Goal: Task Accomplishment & Management: Use online tool/utility

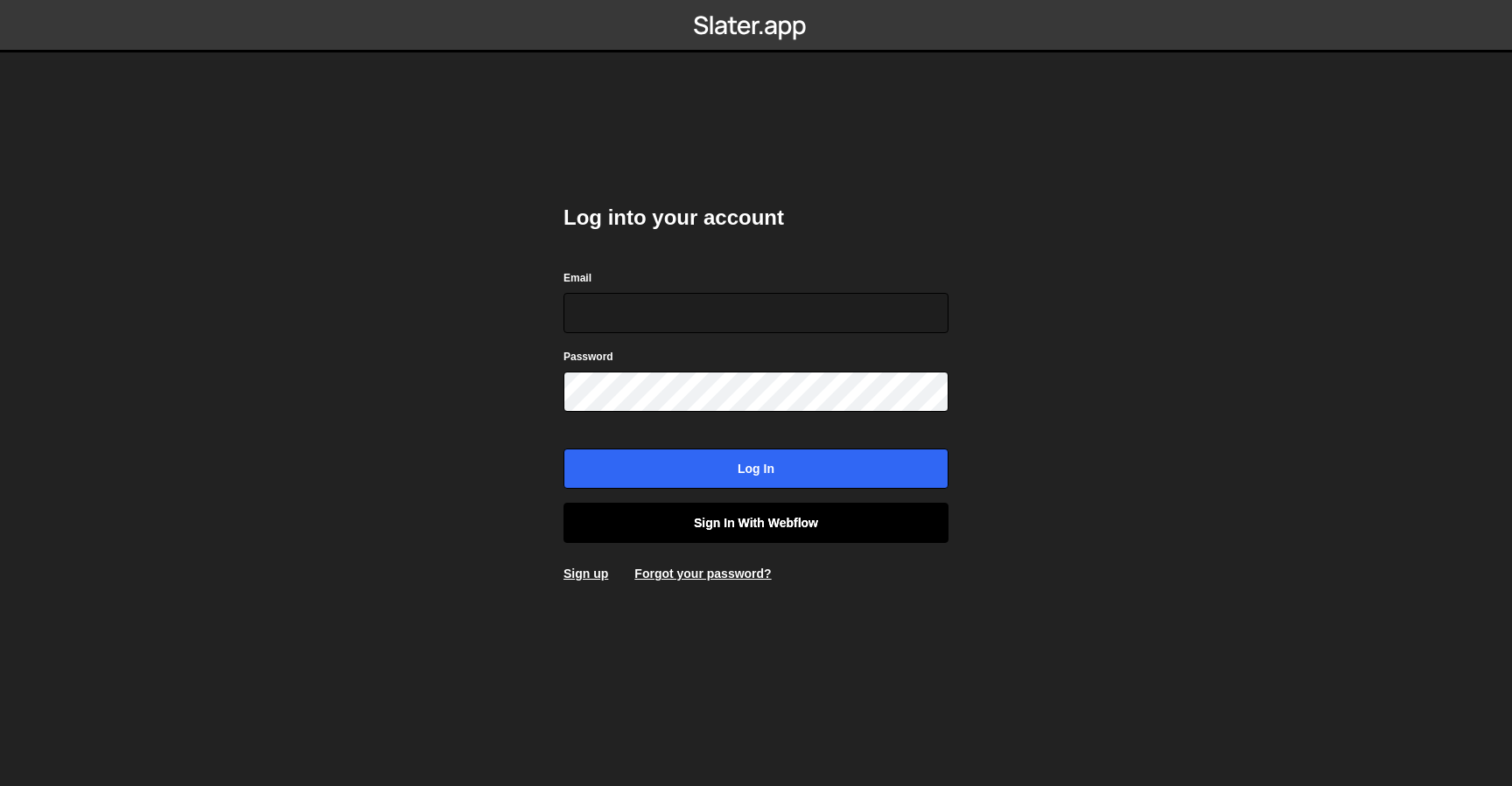
click at [710, 520] on link "Sign in with Webflow" at bounding box center [756, 523] width 385 height 40
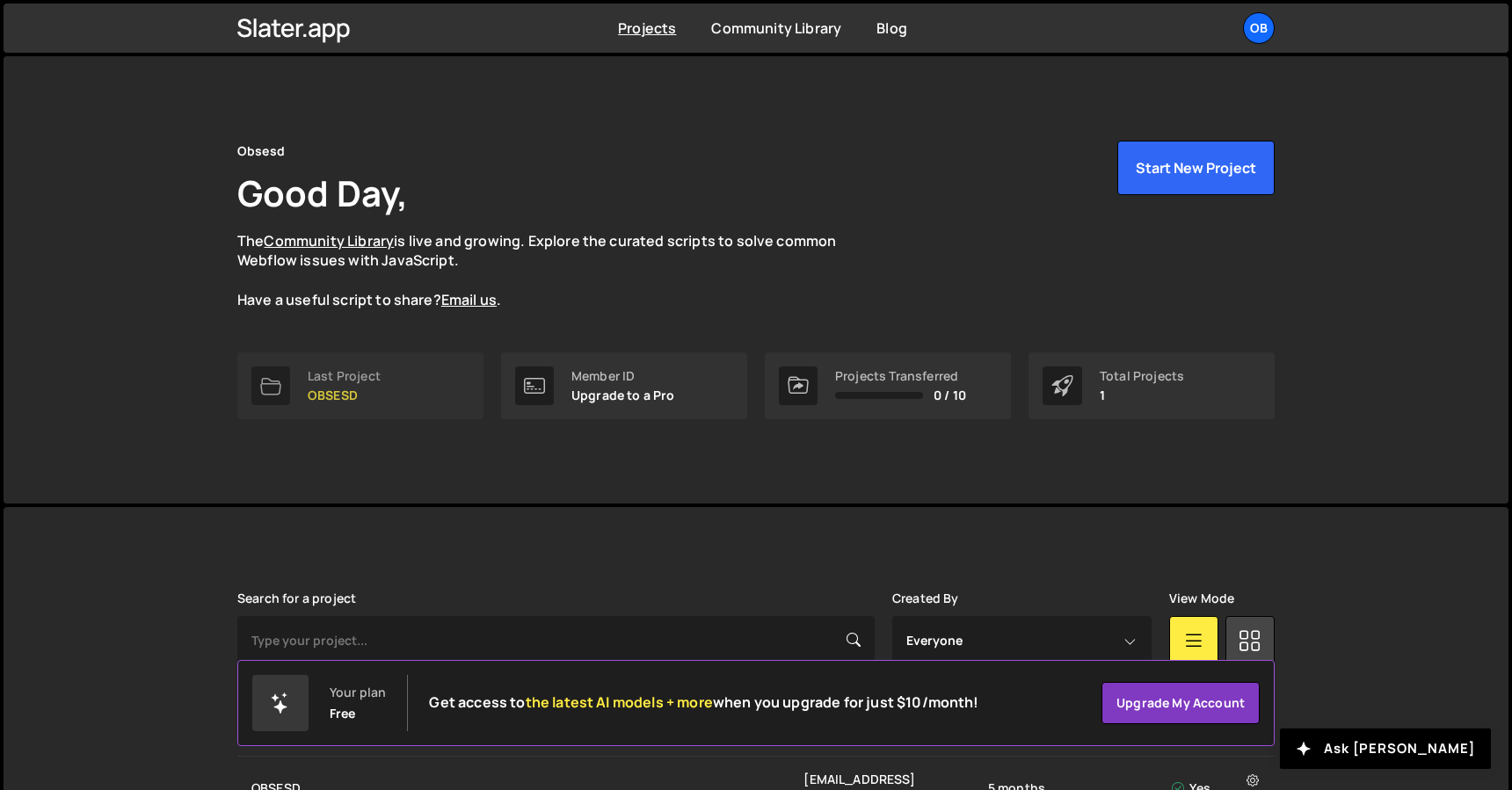
click at [385, 396] on link "Last Project OBSESD" at bounding box center [360, 386] width 247 height 67
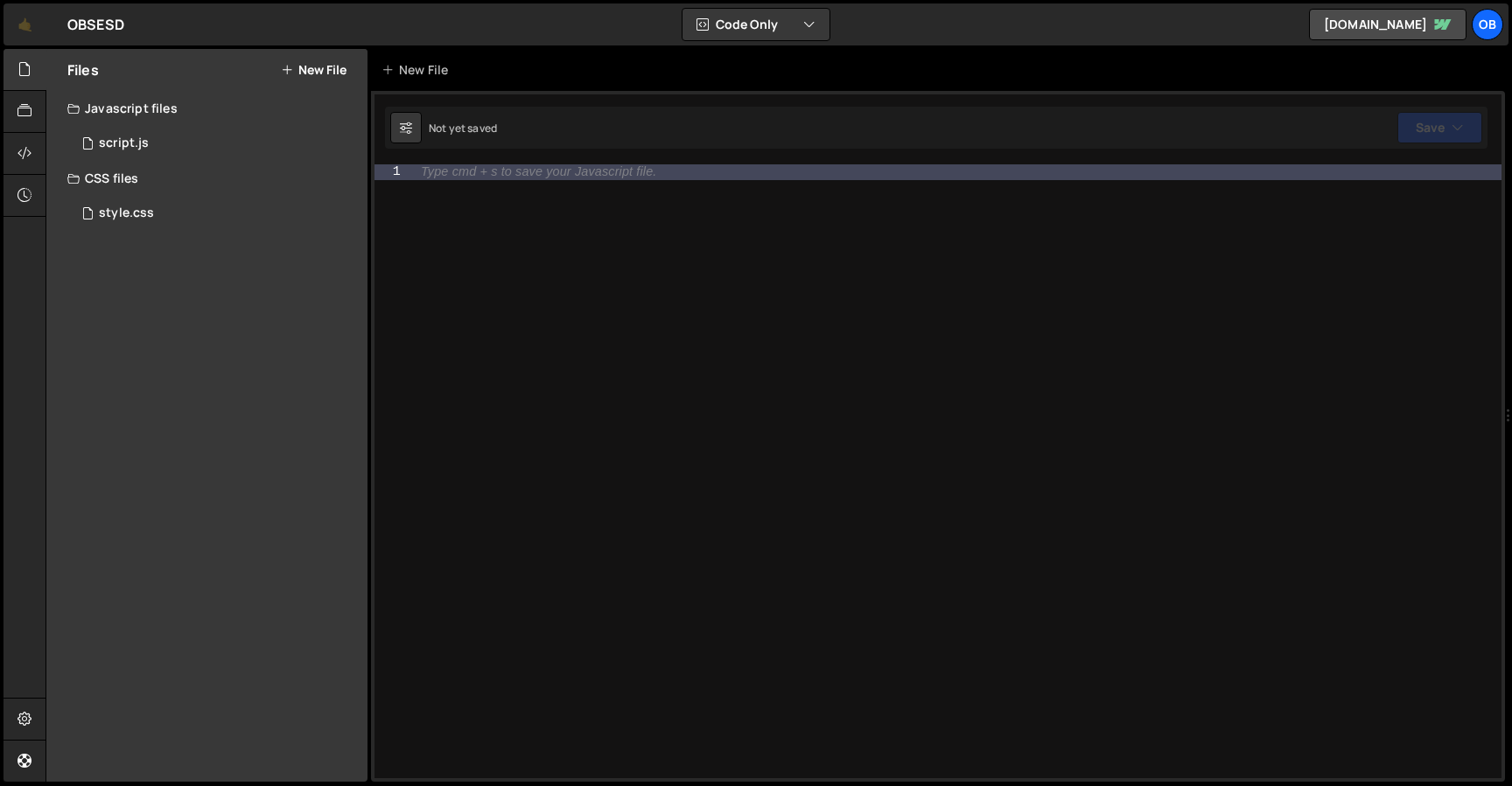
click at [176, 119] on div "Javascript files" at bounding box center [207, 109] width 321 height 35
click at [157, 116] on div "Javascript files" at bounding box center [207, 109] width 321 height 35
click at [155, 142] on div "1 script.js 0" at bounding box center [220, 143] width 306 height 35
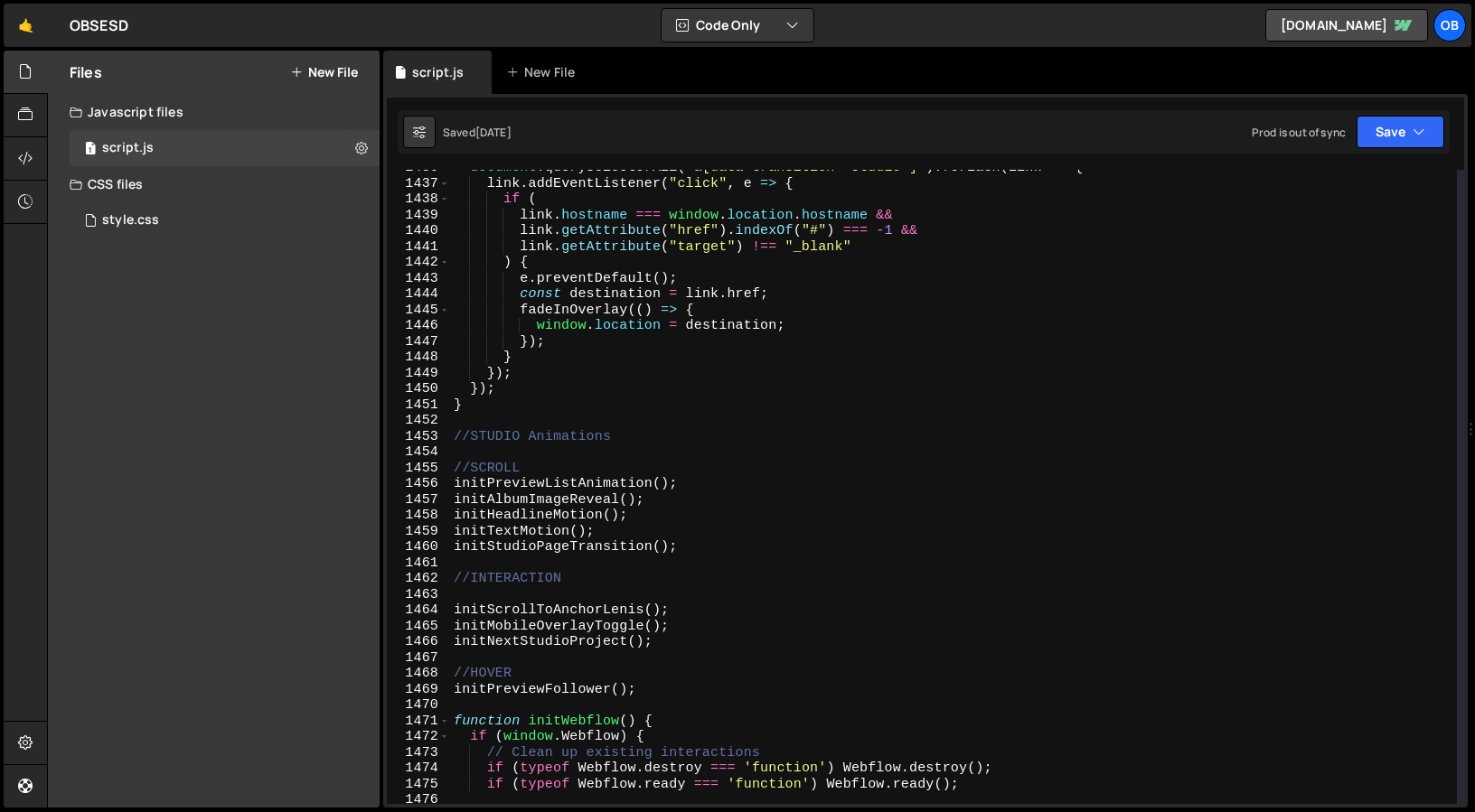
scroll to position [22548, 0]
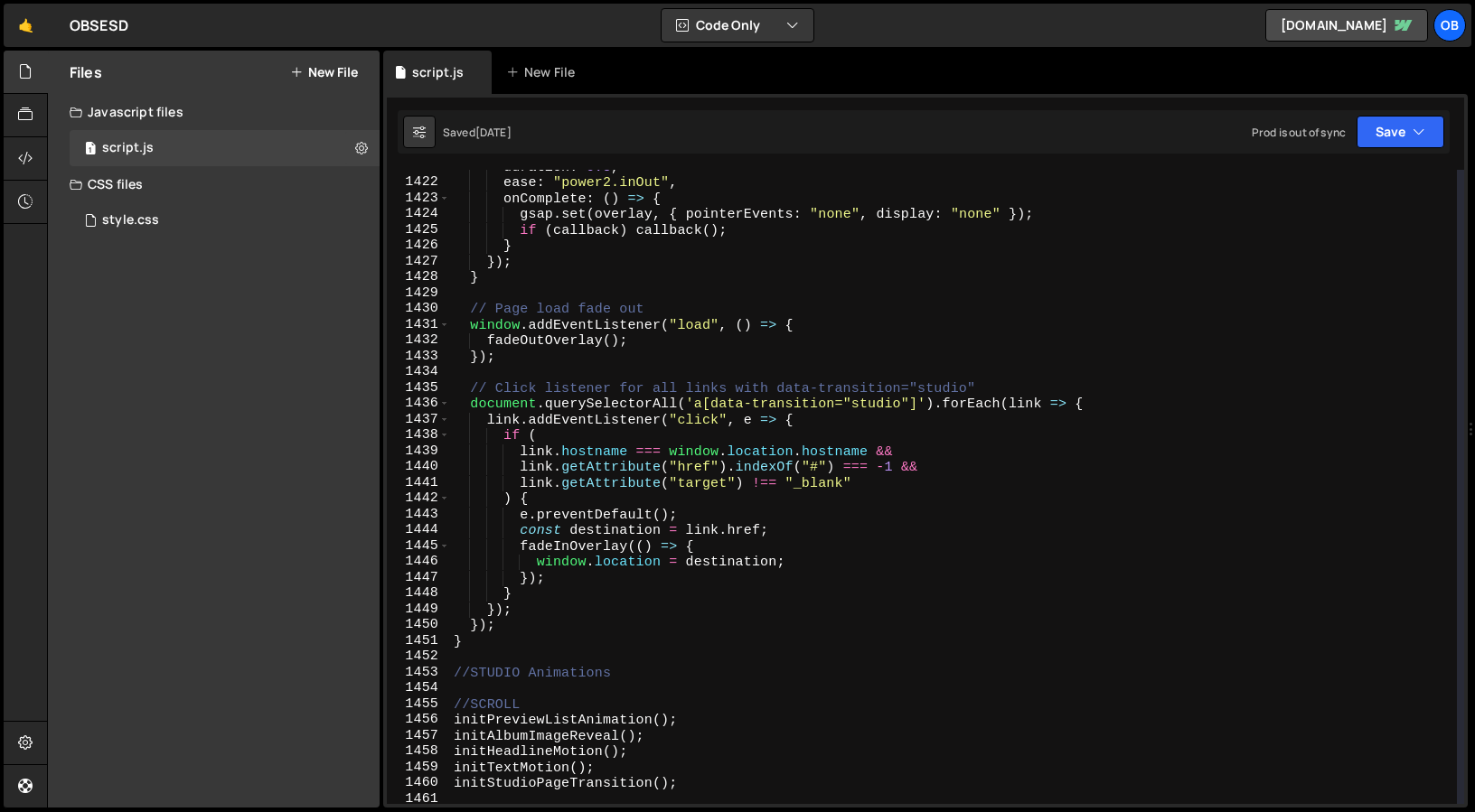
click at [549, 654] on div "duration : 0.8 , ease : "power2.inOut" , onComplete : ( ) => { gsap . set ( ove…" at bounding box center [953, 492] width 1007 height 666
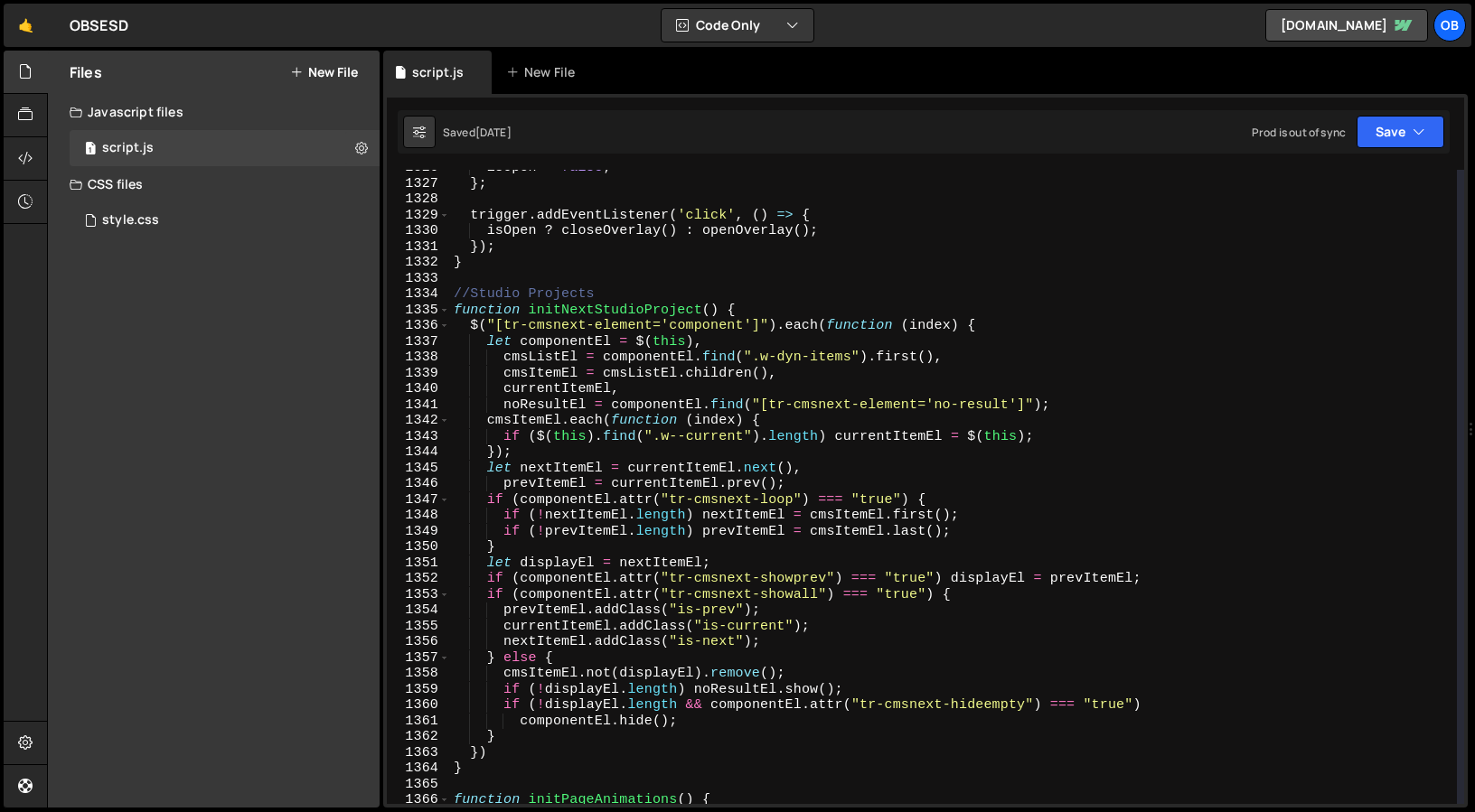
scroll to position [21142, 0]
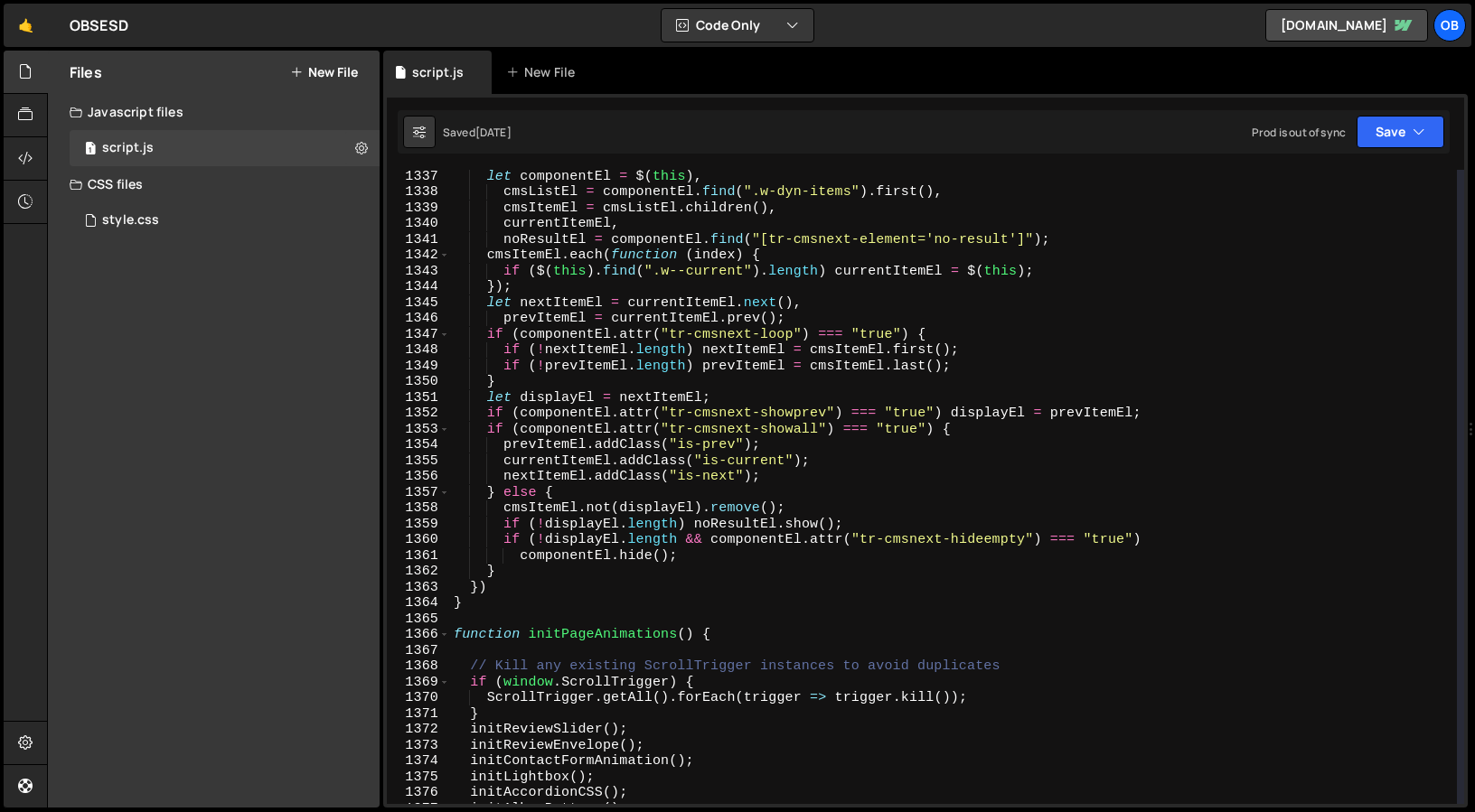
click at [466, 602] on div "let componentEl = $ ( this ) , cmsListEl = componentEl . find ( ".w-dyn-items" …" at bounding box center [953, 501] width 1007 height 666
type textarea "}"
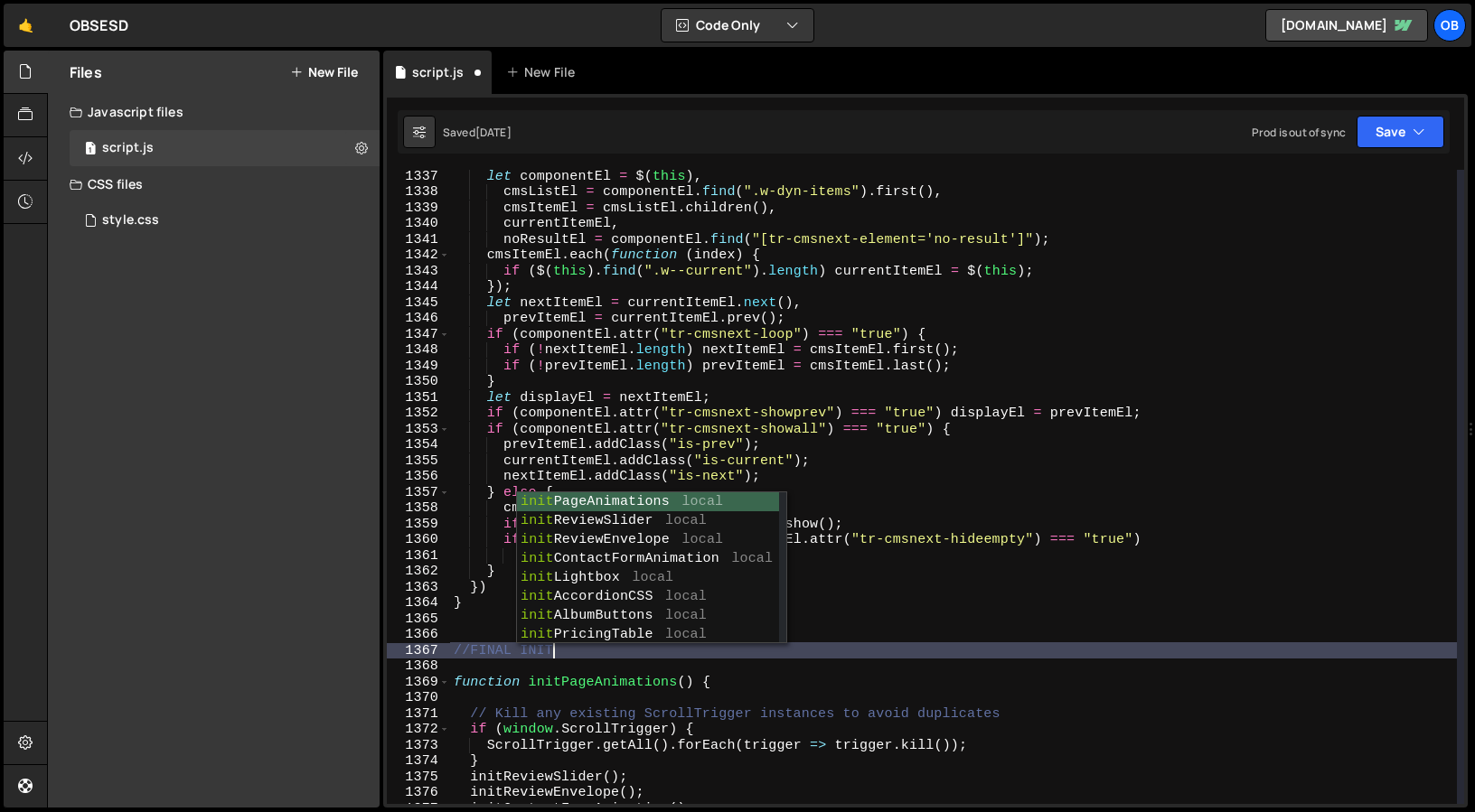
type textarea "//FINAL INITS"
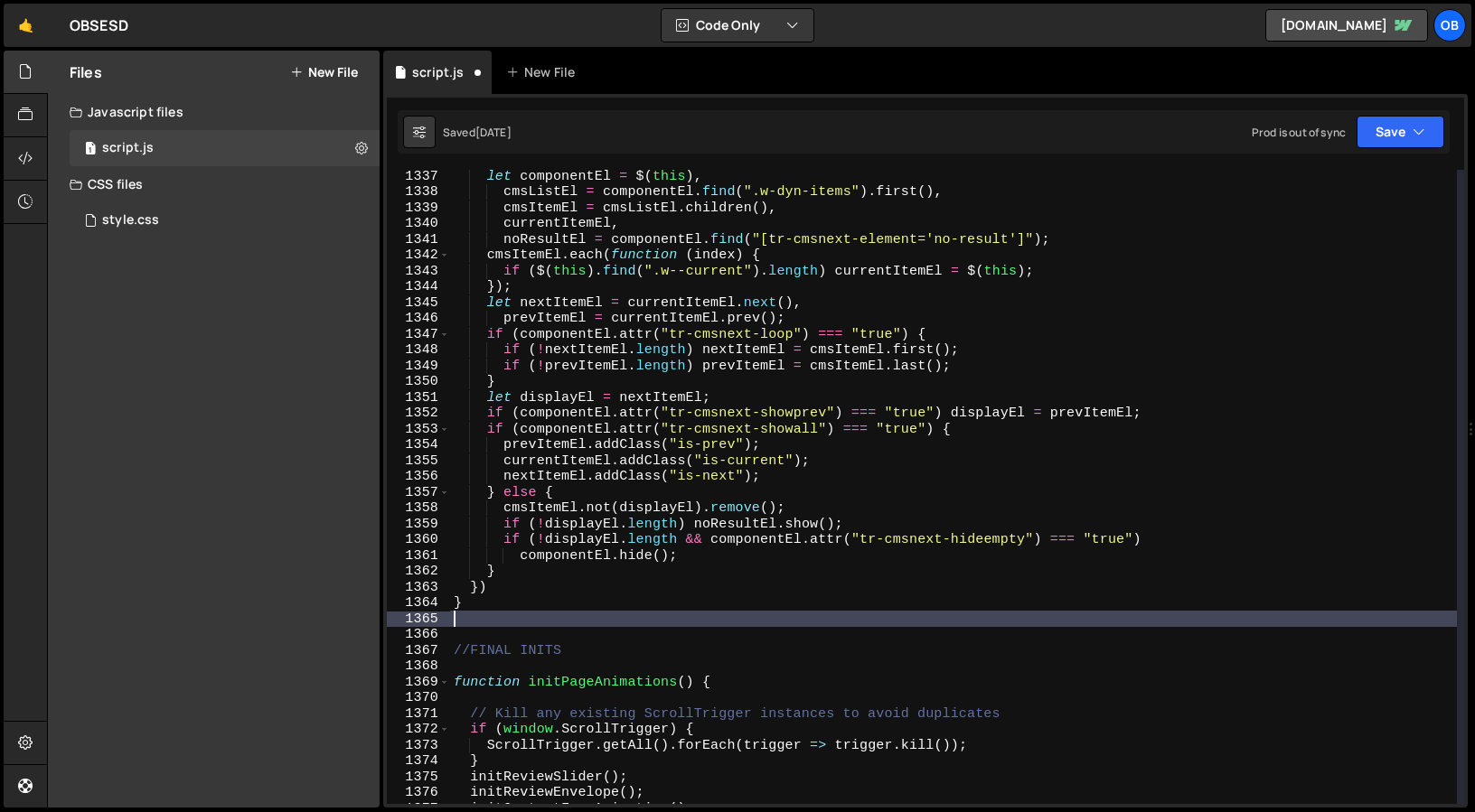
click at [464, 616] on div "let componentEl = $ ( this ) , cmsListEl = componentEl . find ( ".w-dyn-items" …" at bounding box center [953, 501] width 1007 height 666
paste textarea "}"
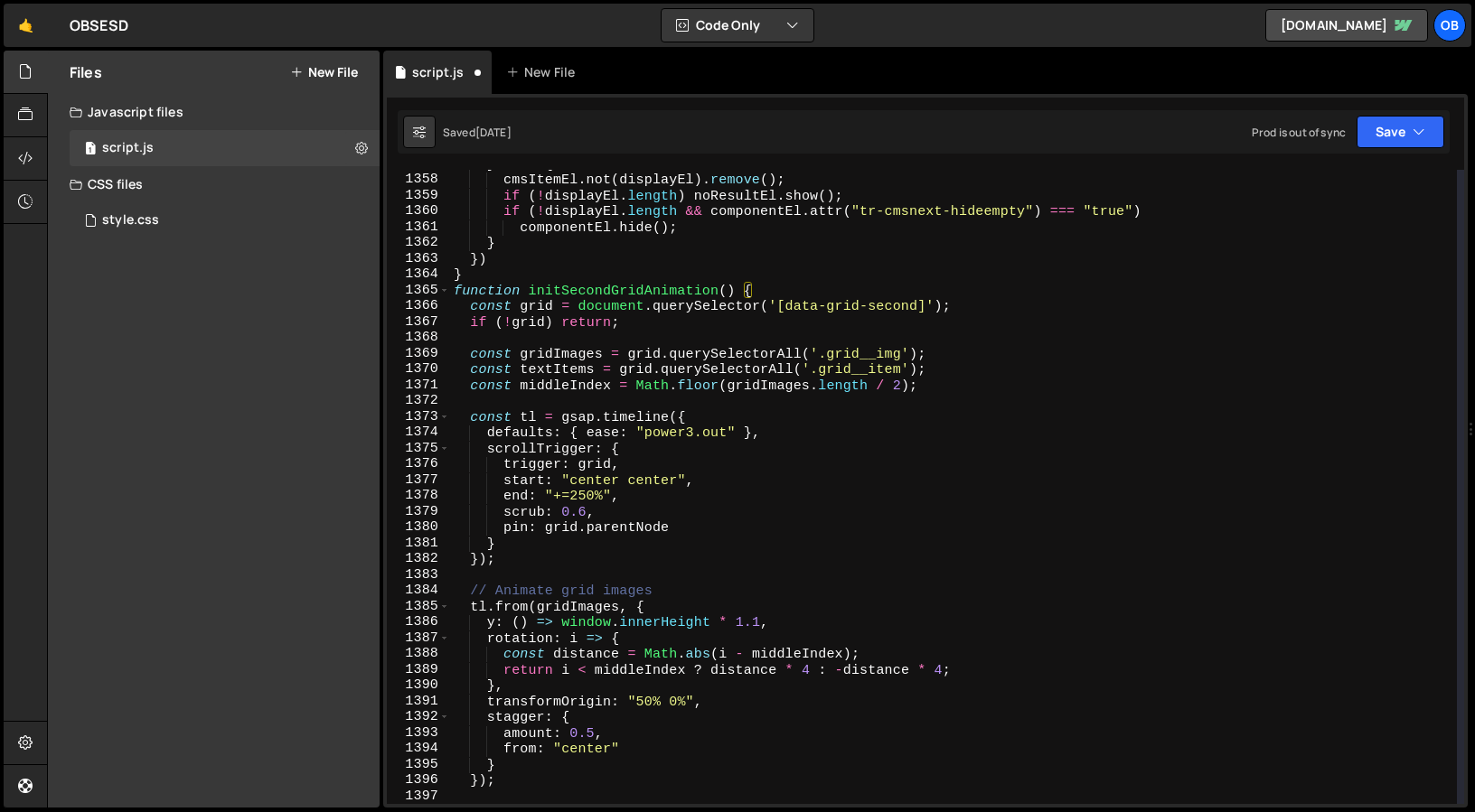
scroll to position [21450, 0]
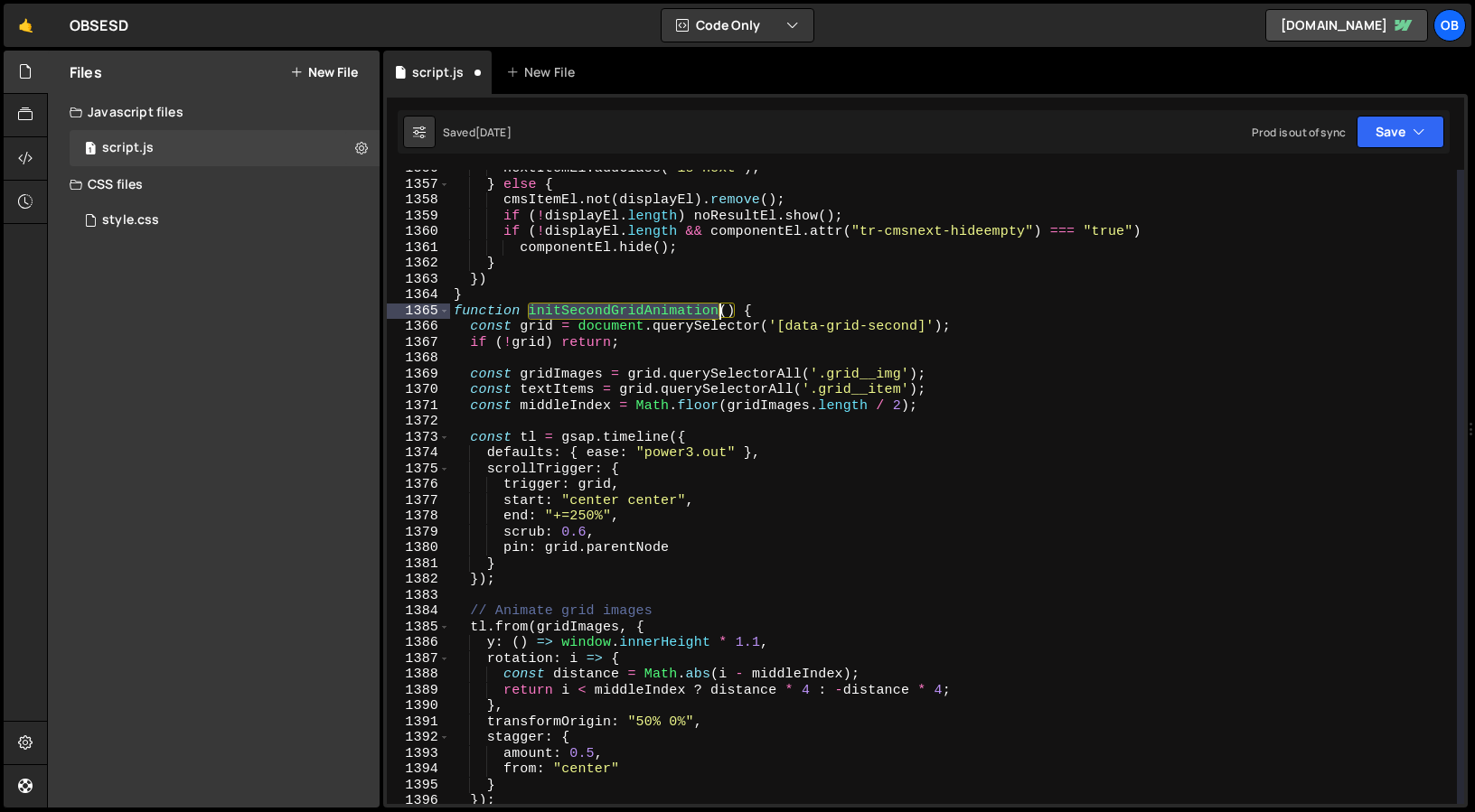
drag, startPoint x: 530, startPoint y: 311, endPoint x: 718, endPoint y: 307, distance: 188.0
click at [718, 307] on div "nextItemEl . addClass ( "is-next" ) ; } else { cmsItemEl . not ( displayEl ) . …" at bounding box center [953, 494] width 1007 height 666
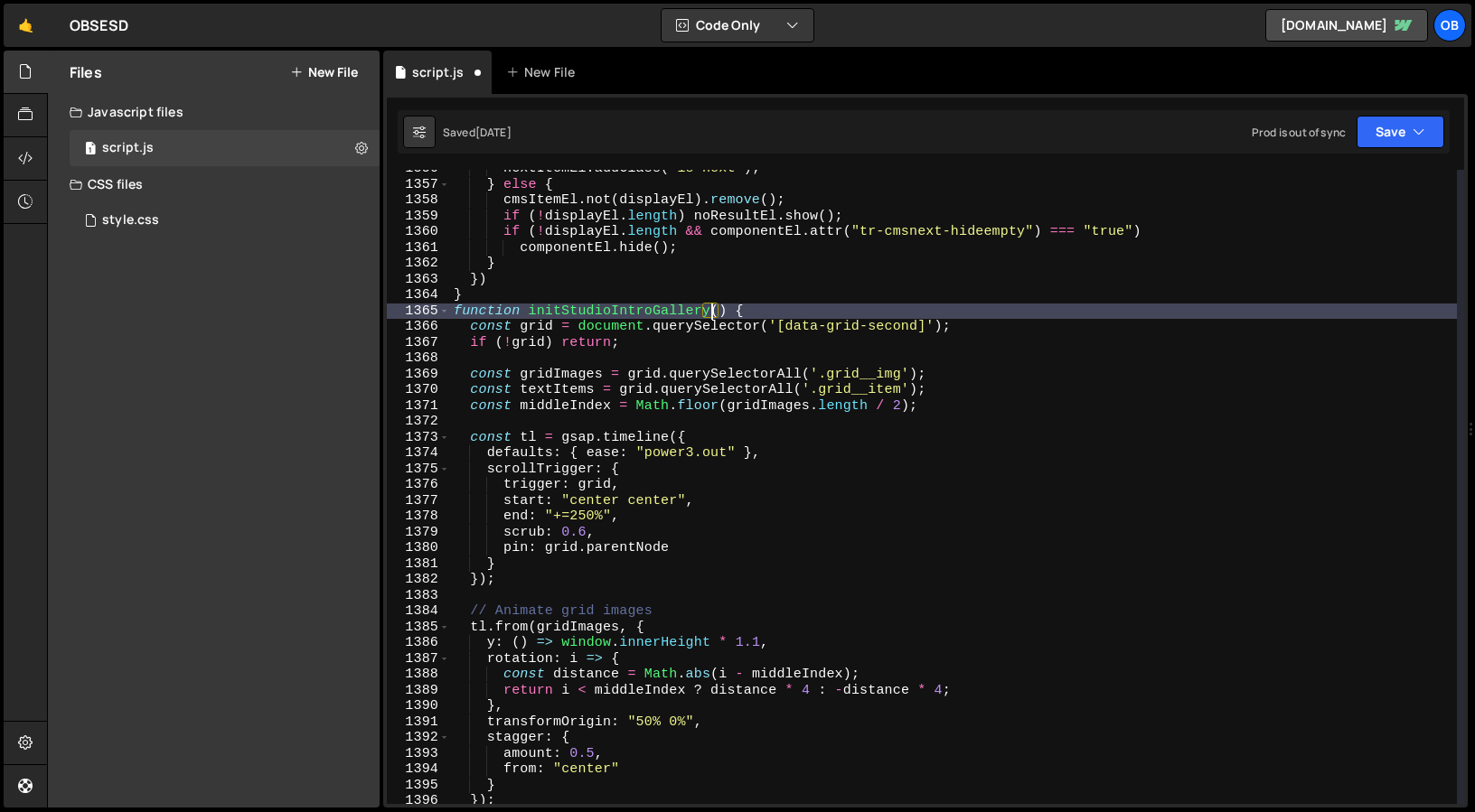
scroll to position [0, 16]
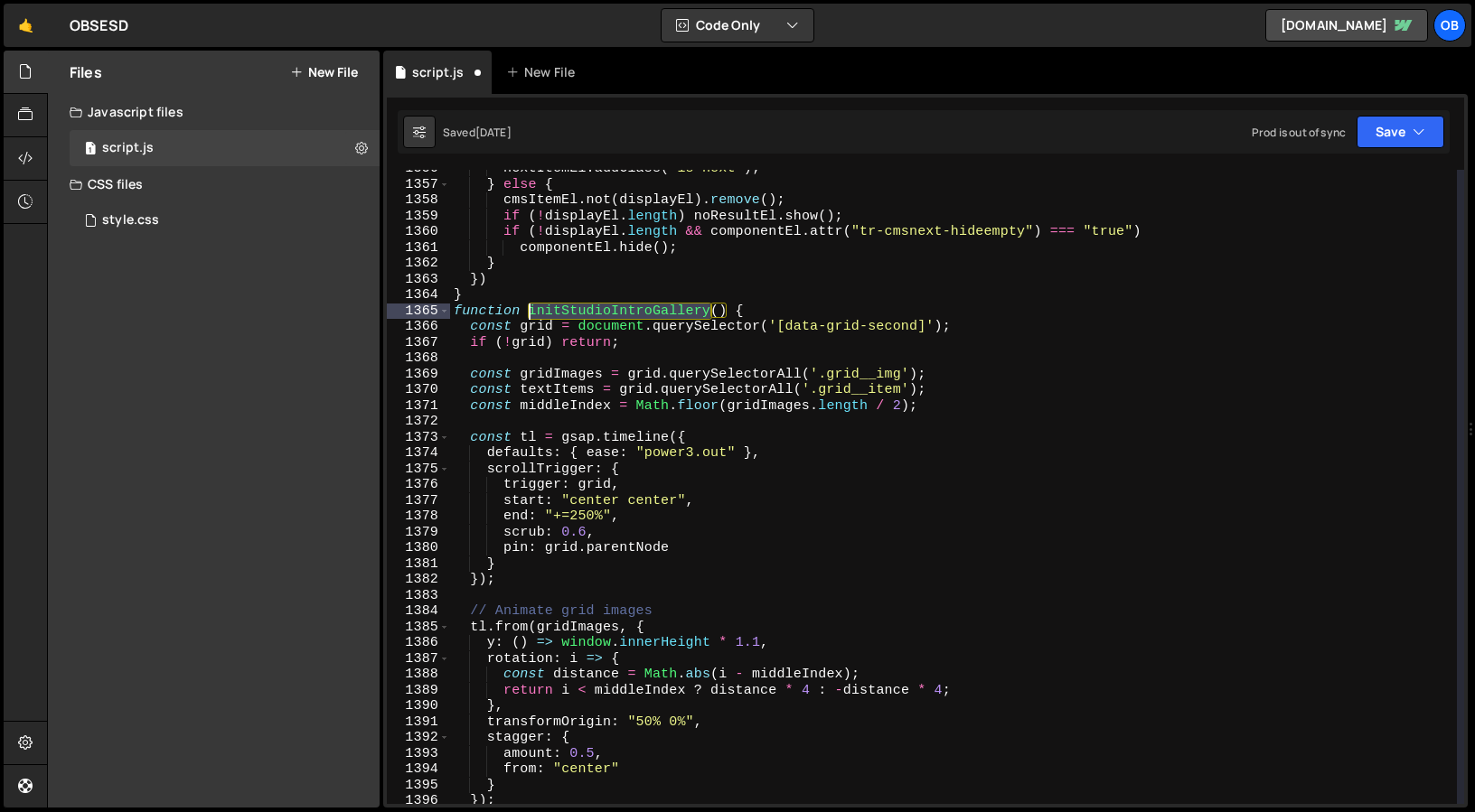
click at [526, 313] on div "nextItemEl . addClass ( "is-next" ) ; } else { cmsItemEl . not ( displayEl ) . …" at bounding box center [953, 494] width 1007 height 666
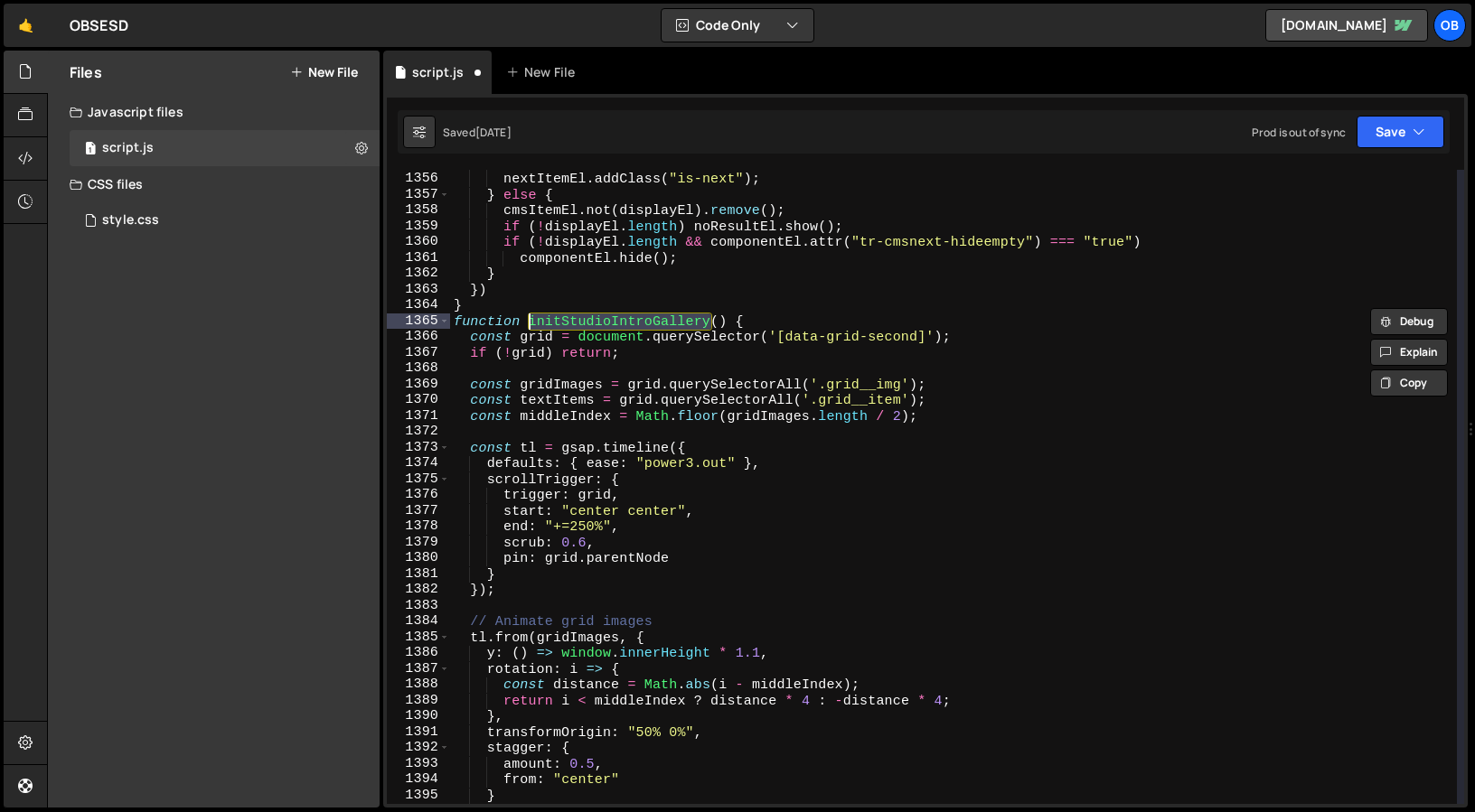
scroll to position [21439, 0]
drag, startPoint x: 731, startPoint y: 321, endPoint x: 530, endPoint y: 324, distance: 201.0
click at [530, 324] on div "currentItemEl . addClass ( "is-current" ) ; nextItemEl . addClass ( "is-next" )…" at bounding box center [953, 488] width 1007 height 666
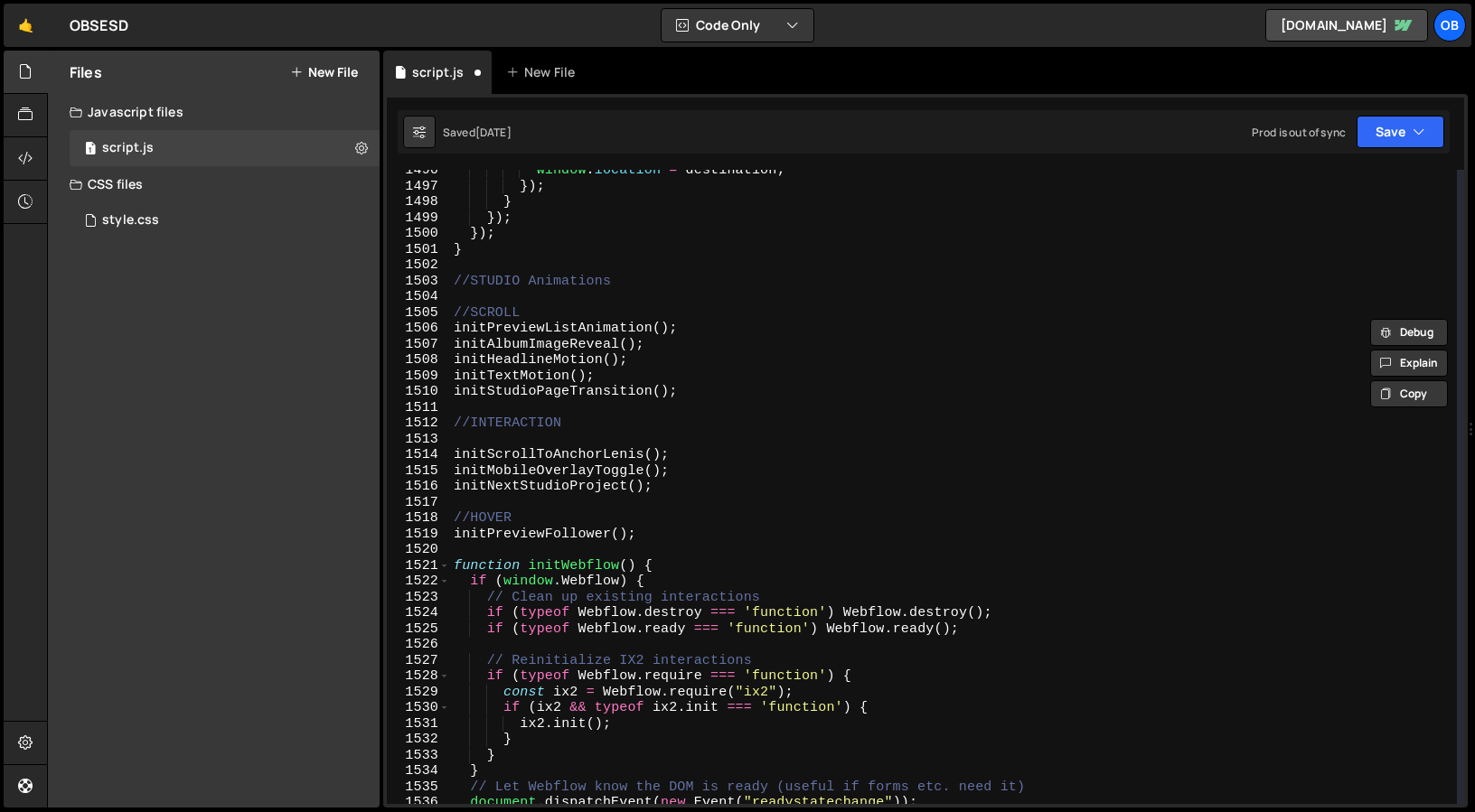
scroll to position [23693, 0]
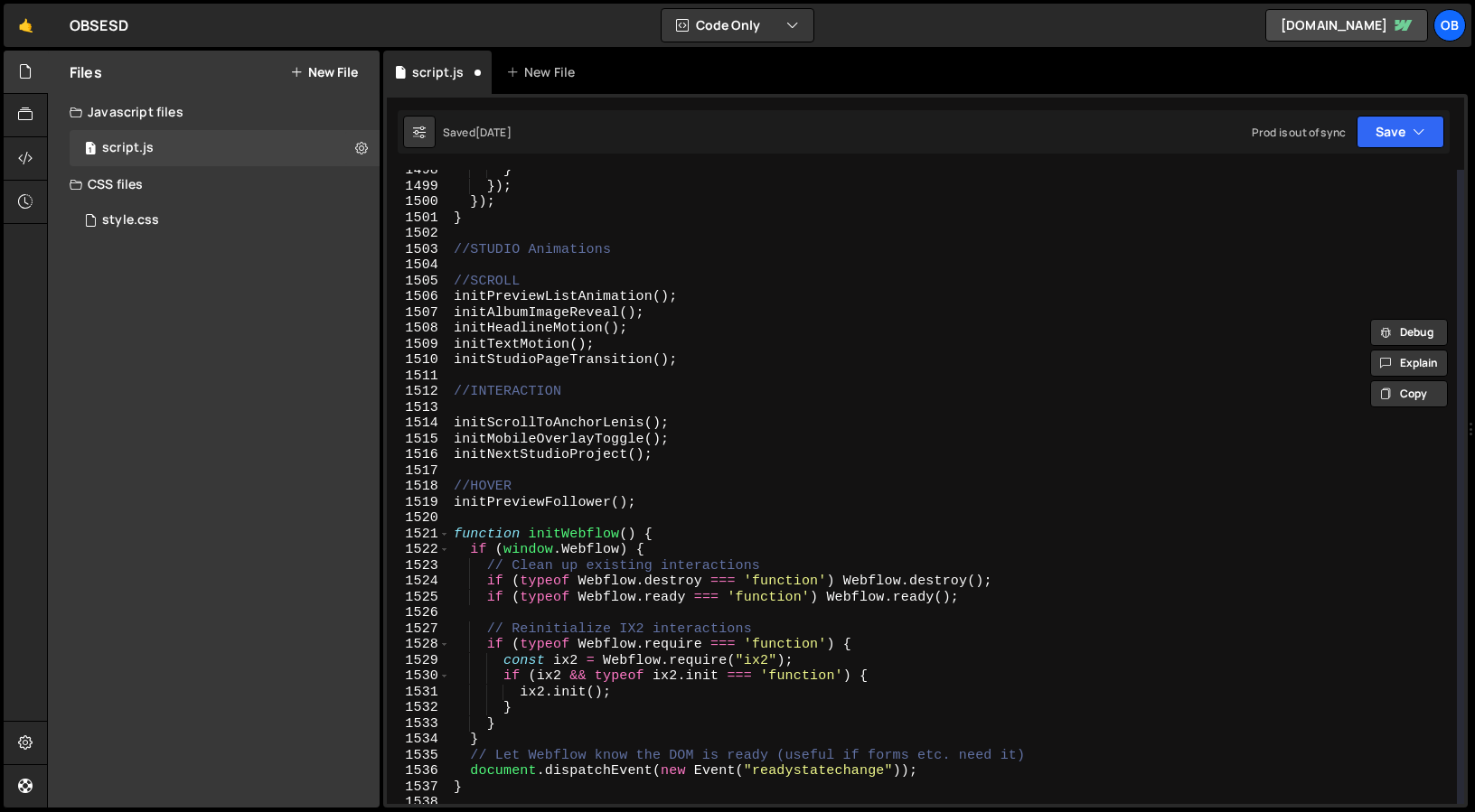
click at [705, 338] on div "} }) ; }) ; } //STUDIO Animations //SCROLL initPreviewListAnimation ( ) ; initA…" at bounding box center [953, 496] width 1007 height 666
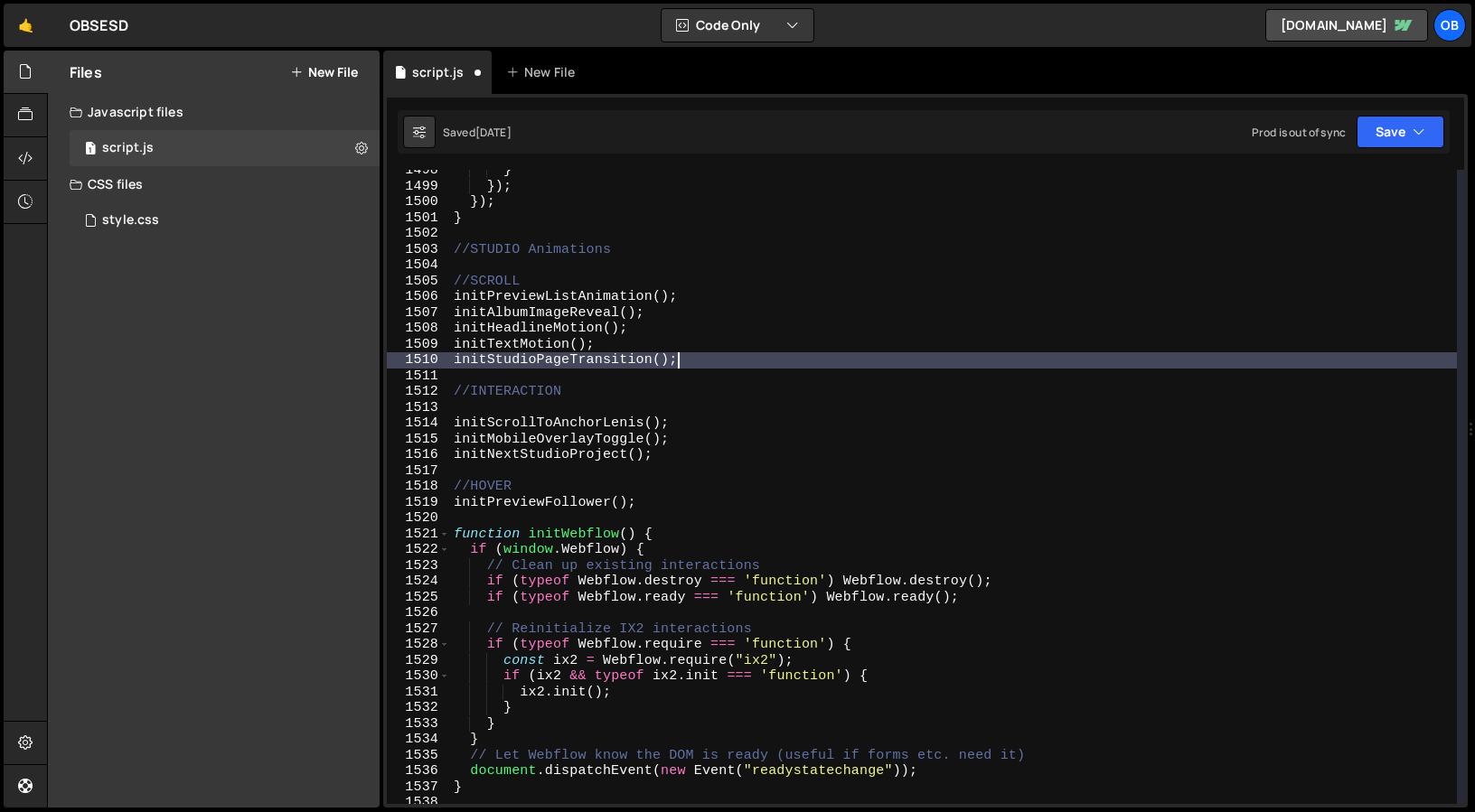
click at [697, 354] on div "} }) ; }) ; } //STUDIO Animations //SCROLL initPreviewListAnimation ( ) ; initA…" at bounding box center [953, 496] width 1007 height 666
type textarea "initStudioPageTransition();"
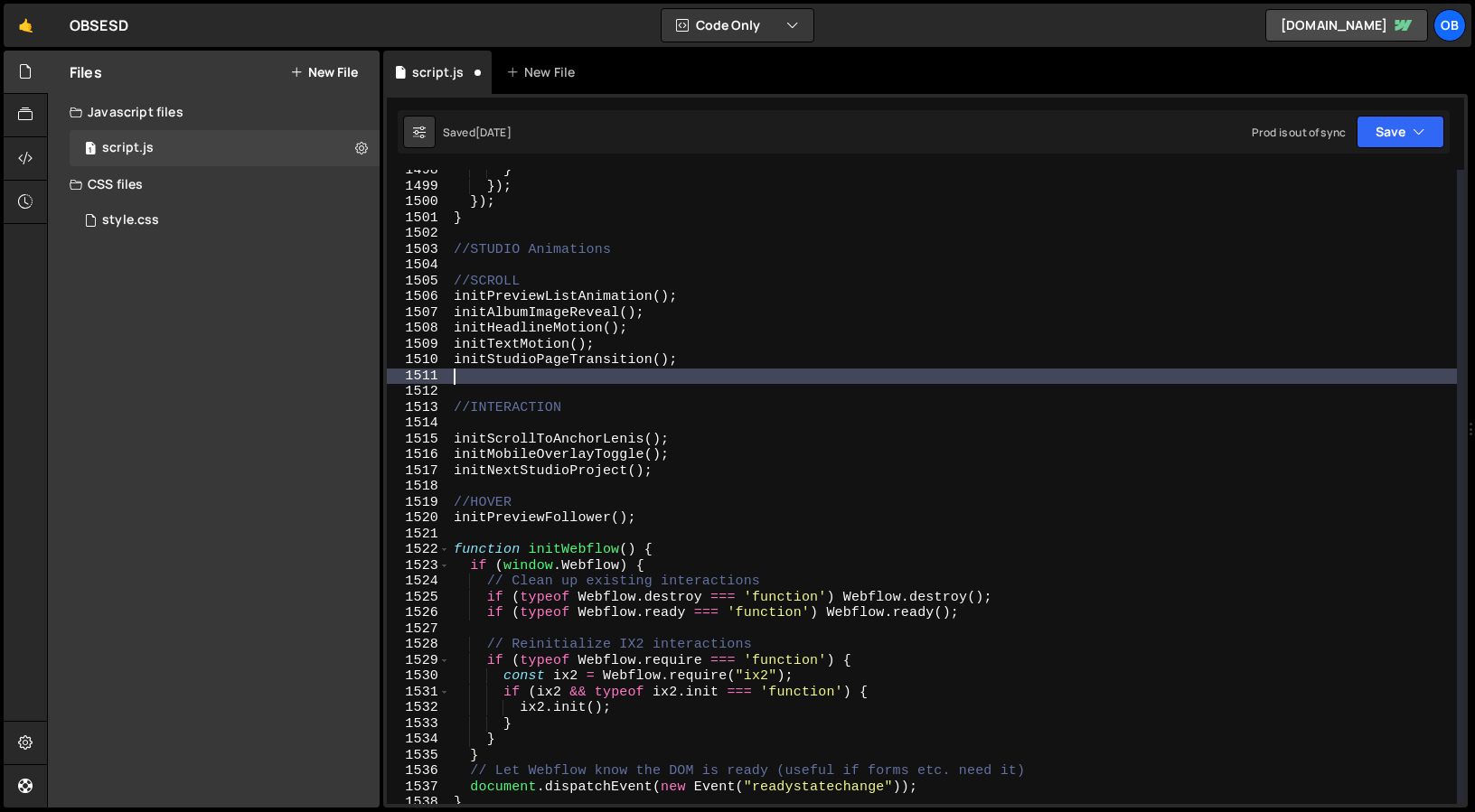
scroll to position [0, 0]
paste textarea "initStudioIntroGallery()"
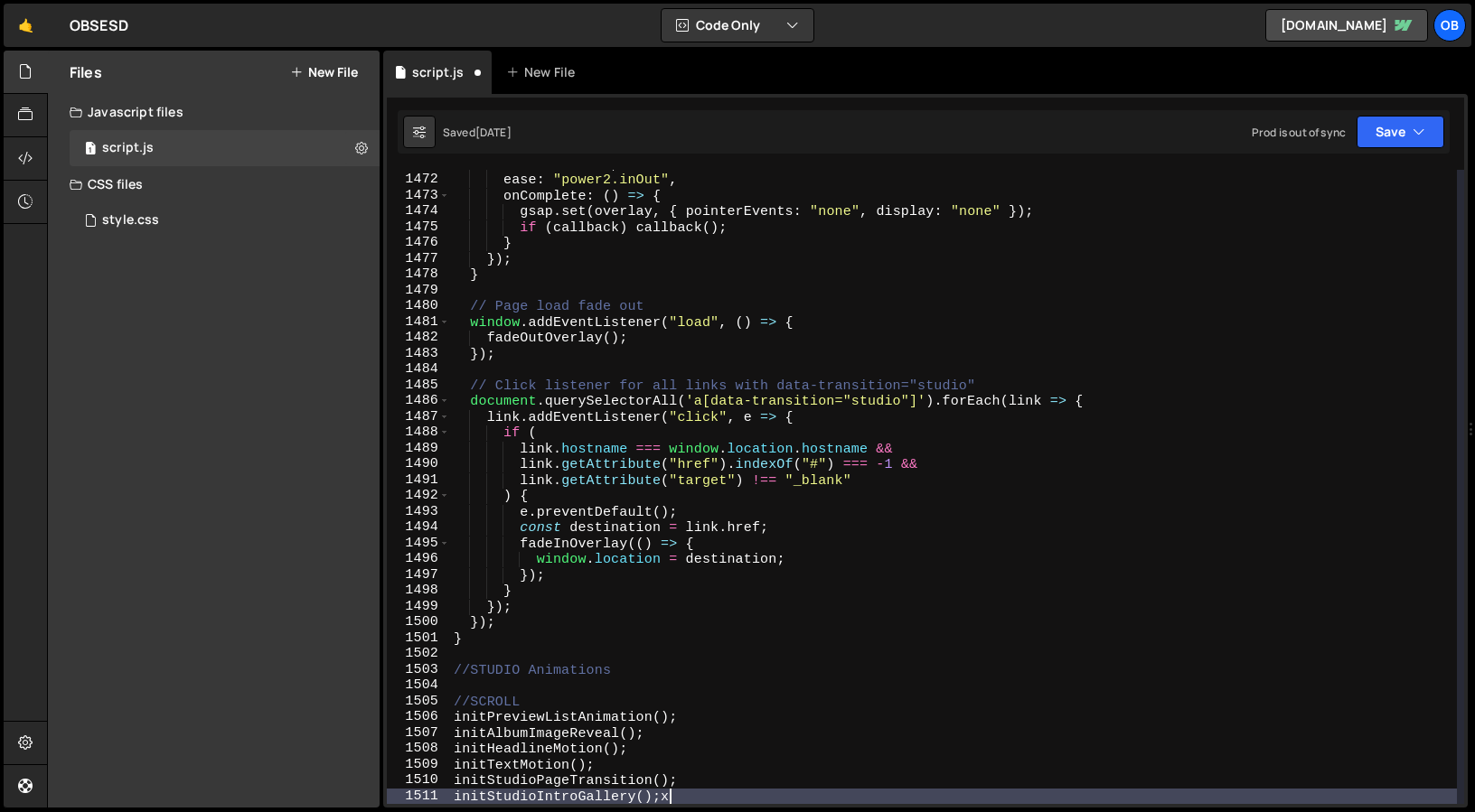
scroll to position [0, 13]
type textarea "initStudioIntroGallery();"
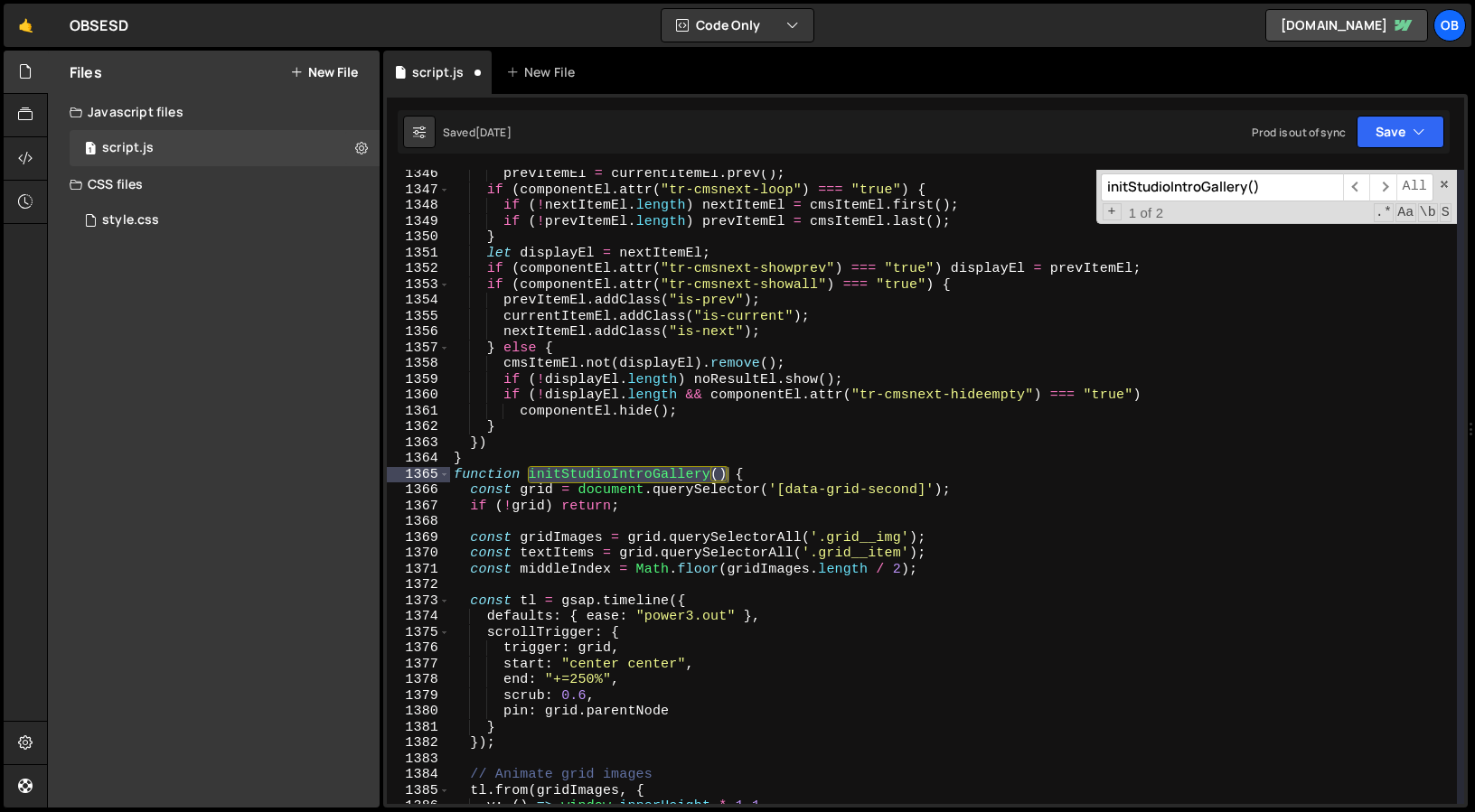
scroll to position [21307, 0]
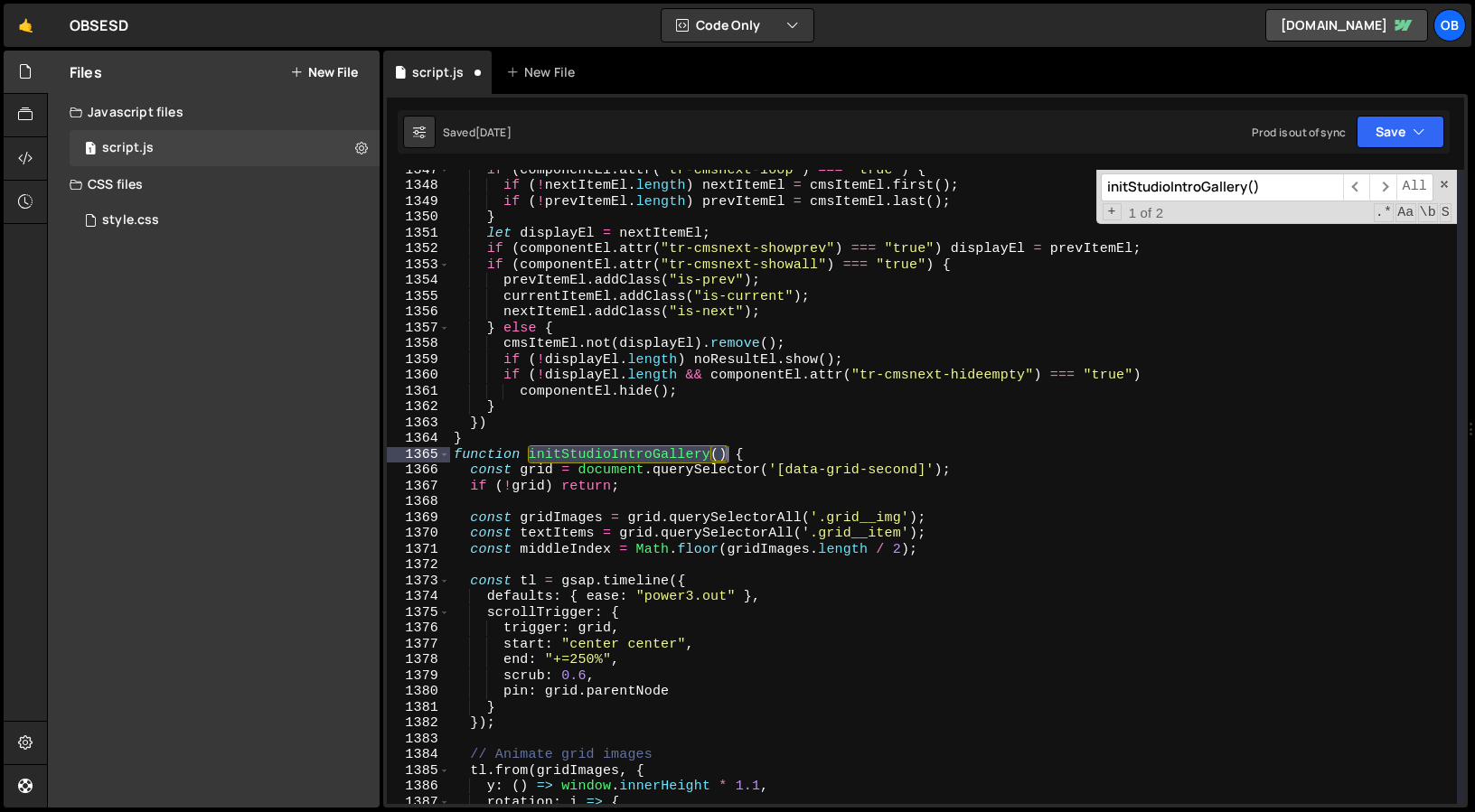
type input "initStudioIntroGallery()"
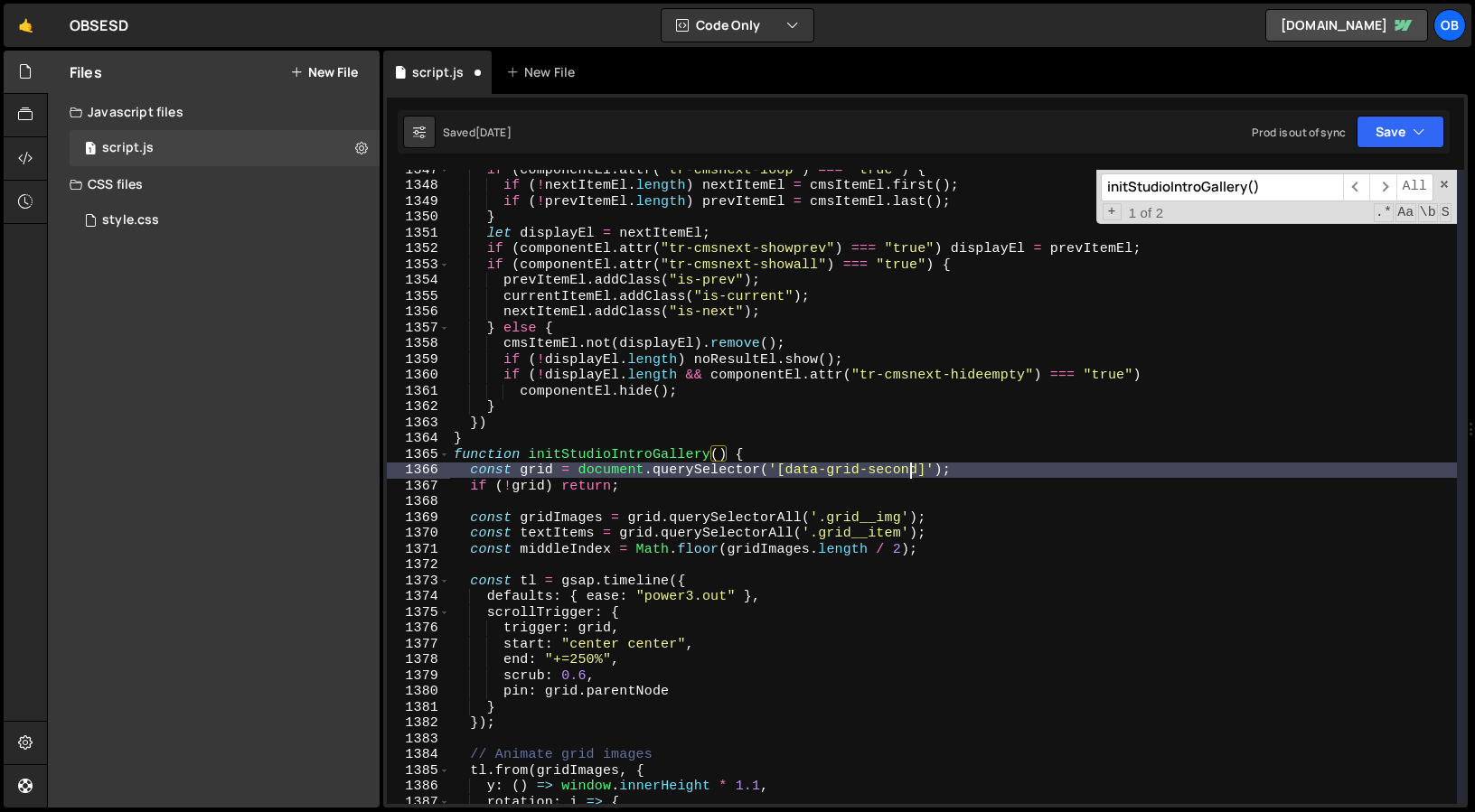
click at [913, 469] on div "if ( componentEl . attr ( "tr-cmsnext-loop" ) === "true" ) { if ( ! nextItemEl …" at bounding box center [953, 495] width 1007 height 666
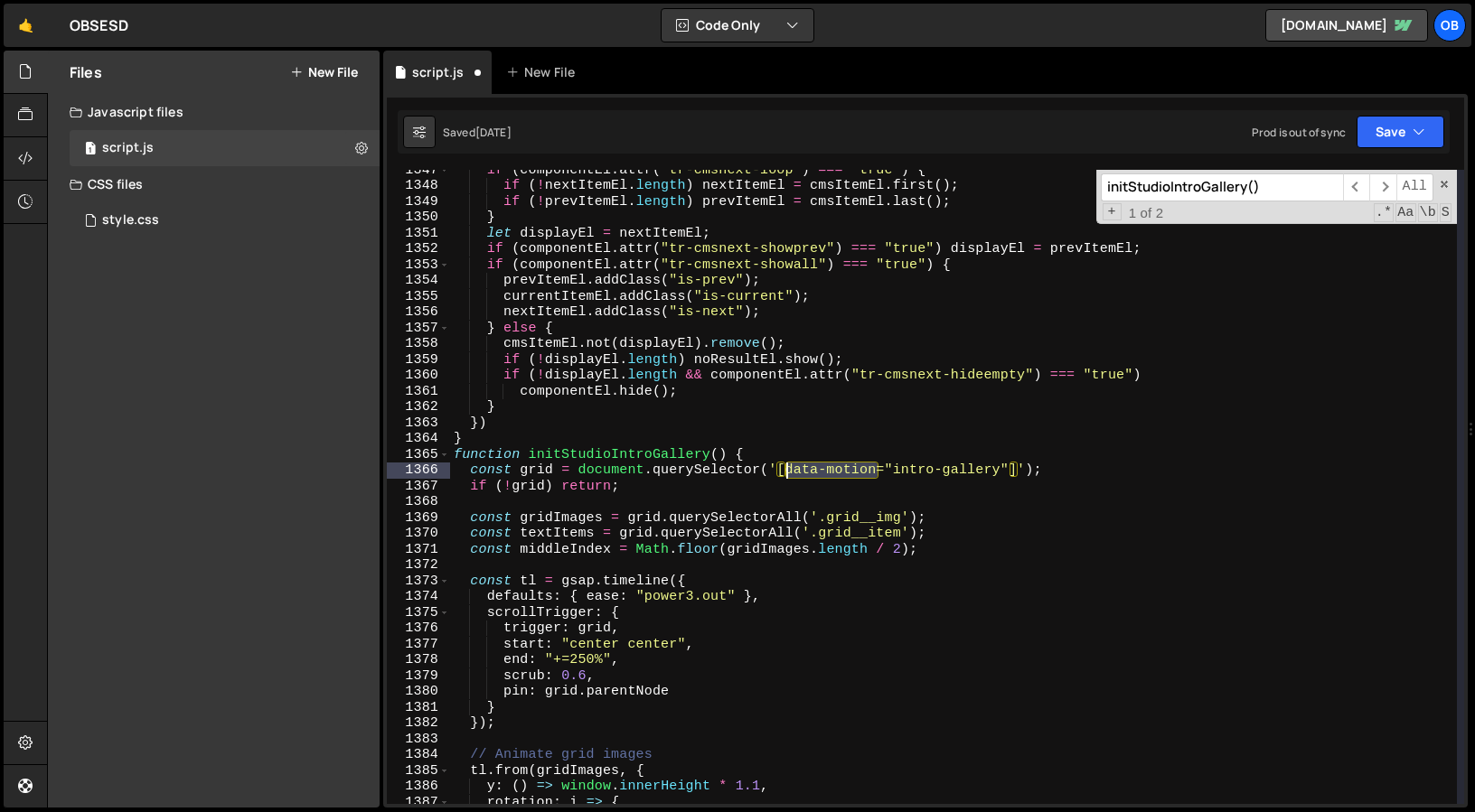
drag, startPoint x: 876, startPoint y: 470, endPoint x: 784, endPoint y: 473, distance: 92.0
click at [784, 473] on div "if ( componentEl . attr ( "tr-cmsnext-loop" ) === "true" ) { if ( ! nextItemEl …" at bounding box center [953, 495] width 1007 height 666
click at [900, 522] on div "if ( componentEl . attr ( "tr-cmsnext-loop" ) === "true" ) { if ( ! nextItemEl …" at bounding box center [953, 495] width 1007 height 666
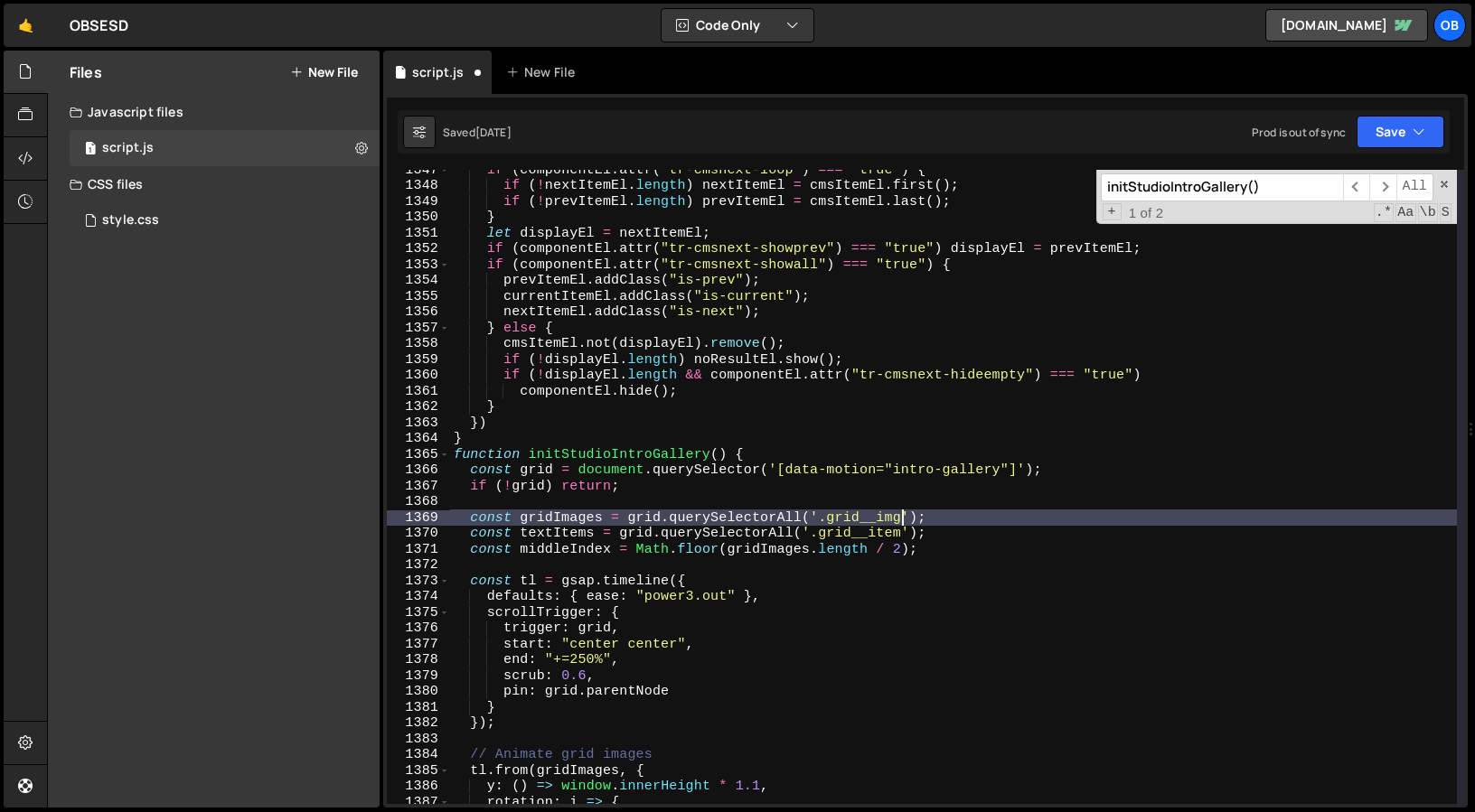
click at [822, 516] on div "if ( componentEl . attr ( "tr-cmsnext-loop" ) === "true" ) { if ( ! nextItemEl …" at bounding box center [953, 495] width 1007 height 666
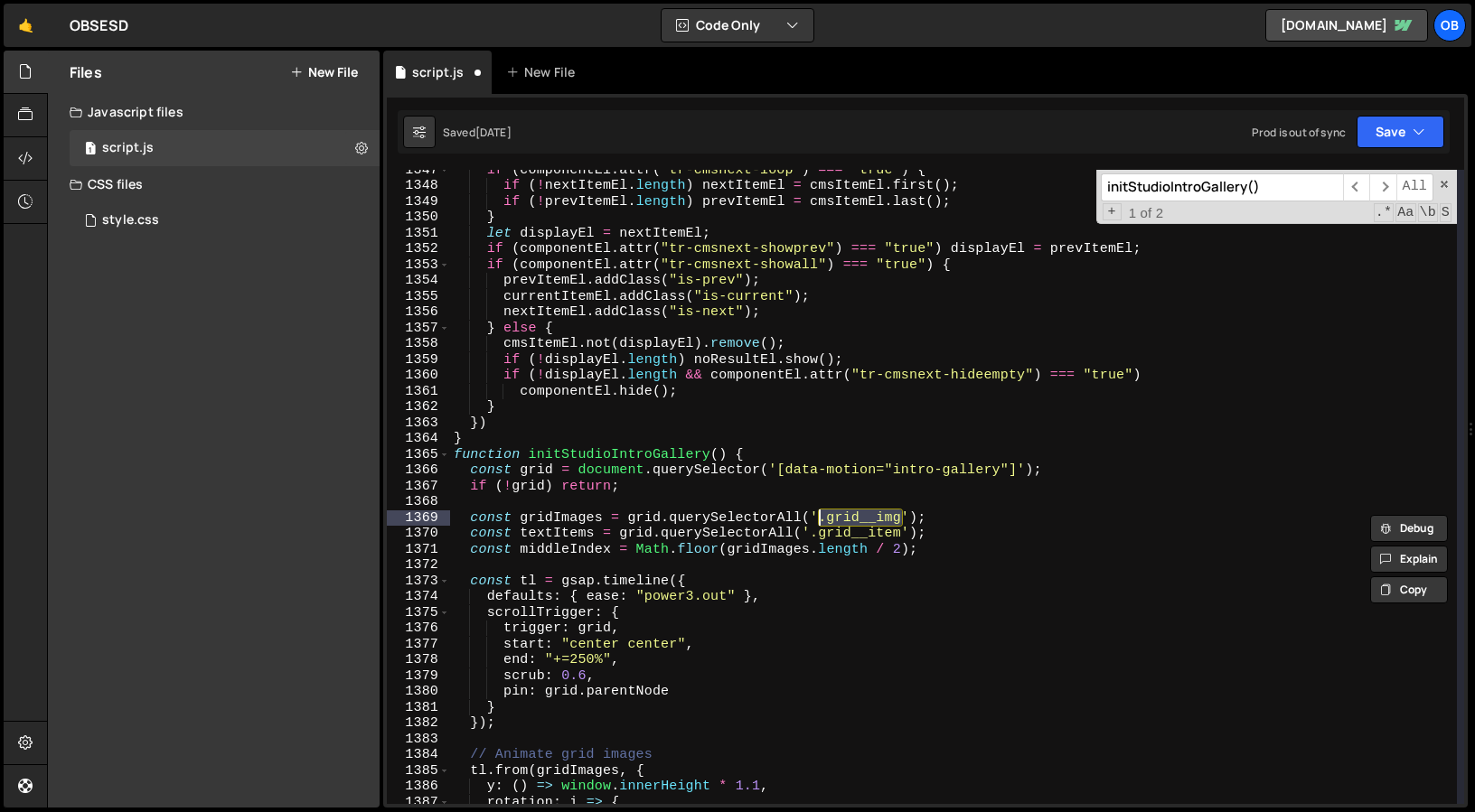
scroll to position [0, 25]
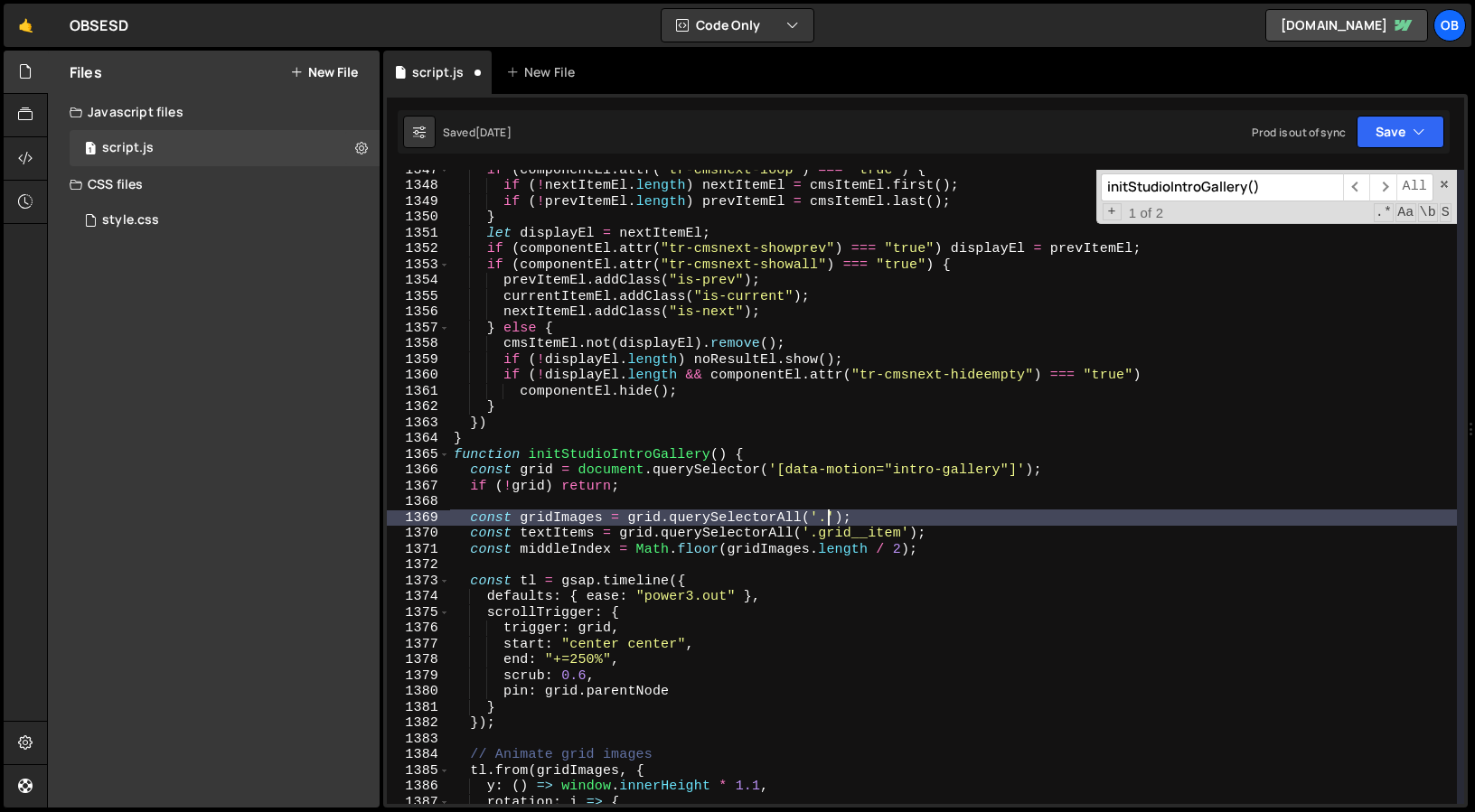
paste textarea "s-intro-image__wrapper"
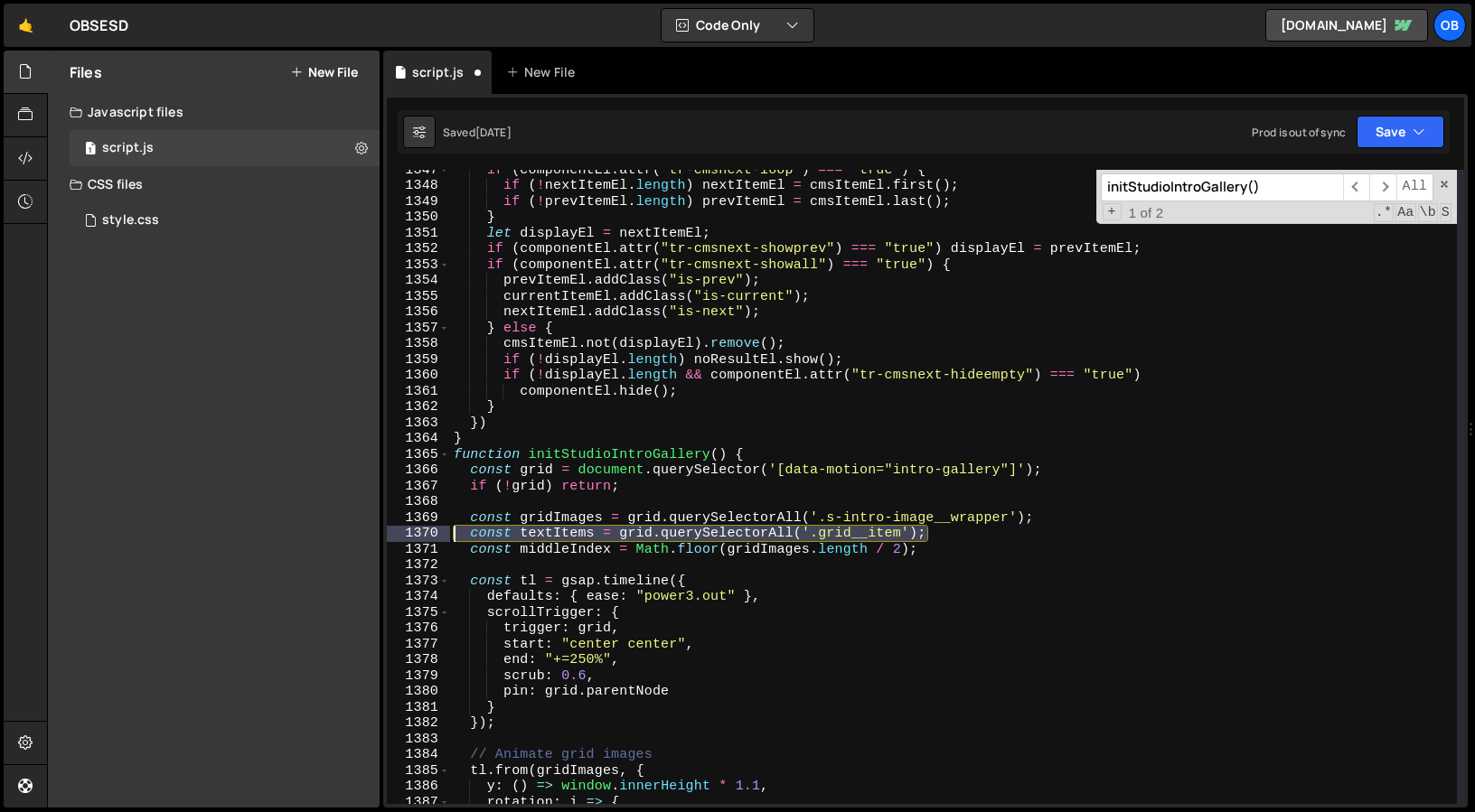
drag, startPoint x: 934, startPoint y: 532, endPoint x: 346, endPoint y: 532, distance: 588.0
click at [346, 532] on div "Files New File Javascript files 1 script.js 0 CSS files style.css 0 Copy share …" at bounding box center [760, 429] width 1427 height 758
type textarea "const textItems = grid.querySelectorAll('.grid__item');"
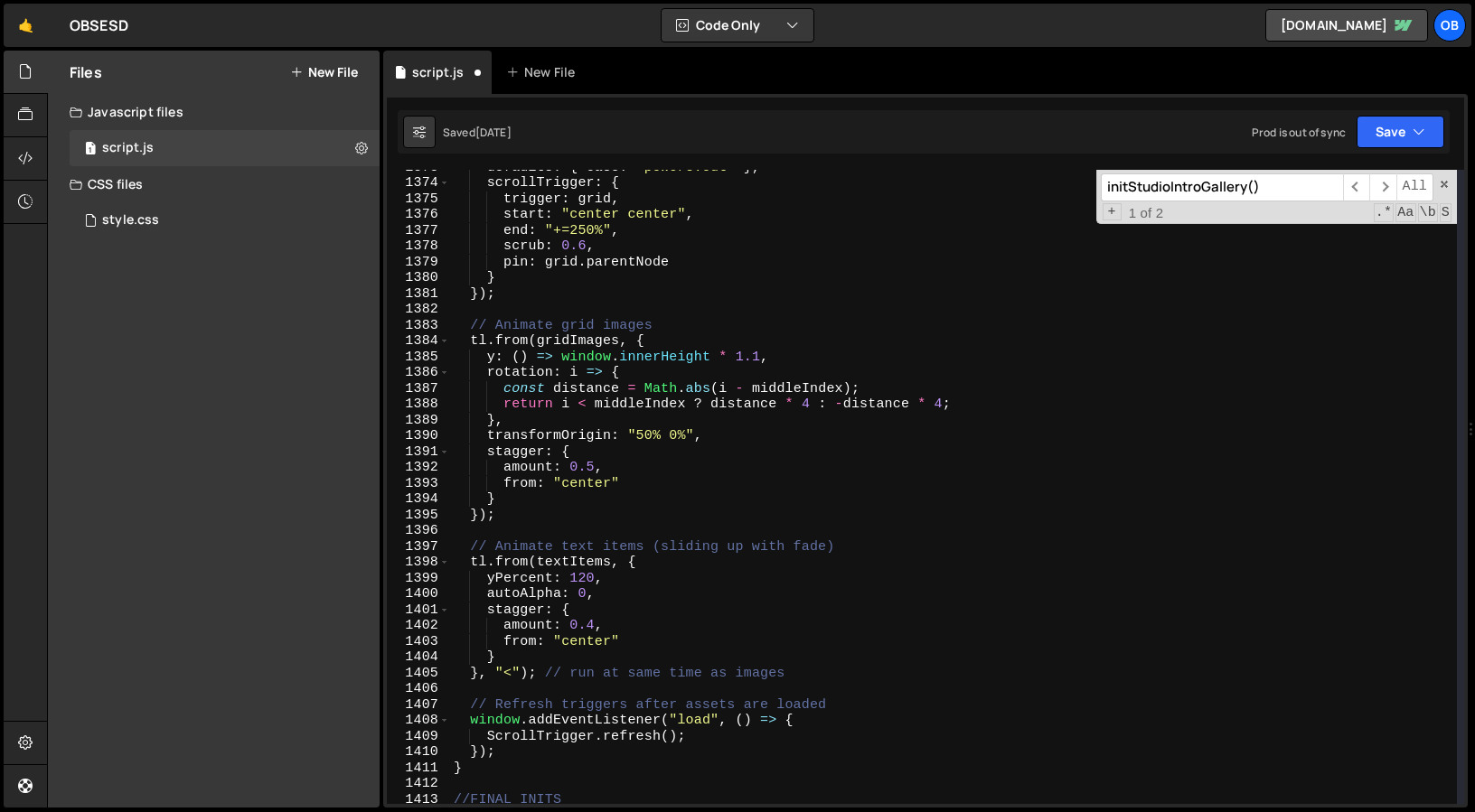
scroll to position [21743, 0]
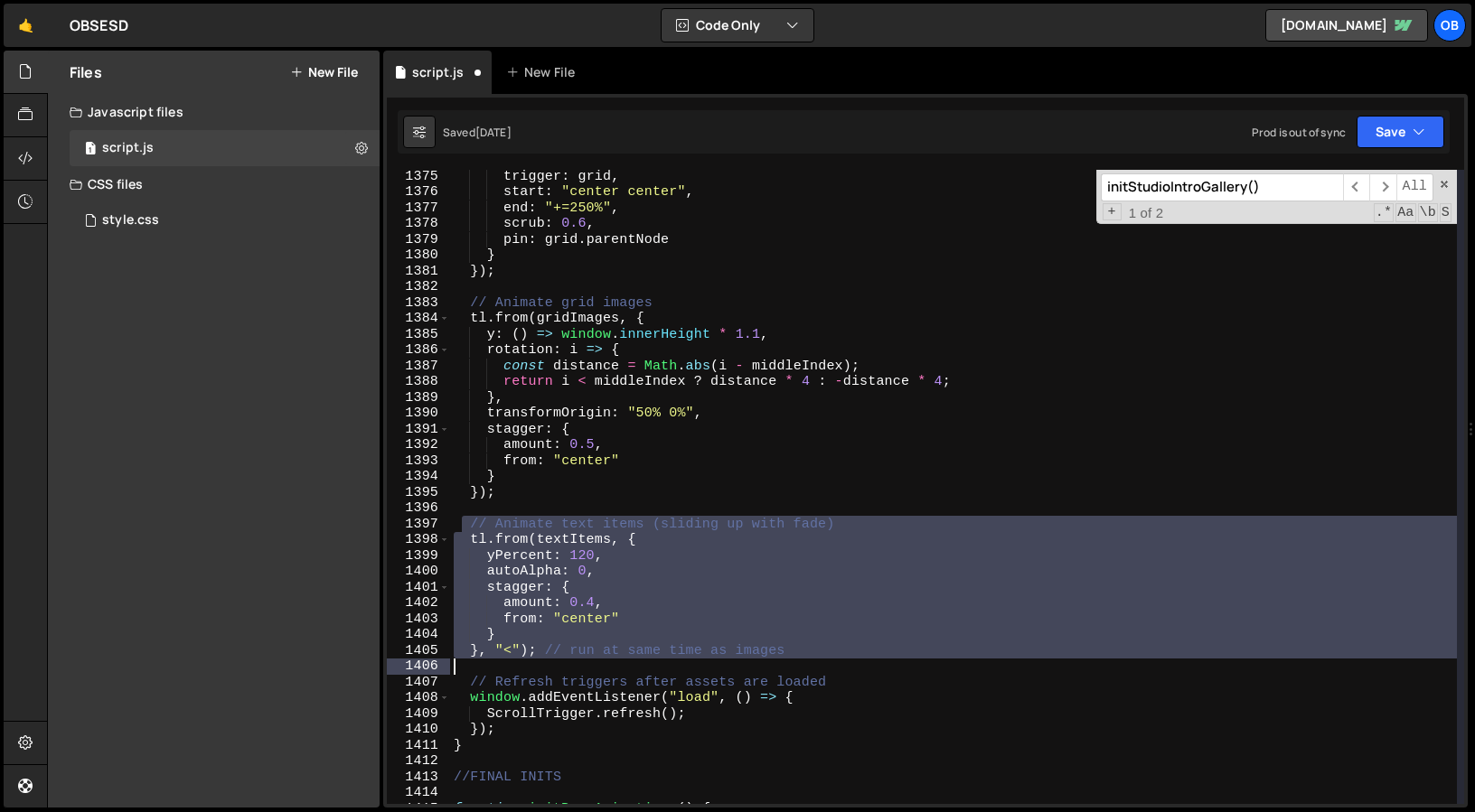
drag, startPoint x: 462, startPoint y: 524, endPoint x: 840, endPoint y: 662, distance: 402.4
click at [840, 662] on div "trigger : grid , start : "center center" , end : "+=250%" , scrub : 0.6 , pin :…" at bounding box center [953, 501] width 1007 height 666
type textarea "}, "<"); // run at same time as images"
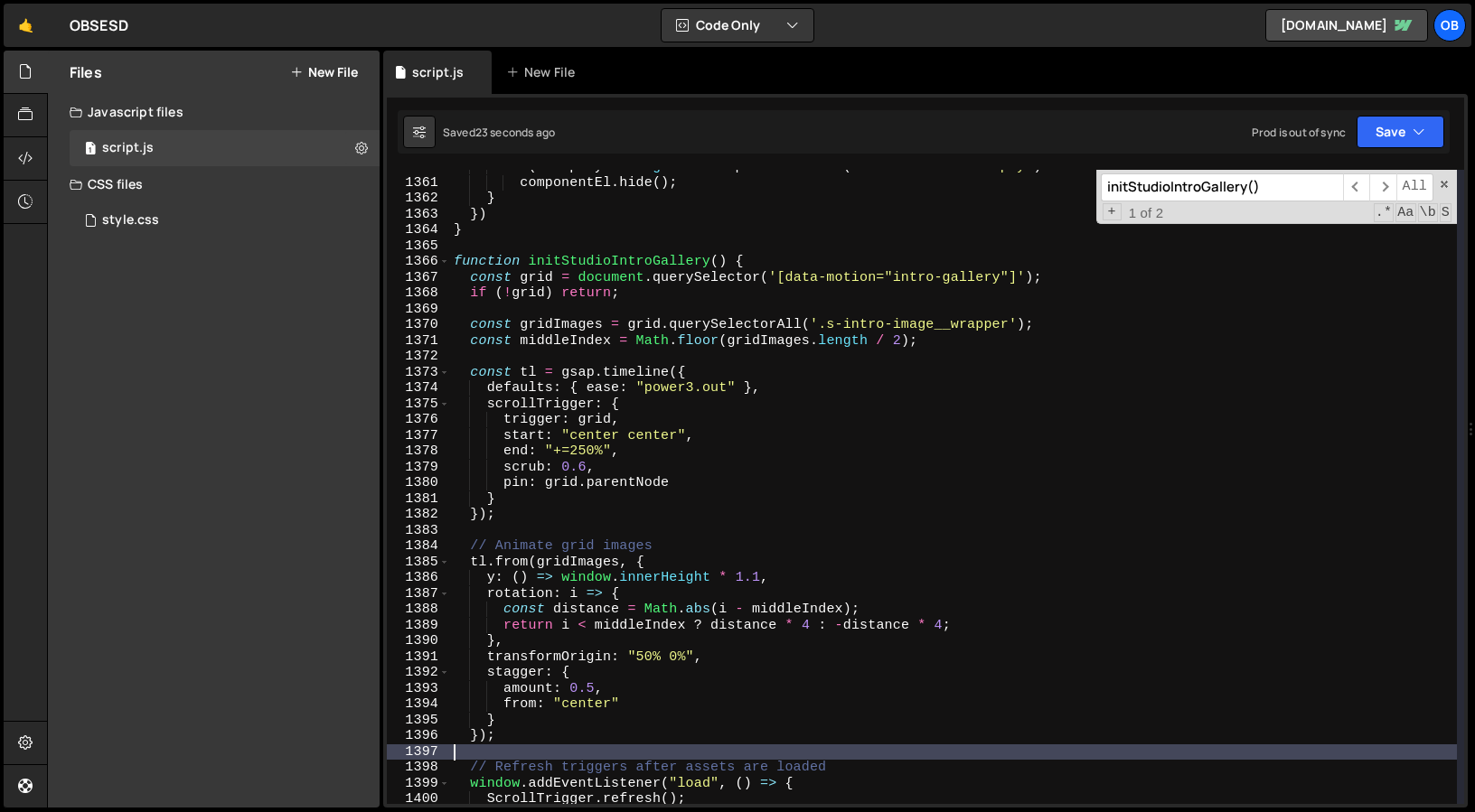
scroll to position [21514, 0]
click at [609, 453] on div "if ( ! displayEl . length && componentEl . attr ( "tr-cmsnext-hideempty" ) === …" at bounding box center [953, 494] width 1007 height 666
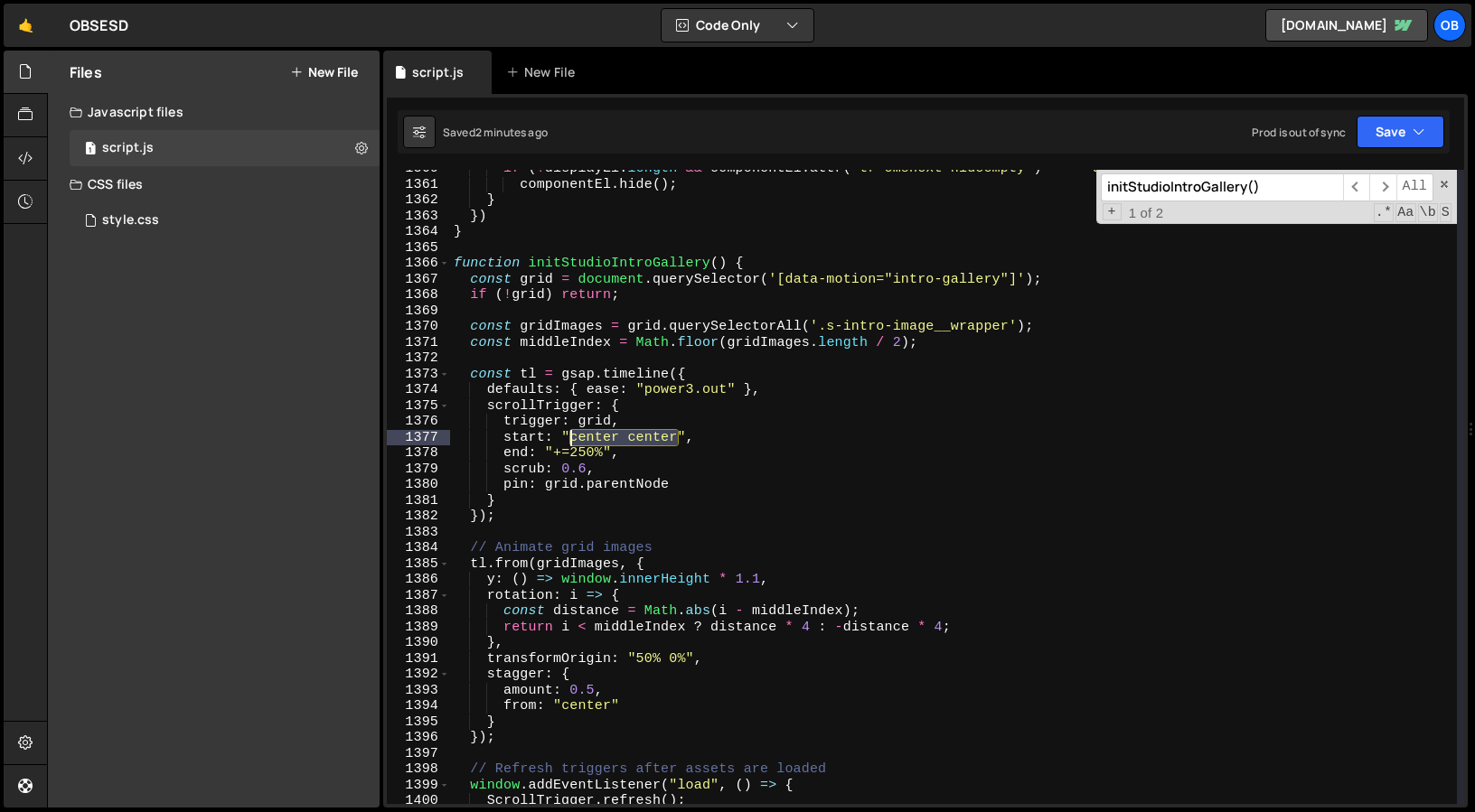
drag, startPoint x: 677, startPoint y: 442, endPoint x: 574, endPoint y: 442, distance: 103.0
click at [574, 442] on div "if ( ! displayEl . length && componentEl . attr ( "tr-cmsnext-hideempty" ) === …" at bounding box center [953, 494] width 1007 height 666
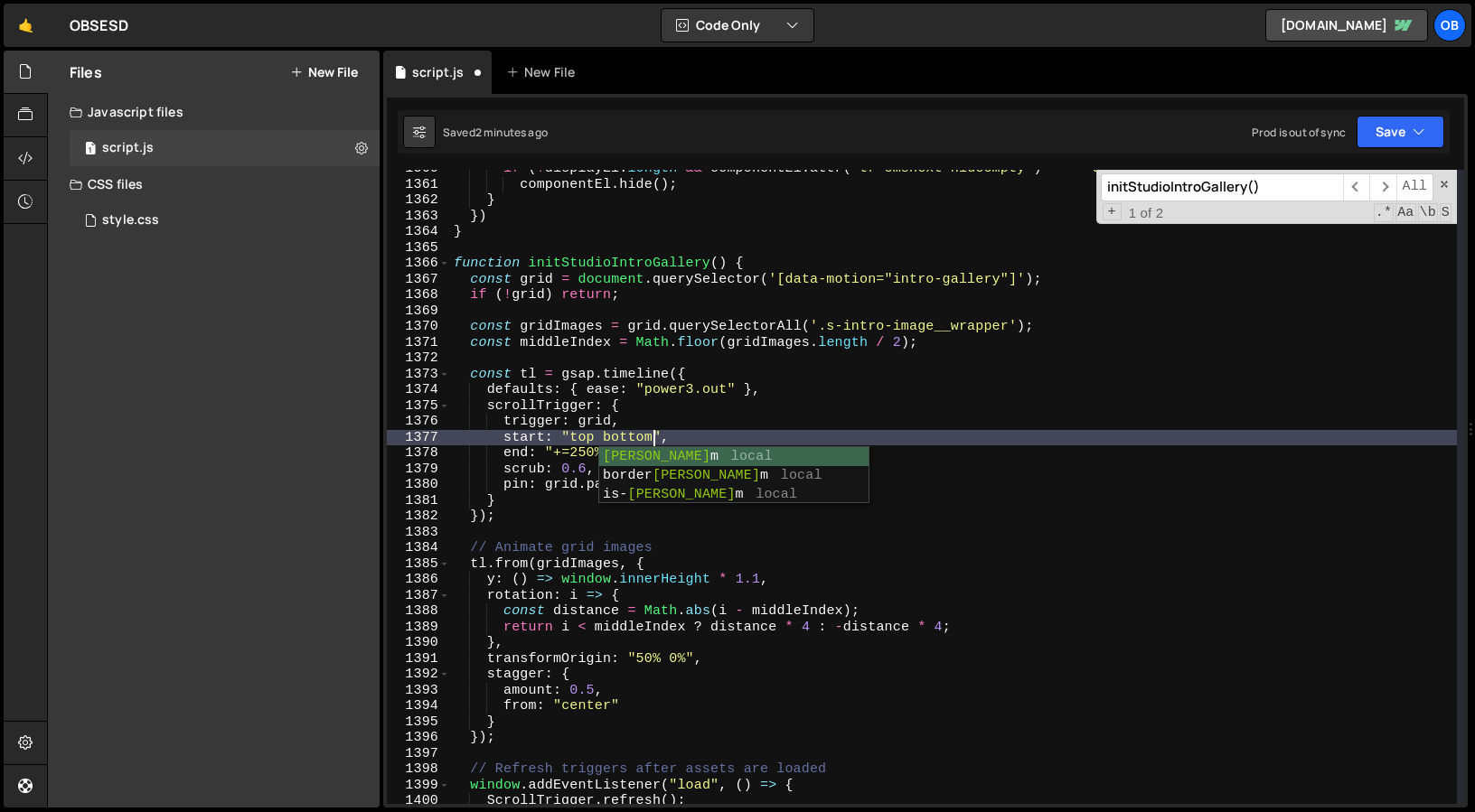
scroll to position [0, 13]
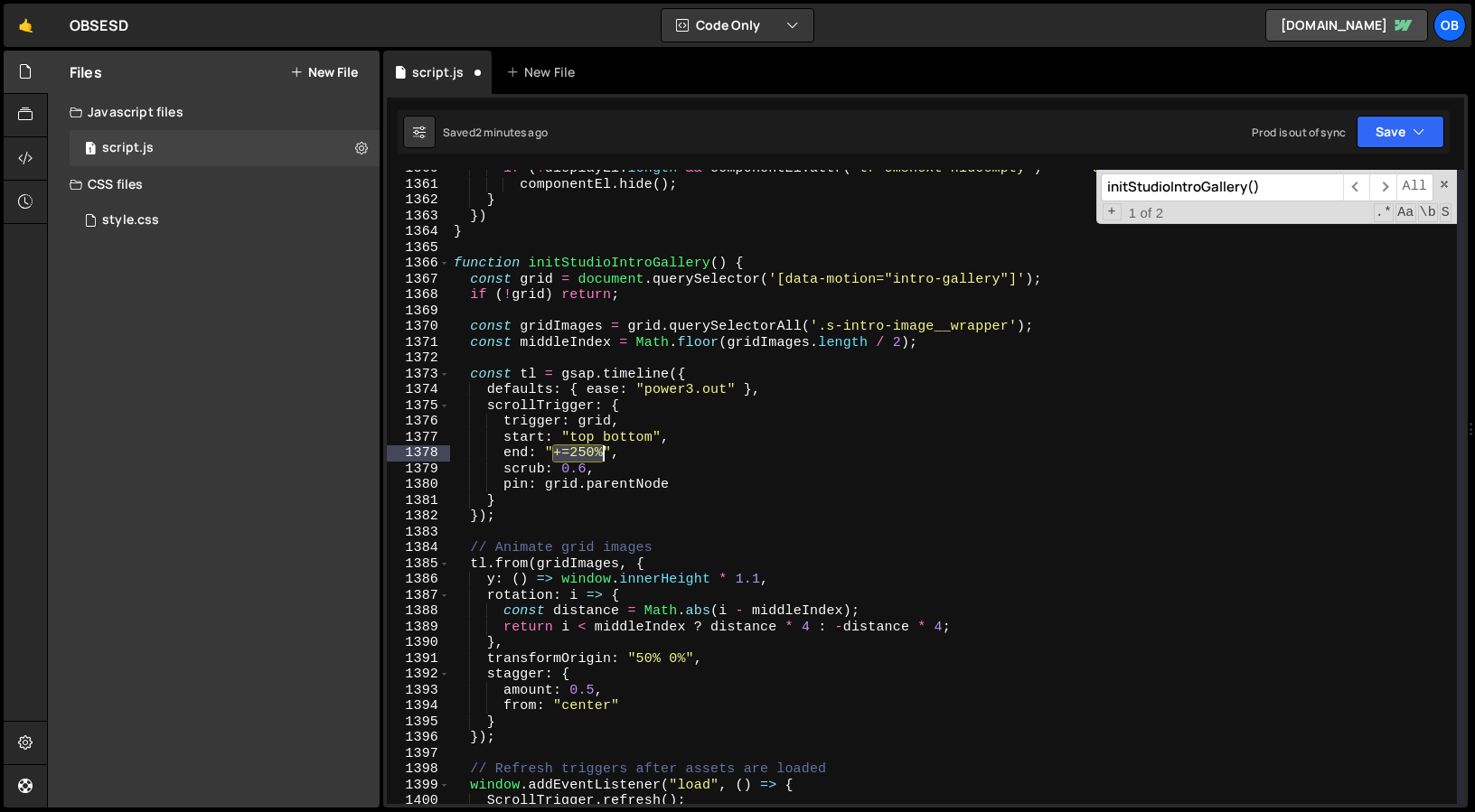
drag, startPoint x: 552, startPoint y: 453, endPoint x: 601, endPoint y: 452, distance: 49.0
click at [601, 452] on div "if ( ! displayEl . length && componentEl . attr ( "tr-cmsnext-hideempty" ) === …" at bounding box center [953, 494] width 1007 height 666
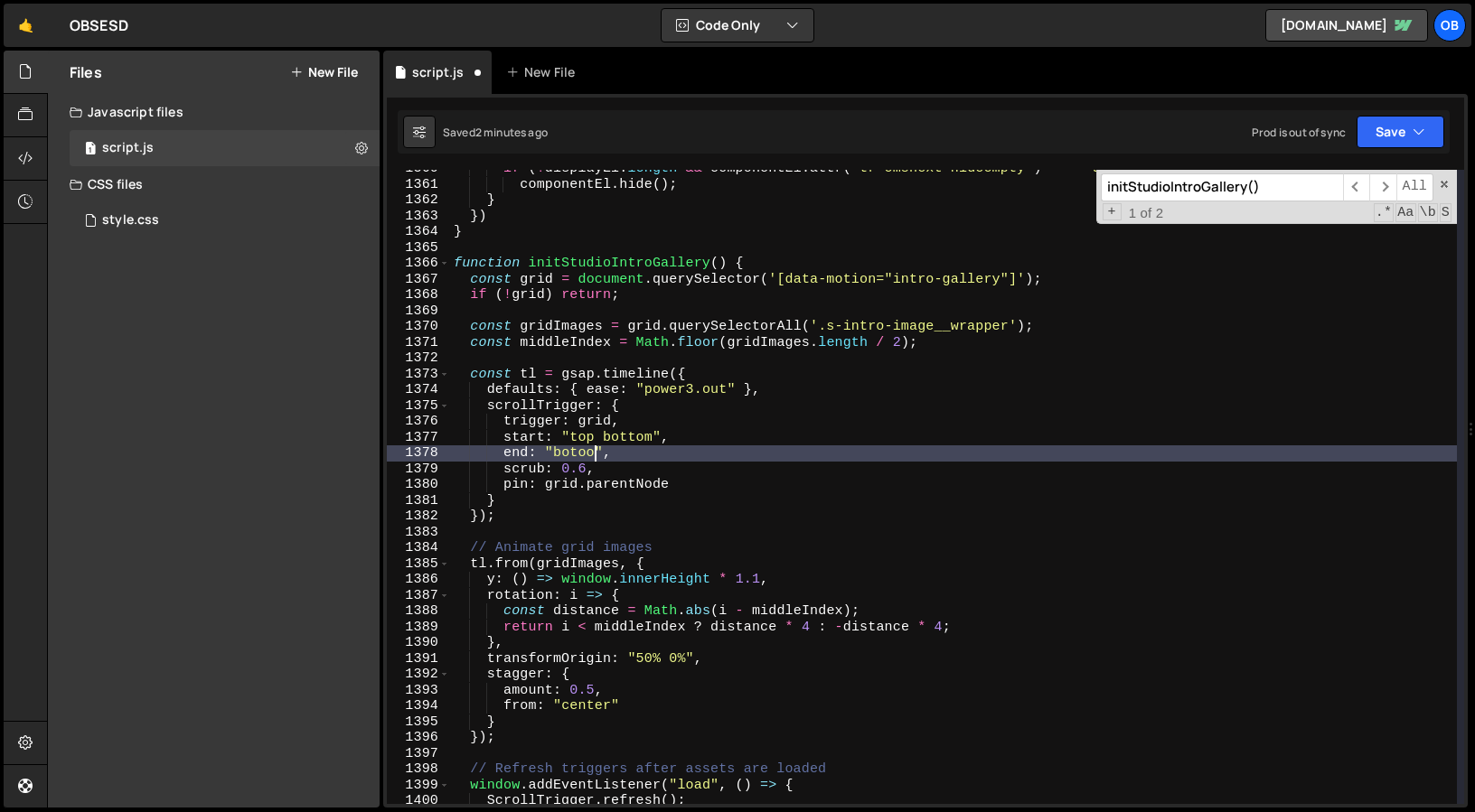
scroll to position [0, 10]
click at [581, 452] on div "if ( ! displayEl . length && componentEl . attr ( "tr-cmsnext-hideempty" ) === …" at bounding box center [953, 487] width 1007 height 634
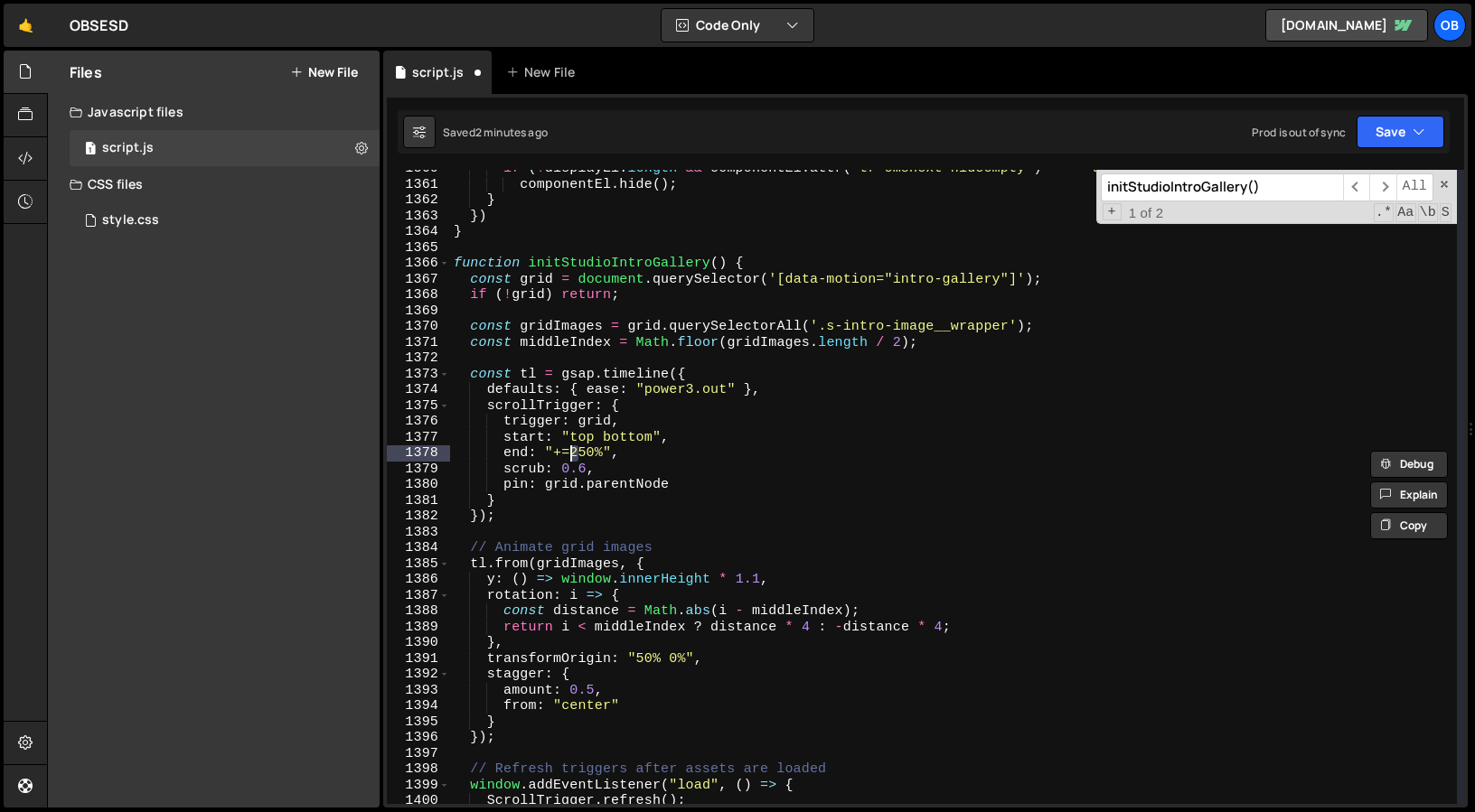
scroll to position [0, 8]
drag, startPoint x: 652, startPoint y: 439, endPoint x: 567, endPoint y: 442, distance: 85.1
click at [567, 442] on div "if ( ! displayEl . length && componentEl . attr ( "tr-cmsnext-hideempty" ) === …" at bounding box center [953, 494] width 1007 height 666
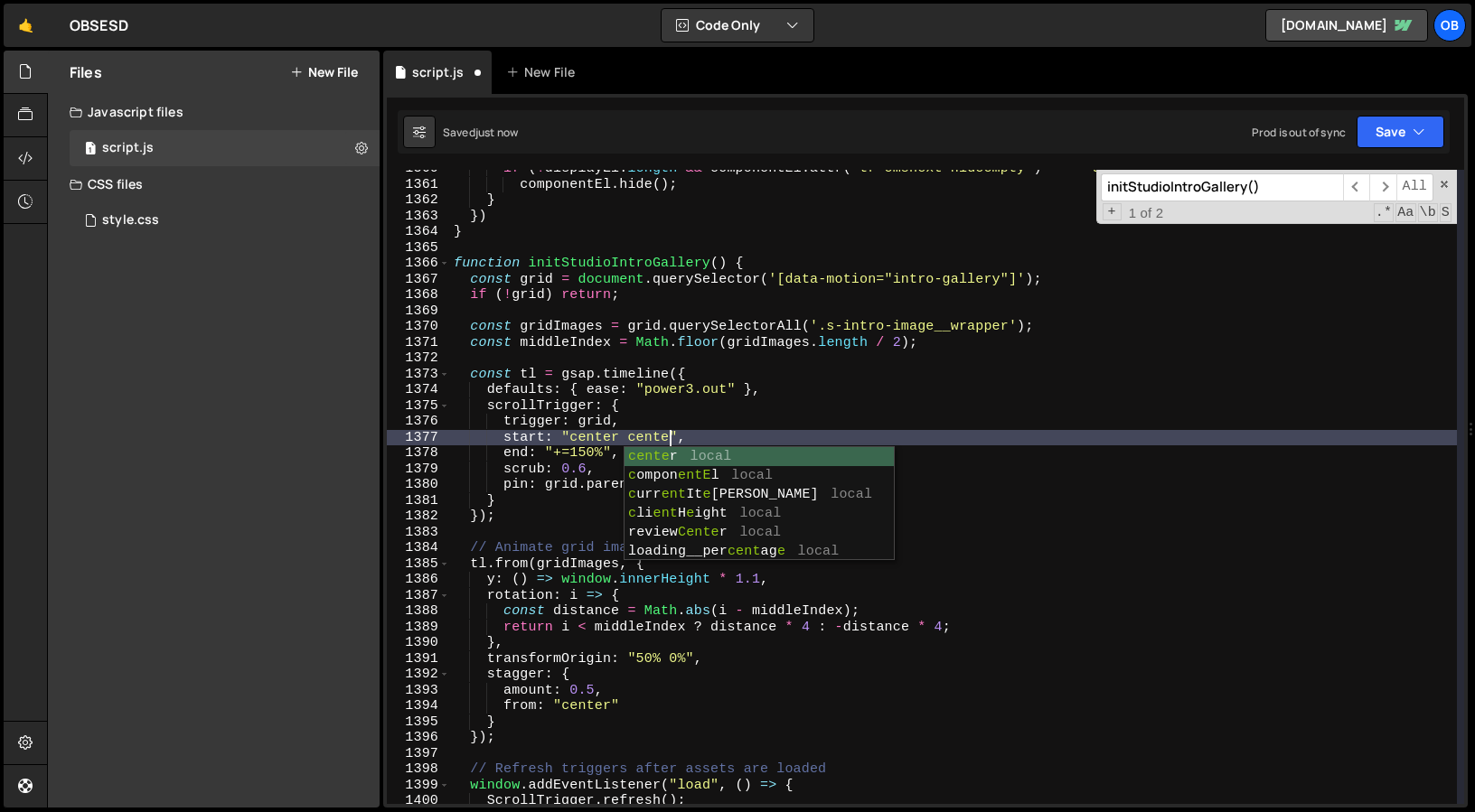
scroll to position [0, 15]
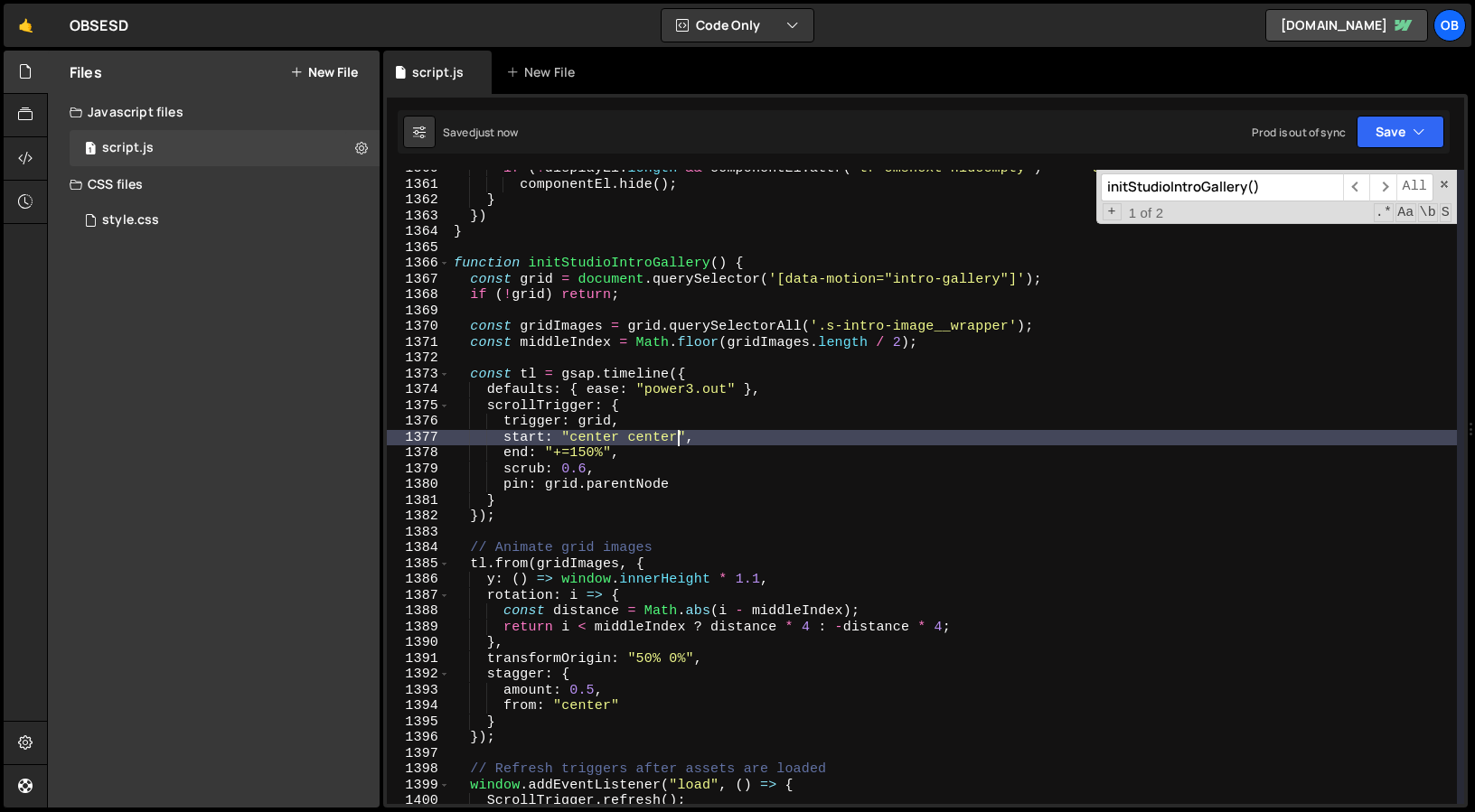
type textarea "start: "center center","
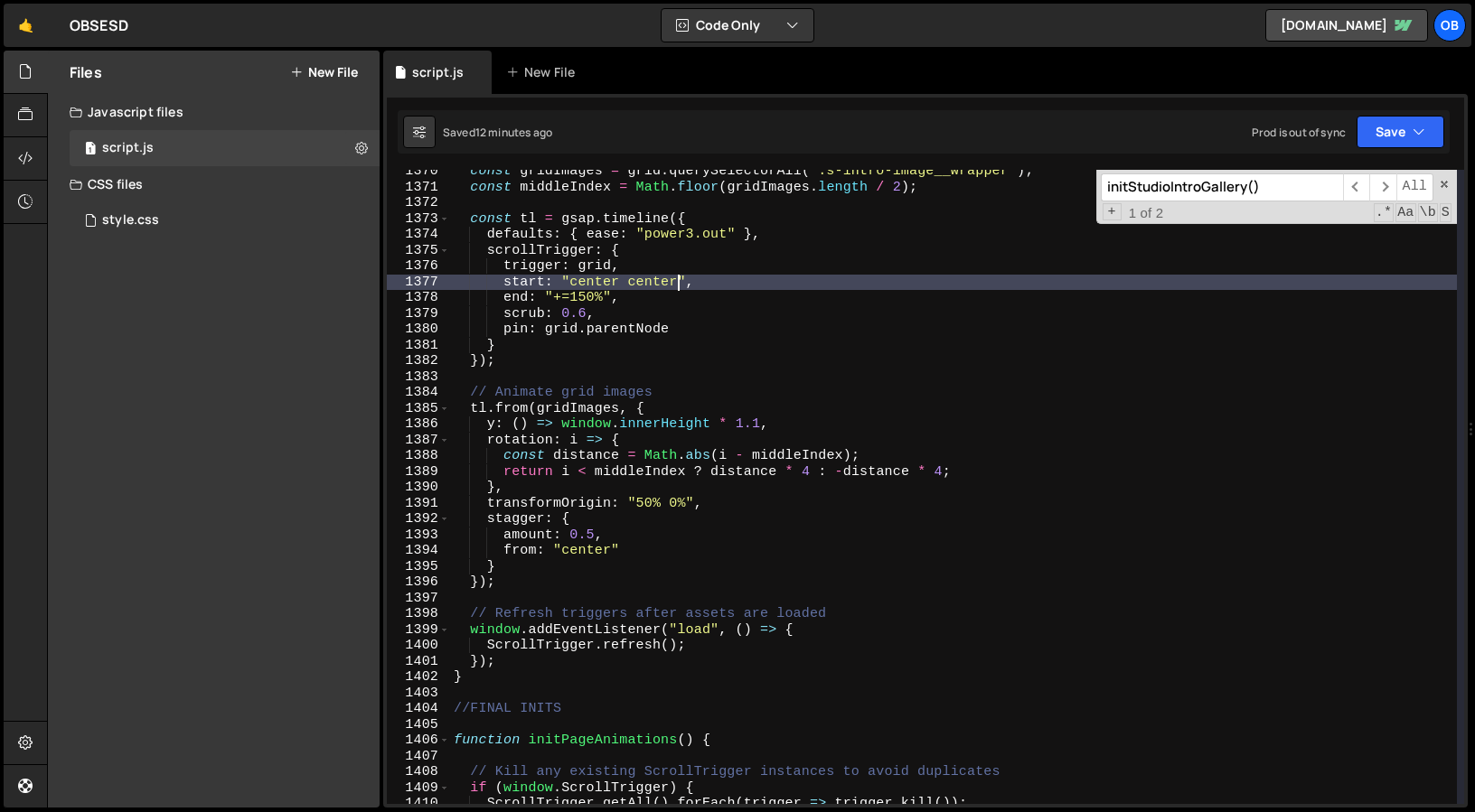
scroll to position [21673, 0]
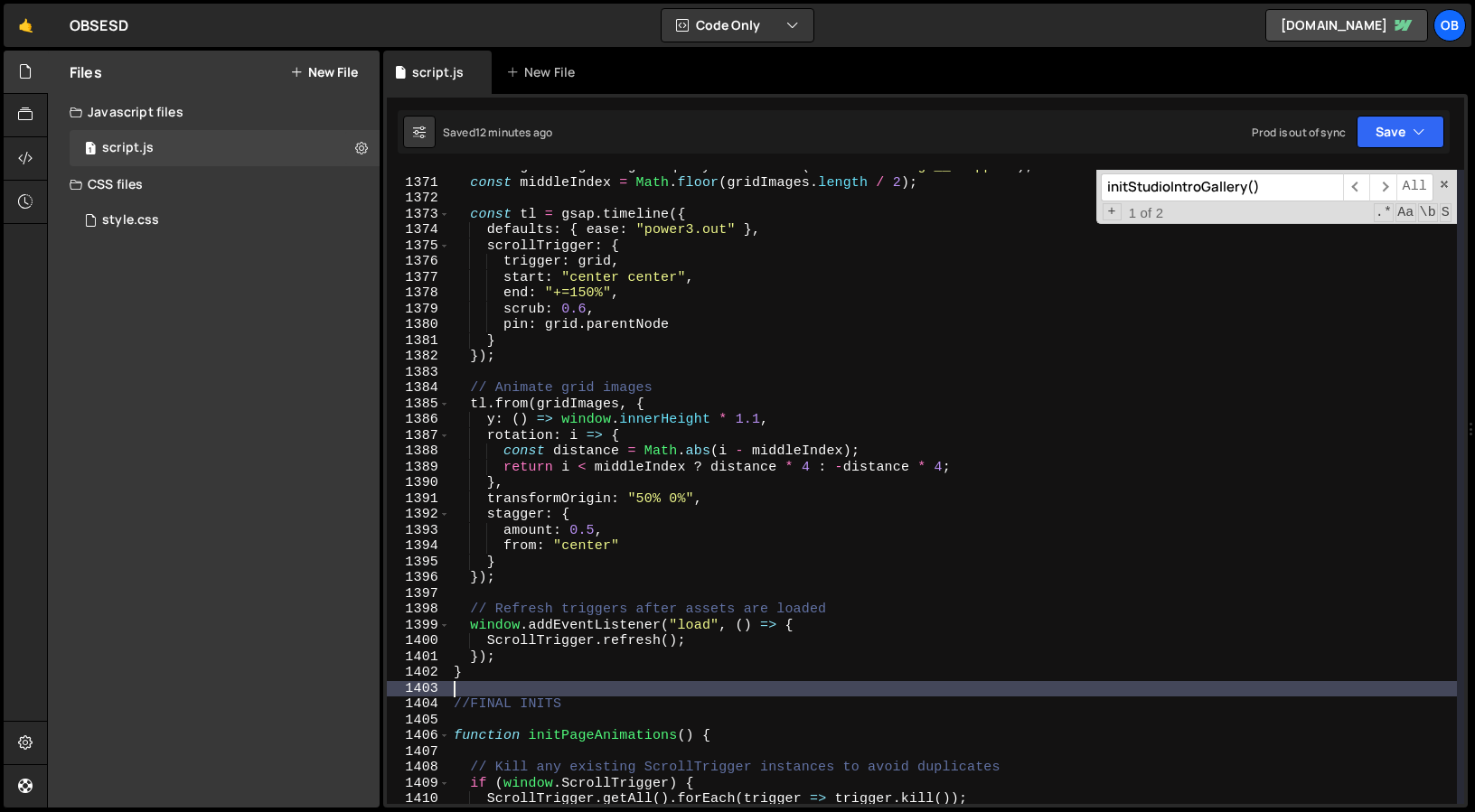
click at [574, 690] on div "const gridImages = grid . querySelectorAll ( '.s-intro-image__wrapper' ) ; cons…" at bounding box center [953, 492] width 1007 height 666
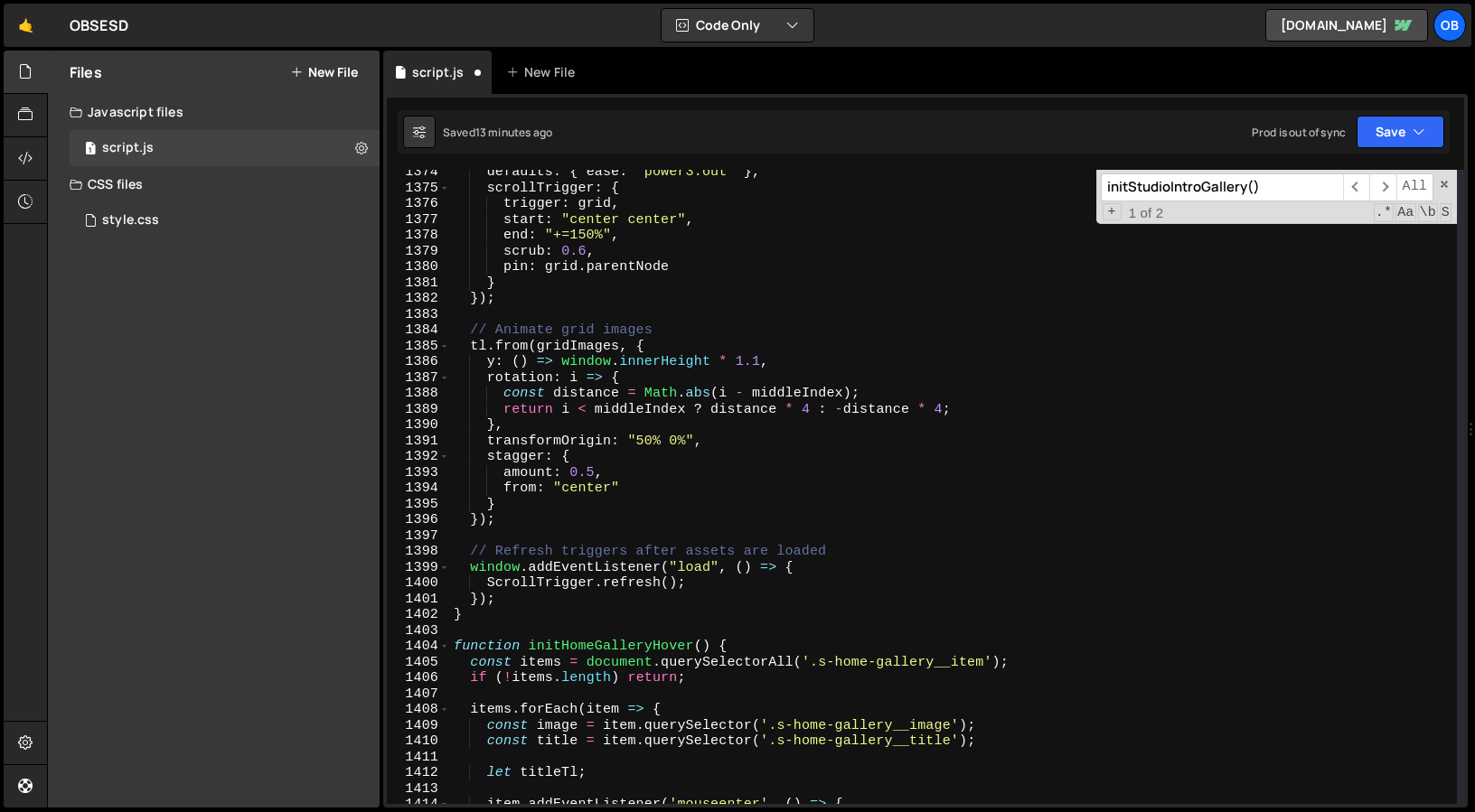
scroll to position [21731, 0]
drag, startPoint x: 528, startPoint y: 648, endPoint x: 712, endPoint y: 649, distance: 184.0
click at [712, 649] on div "defaults : { ease : "power3.out" } , scrollTrigger : { trigger : grid , start :…" at bounding box center [953, 497] width 1007 height 666
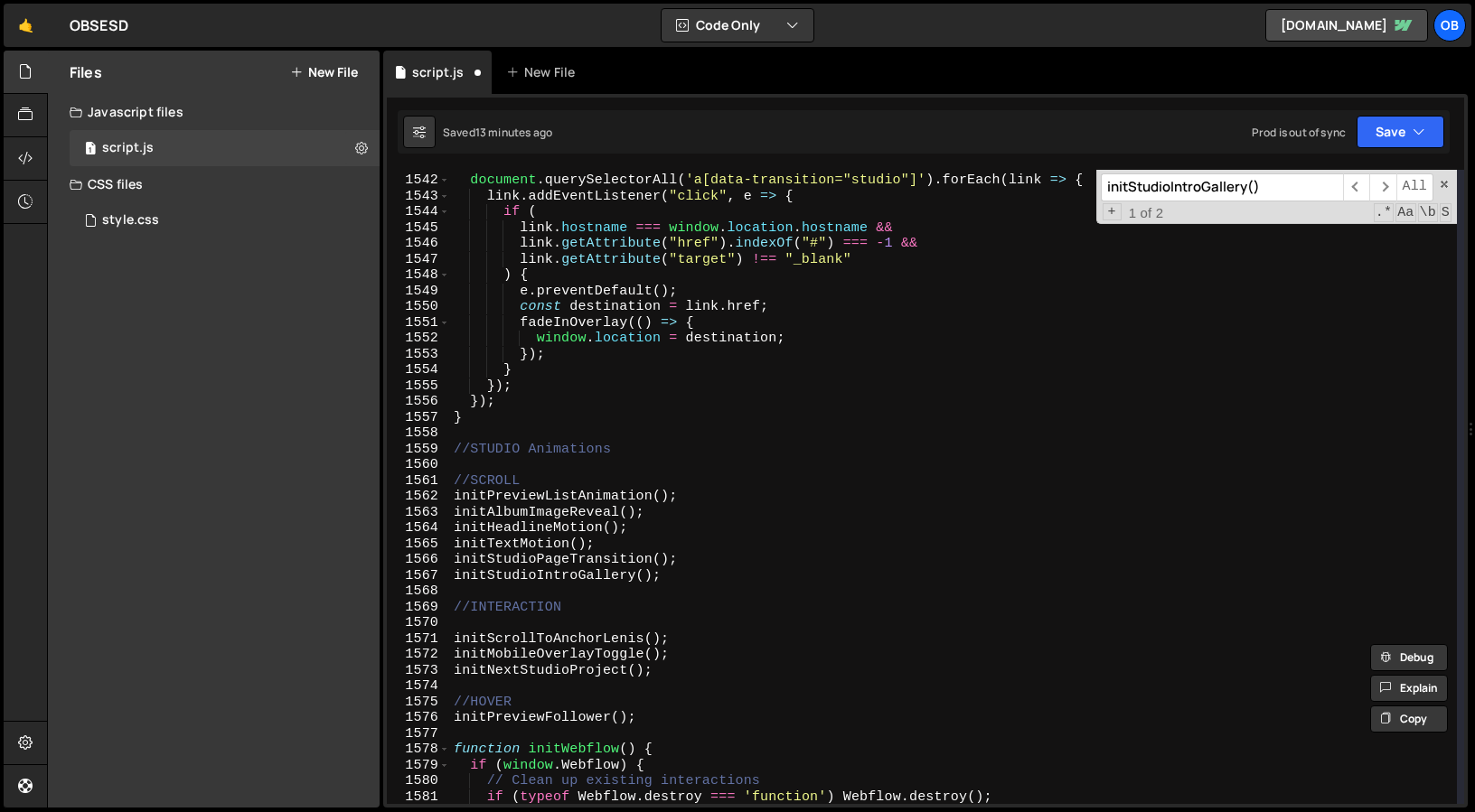
scroll to position [24456, 0]
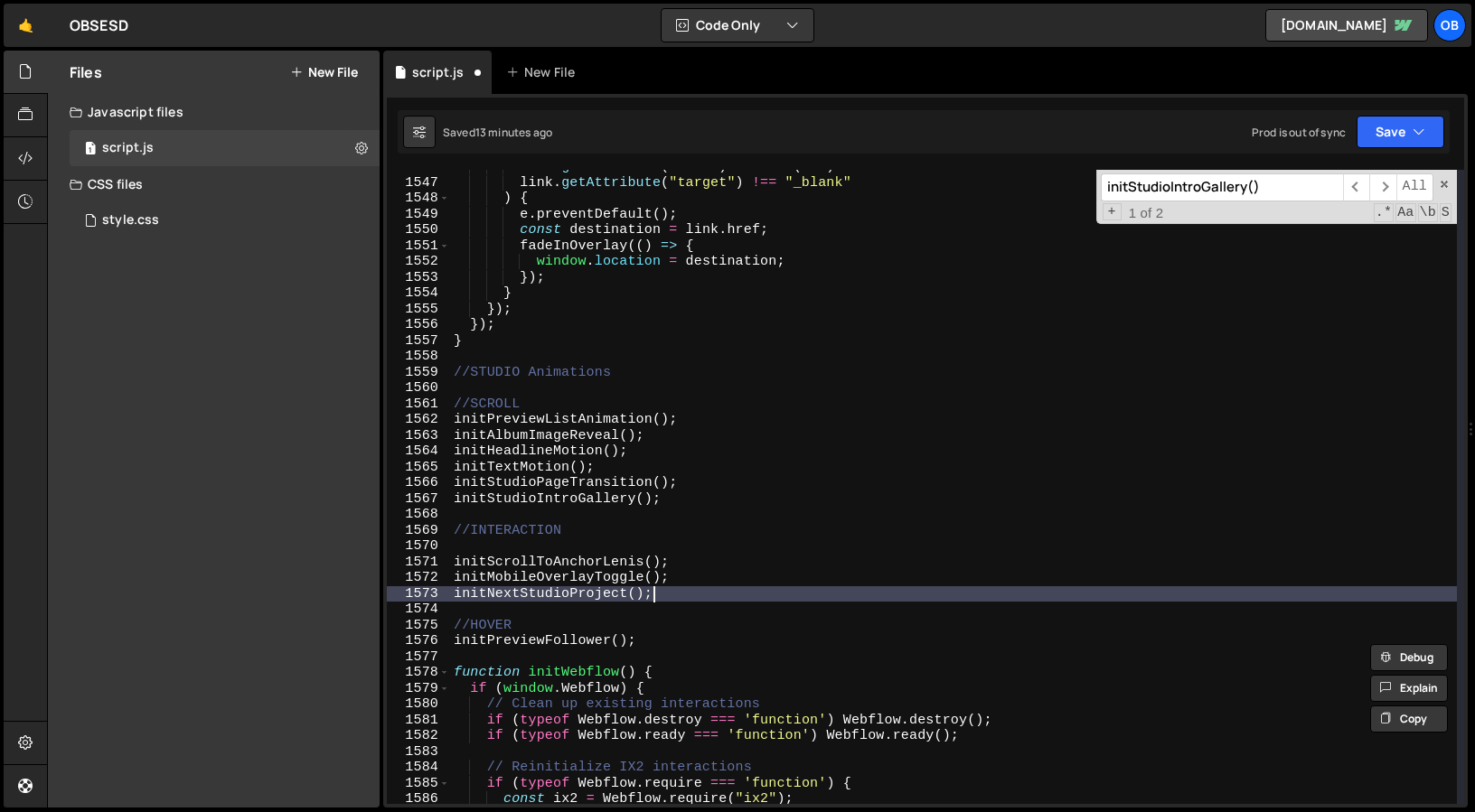
click at [685, 601] on div "link . getAttribute ( "href" ) . indexOf ( "#" ) === - 1 && link . getAttribute…" at bounding box center [953, 492] width 1007 height 666
click at [651, 644] on div "link . getAttribute ( "href" ) . indexOf ( "#" ) === - 1 && link . getAttribute…" at bounding box center [953, 492] width 1007 height 666
type textarea "initPreviewFollower();"
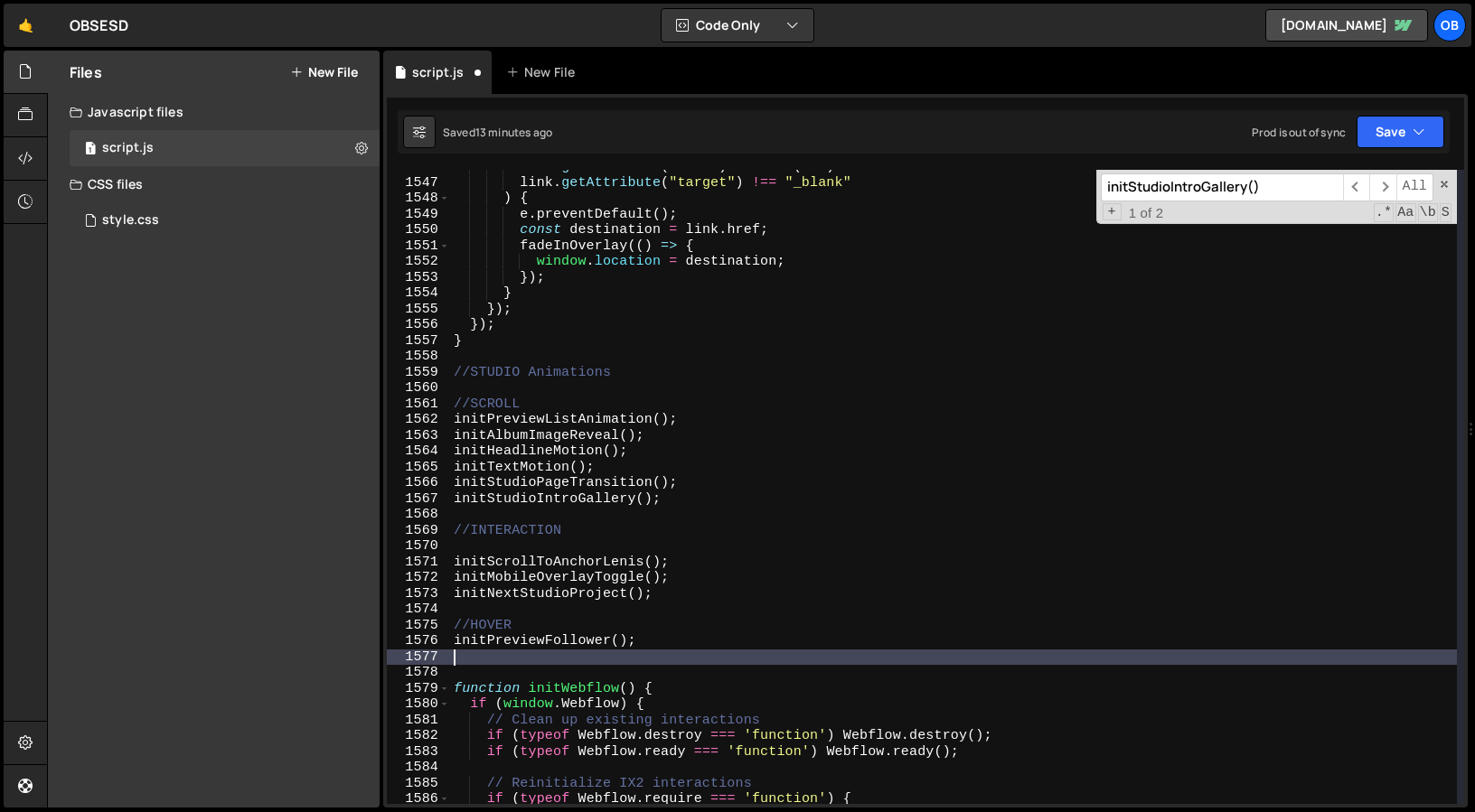
paste textarea "initHomeGalleryHover()"
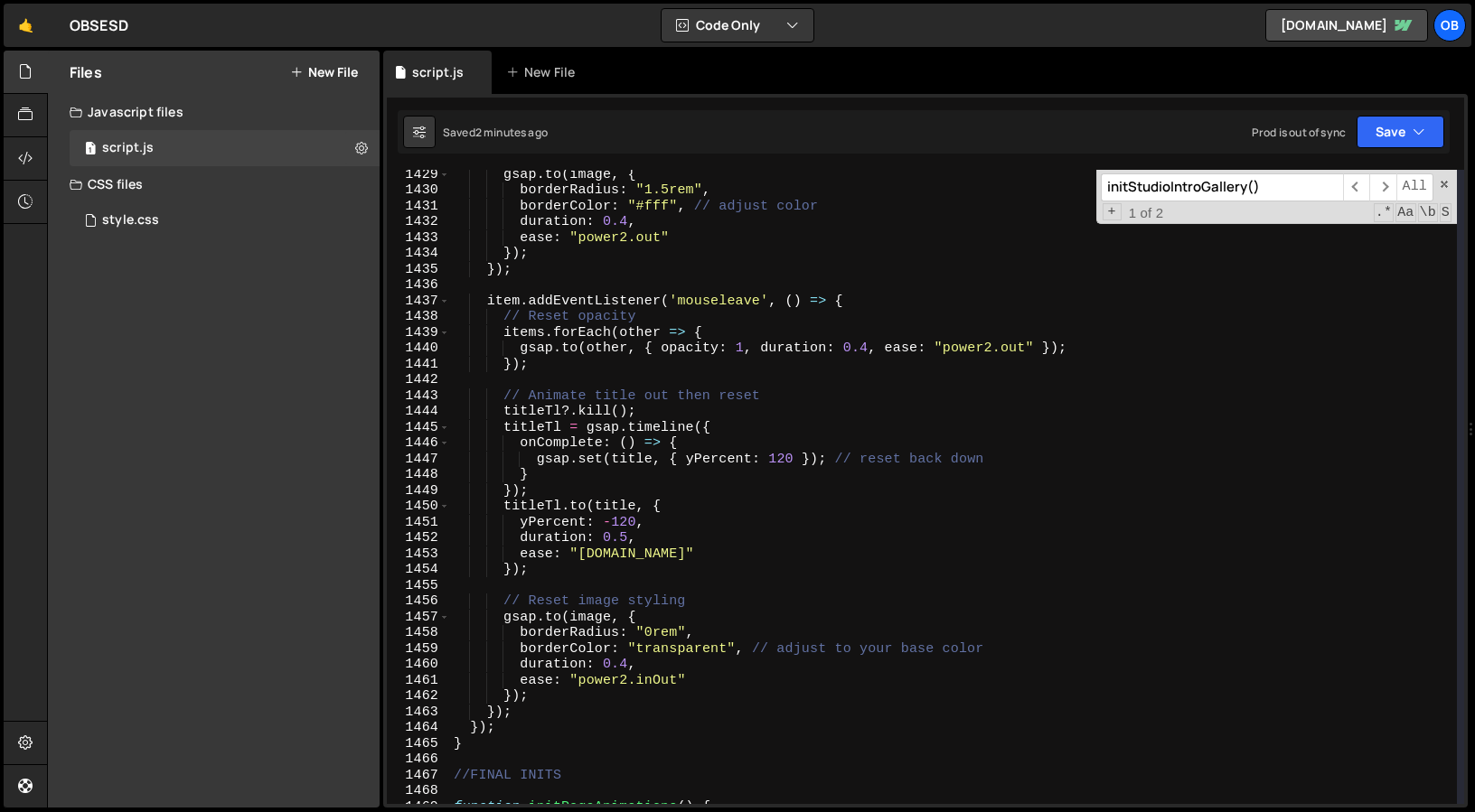
scroll to position [22599, 0]
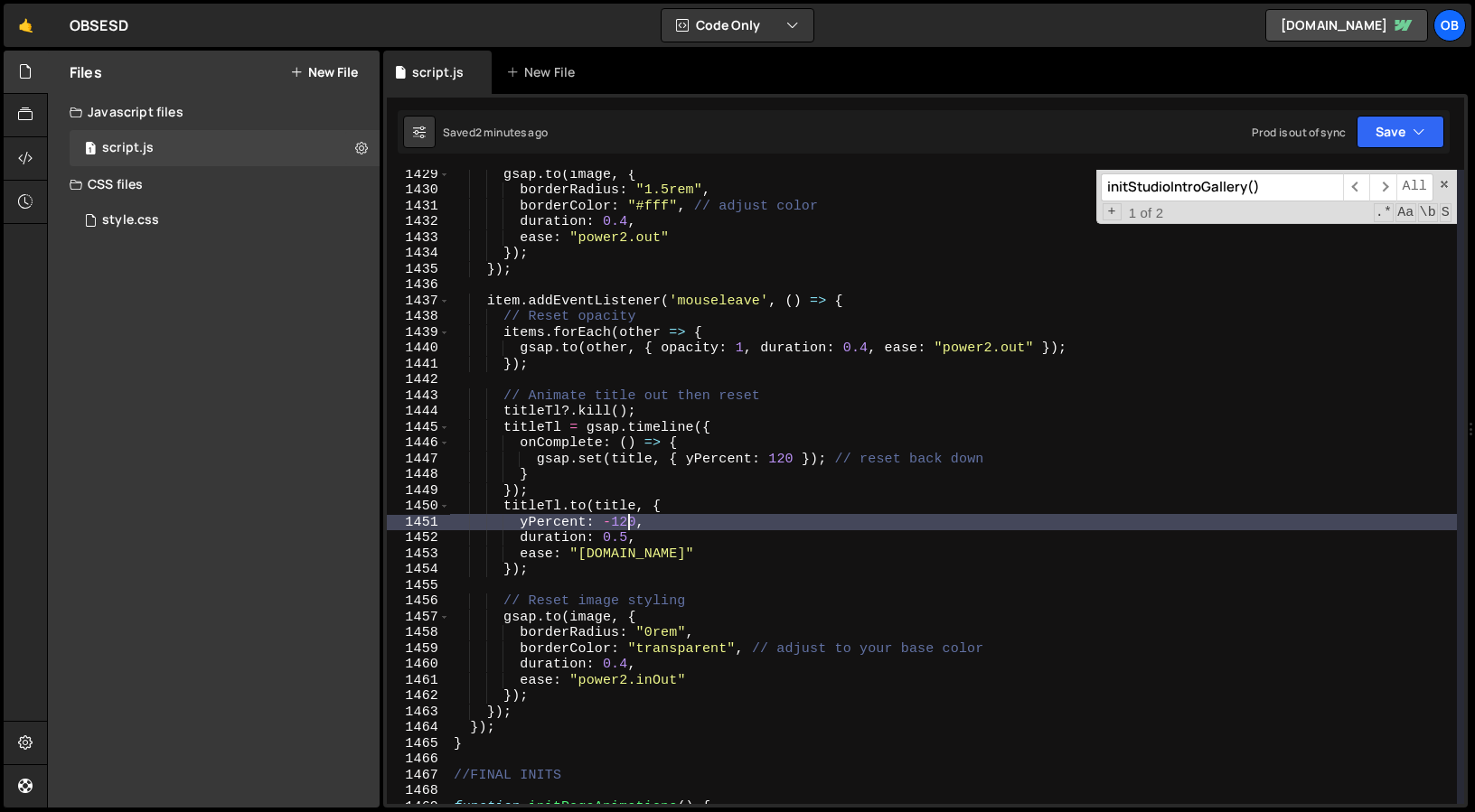
click at [628, 517] on div "gsap . to ( image , { borderRadius : "1.5rem" , borderColor : "#fff" , // adjus…" at bounding box center [953, 499] width 1007 height 666
click at [793, 459] on div "gsap . to ( image , { borderRadius : "1.5rem" , borderColor : "#fff" , // adjus…" at bounding box center [953, 499] width 1007 height 666
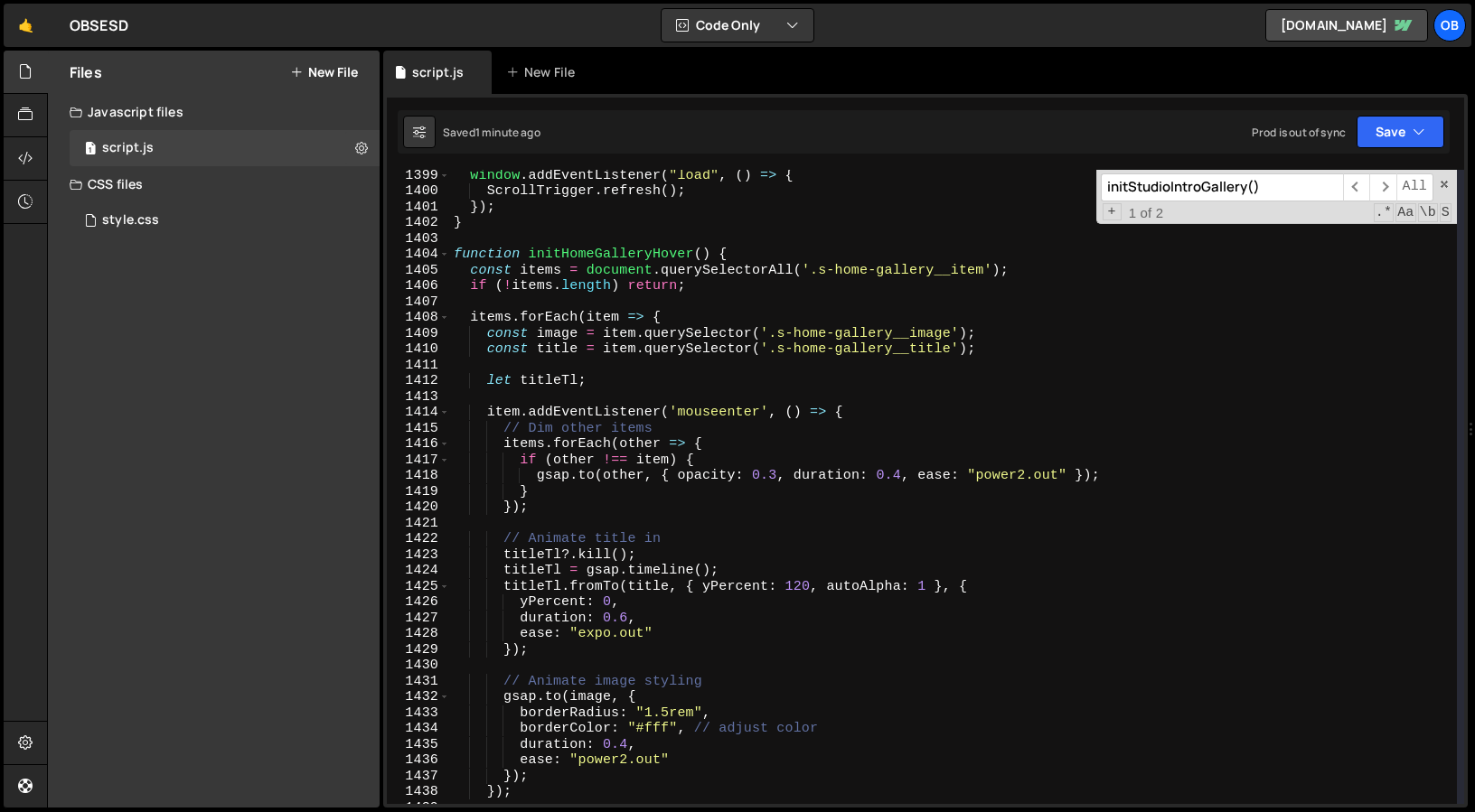
scroll to position [22123, 0]
click at [953, 345] on div "window . addEventListener ( "load" , ( ) => { ScrollTrigger . refresh ( ) ; }) …" at bounding box center [953, 500] width 1007 height 666
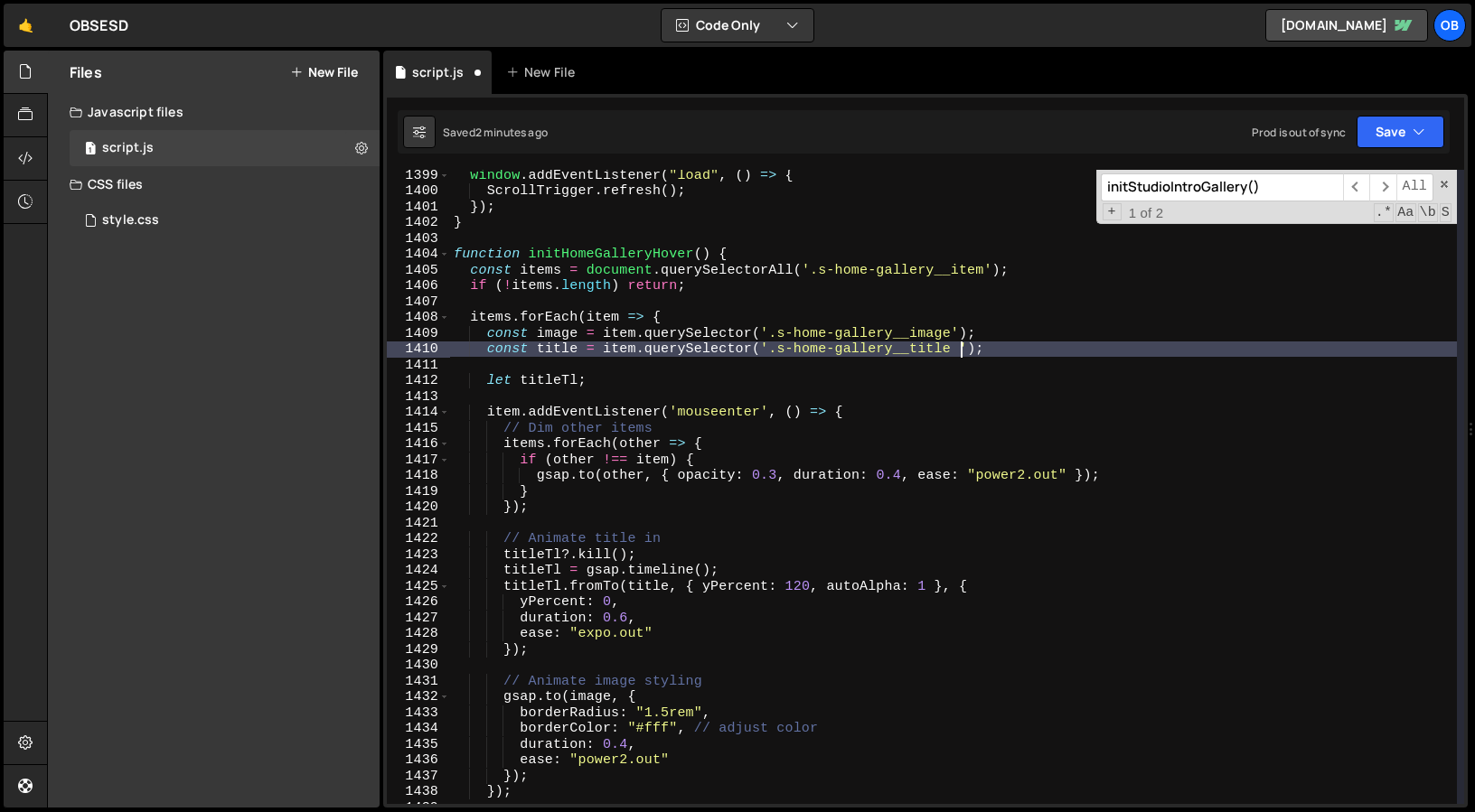
scroll to position [0, 34]
paste textarea "s-h2"
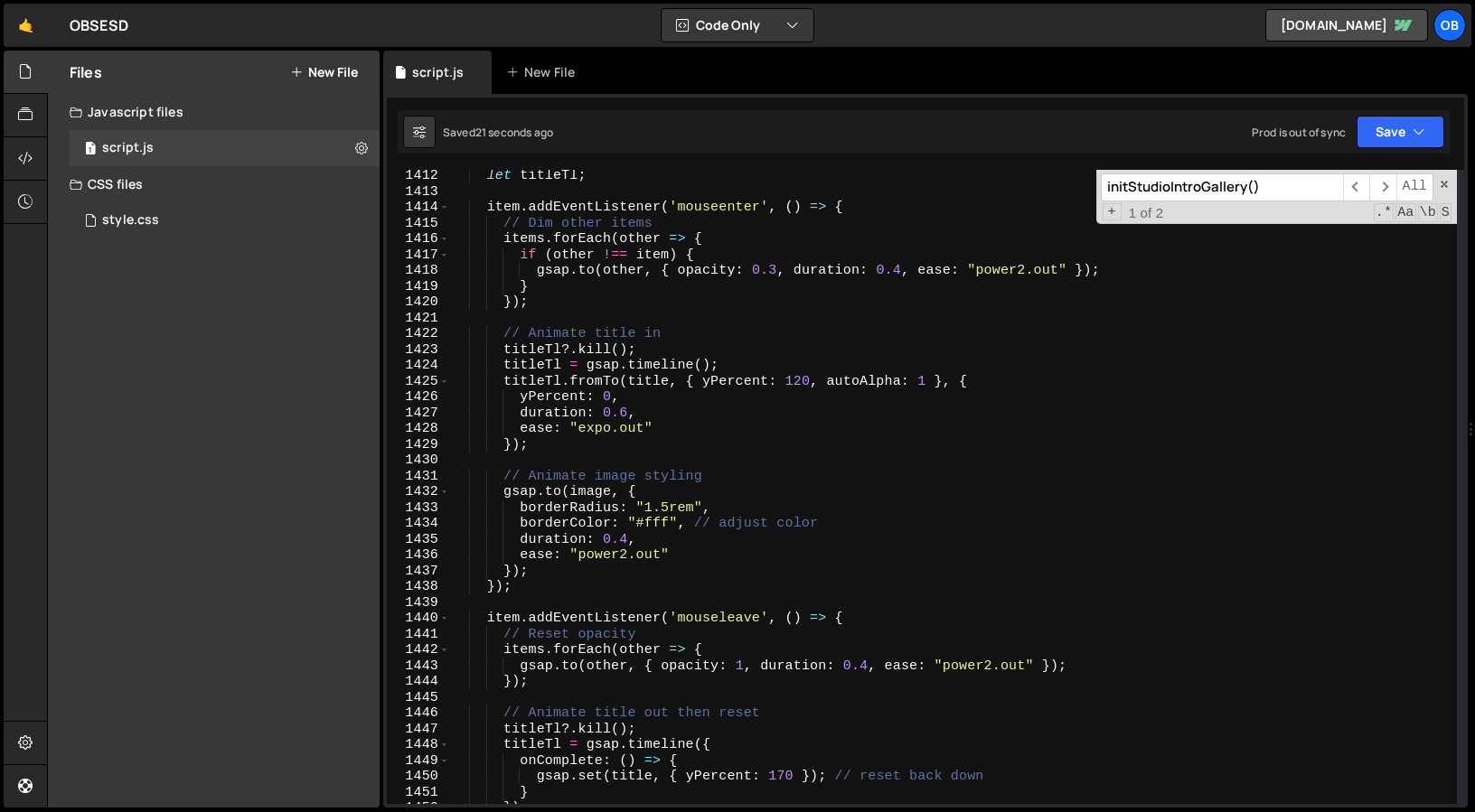
scroll to position [22329, 0]
click at [803, 382] on div "let titleTl ; item . addEventListener ( 'mouseenter' , ( ) => { // Dim other it…" at bounding box center [953, 501] width 1007 height 666
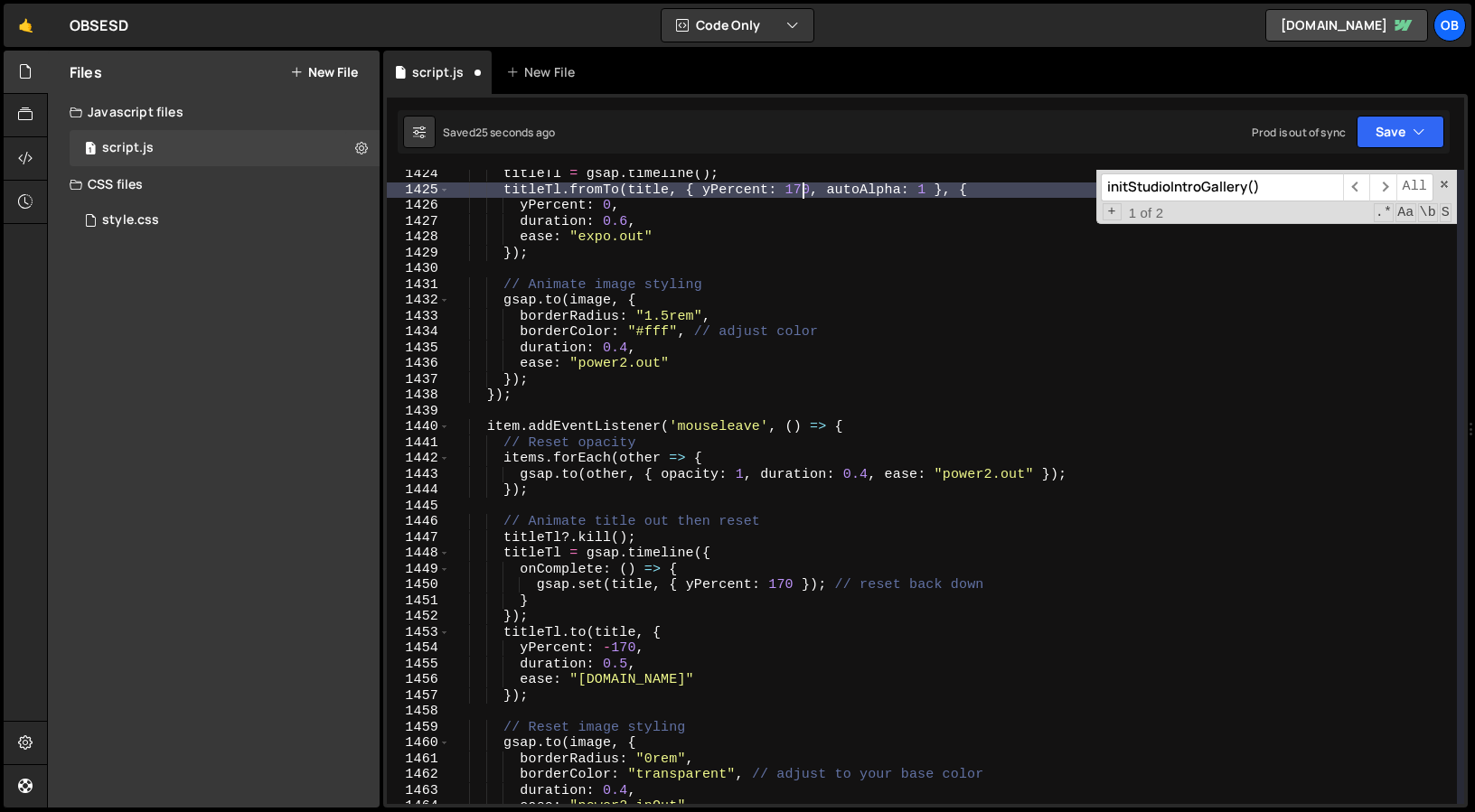
scroll to position [22553, 0]
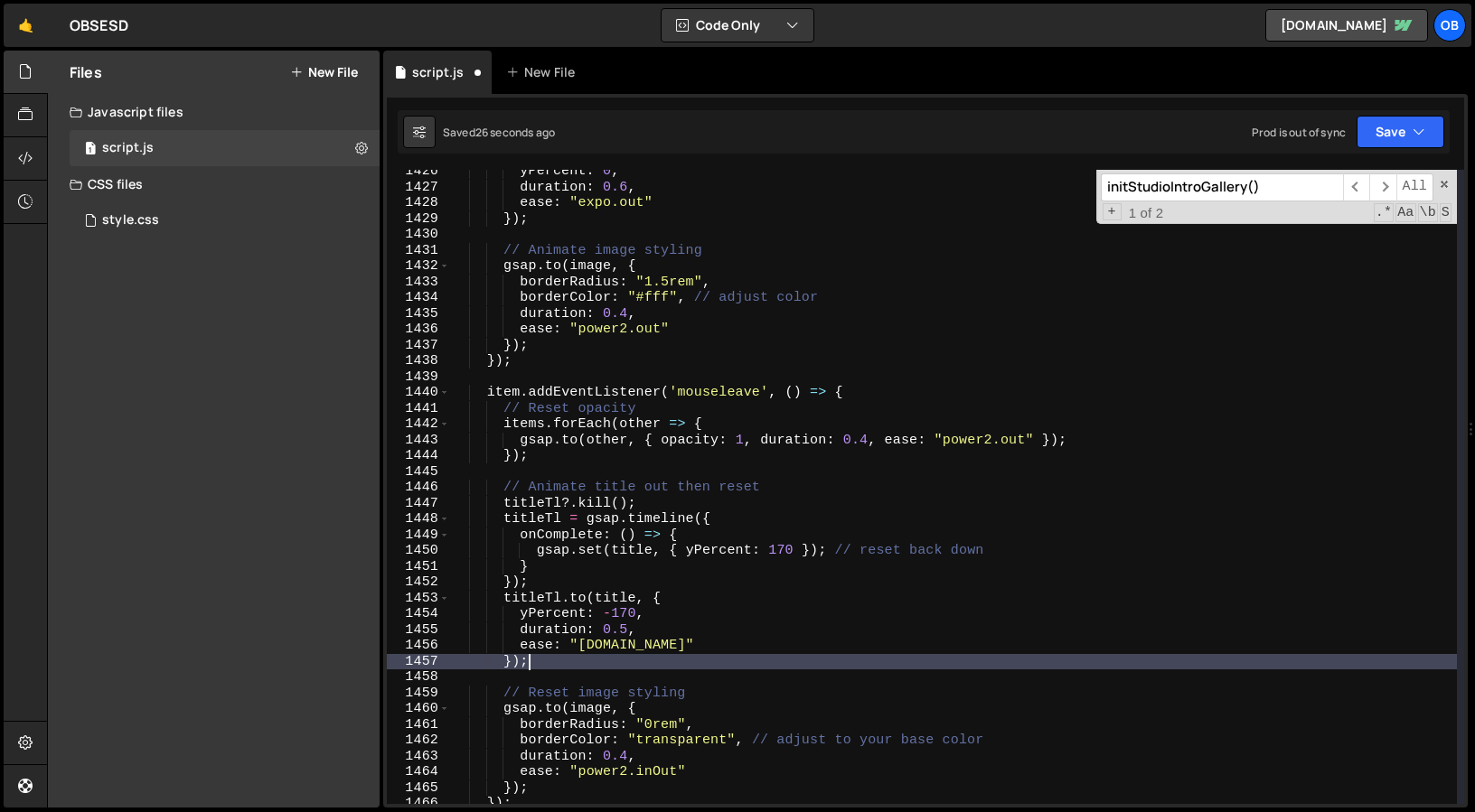
click at [894, 661] on div "yPercent : 0 , duration : 0.6 , ease : "expo.out" }) ; // Animate image styling…" at bounding box center [953, 497] width 1007 height 666
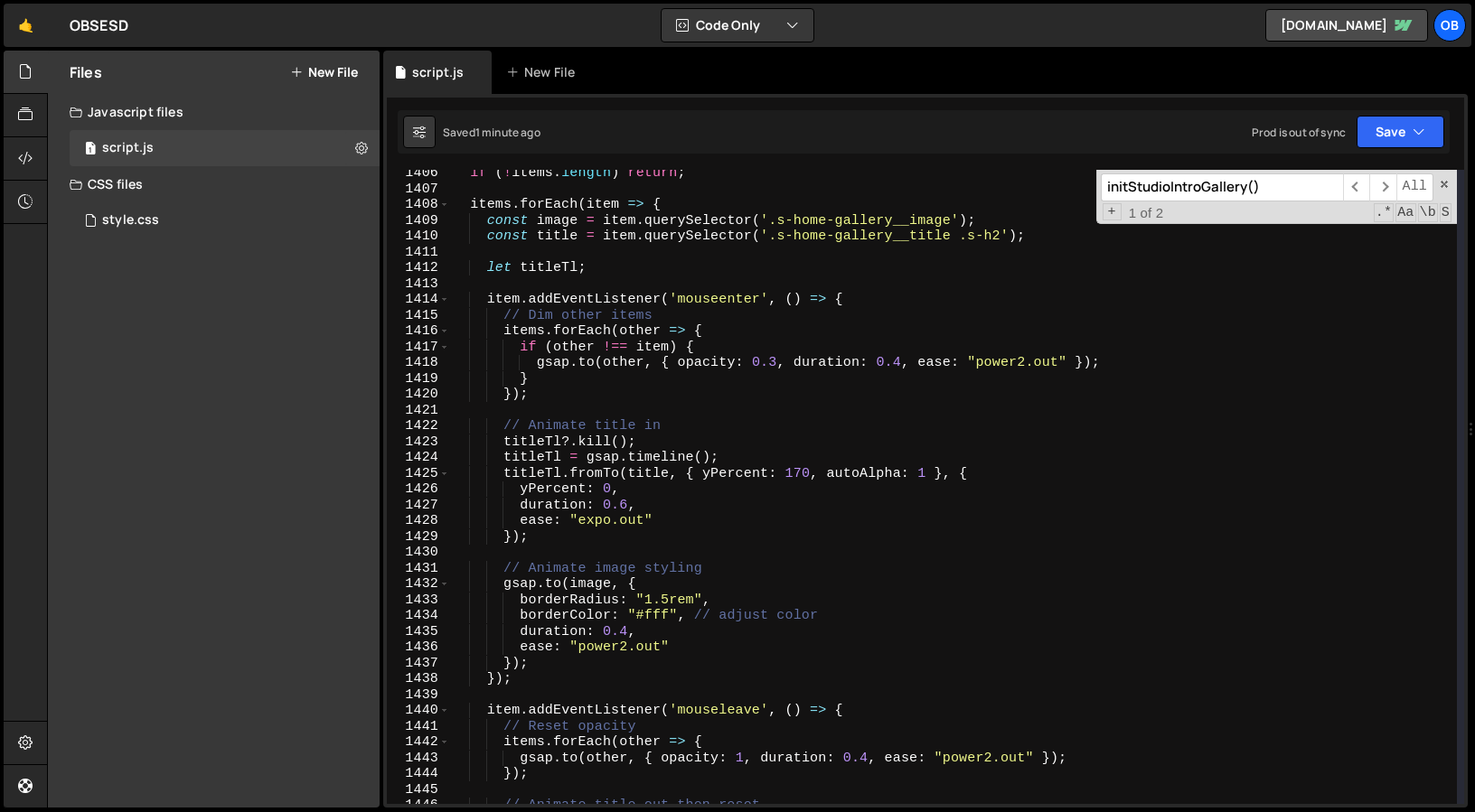
scroll to position [22228, 0]
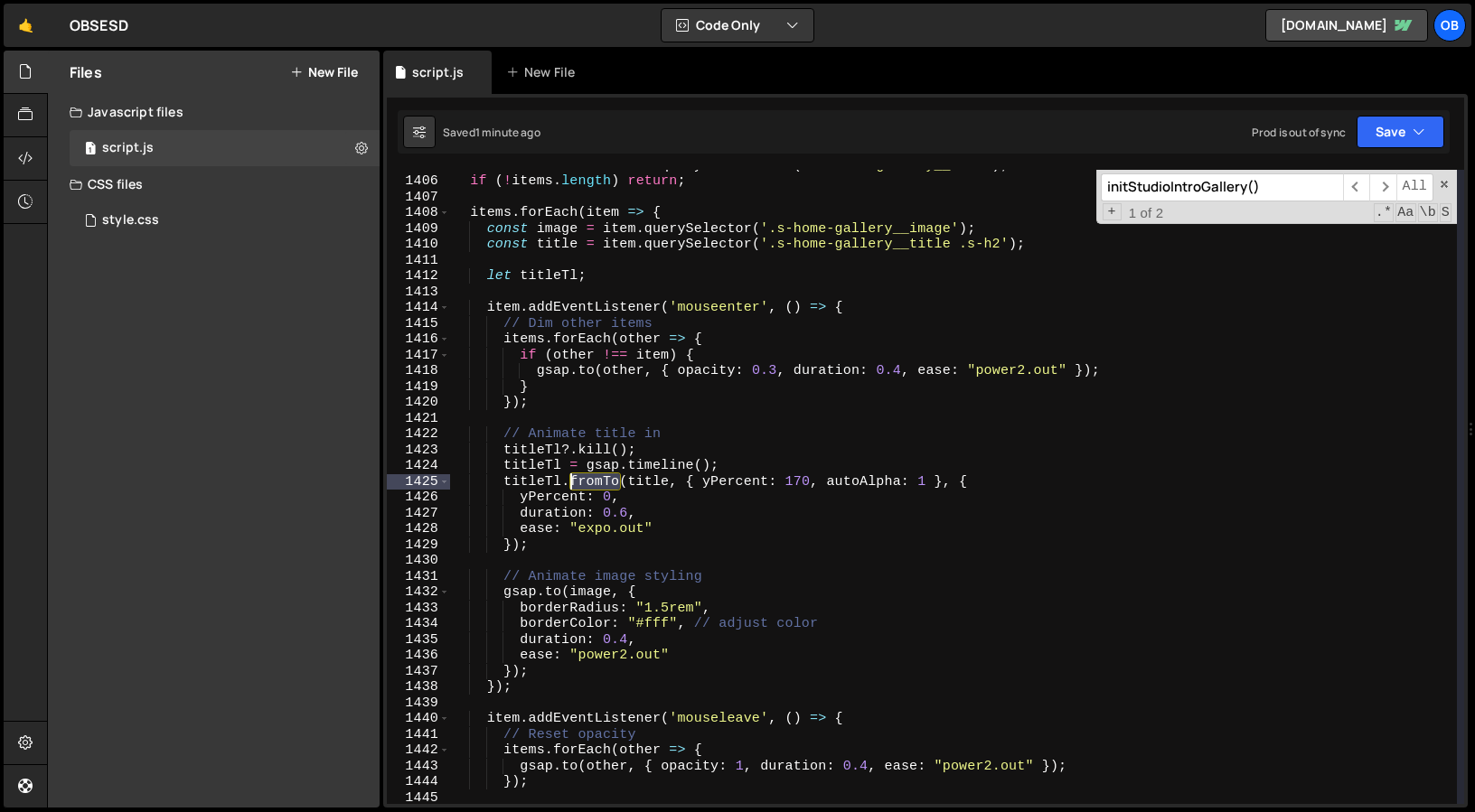
drag, startPoint x: 621, startPoint y: 483, endPoint x: 568, endPoint y: 484, distance: 53.0
click at [568, 484] on div "const items = document . querySelectorAll ( '.s-home-gallery__item' ) ; if ( ! …" at bounding box center [953, 490] width 1007 height 666
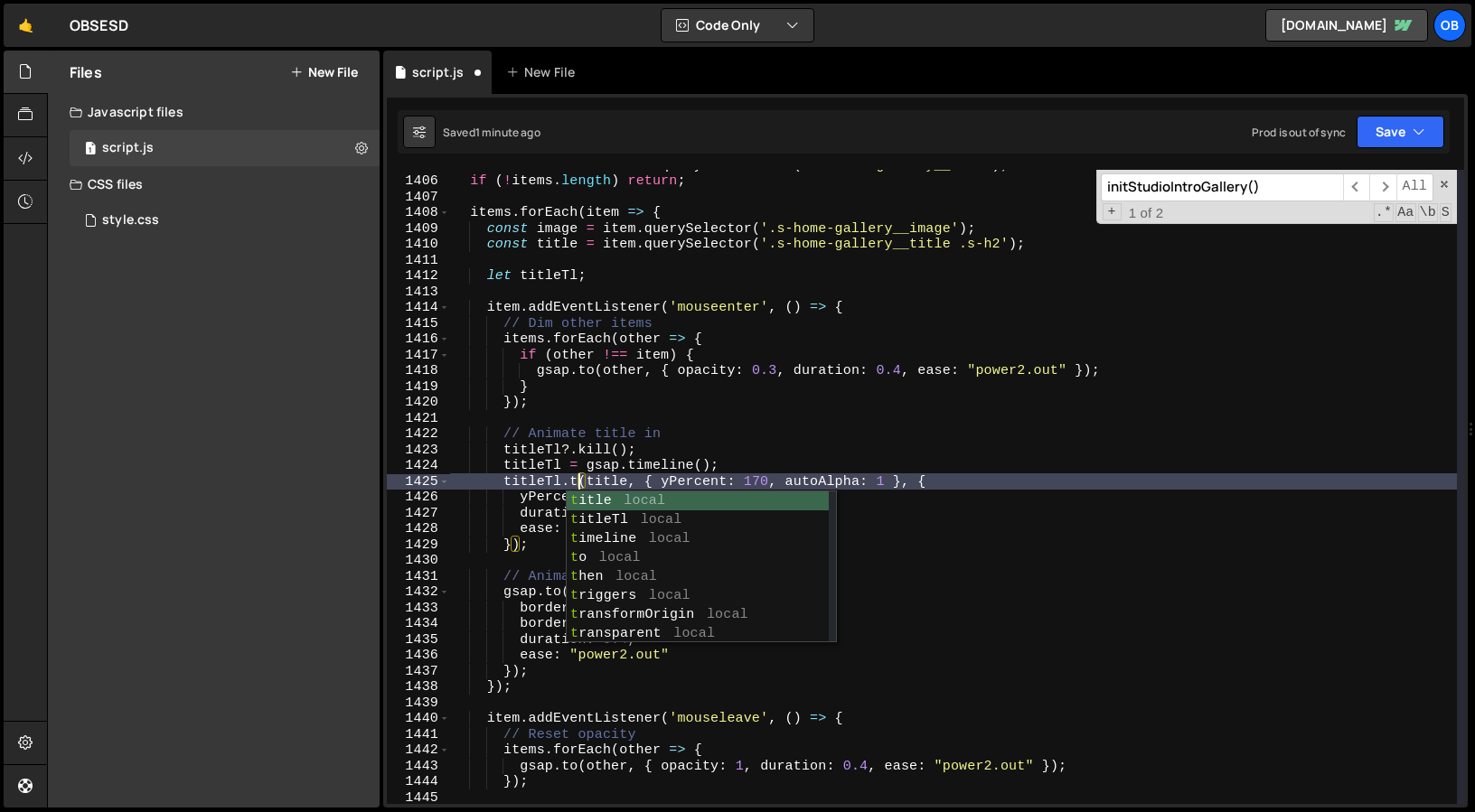
scroll to position [0, 8]
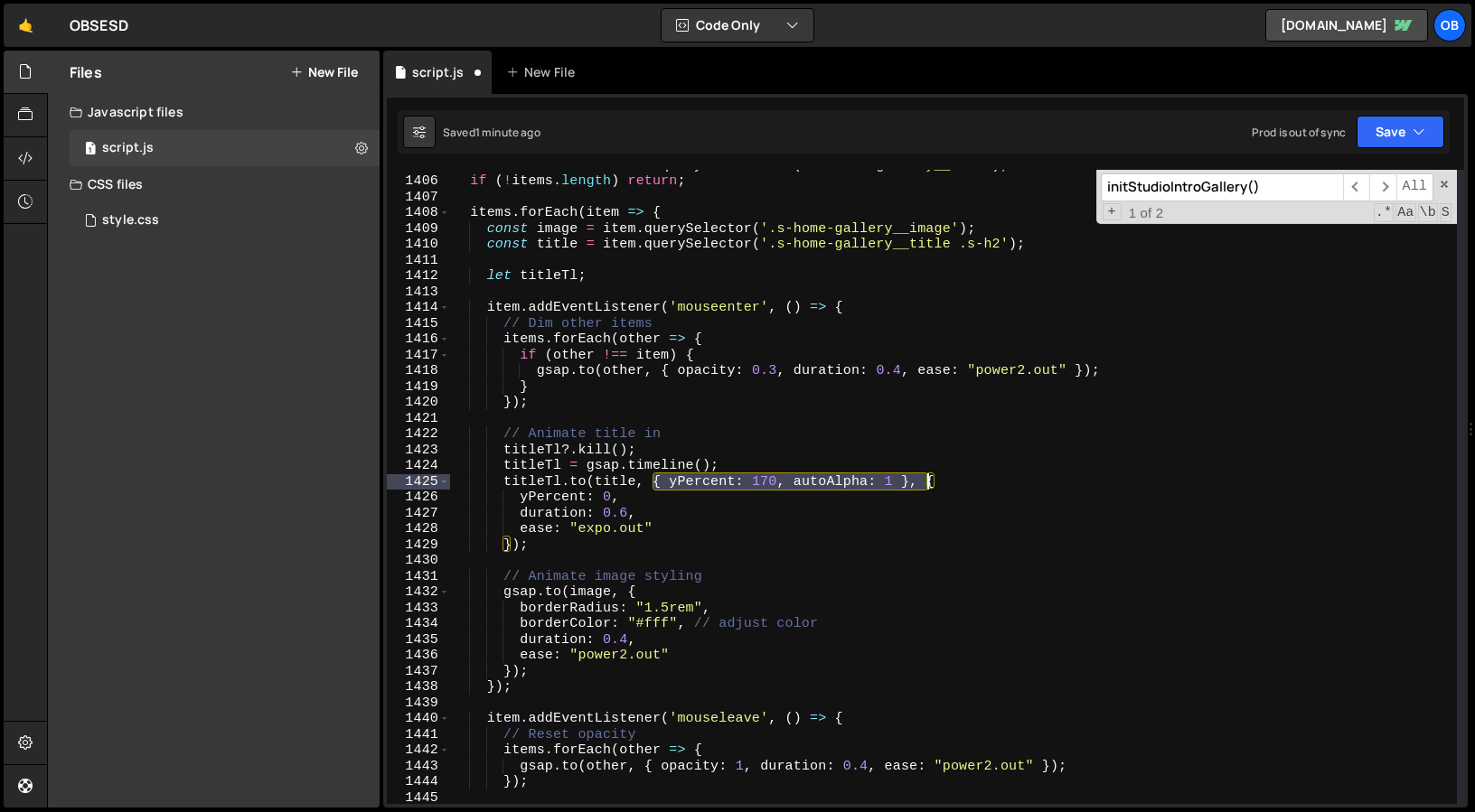
drag, startPoint x: 654, startPoint y: 482, endPoint x: 921, endPoint y: 480, distance: 267.0
click at [921, 480] on div "const items = document . querySelectorAll ( '.s-home-gallery__item' ) ; if ( ! …" at bounding box center [953, 490] width 1007 height 666
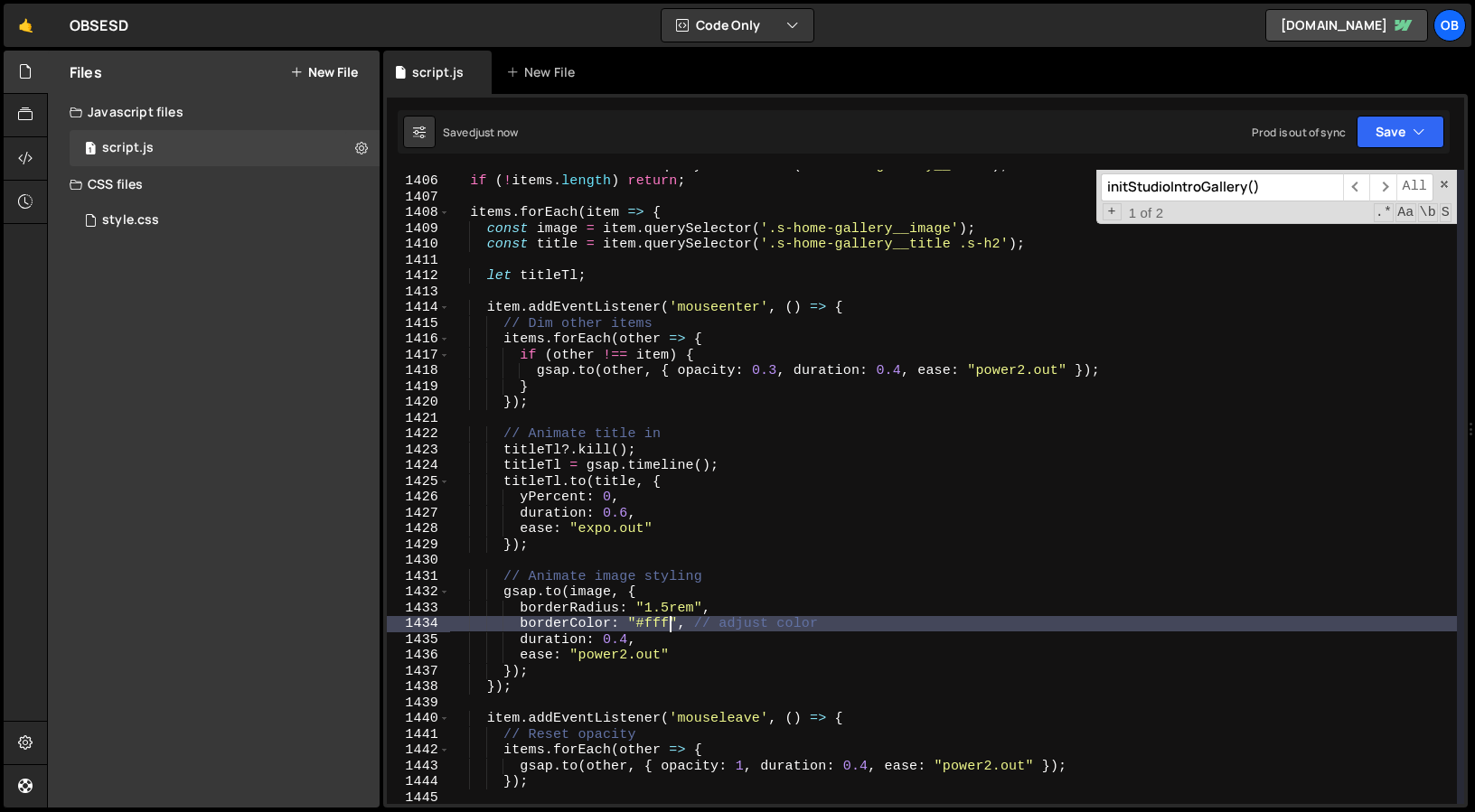
click at [671, 631] on div "const items = document . querySelectorAll ( '.s-home-gallery__item' ) ; if ( ! …" at bounding box center [953, 490] width 1007 height 666
type textarea "borderColor: "#fff", // adjust color"
click at [822, 626] on div "const items = document . querySelectorAll ( '.s-home-gallery__item' ) ; if ( ! …" at bounding box center [953, 490] width 1007 height 666
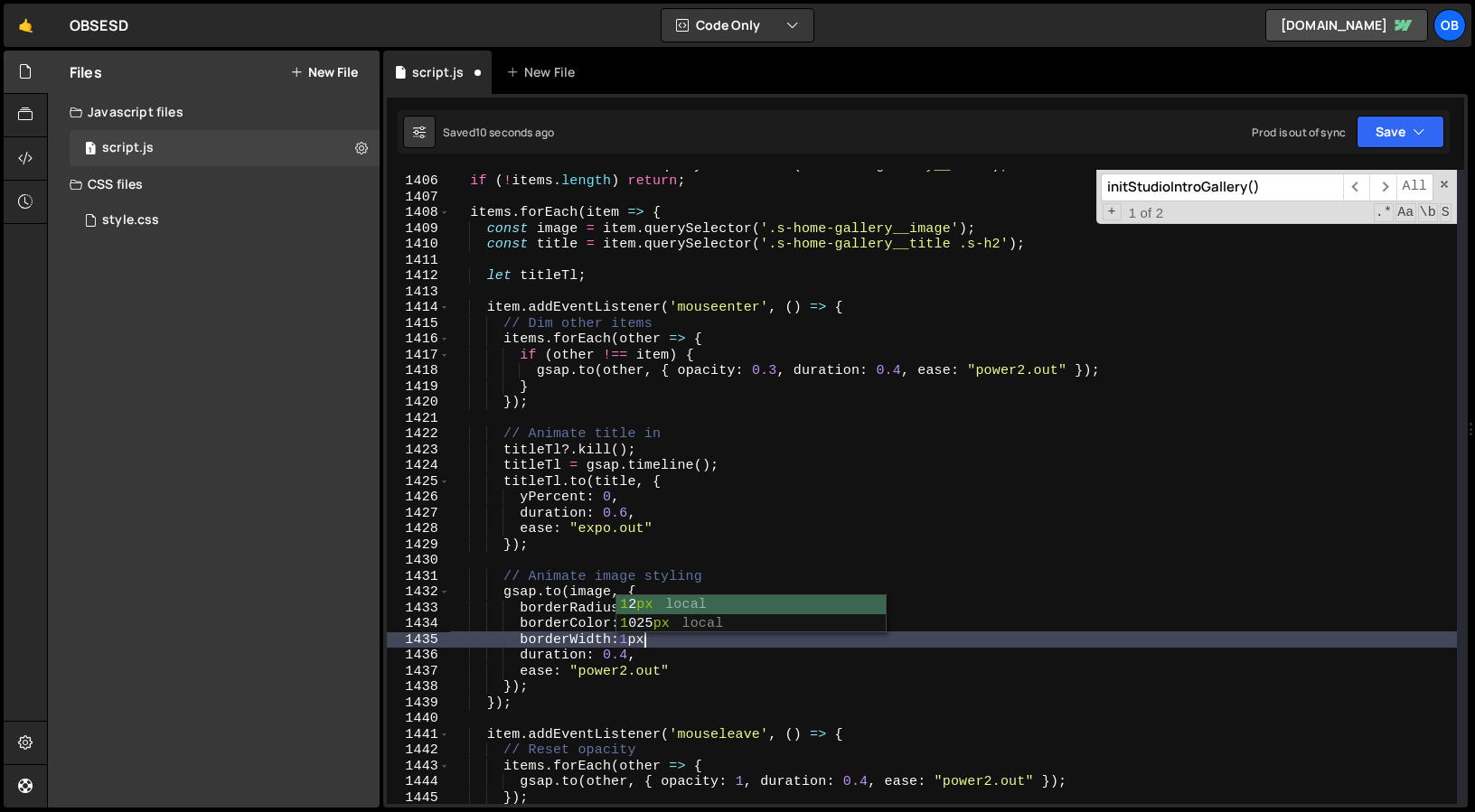
scroll to position [0, 12]
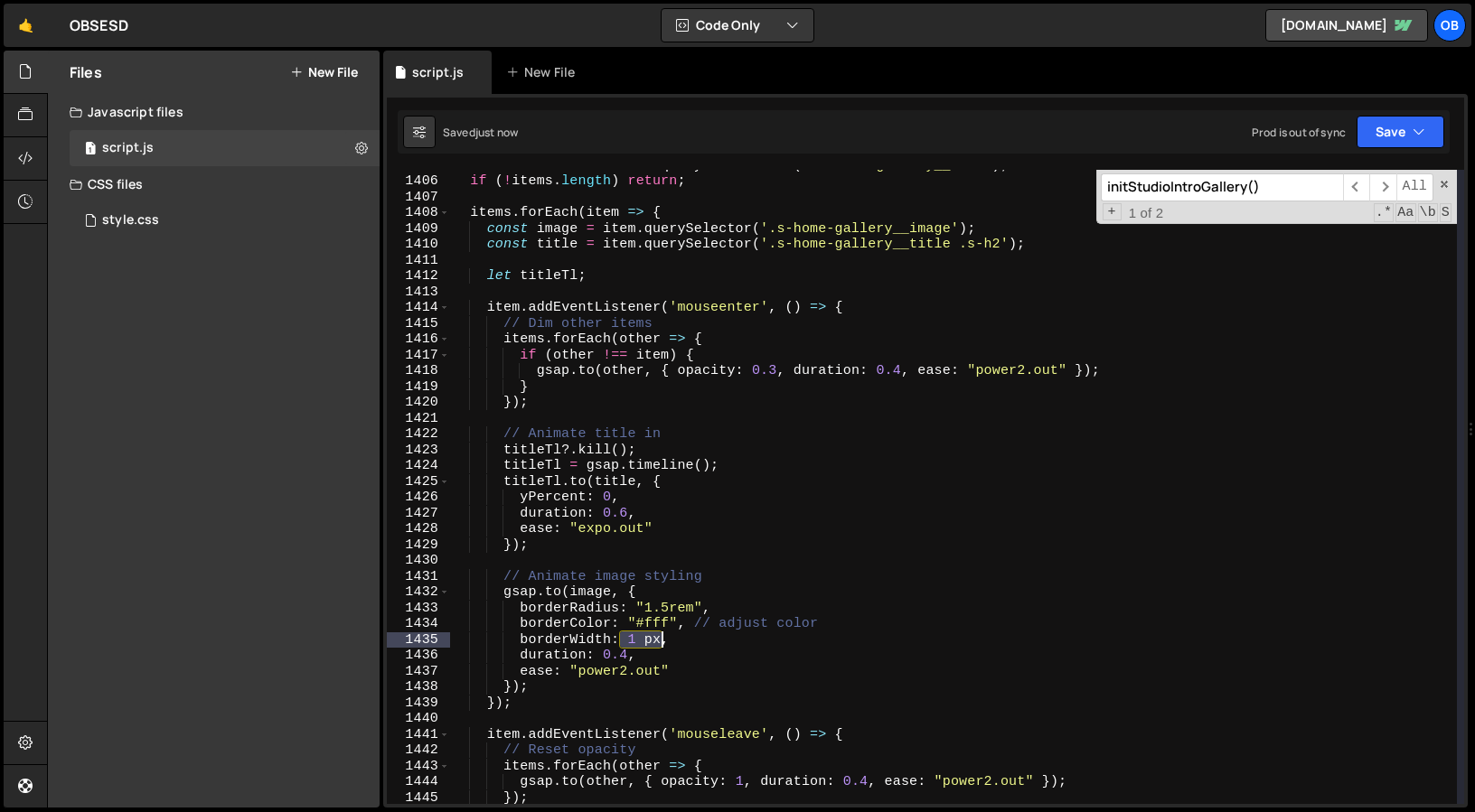
drag, startPoint x: 620, startPoint y: 642, endPoint x: 661, endPoint y: 641, distance: 41.0
click at [661, 641] on div "const items = document . querySelectorAll ( '.s-home-gallery__item' ) ; if ( ! …" at bounding box center [953, 490] width 1007 height 666
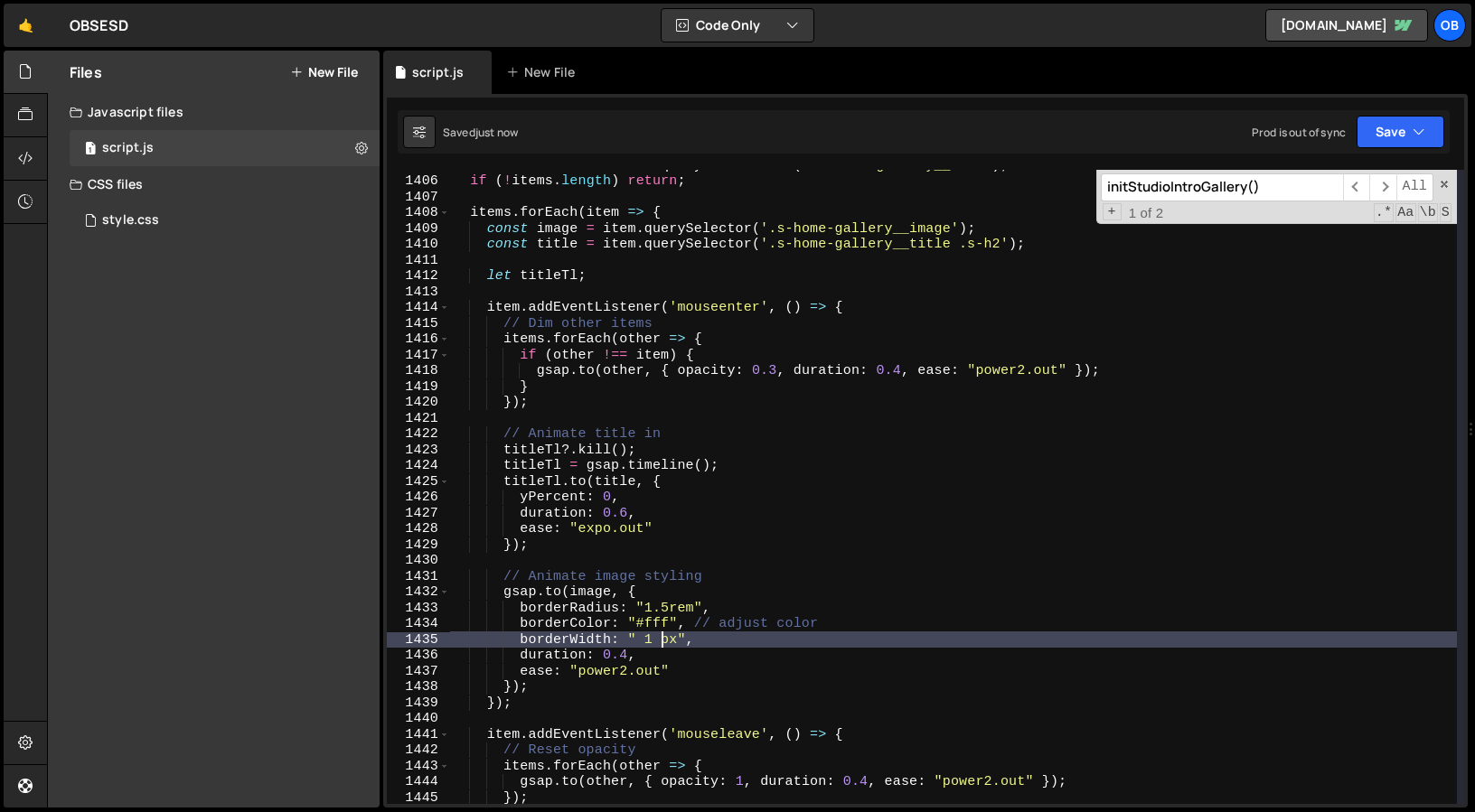
click at [664, 644] on div "const items = document . querySelectorAll ( '.s-home-gallery__item' ) ; if ( ! …" at bounding box center [953, 490] width 1007 height 666
click at [645, 639] on div "const items = document . querySelectorAll ( '.s-home-gallery__item' ) ; if ( ! …" at bounding box center [953, 490] width 1007 height 666
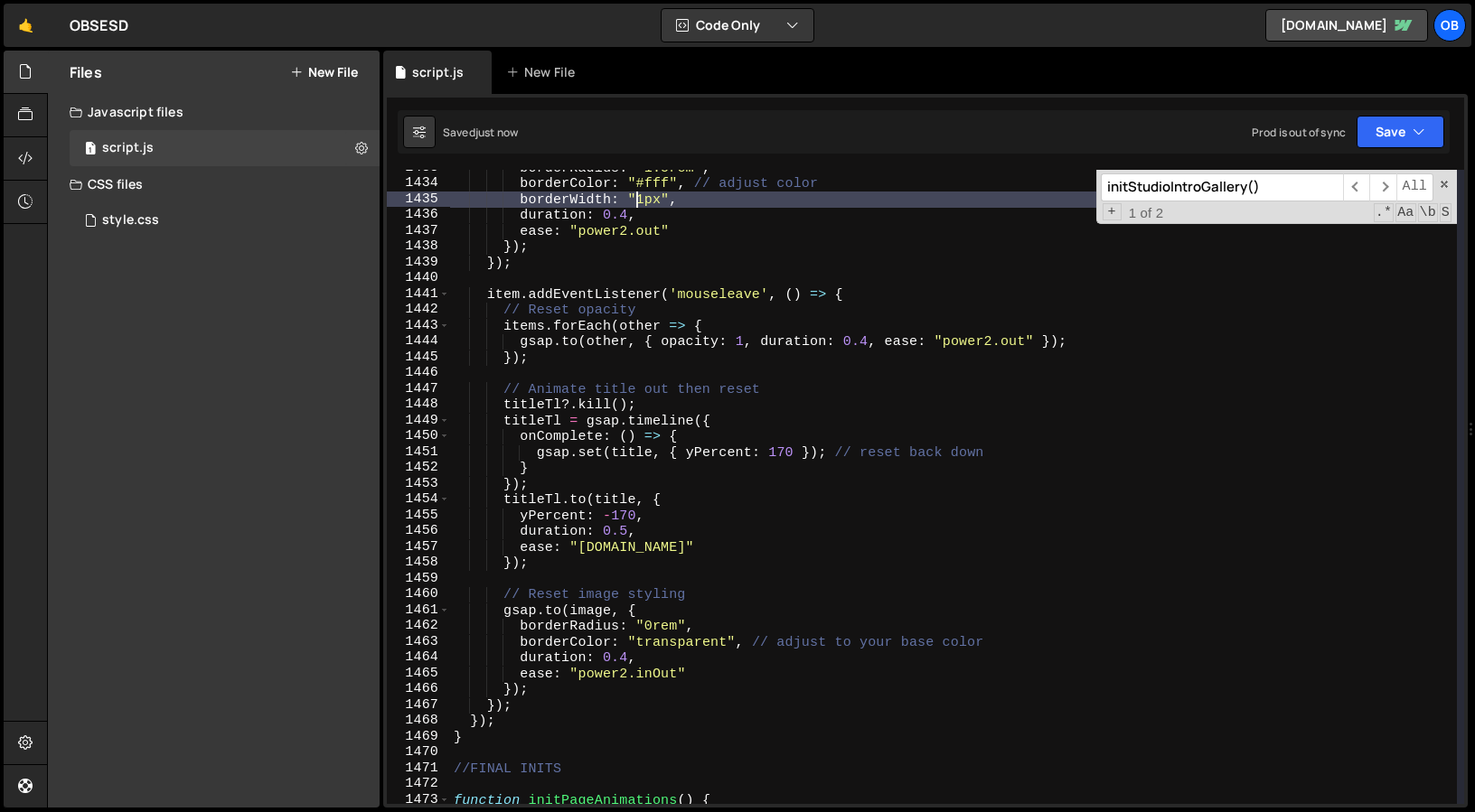
scroll to position [22696, 0]
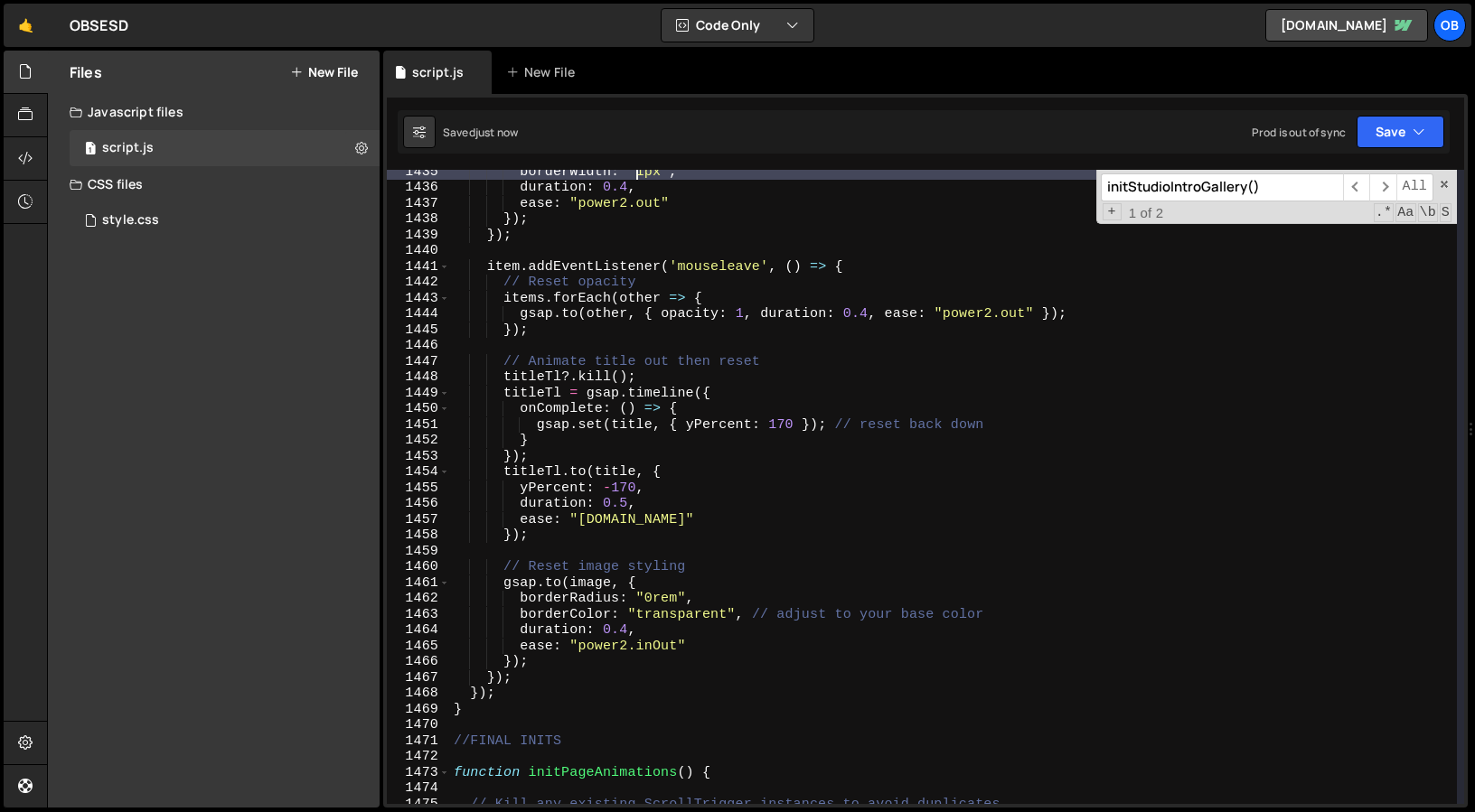
click at [513, 712] on div "borderWidth : "1px" , duration : 0.4 , ease : "power2.out" }) ; }) ; item . add…" at bounding box center [953, 497] width 1007 height 666
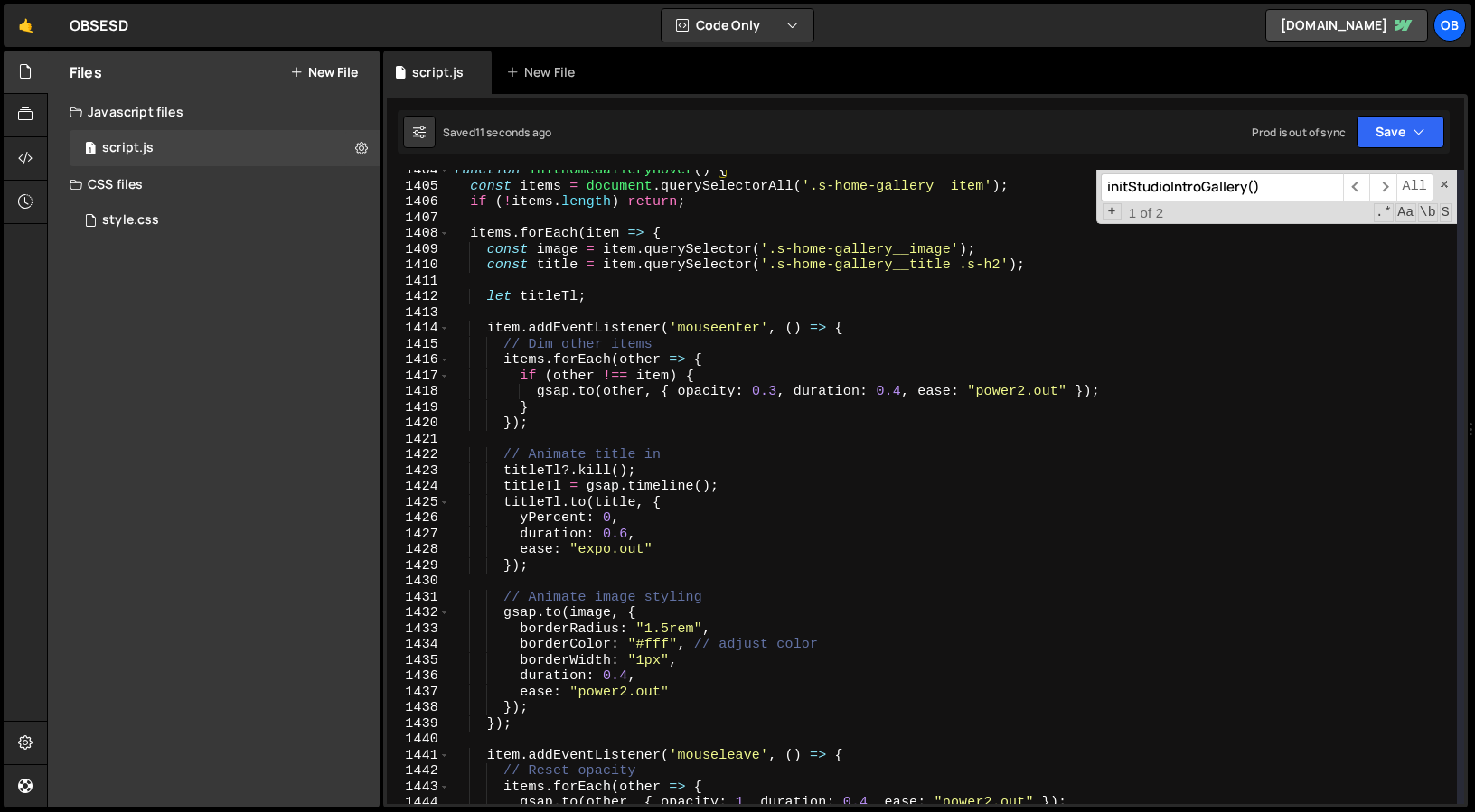
scroll to position [22140, 0]
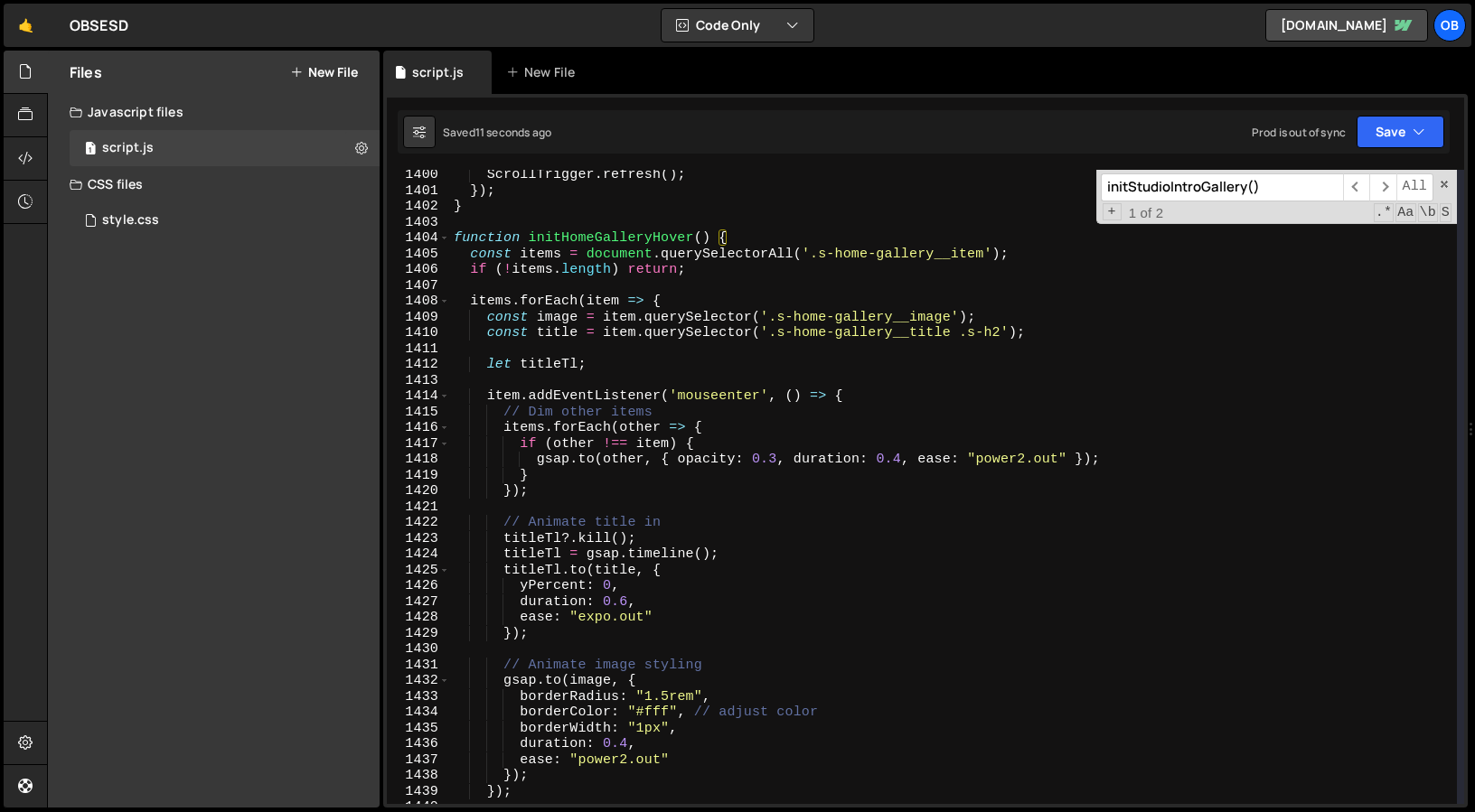
click at [457, 239] on div "ScrollTrigger . refresh ( ) ; }) ; } function initHomeGalleryHover ( ) { const …" at bounding box center [953, 500] width 1007 height 666
type textarea "function initHomeGalleryHover() { const items = document.querySelectorAll('.s-h…"
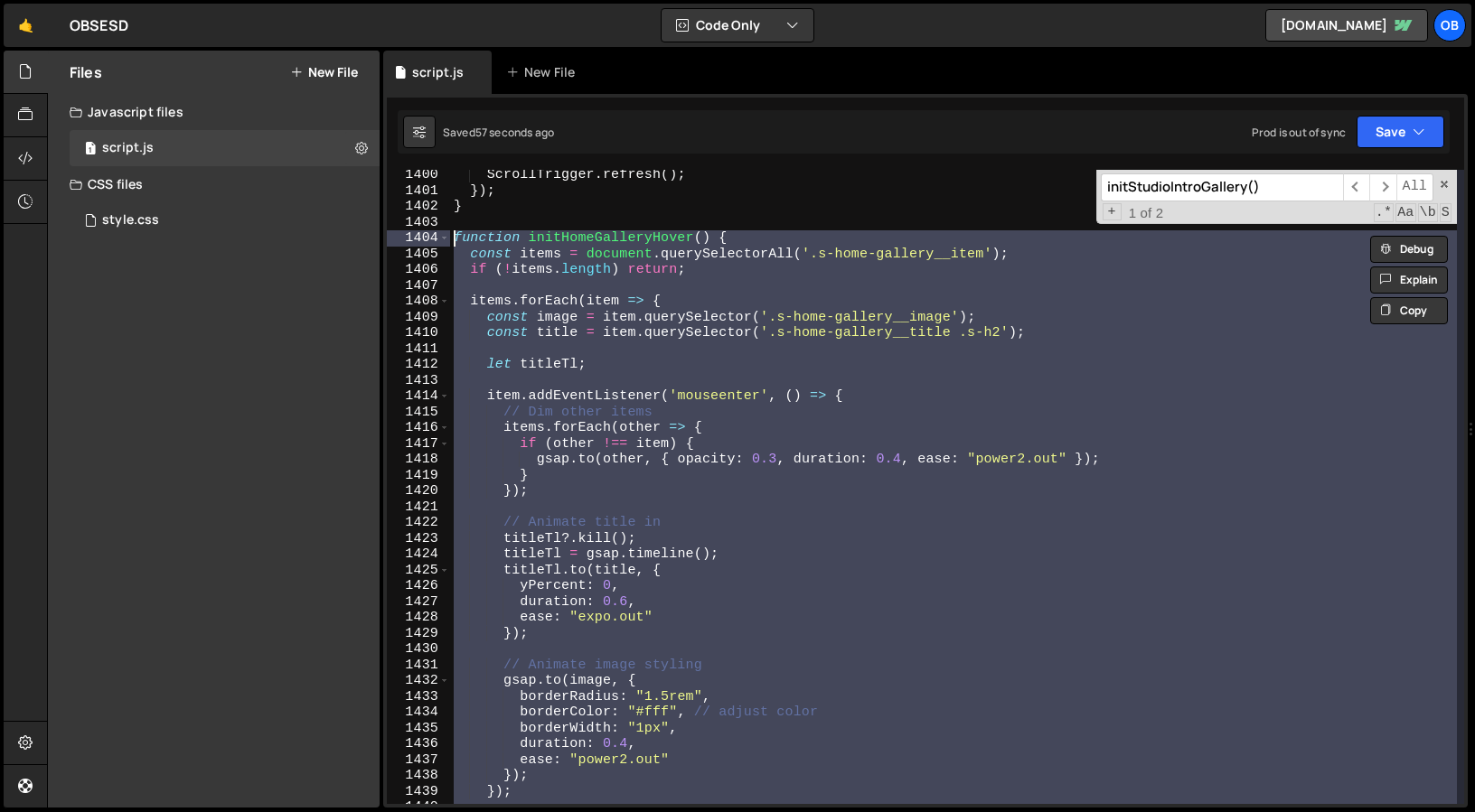
paste textarea
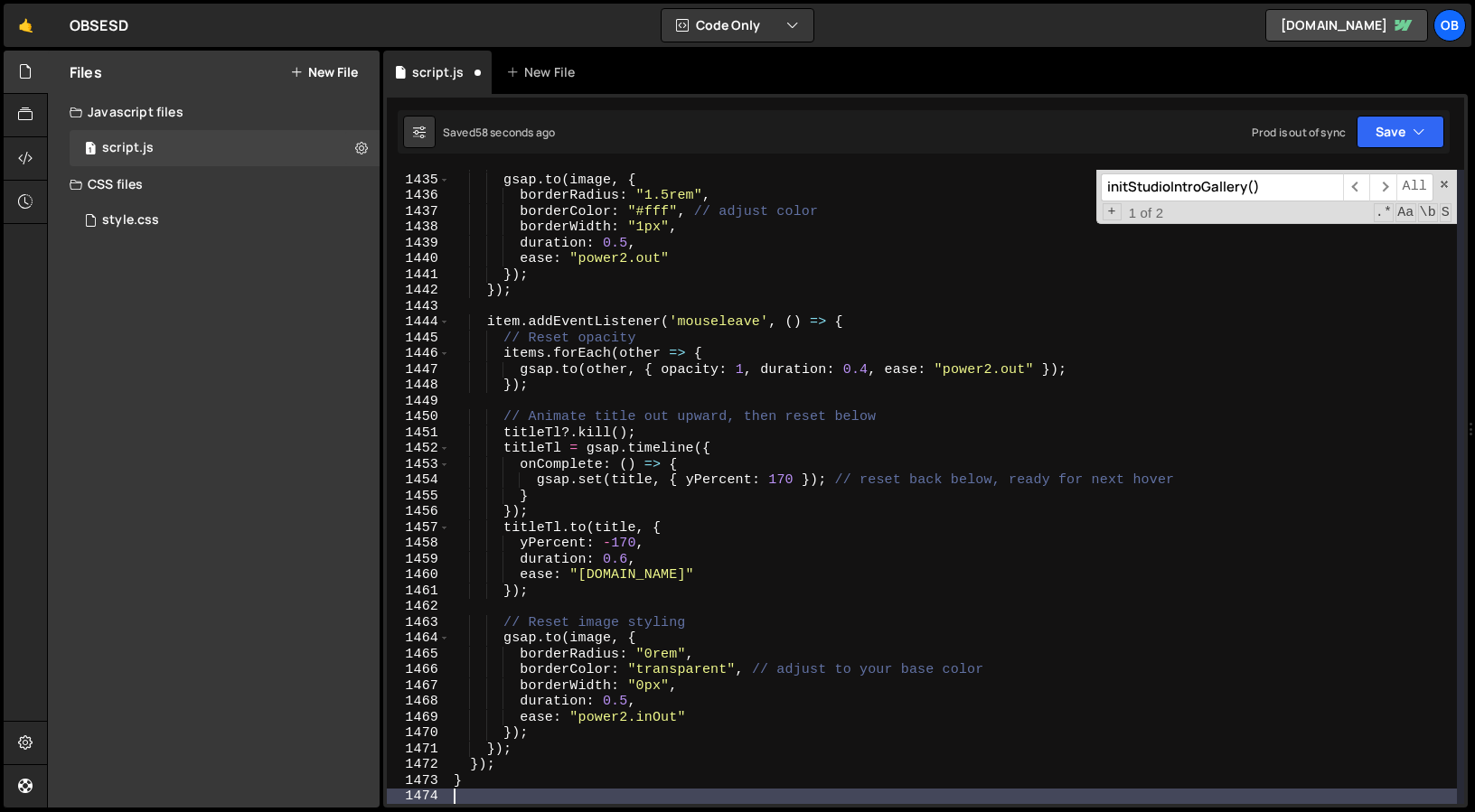
scroll to position [22688, 0]
type textarea "}"
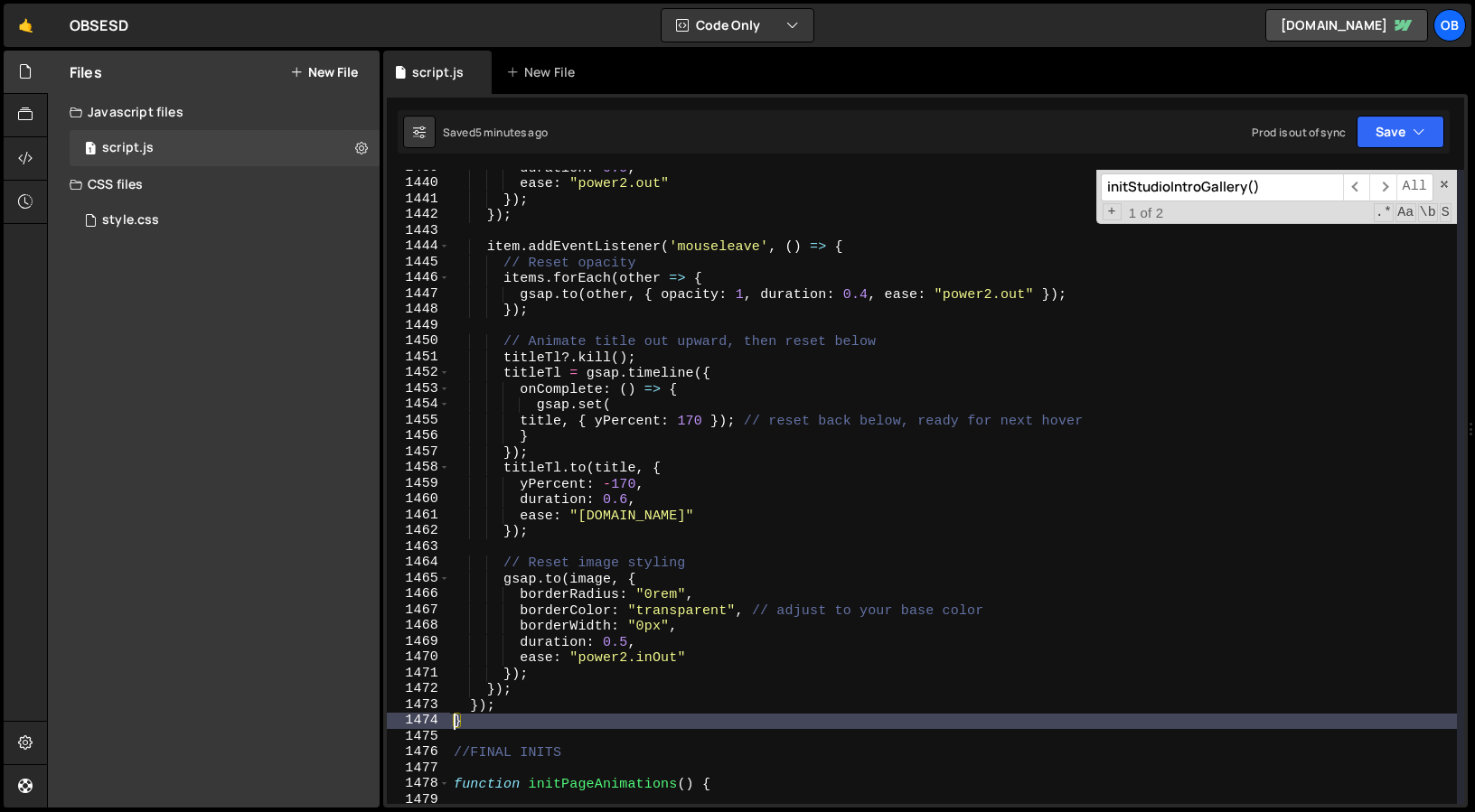
scroll to position [22773, 0]
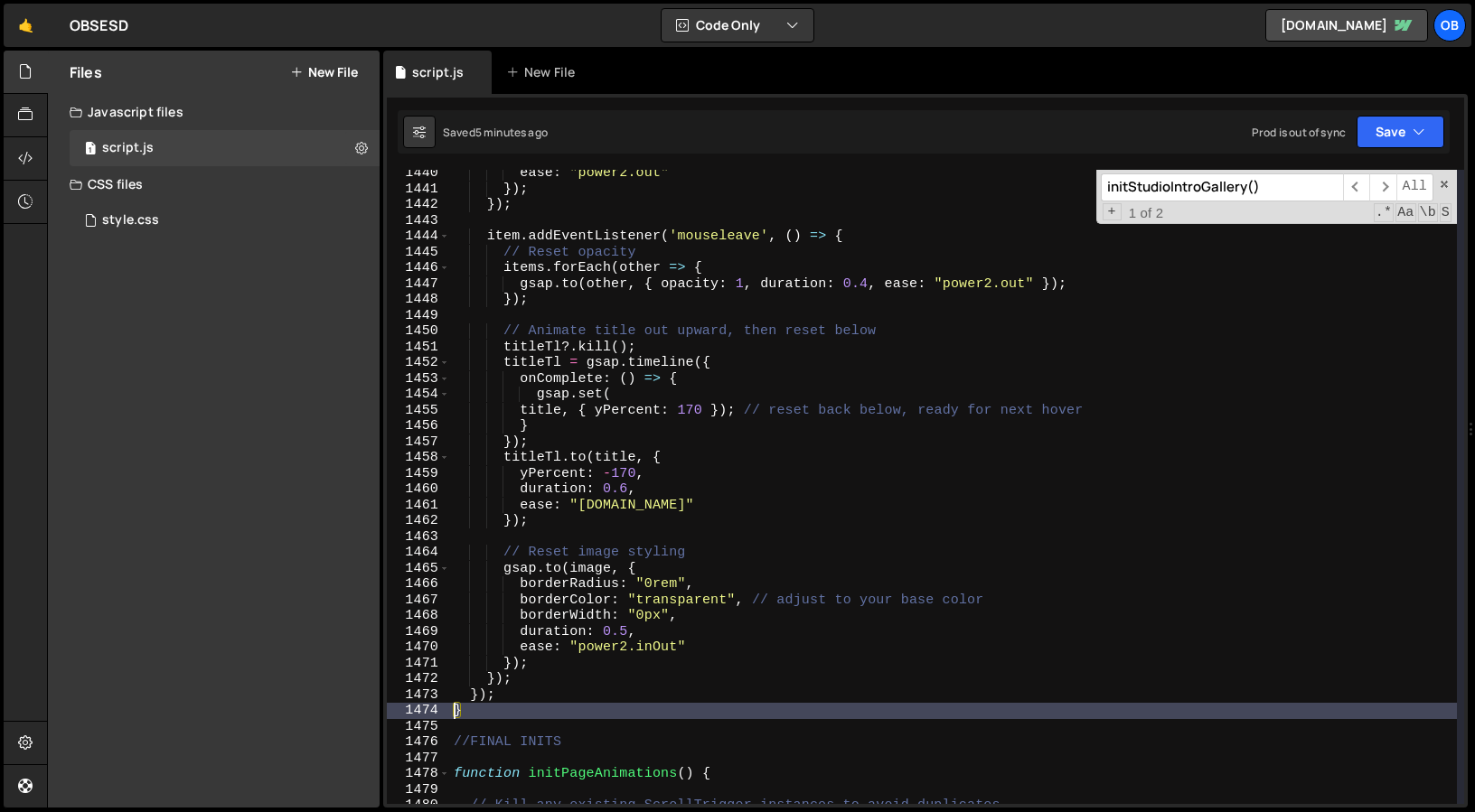
click at [553, 727] on div "ease : "power2.out" }) ; }) ; item . addEventListener ( 'mouseleave' , ( ) => {…" at bounding box center [953, 498] width 1007 height 666
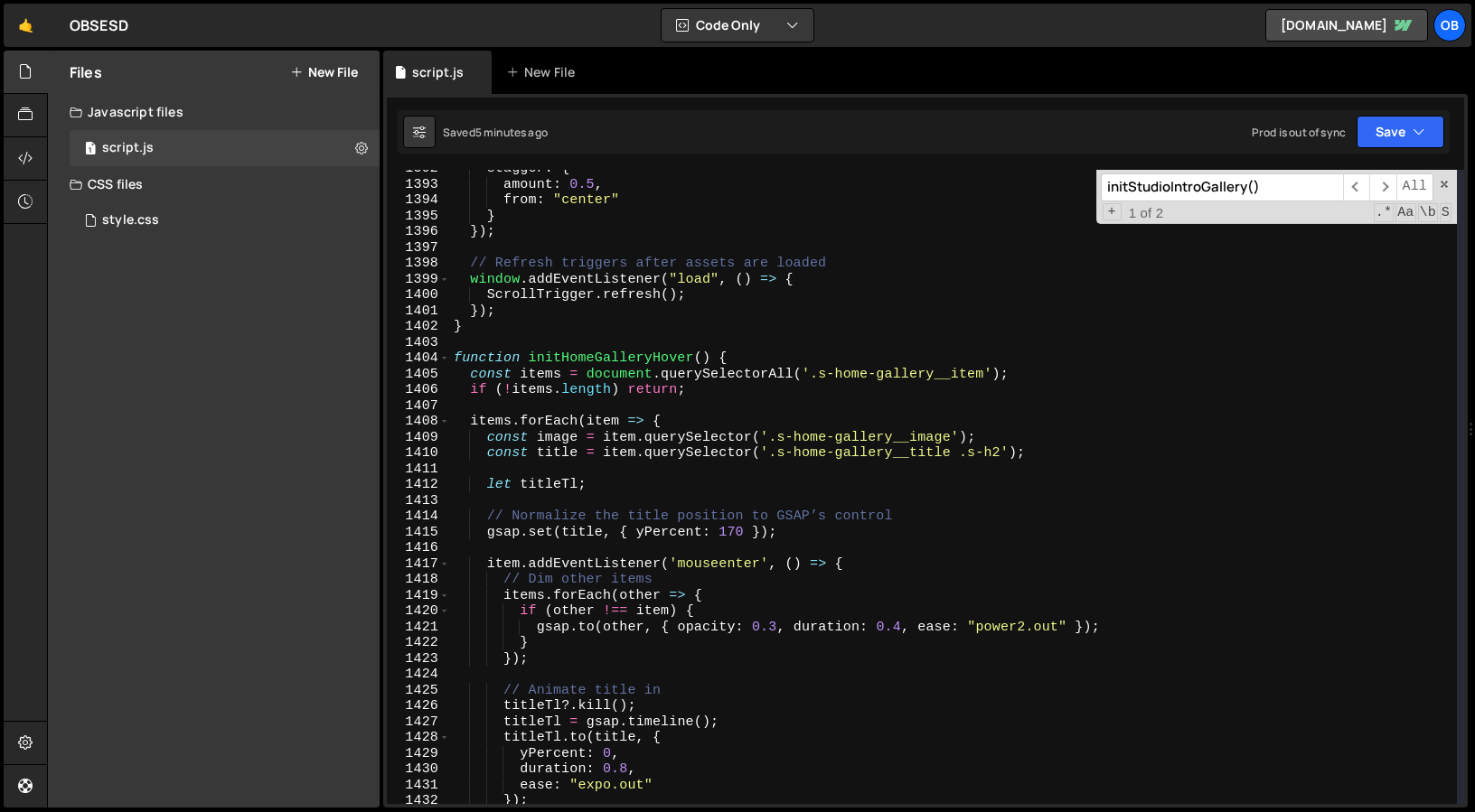
scroll to position [22000, 0]
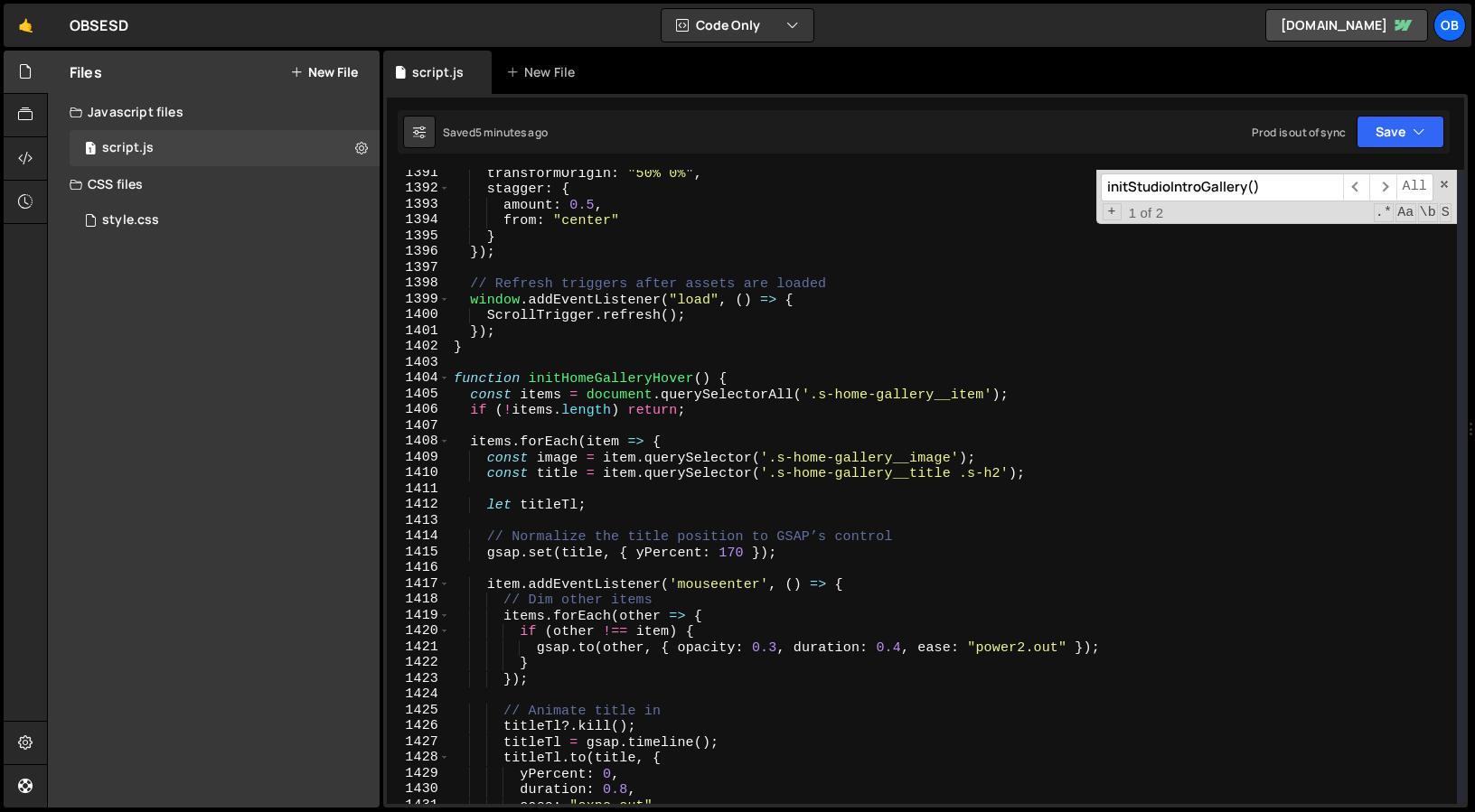
click at [451, 379] on div "transformOrigin : "50% 0%" , stagger : { amount : 0.5 , from : "center" } }) ; …" at bounding box center [953, 498] width 1007 height 666
type textarea "function initHomeGalleryHover() { const items = document.querySelectorAll('.s-h…"
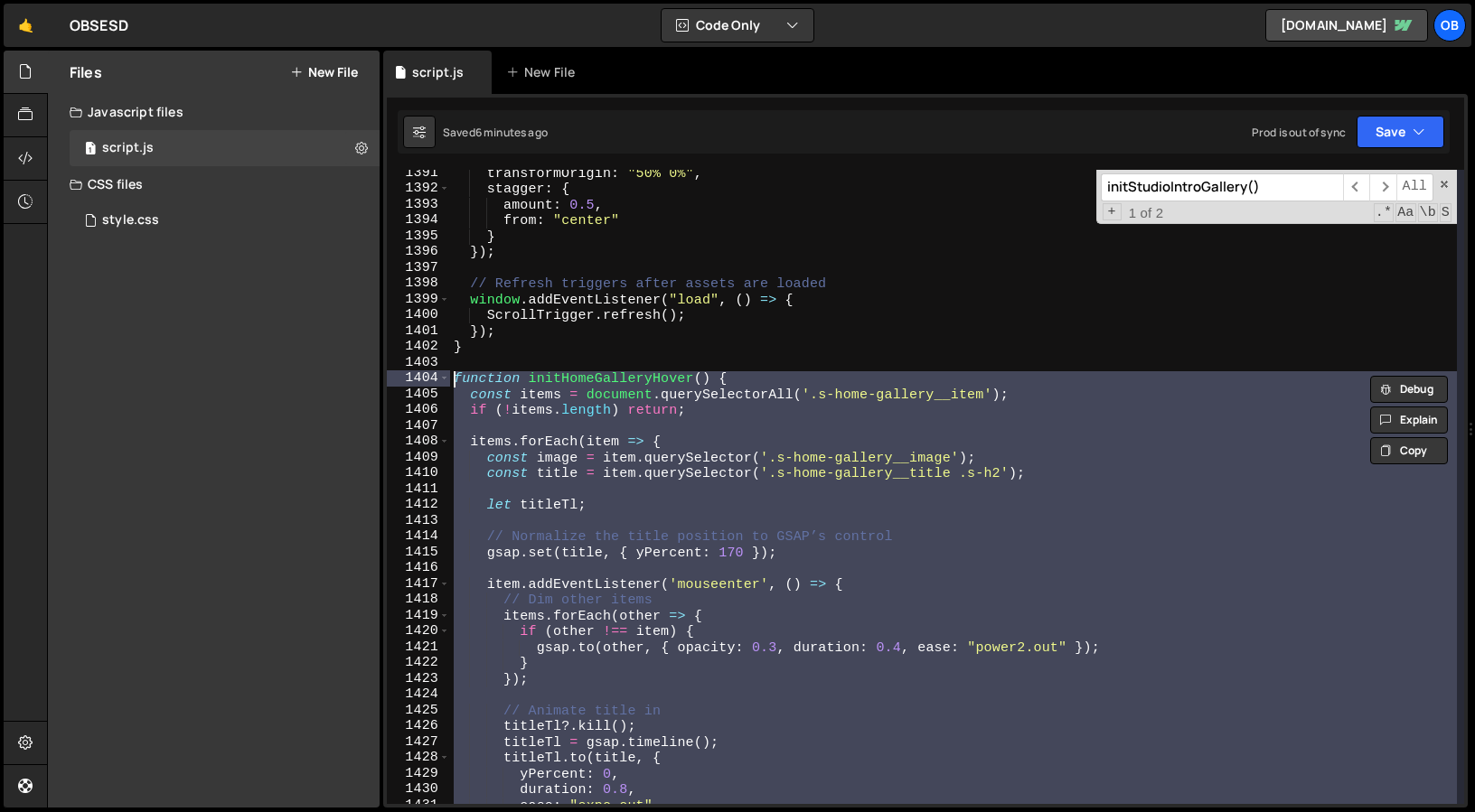
paste textarea
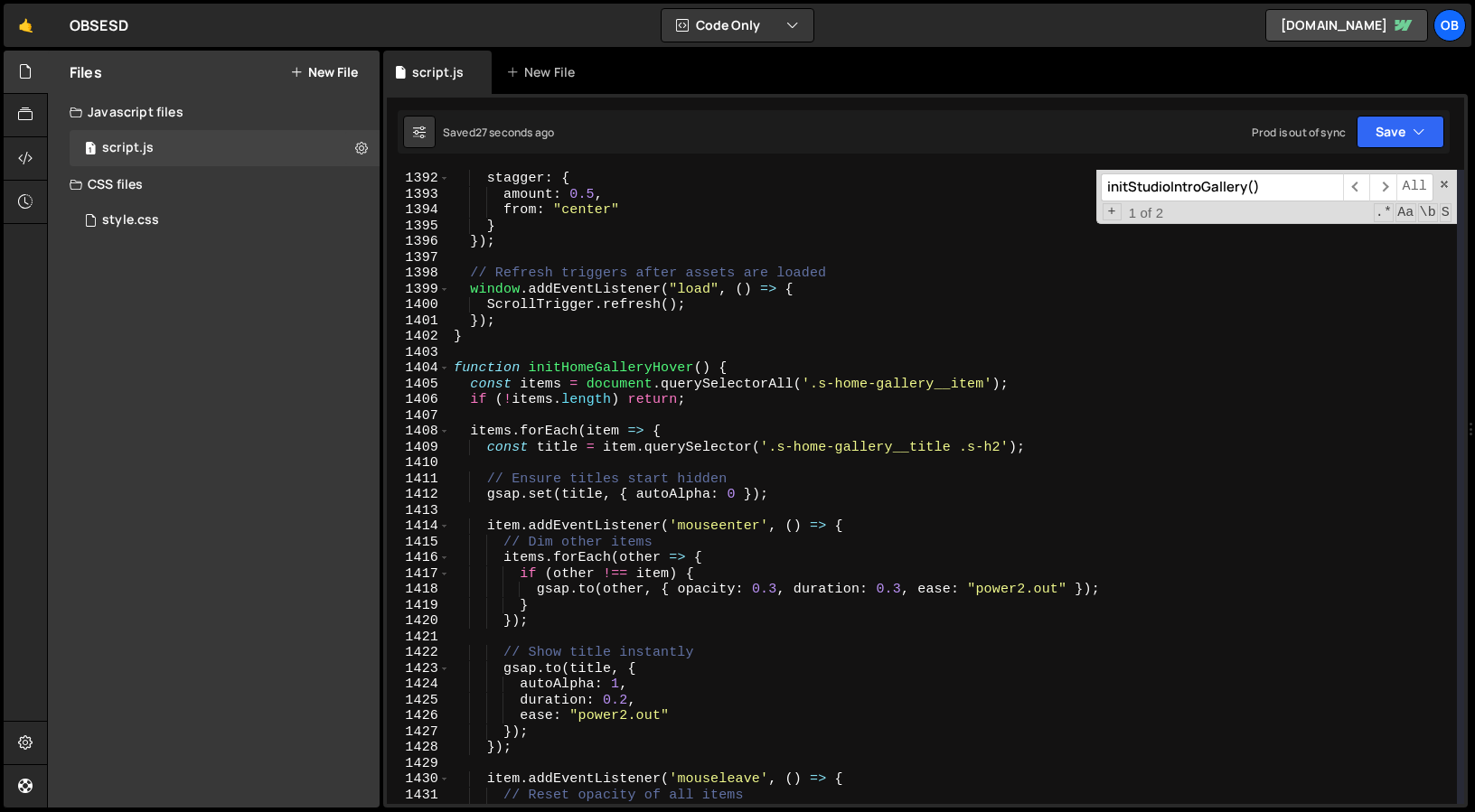
scroll to position [22035, 0]
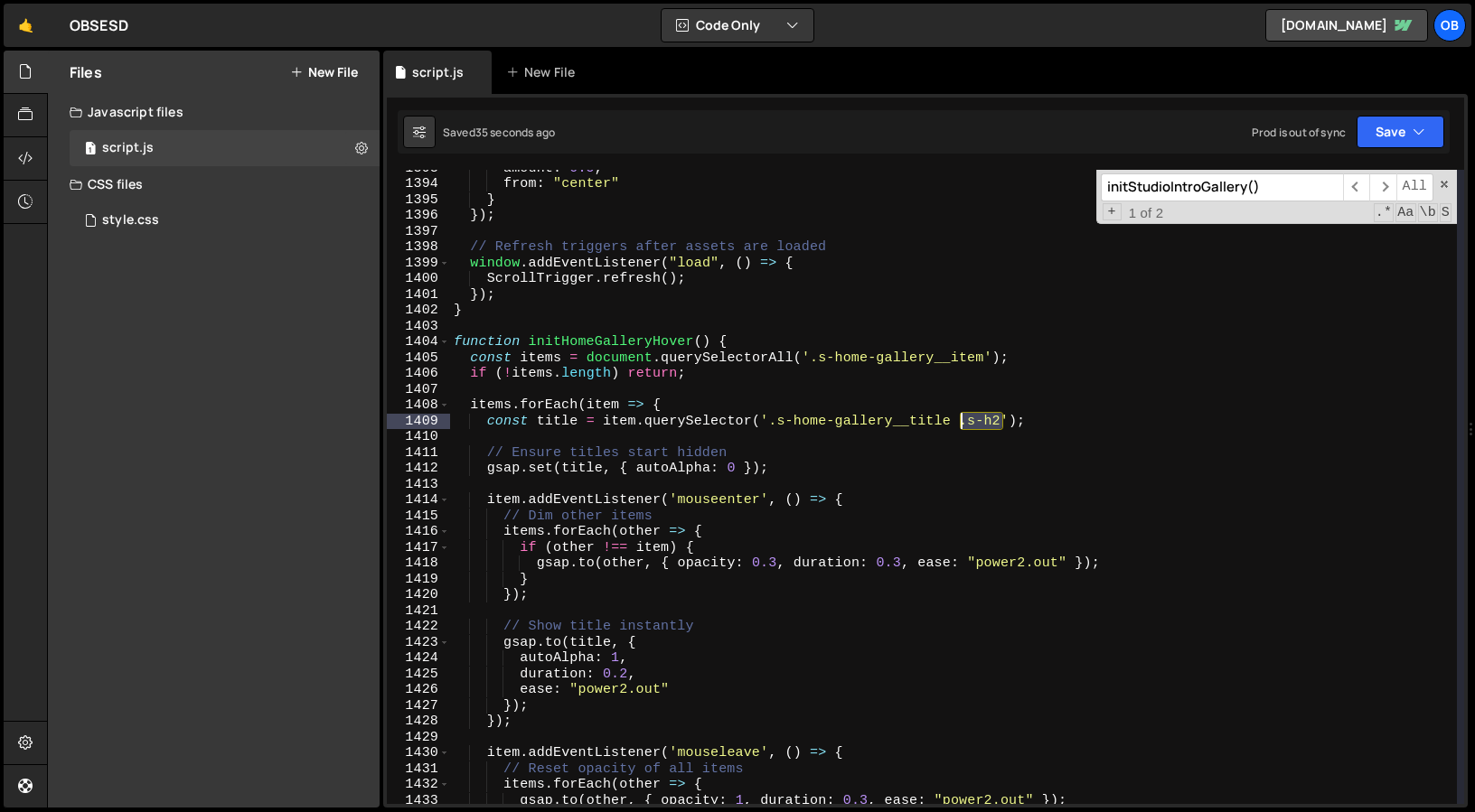
drag, startPoint x: 1004, startPoint y: 425, endPoint x: 948, endPoint y: 425, distance: 56.0
click at [948, 425] on div "amount : 0.5 , from : "center" } }) ; // Refresh triggers after assets are load…" at bounding box center [953, 493] width 1007 height 666
type textarea "const title = item.querySelector('.s-home-gallery__title');"
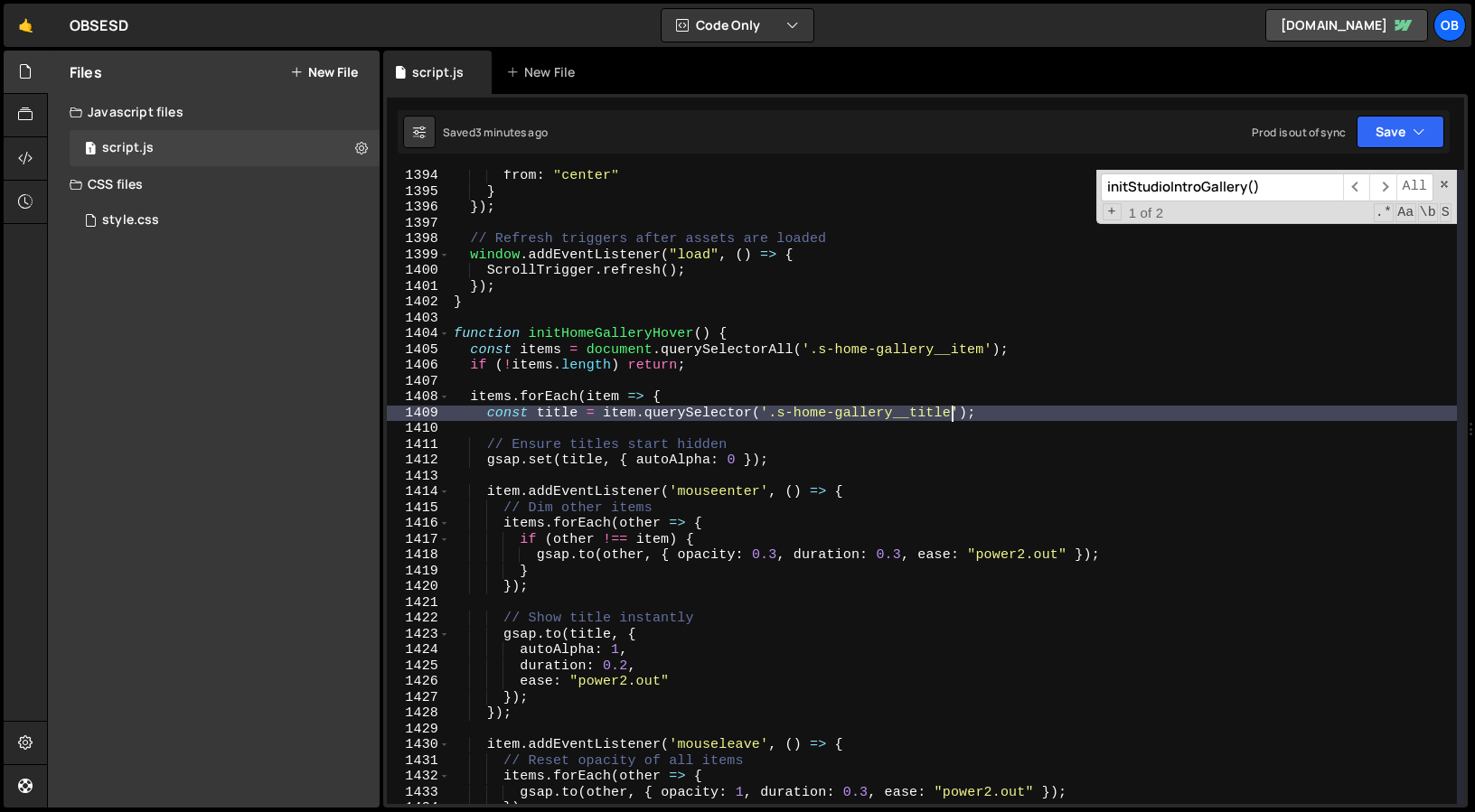
scroll to position [22053, 0]
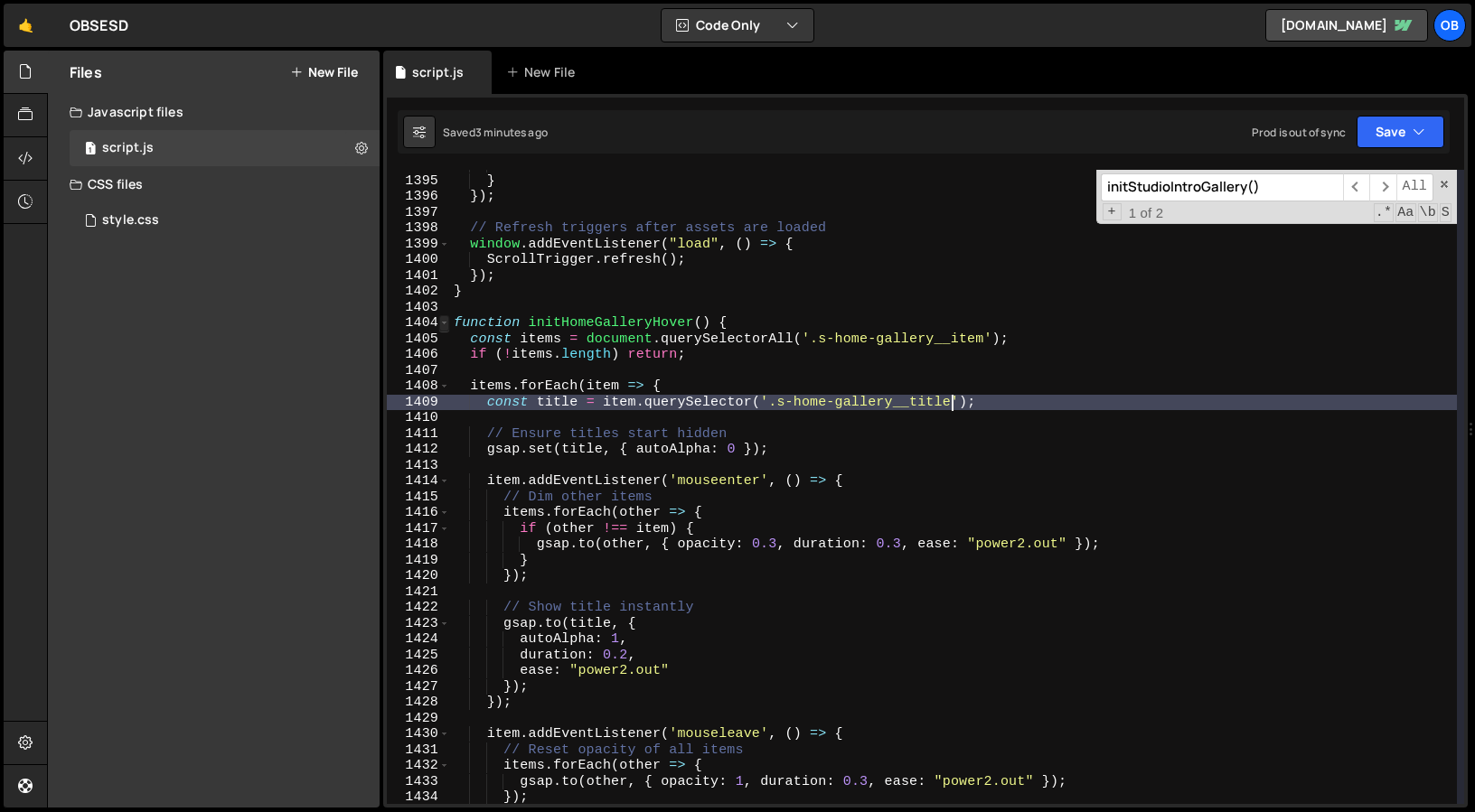
click at [442, 323] on span at bounding box center [444, 323] width 10 height 16
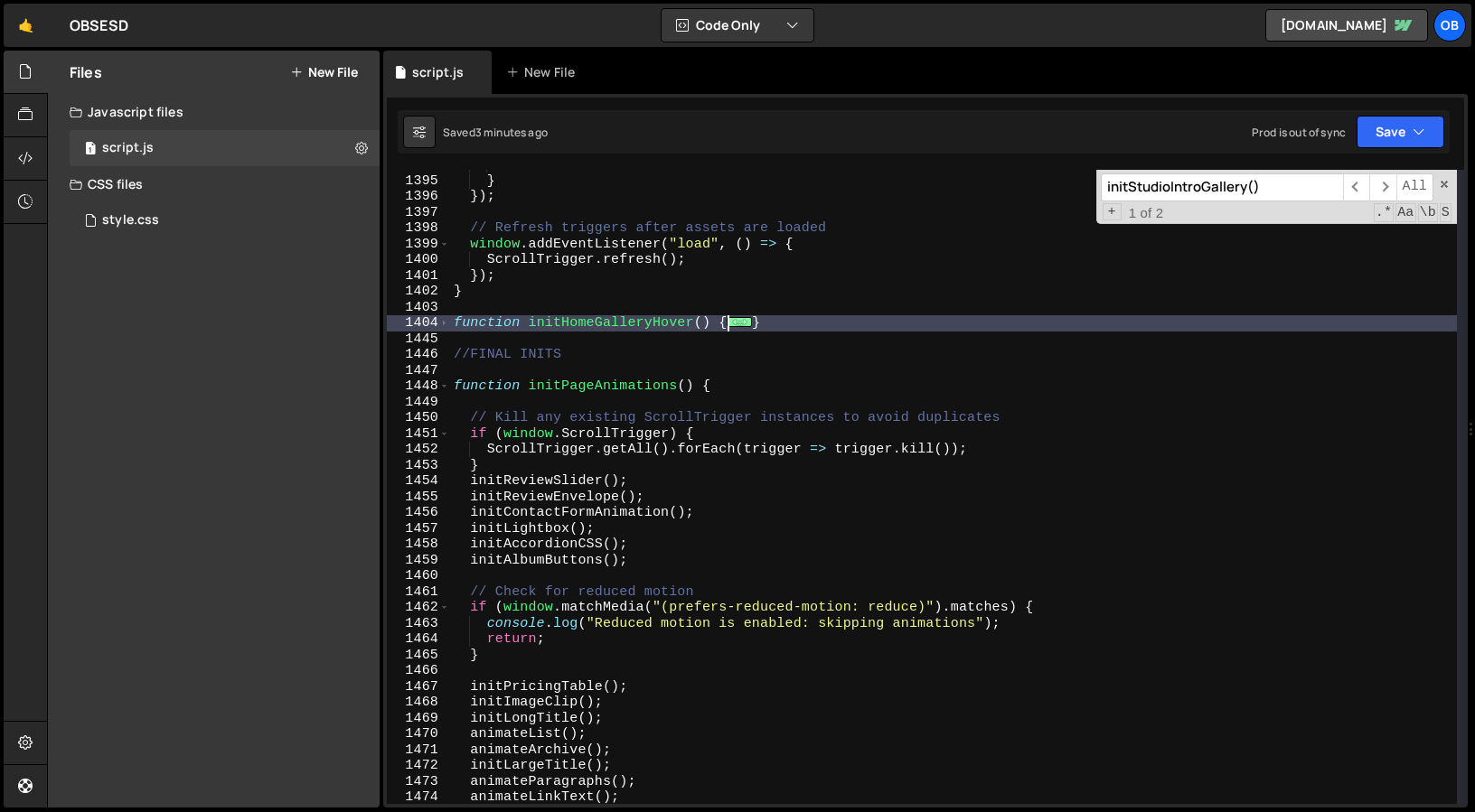
click at [642, 344] on div "from : "center" } }) ; // Refresh triggers after assets are loaded window . add…" at bounding box center [953, 490] width 1007 height 666
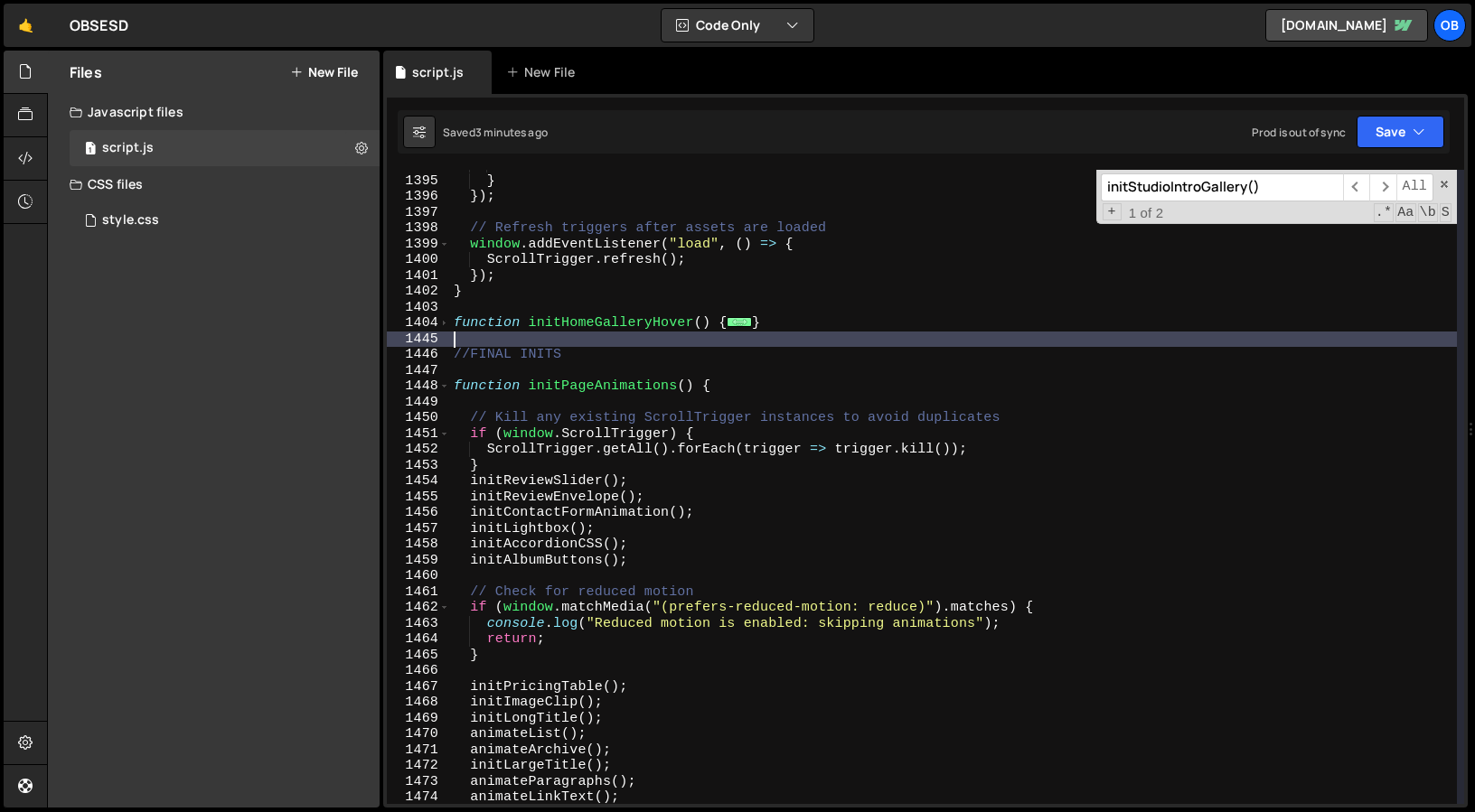
paste textarea "}"
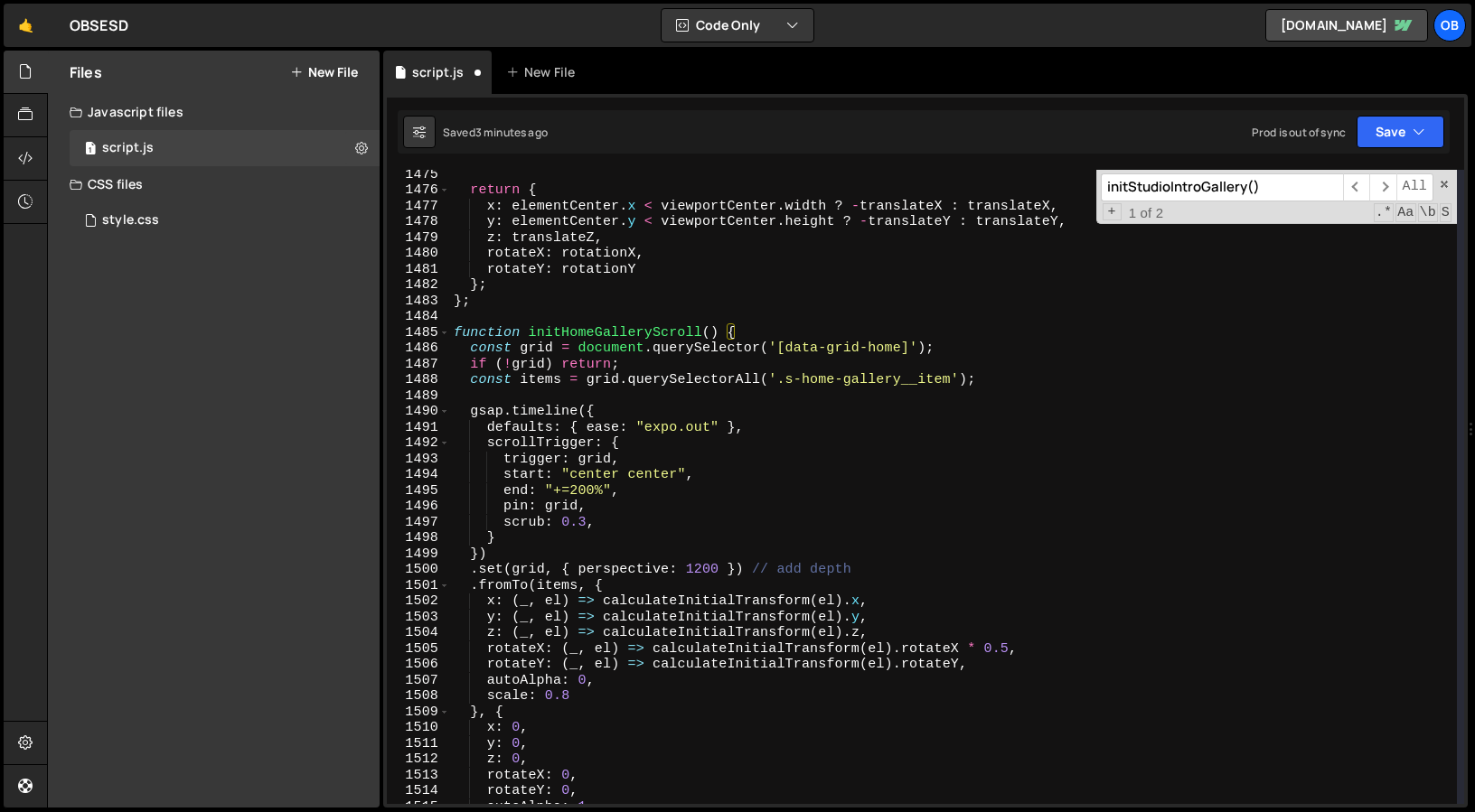
scroll to position [22685, 0]
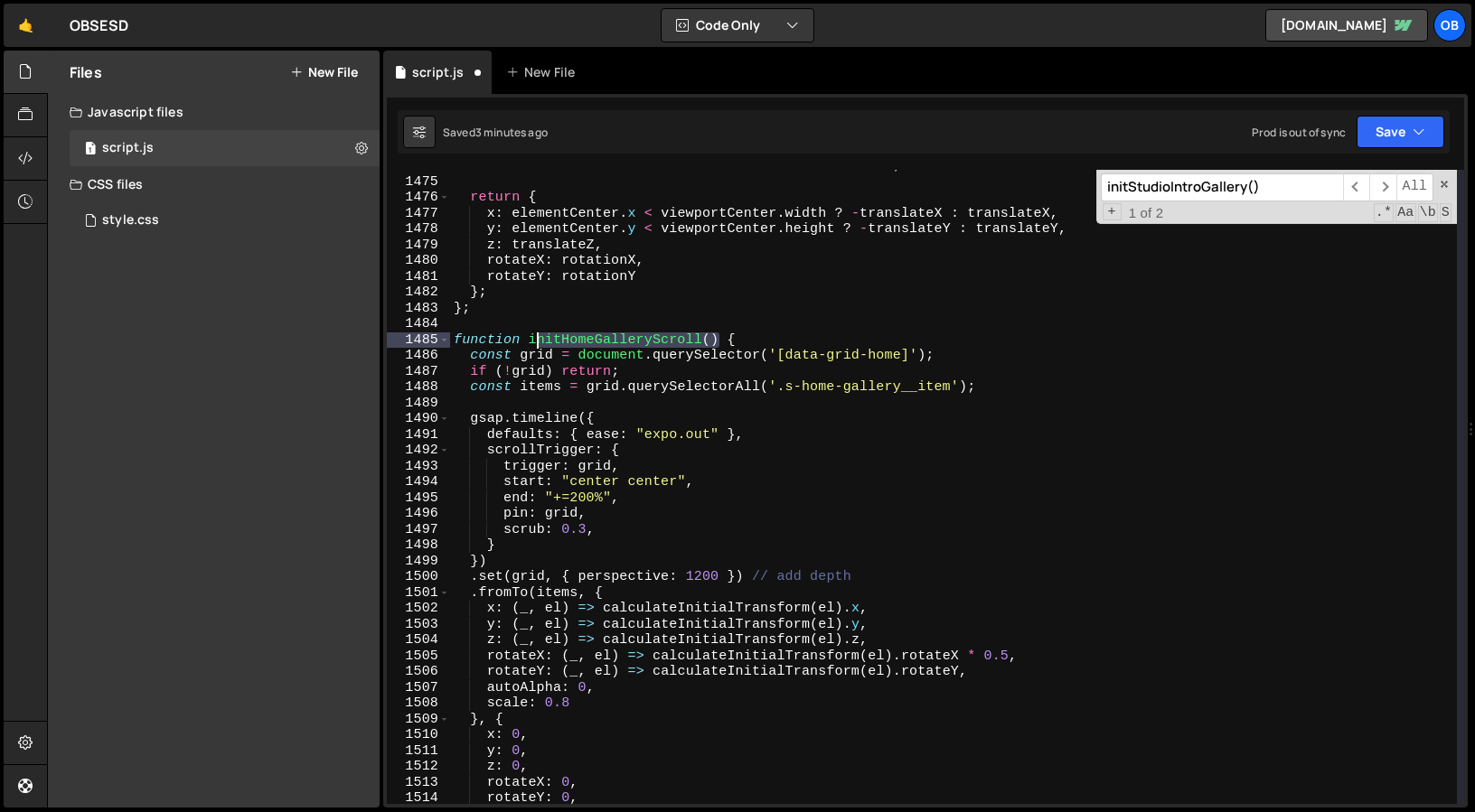
drag, startPoint x: 723, startPoint y: 340, endPoint x: 528, endPoint y: 343, distance: 195.0
click at [528, 343] on div "const translateZ = maxZTranslation * distanceFactor ; return { x : elementCente…" at bounding box center [953, 491] width 1007 height 666
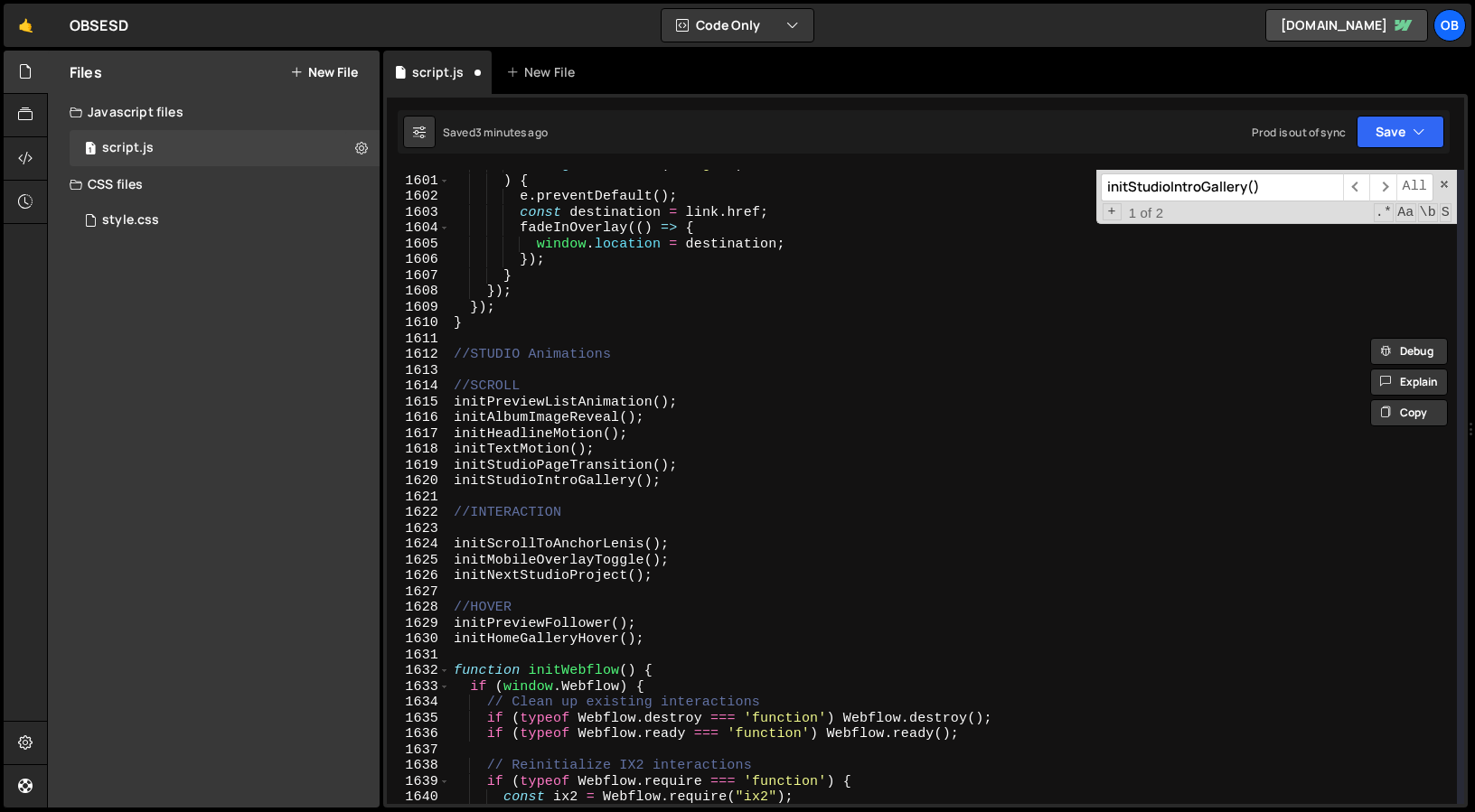
scroll to position [24691, 0]
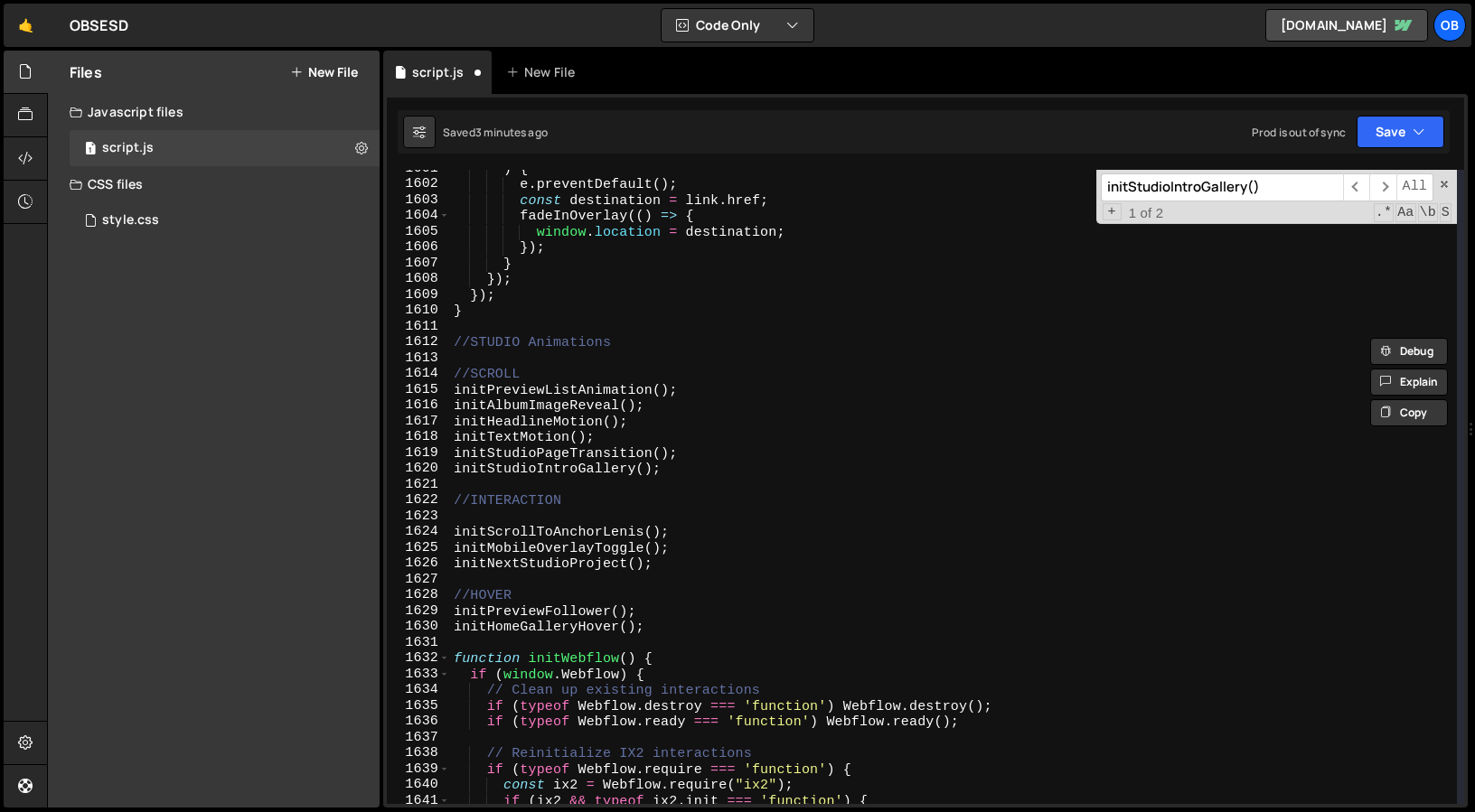
click at [706, 462] on div ") { e . preventDefault ( ) ; const destination = link . href ; fadeInOverlay ((…" at bounding box center [953, 494] width 1007 height 666
type textarea "initStudioIntroGallery();"
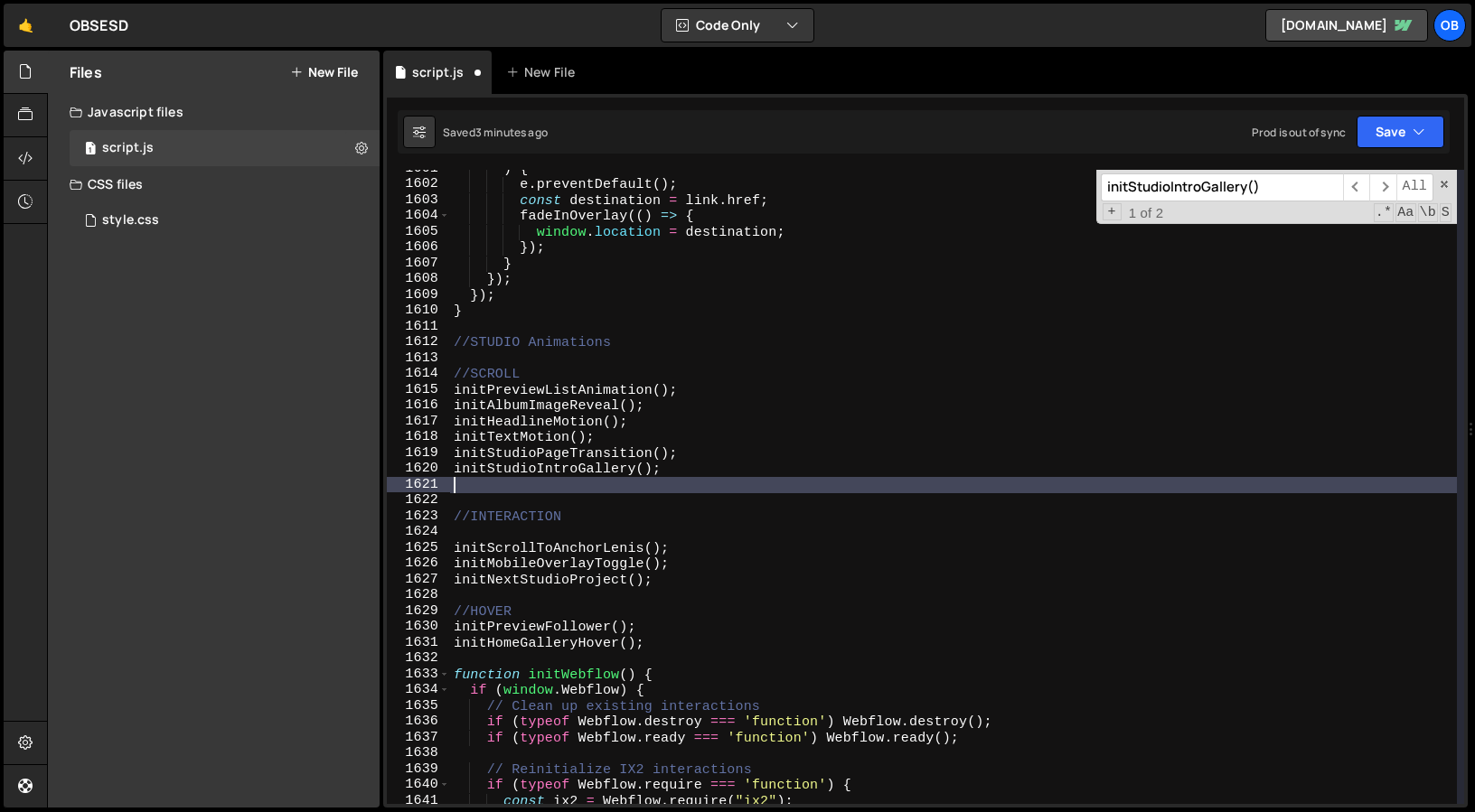
paste textarea "initHomeGalleryScroll()"
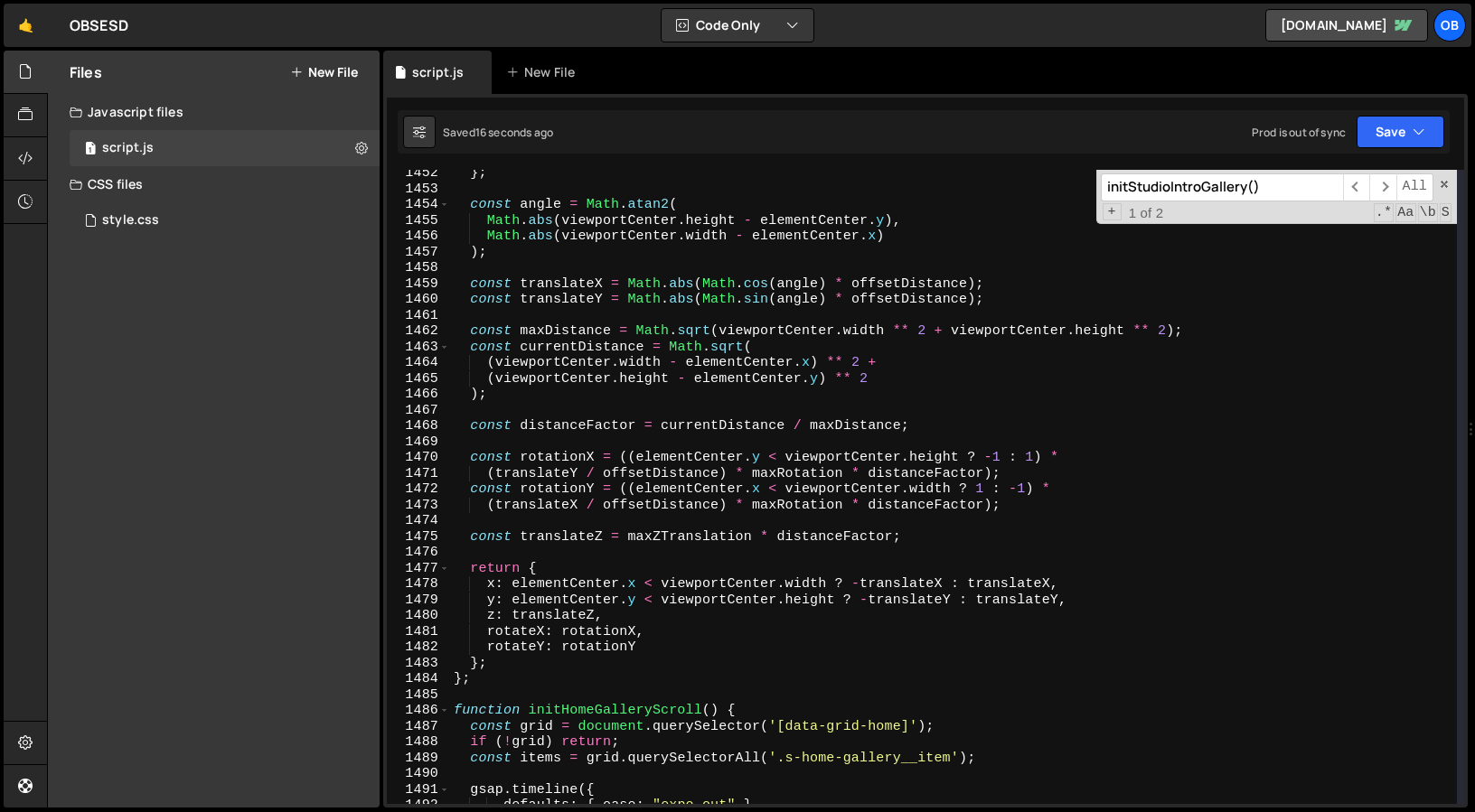
scroll to position [23130, 0]
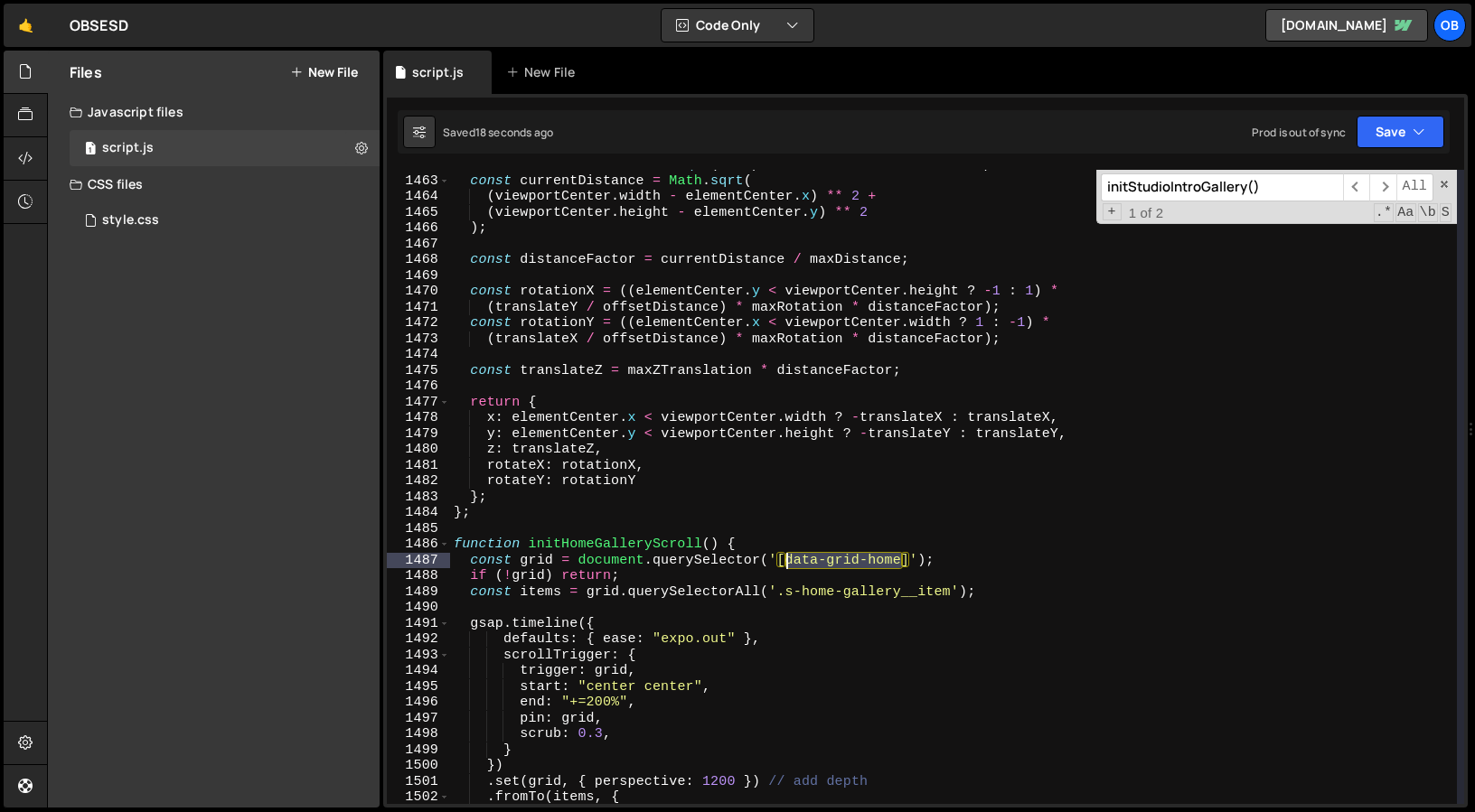
drag, startPoint x: 905, startPoint y: 558, endPoint x: 788, endPoint y: 565, distance: 117.2
click at [788, 565] on div "const maxDistance = Math . sqrt ( viewportCenter . width ** 2 + viewportCenter …" at bounding box center [953, 490] width 1007 height 666
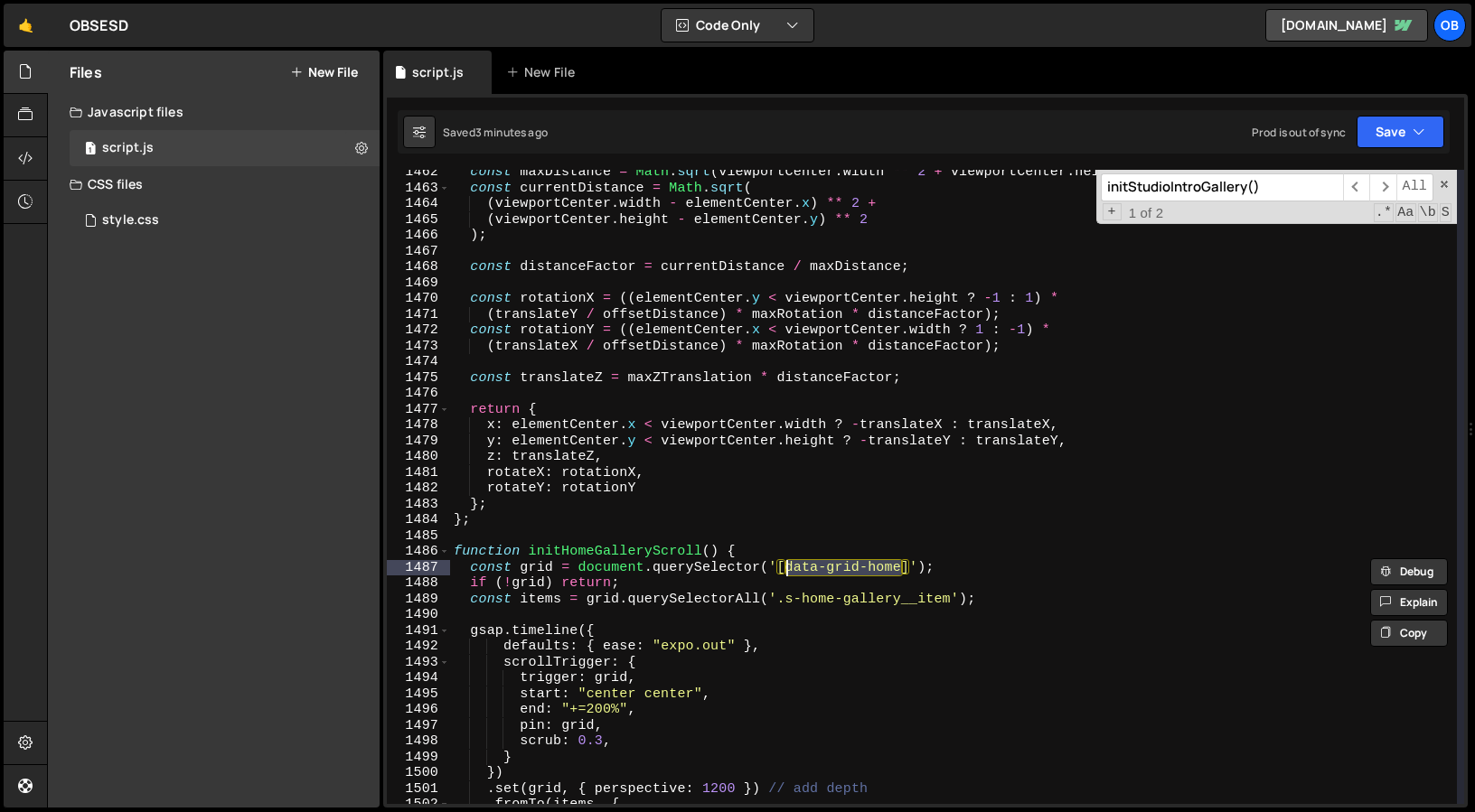
scroll to position [23139, 0]
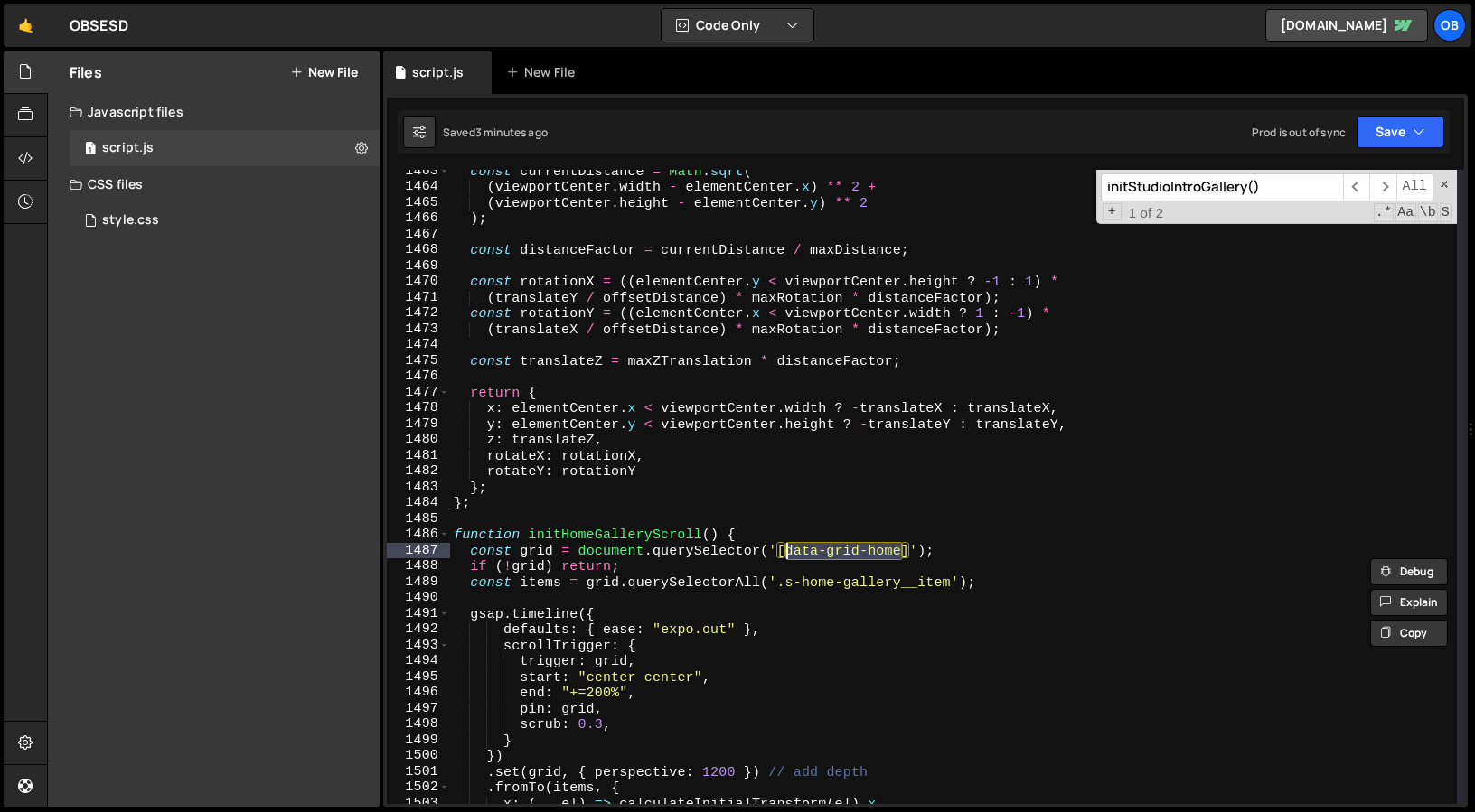
click at [453, 530] on div "const currentDistance = Math . sqrt ( ( viewportCenter . width - elementCenter …" at bounding box center [953, 497] width 1007 height 666
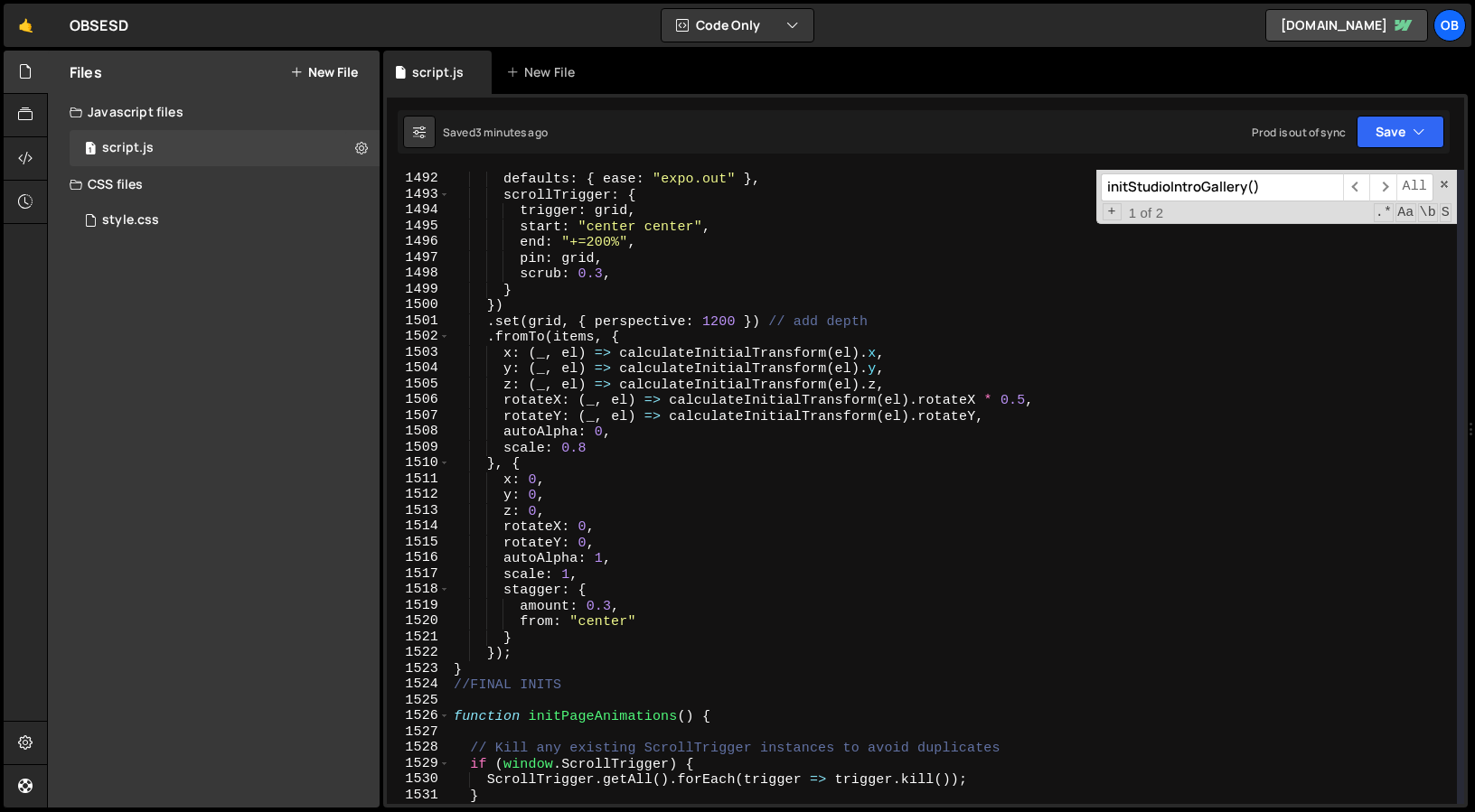
scroll to position [23591, 0]
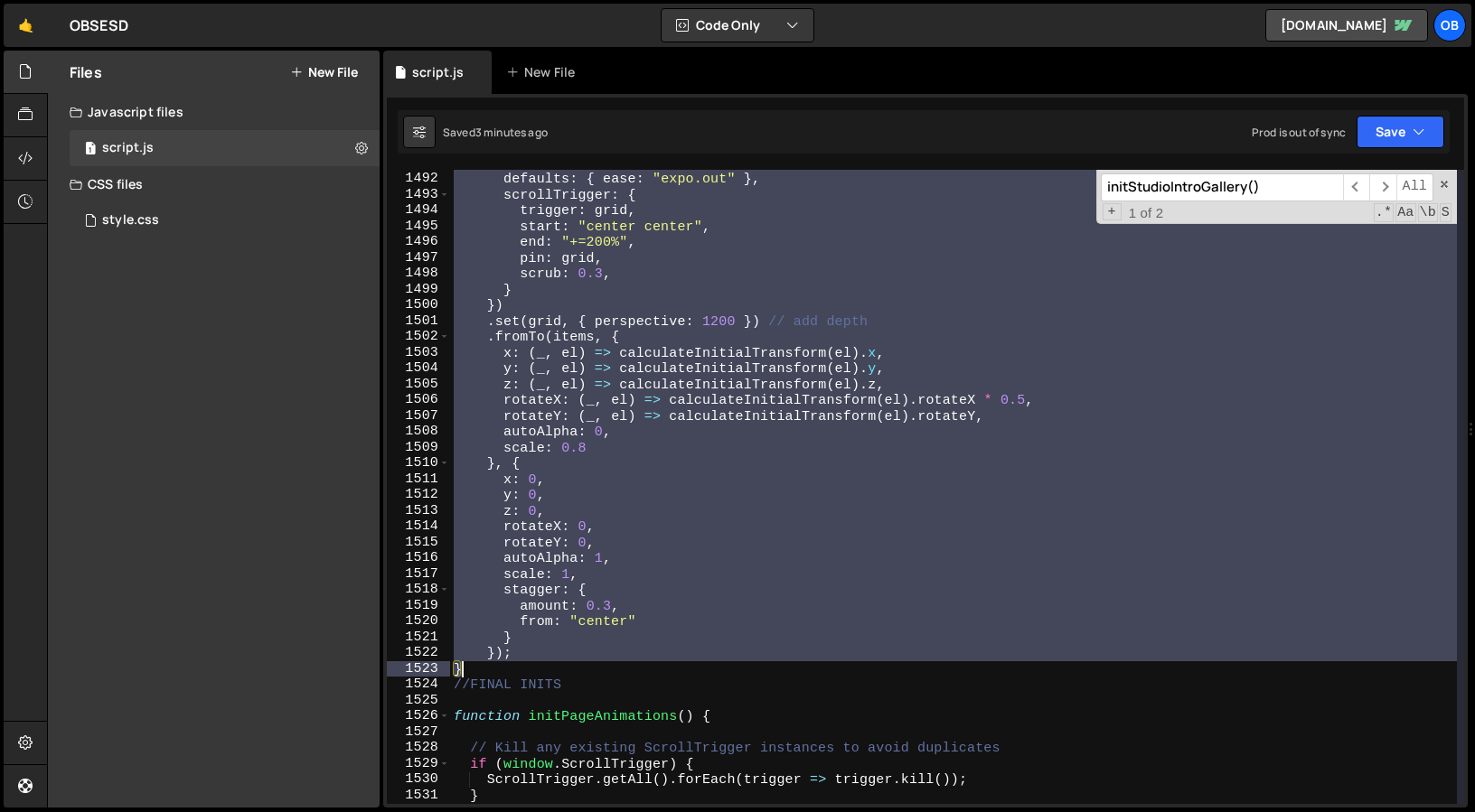
click at [506, 670] on div "gsap . timeline ({ defaults : { ease : "expo.out" } , scrollTrigger : { trigger…" at bounding box center [953, 488] width 1007 height 666
type textarea "}); }"
paste textarea
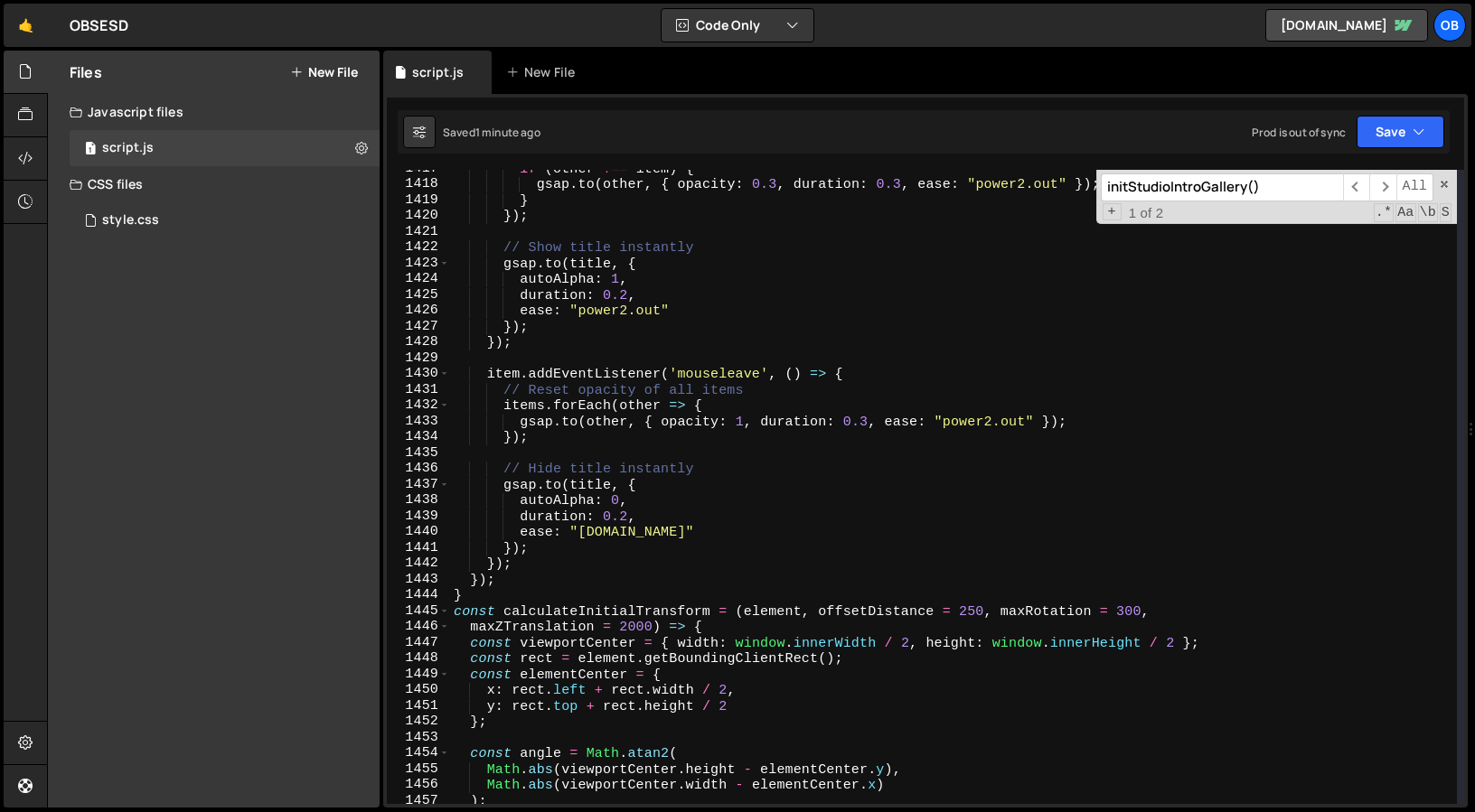
scroll to position [22437, 0]
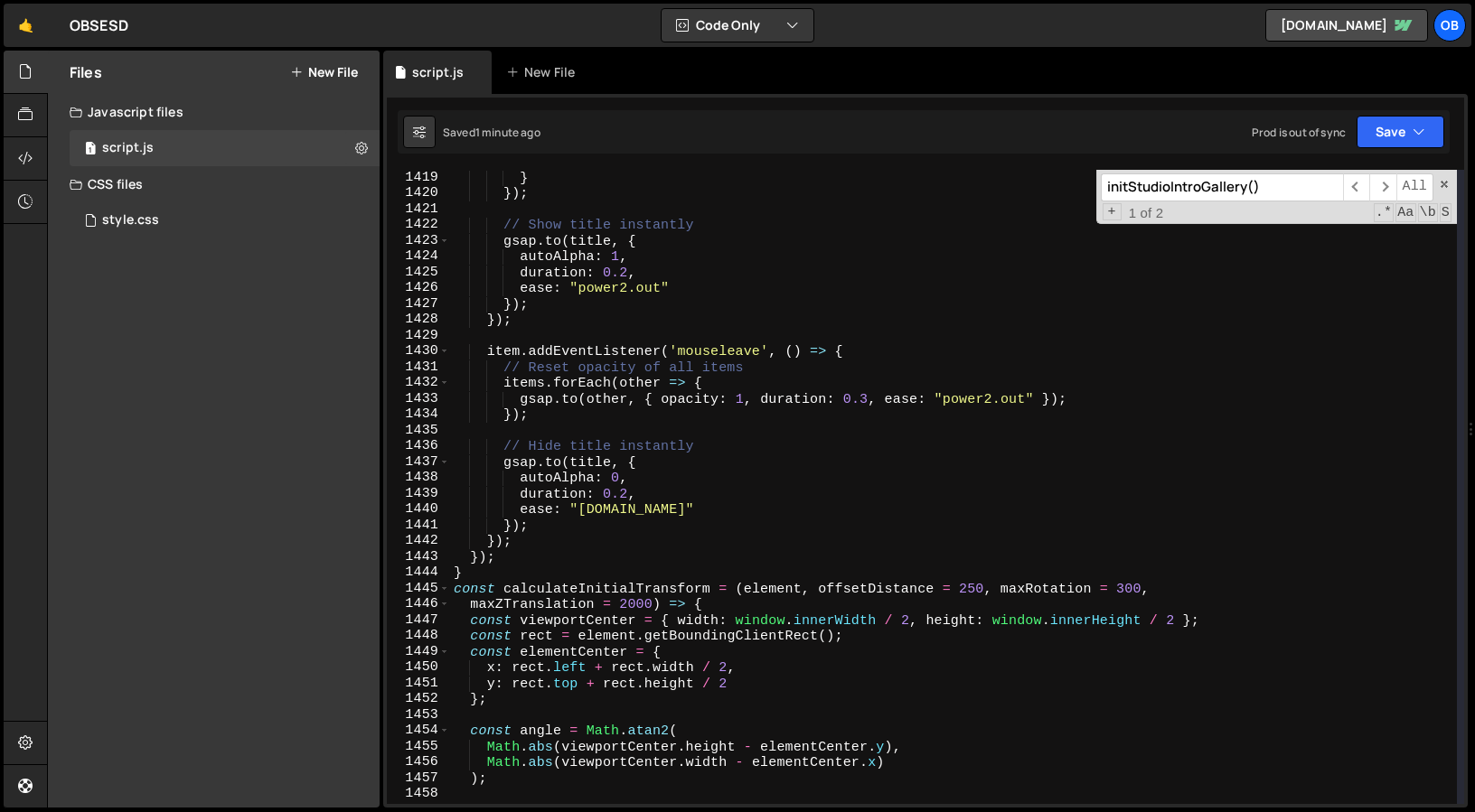
click at [451, 593] on div "} }) ; // Show title instantly gsap . to ( title , { autoAlpha : 1 , duration :…" at bounding box center [953, 503] width 1007 height 666
type textarea "const calculateInitialTransform = (element, offsetDistance = 250, maxRotation =…"
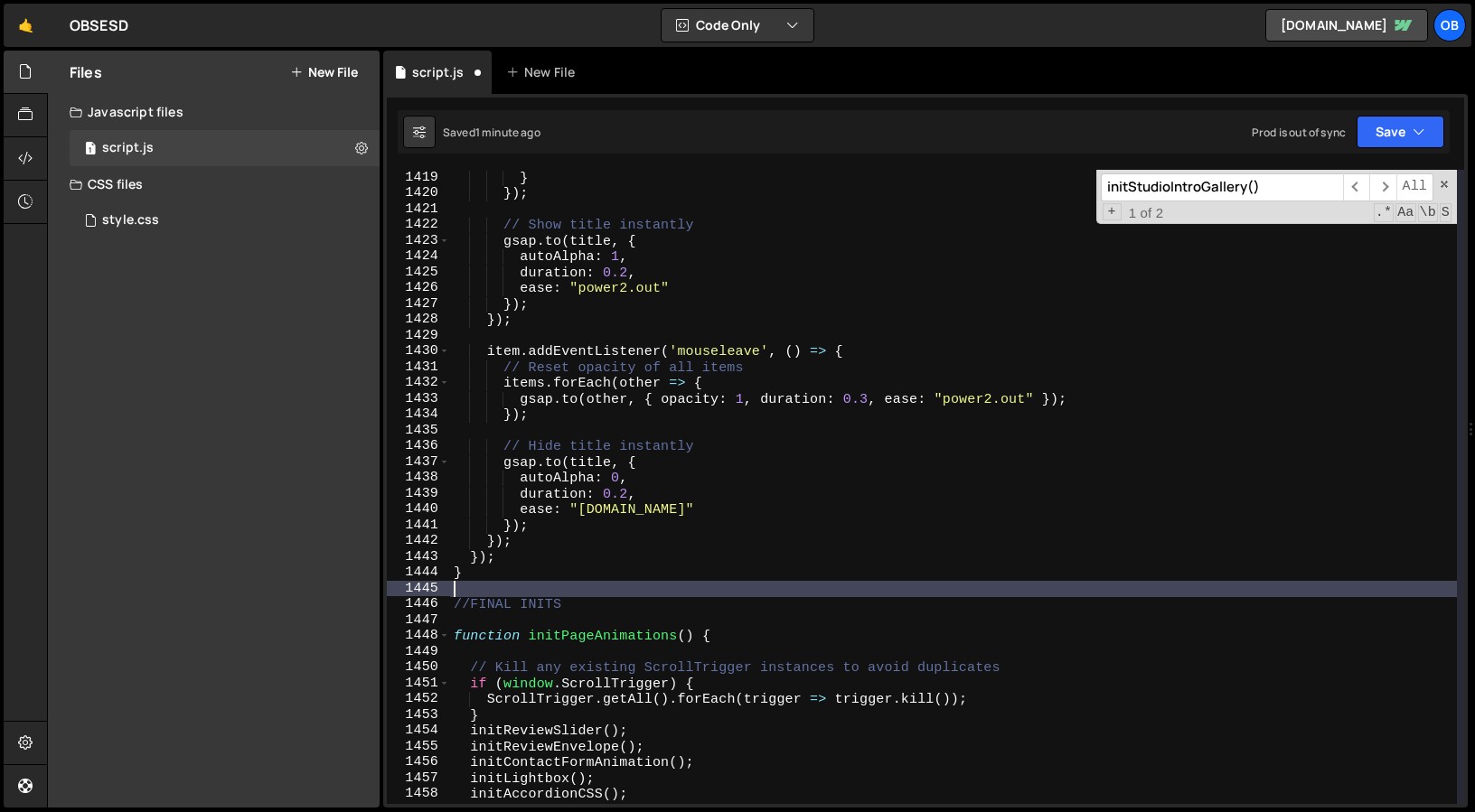
paste textarea "}"
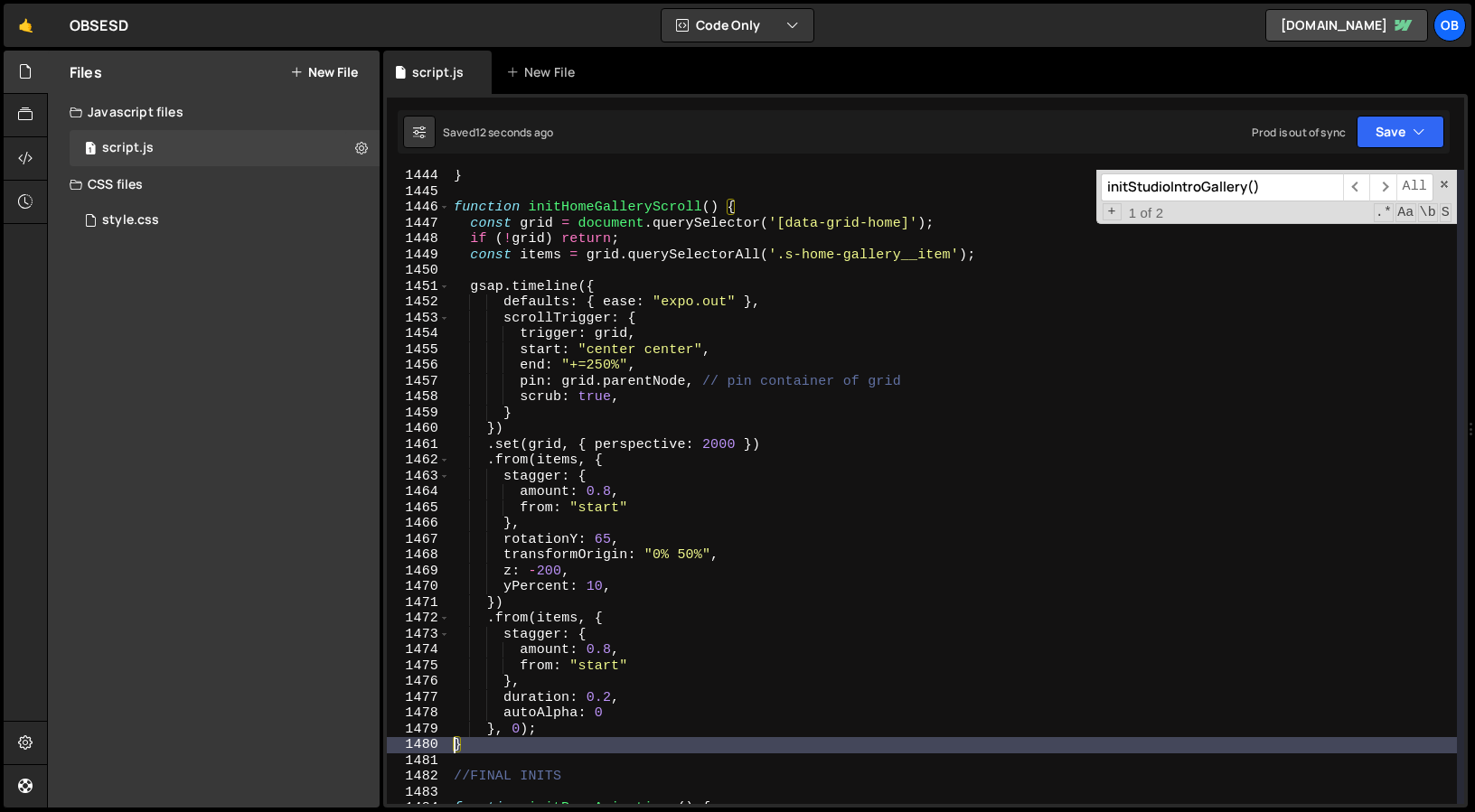
scroll to position [22835, 0]
click at [661, 387] on div "} function initHomeGalleryScroll ( ) { const grid = document . querySelector ( …" at bounding box center [953, 499] width 1007 height 666
type textarea "pin: grid.parentNode, // pin container of grid"
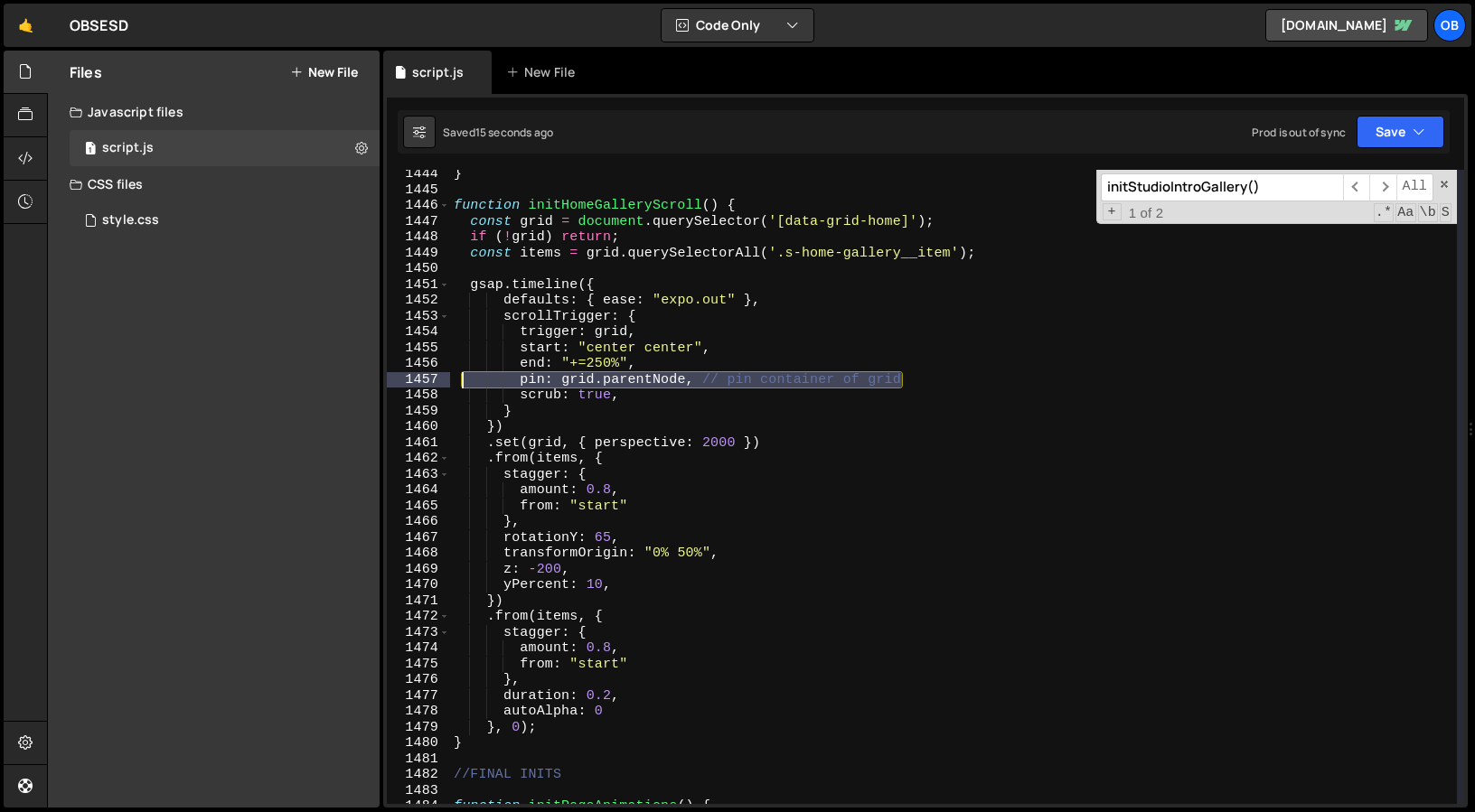
drag, startPoint x: 929, startPoint y: 379, endPoint x: 454, endPoint y: 375, distance: 475.0
click at [454, 375] on div "} function initHomeGalleryScroll ( ) { const grid = document . querySelector ( …" at bounding box center [953, 499] width 1007 height 666
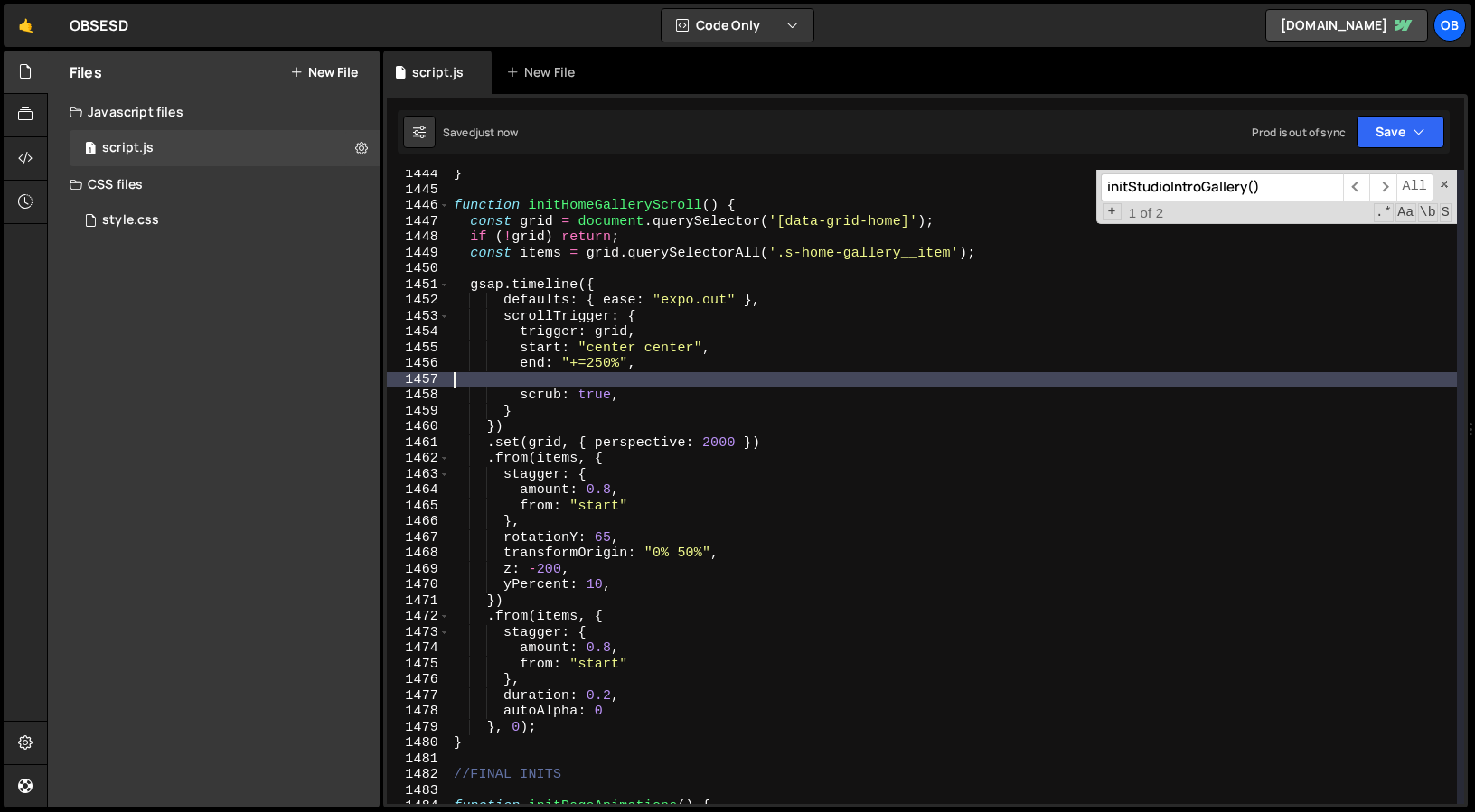
click at [674, 371] on div "} function initHomeGalleryScroll ( ) { const grid = document . querySelector ( …" at bounding box center [953, 499] width 1007 height 666
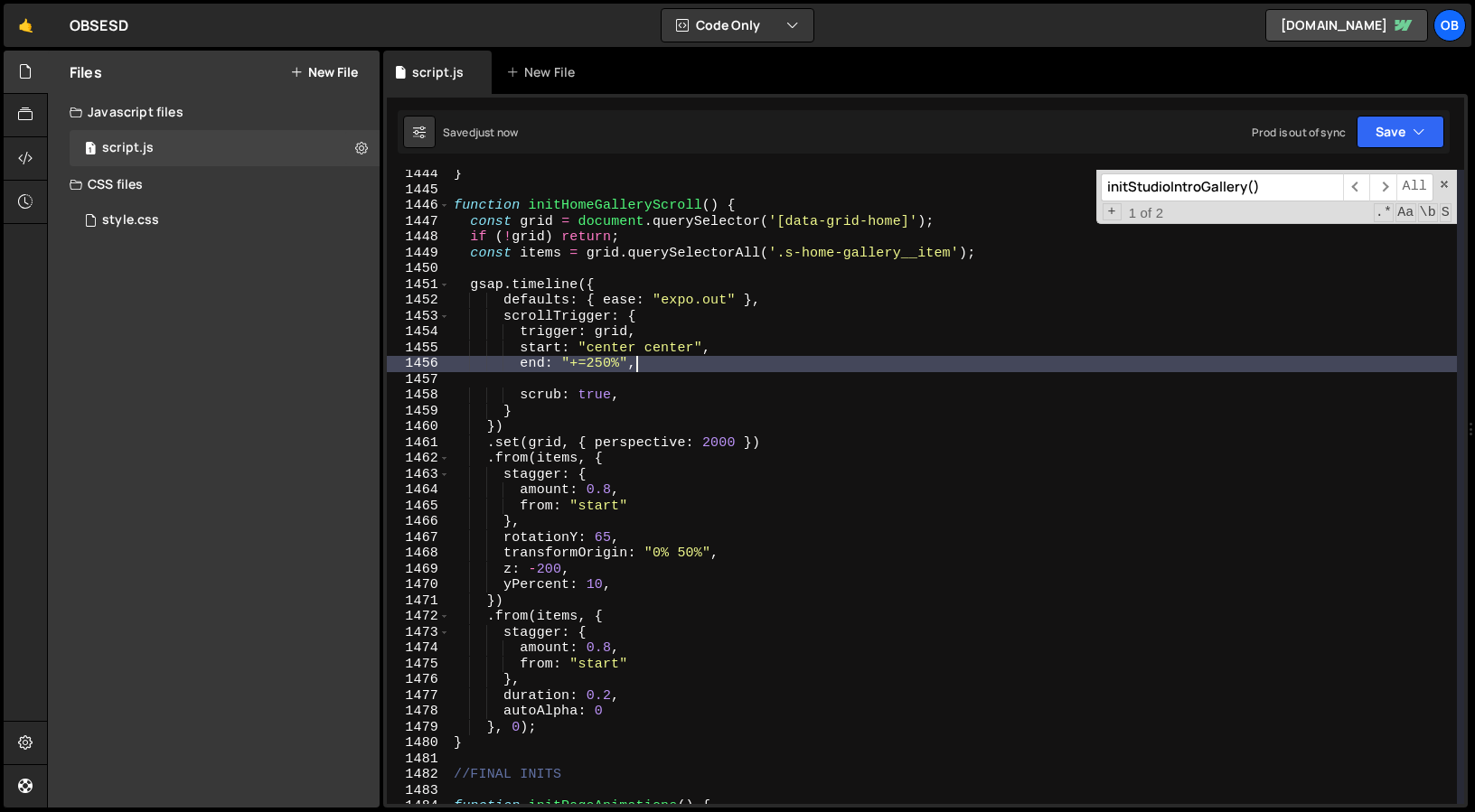
click at [591, 365] on div "} function initHomeGalleryScroll ( ) { const grid = document . querySelector ( …" at bounding box center [953, 499] width 1007 height 666
click at [622, 362] on div "} function initHomeGalleryScroll ( ) { const grid = document . querySelector ( …" at bounding box center [953, 499] width 1007 height 666
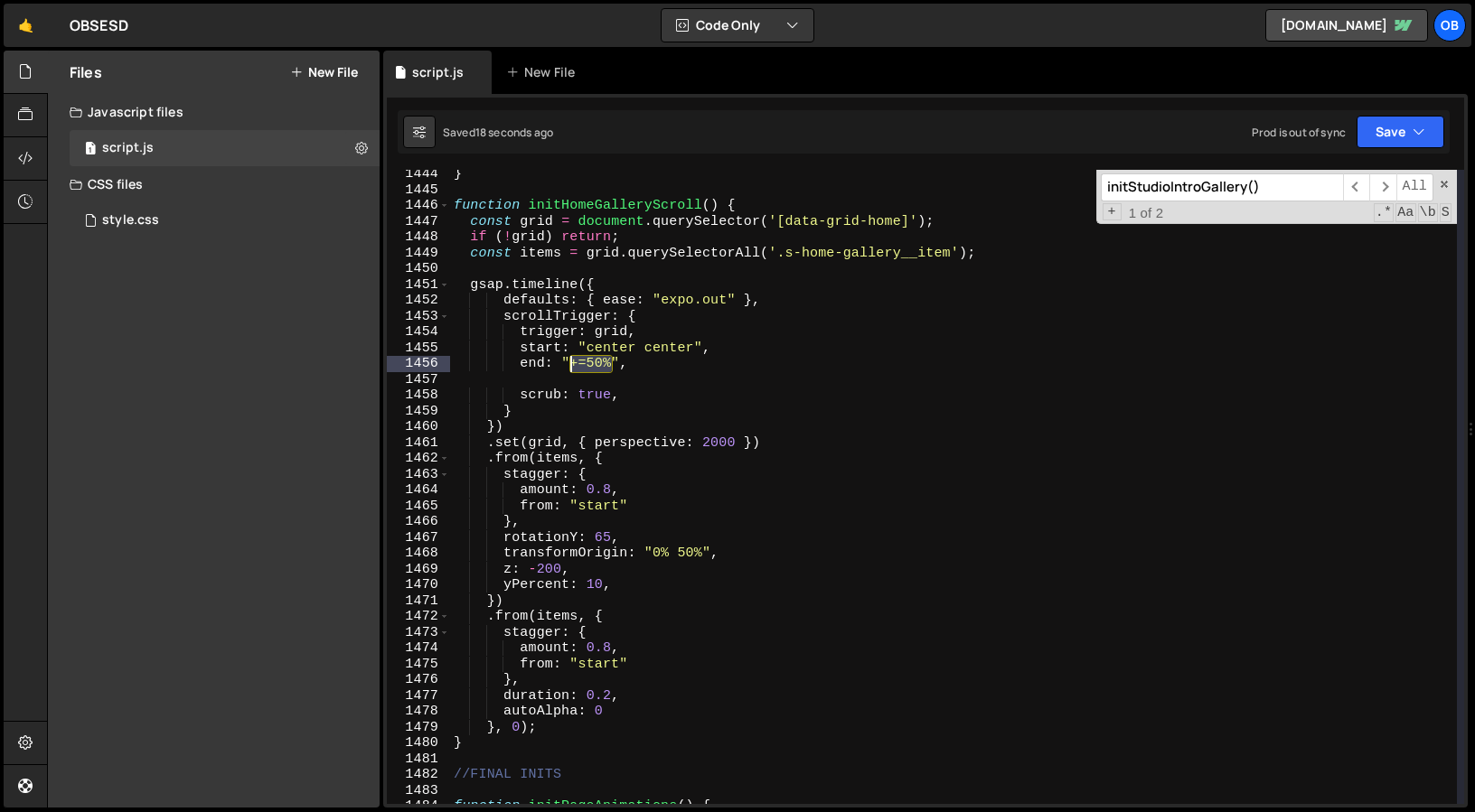
drag, startPoint x: 611, startPoint y: 363, endPoint x: 573, endPoint y: 363, distance: 38.0
click at [573, 363] on div "} function initHomeGalleryScroll ( ) { const grid = document . querySelector ( …" at bounding box center [953, 499] width 1007 height 666
drag, startPoint x: 590, startPoint y: 345, endPoint x: 693, endPoint y: 349, distance: 103.1
click at [693, 349] on div "} function initHomeGalleryScroll ( ) { const grid = document . querySelector ( …" at bounding box center [953, 499] width 1007 height 666
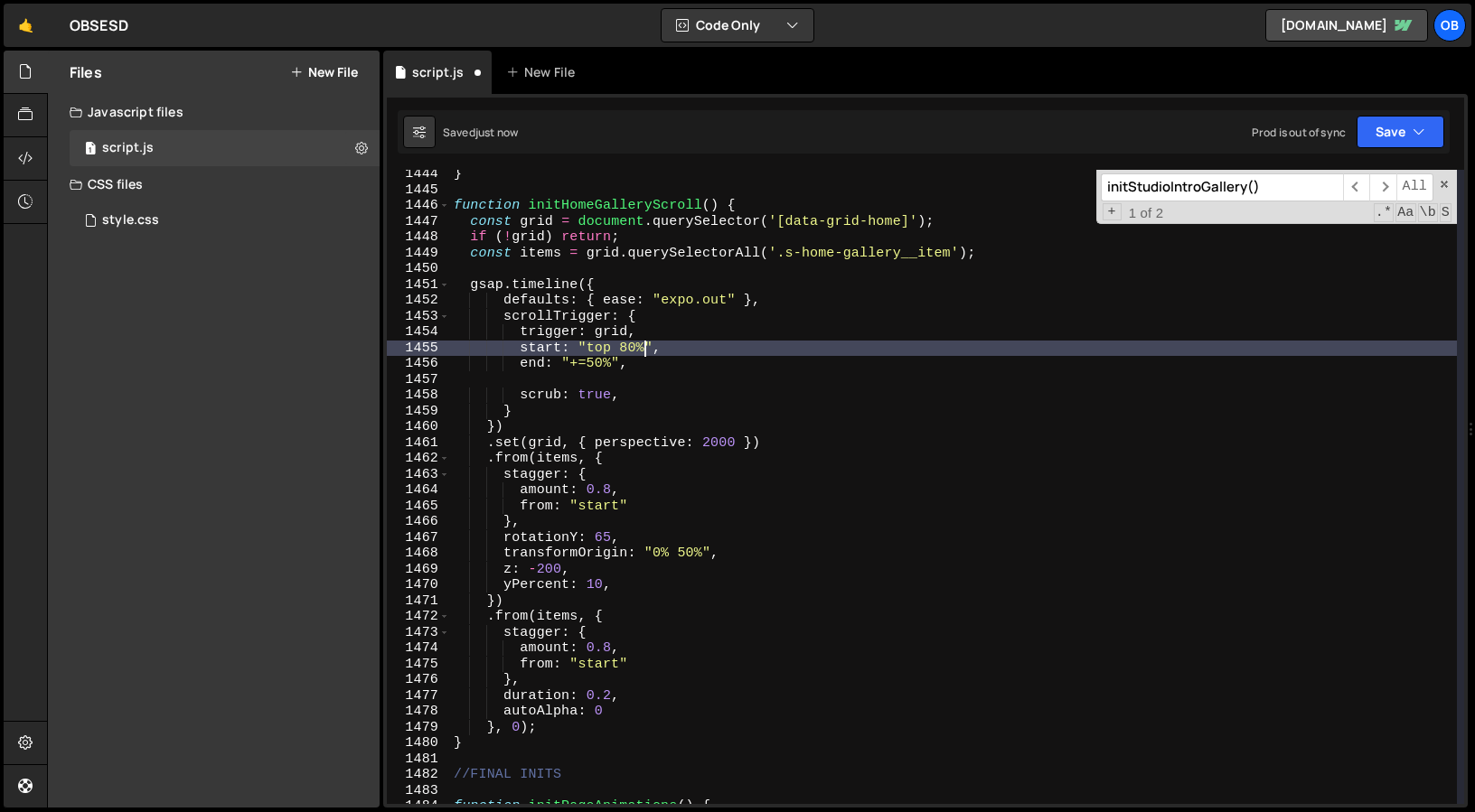
scroll to position [0, 12]
click at [592, 364] on div "} function initHomeGalleryScroll ( ) { const grid = document . querySelector ( …" at bounding box center [953, 499] width 1007 height 666
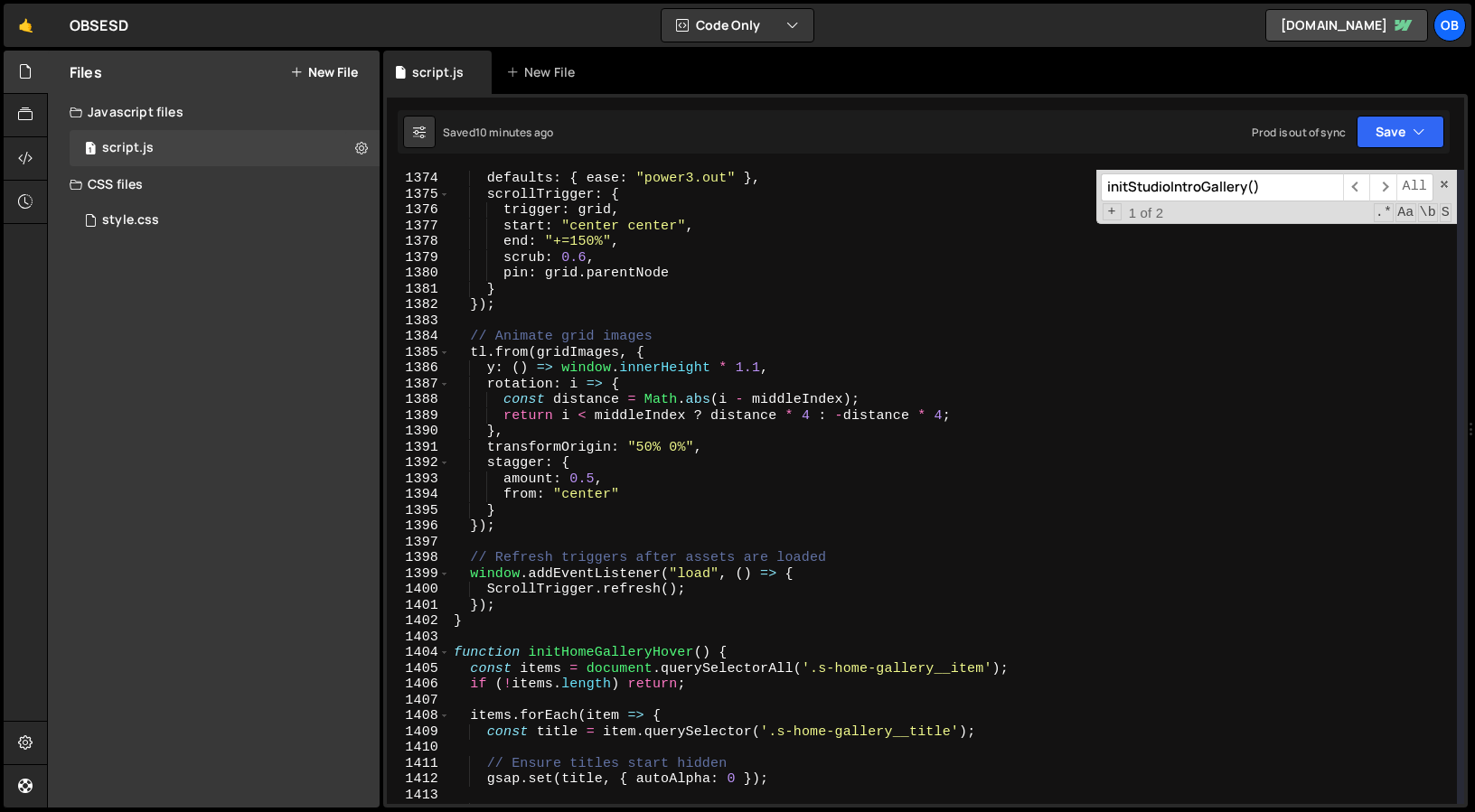
scroll to position [21806, 0]
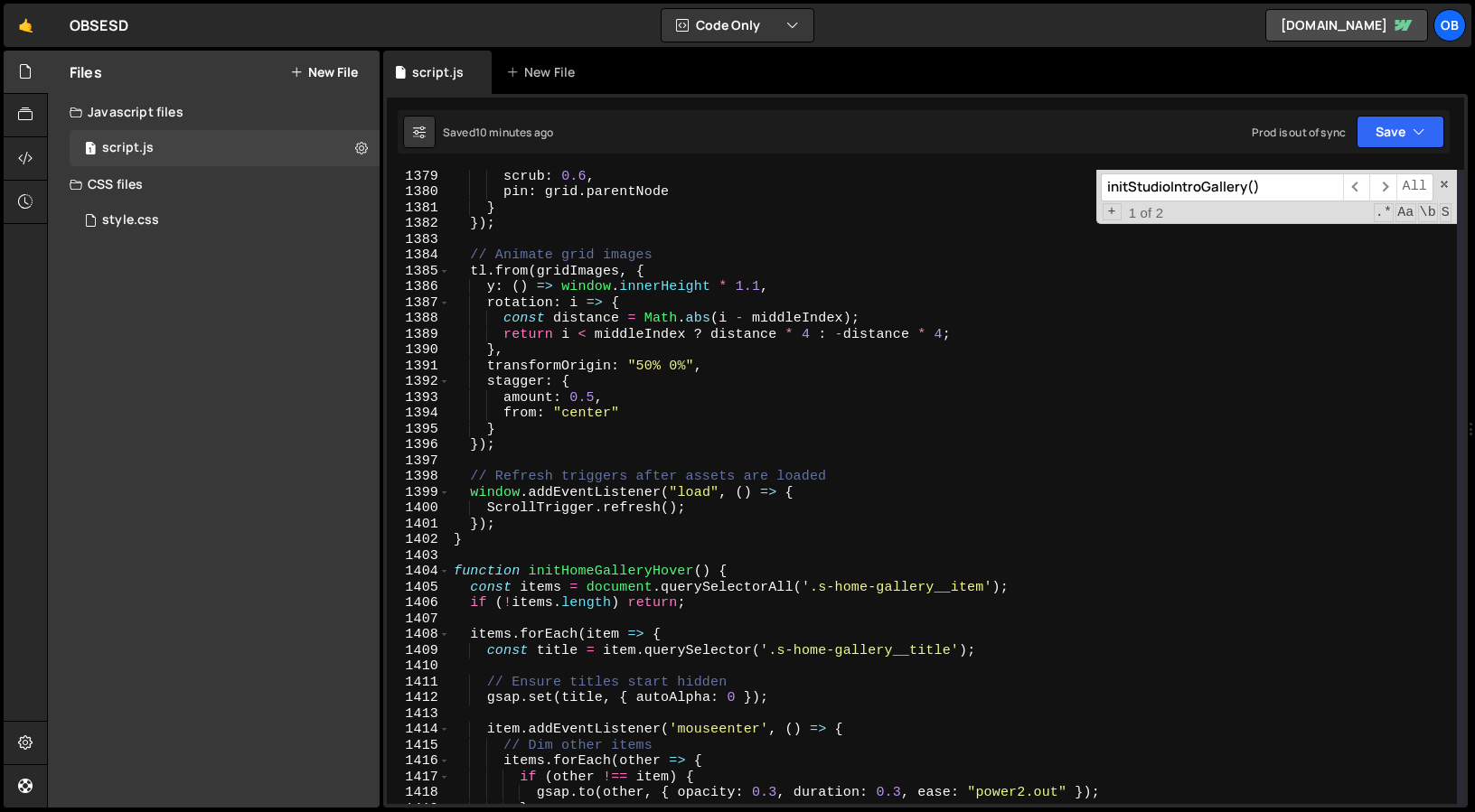
click at [452, 568] on div "scrub : 0.6 , pin : grid . parentNode } }) ; // Animate grid images tl . from (…" at bounding box center [953, 501] width 1007 height 666
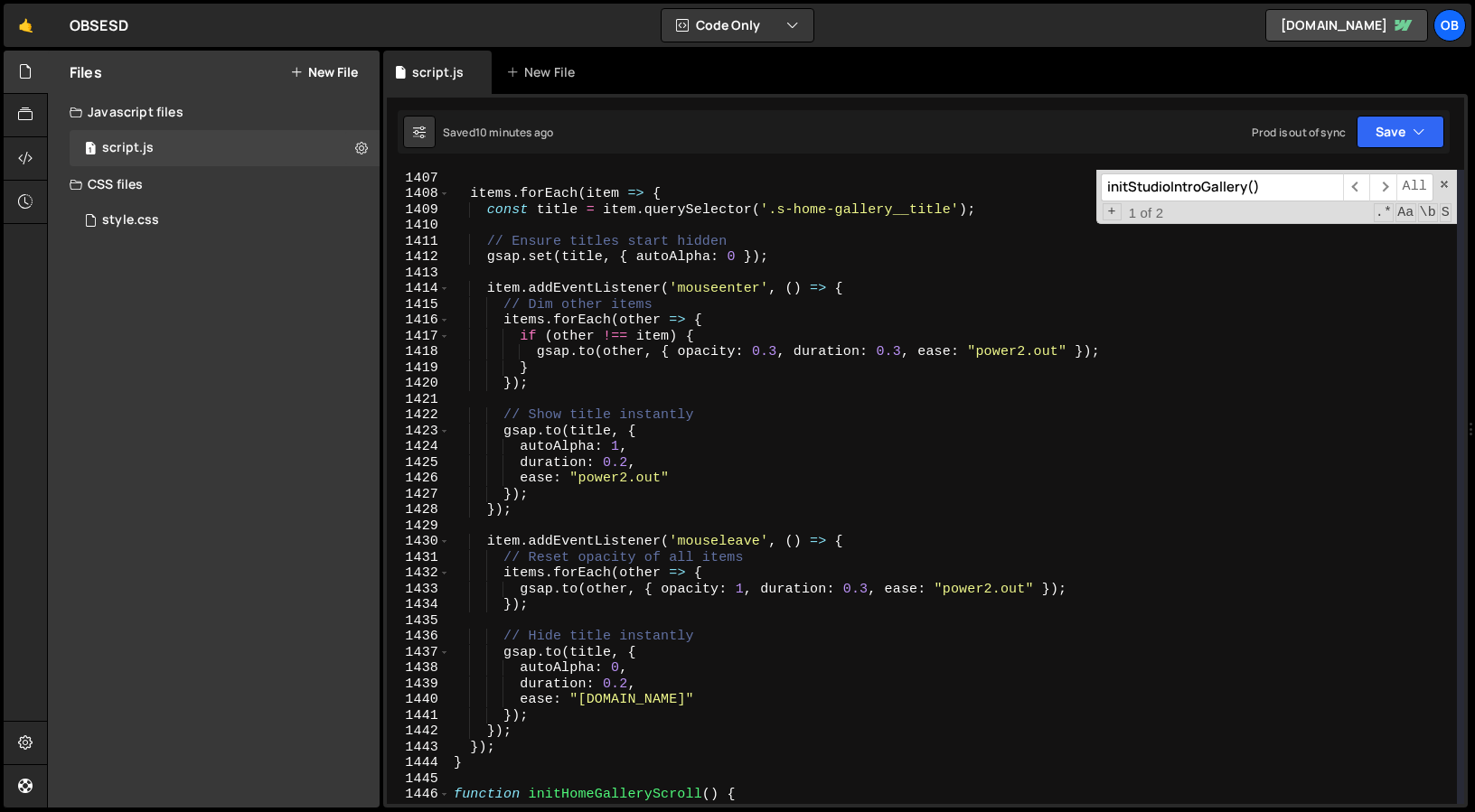
scroll to position [22391, 0]
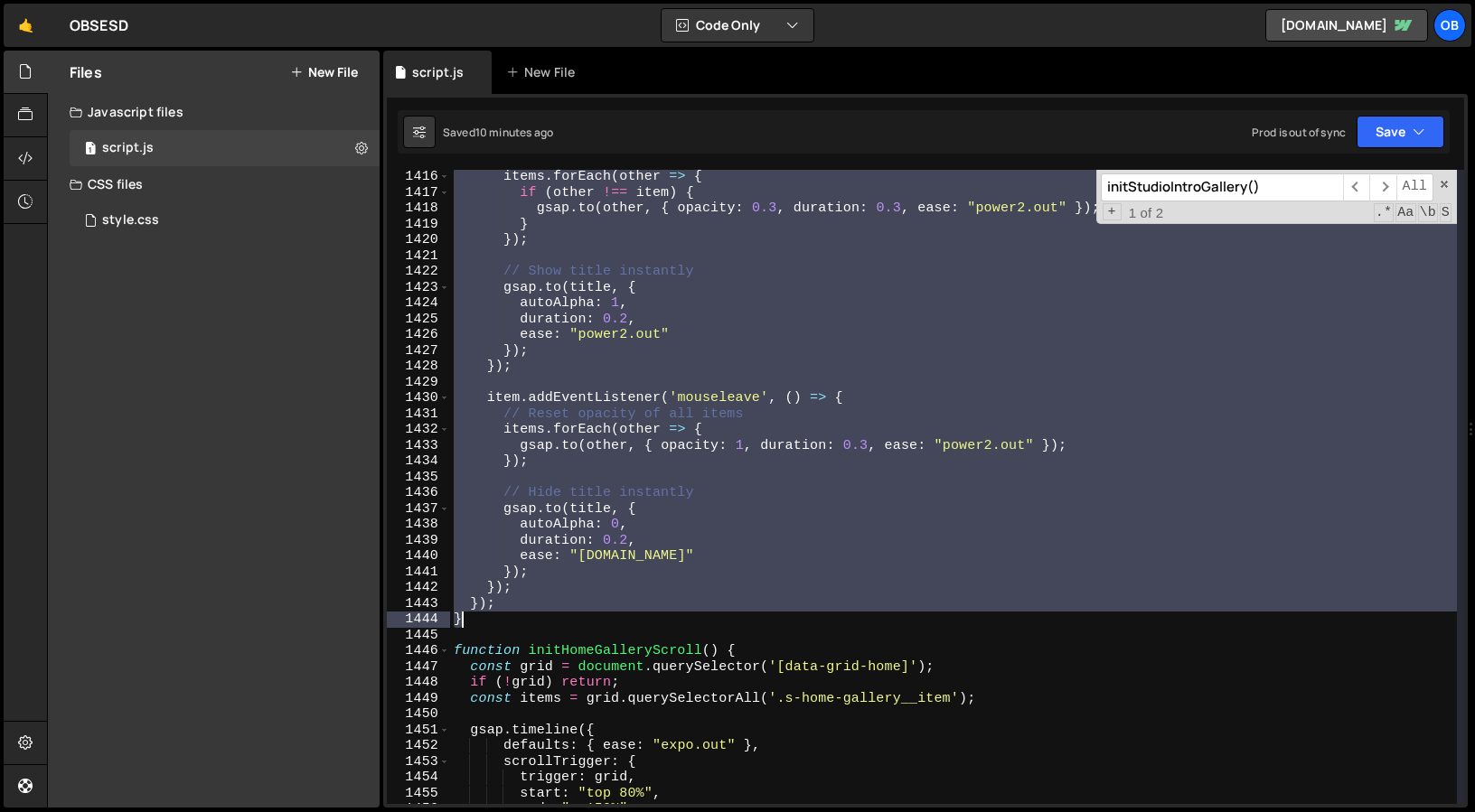
click at [514, 625] on div "items . forEach ( other => { if ( other !== item ) { gsap . to ( other , { opac…" at bounding box center [953, 502] width 1007 height 666
type textarea "}); }"
paste textarea
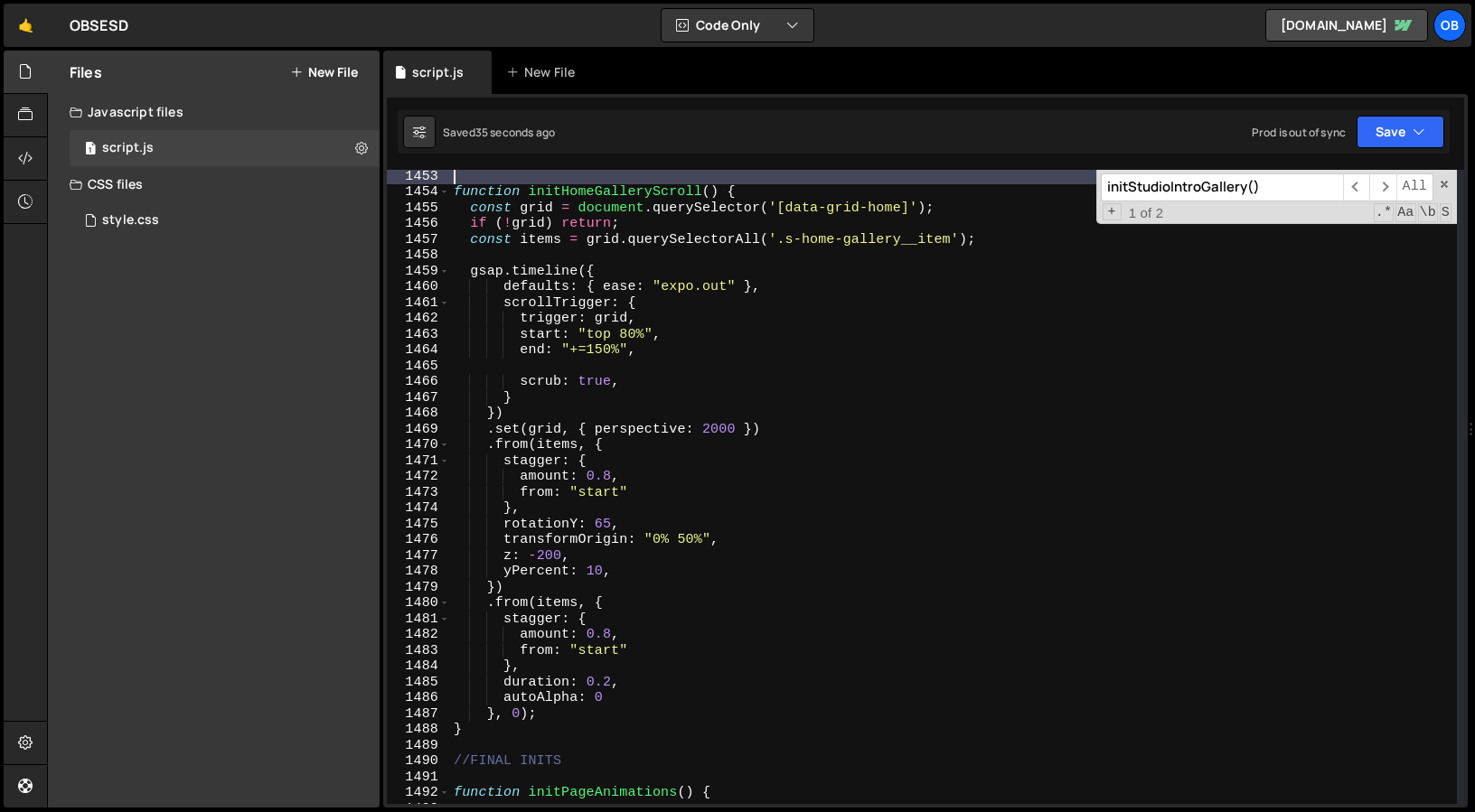
scroll to position [22978, 0]
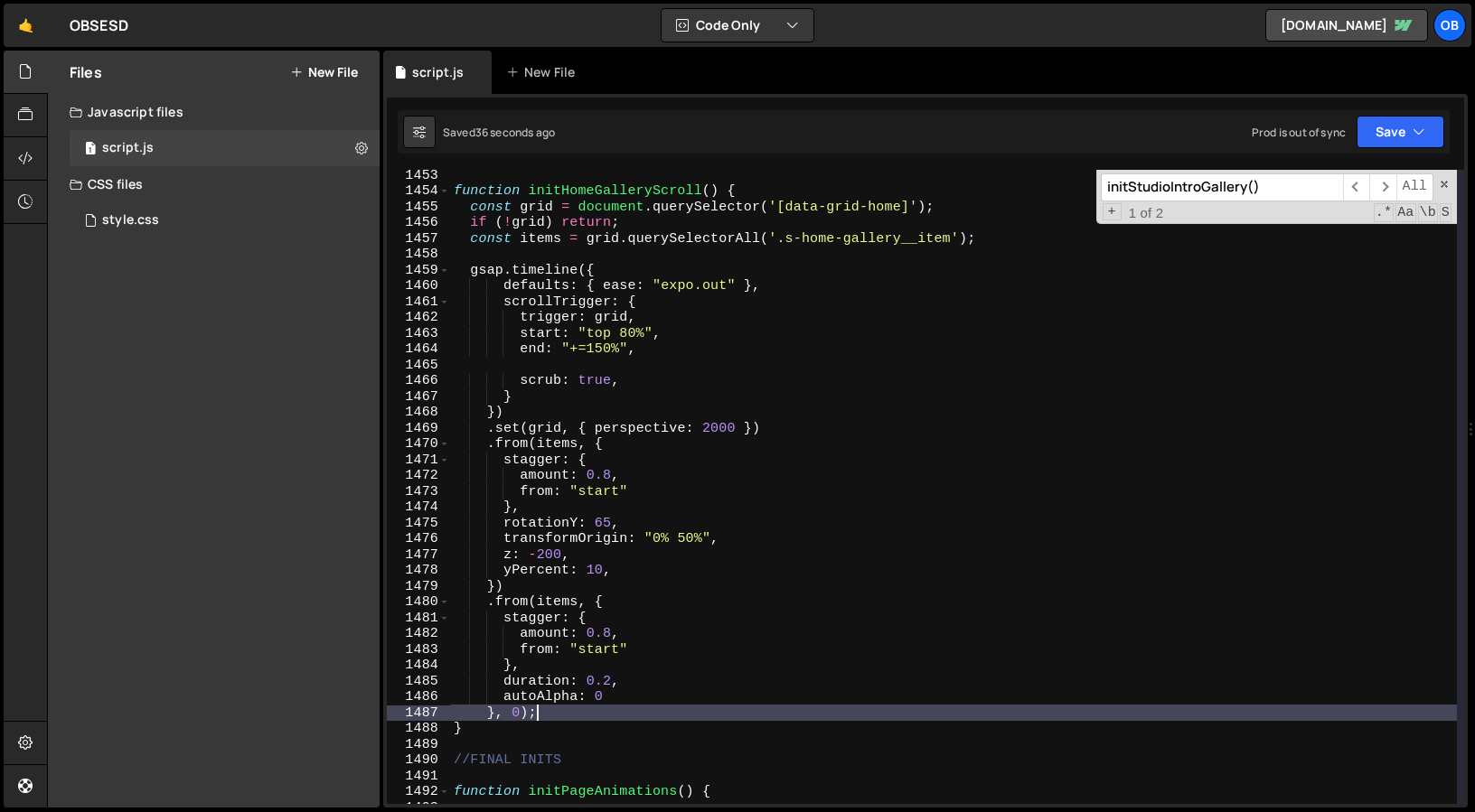
click at [623, 711] on div "function initHomeGalleryScroll ( ) { const grid = document . querySelector ( '[…" at bounding box center [953, 500] width 1007 height 666
click at [629, 704] on div "function initHomeGalleryScroll ( ) { const grid = document . querySelector ( '[…" at bounding box center [953, 500] width 1007 height 666
type textarea "autoAlpha: 0"
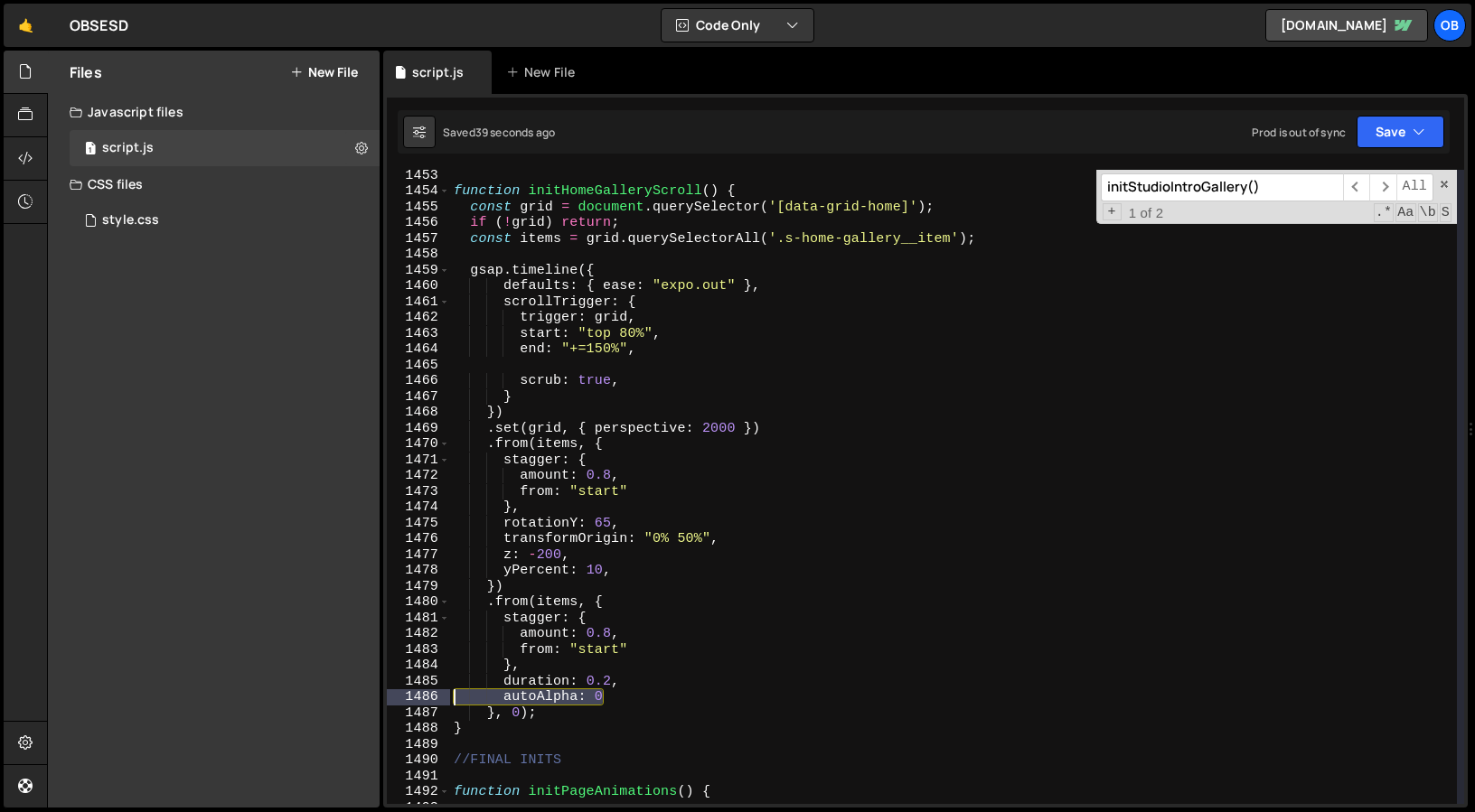
drag, startPoint x: 632, startPoint y: 702, endPoint x: 383, endPoint y: 699, distance: 249.0
click at [383, 699] on div "1 Type cmd + s to save your Javascript file. הההההההההההההההההההההההההההההההההה…" at bounding box center [924, 451] width 1084 height 714
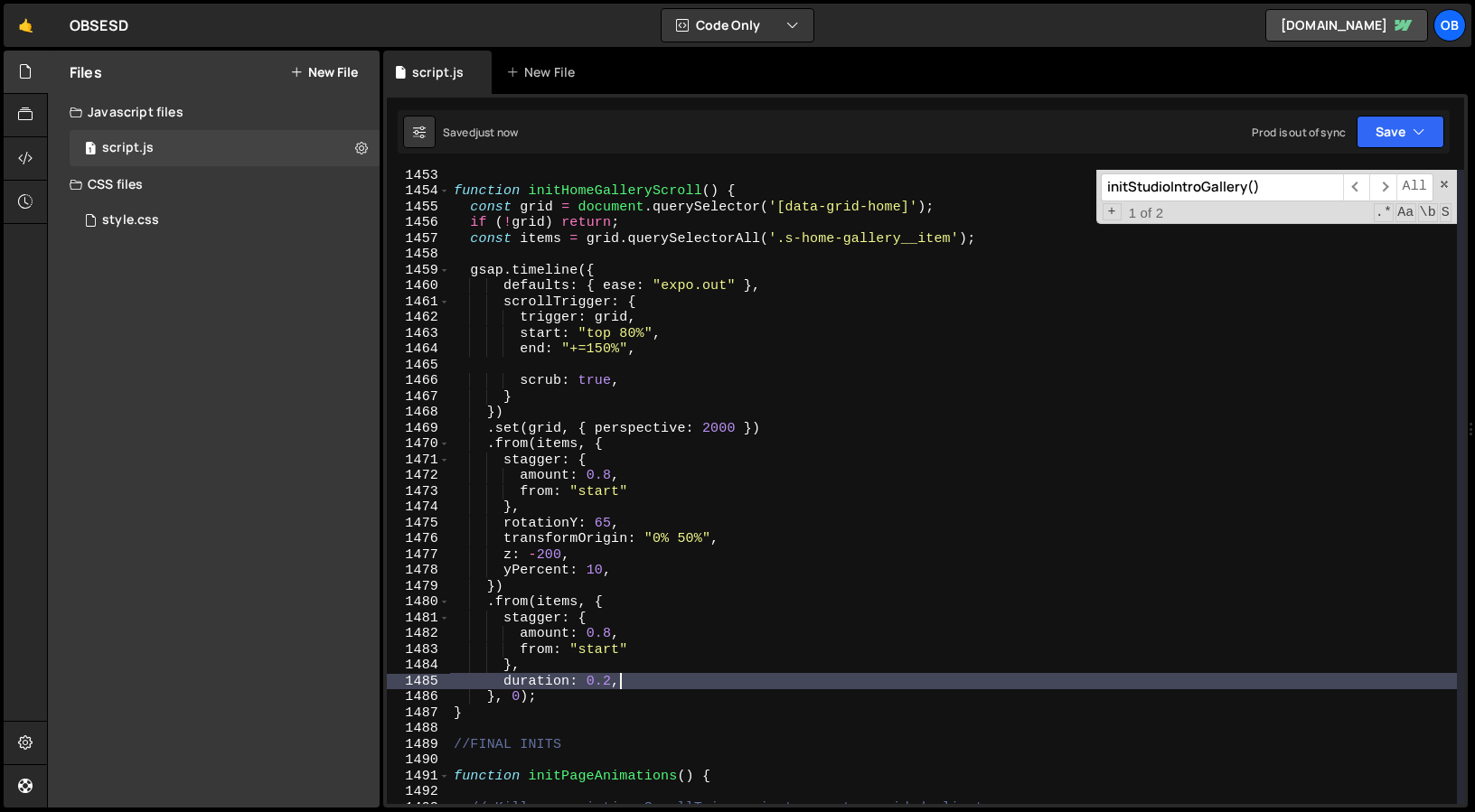
click at [628, 552] on div "function initHomeGalleryScroll ( ) { const grid = document . querySelector ( '[…" at bounding box center [953, 500] width 1007 height 666
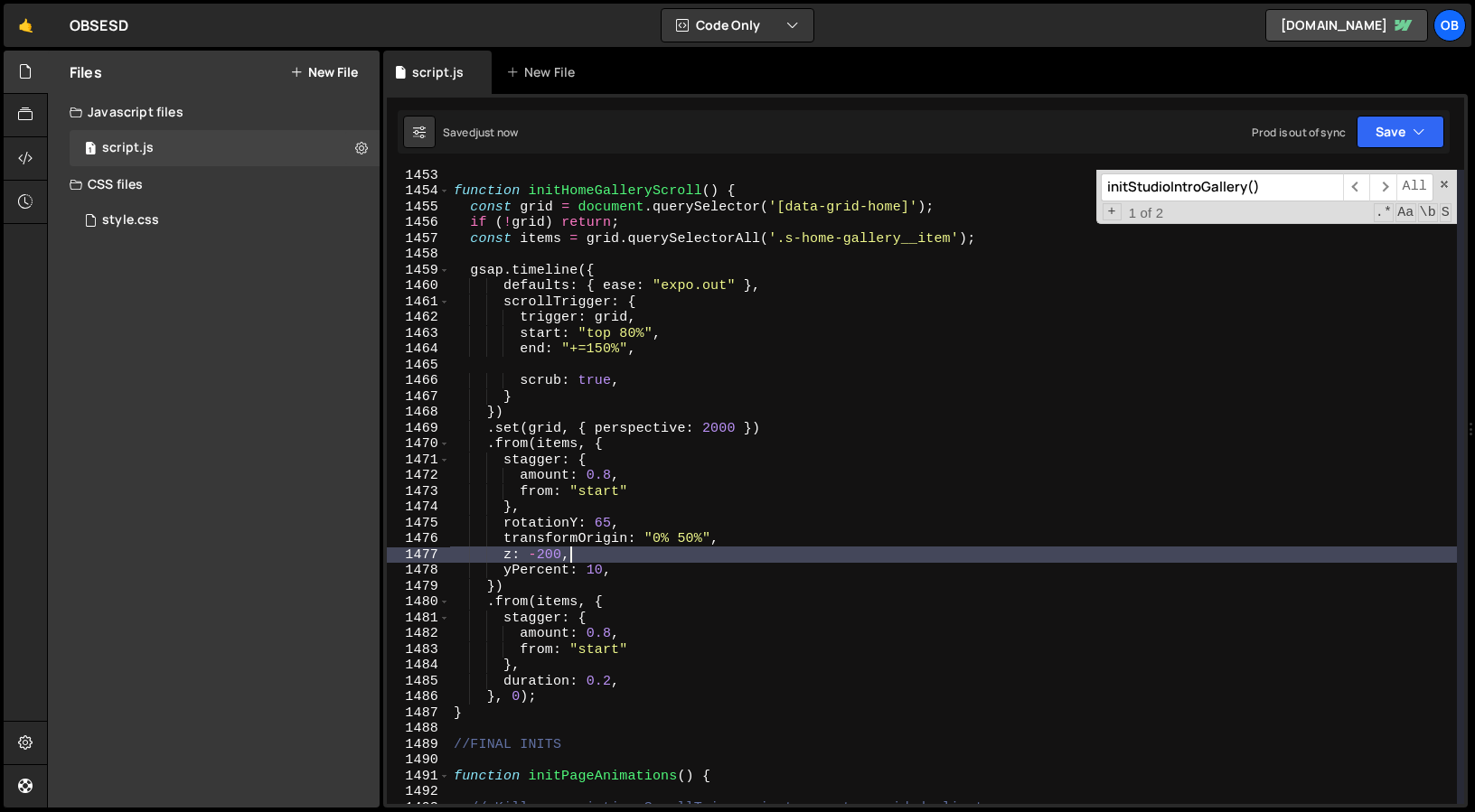
click at [593, 576] on div "function initHomeGalleryScroll ( ) { const grid = document . querySelector ( '[…" at bounding box center [953, 500] width 1007 height 666
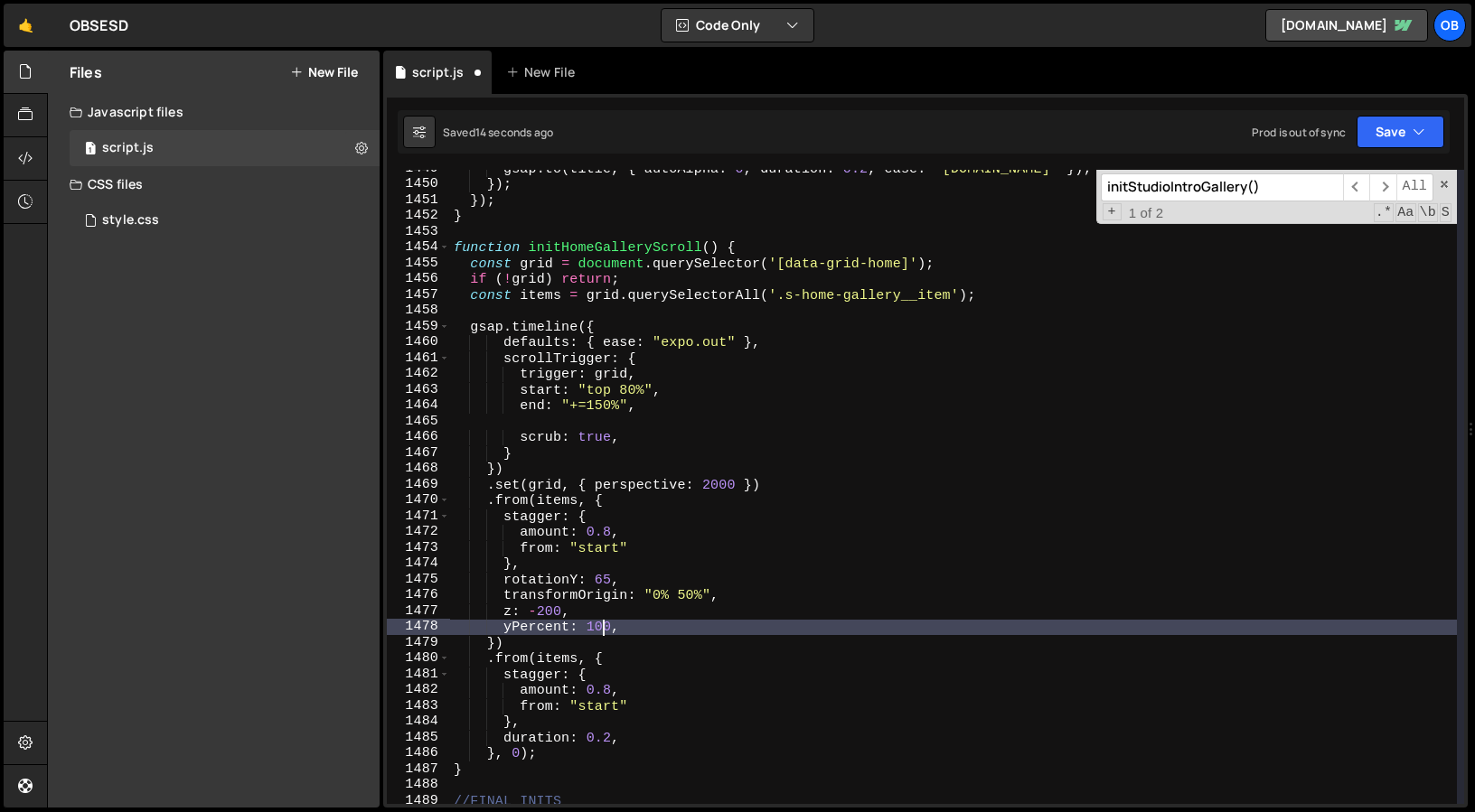
scroll to position [22907, 0]
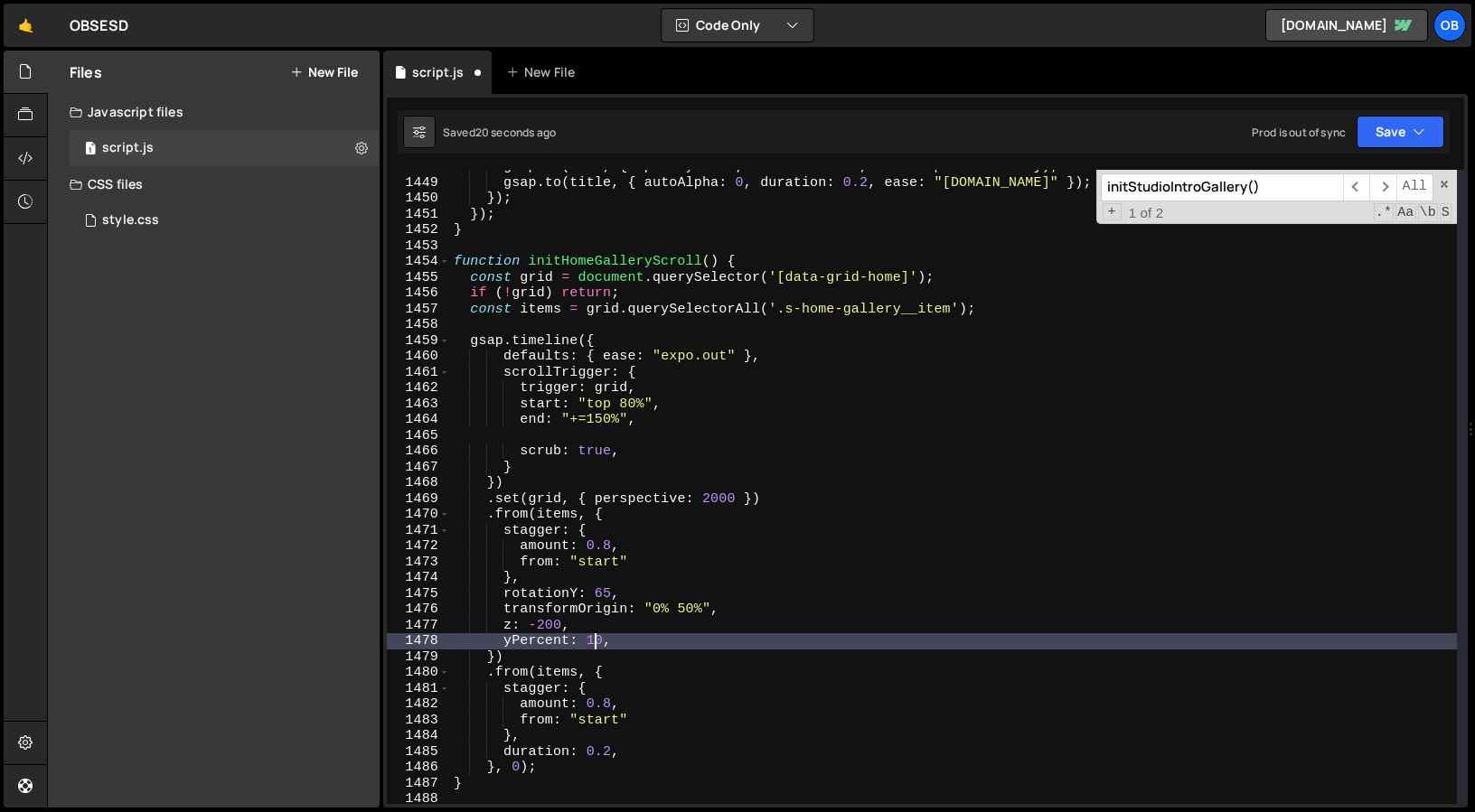
click at [954, 308] on div "gsap . to ( item , { opacity : 0.3 , duration : 0.3 , ease : "power2.out" }) ; …" at bounding box center [953, 492] width 1007 height 666
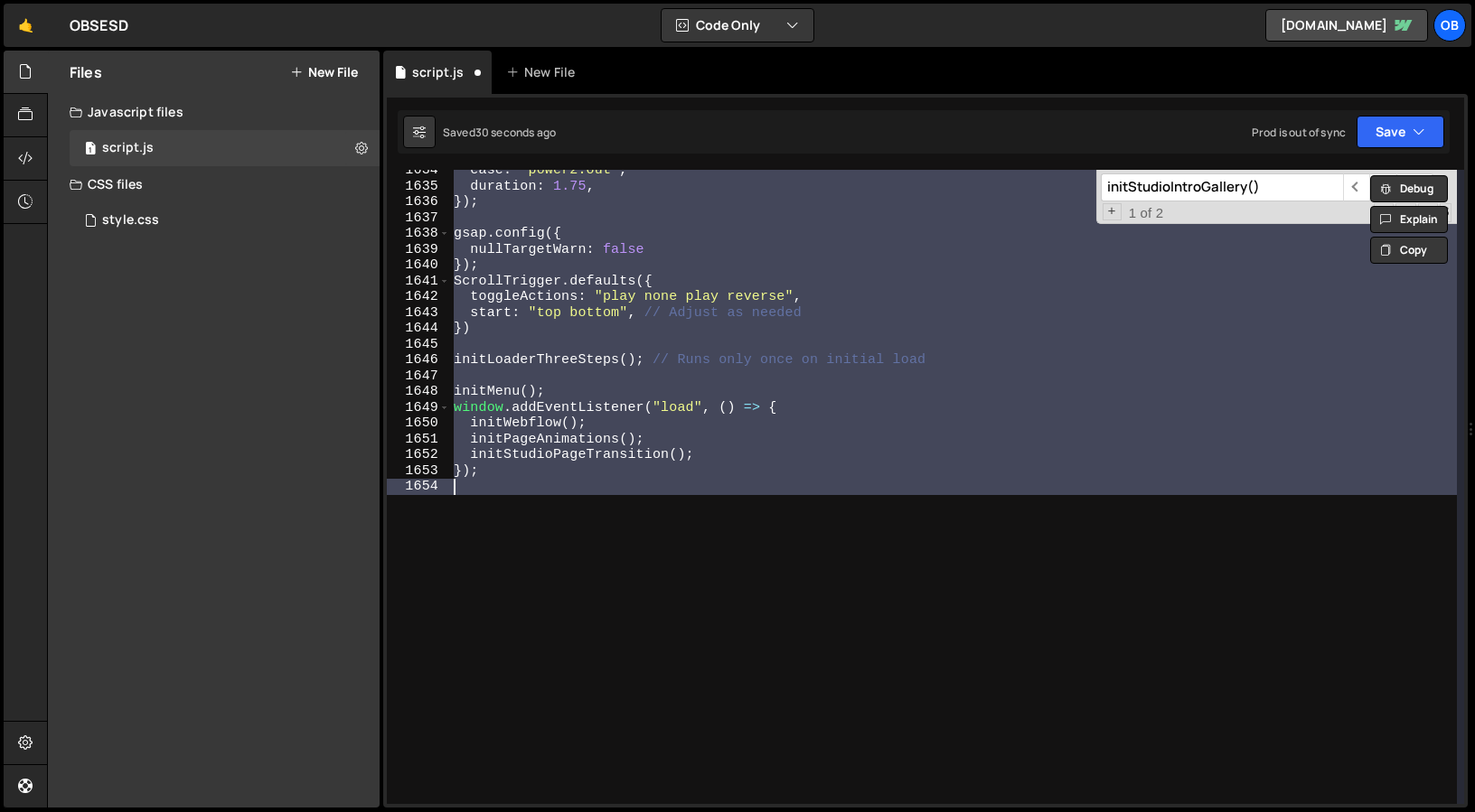
scroll to position [23179, 0]
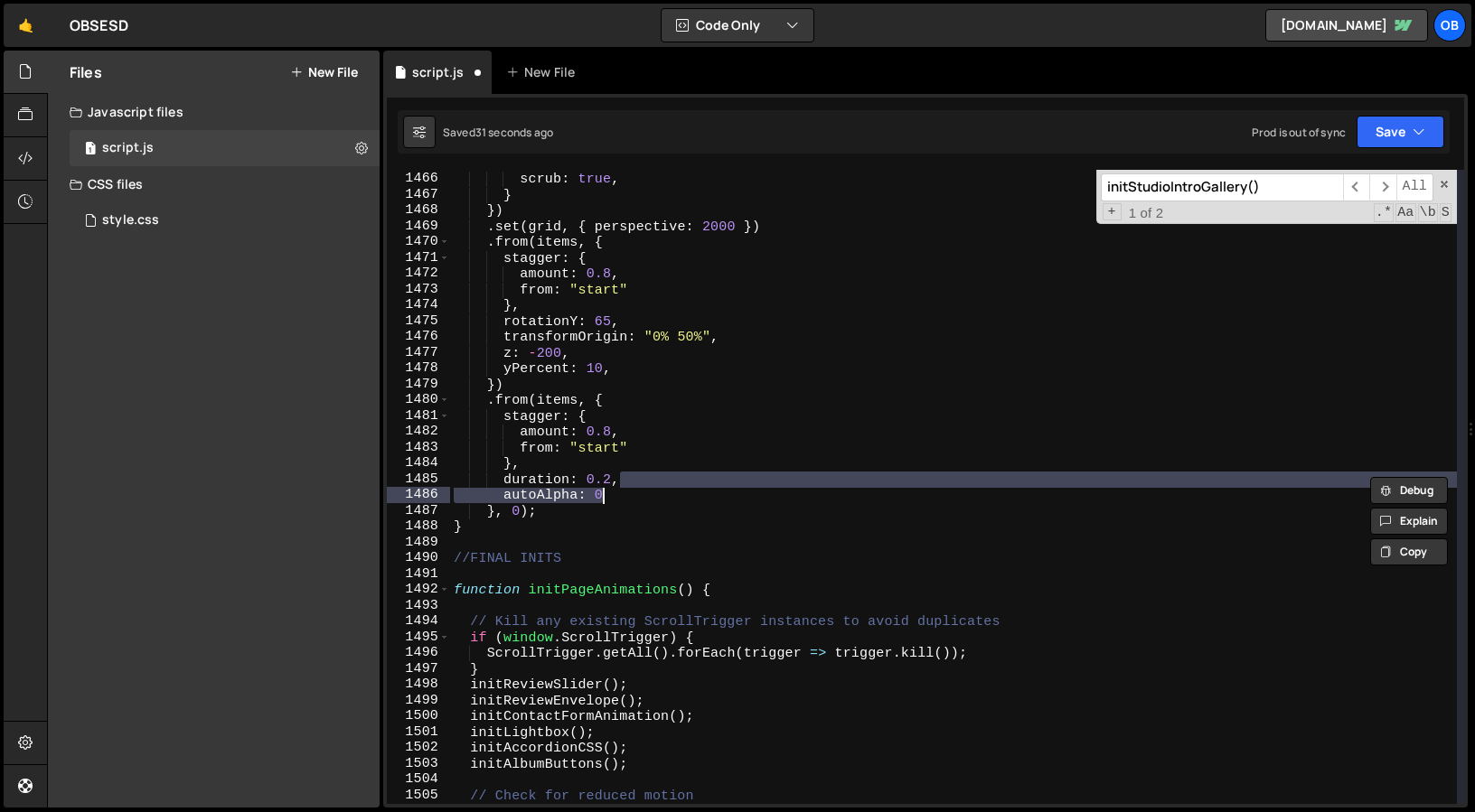
type textarea "duration: 0.2,"
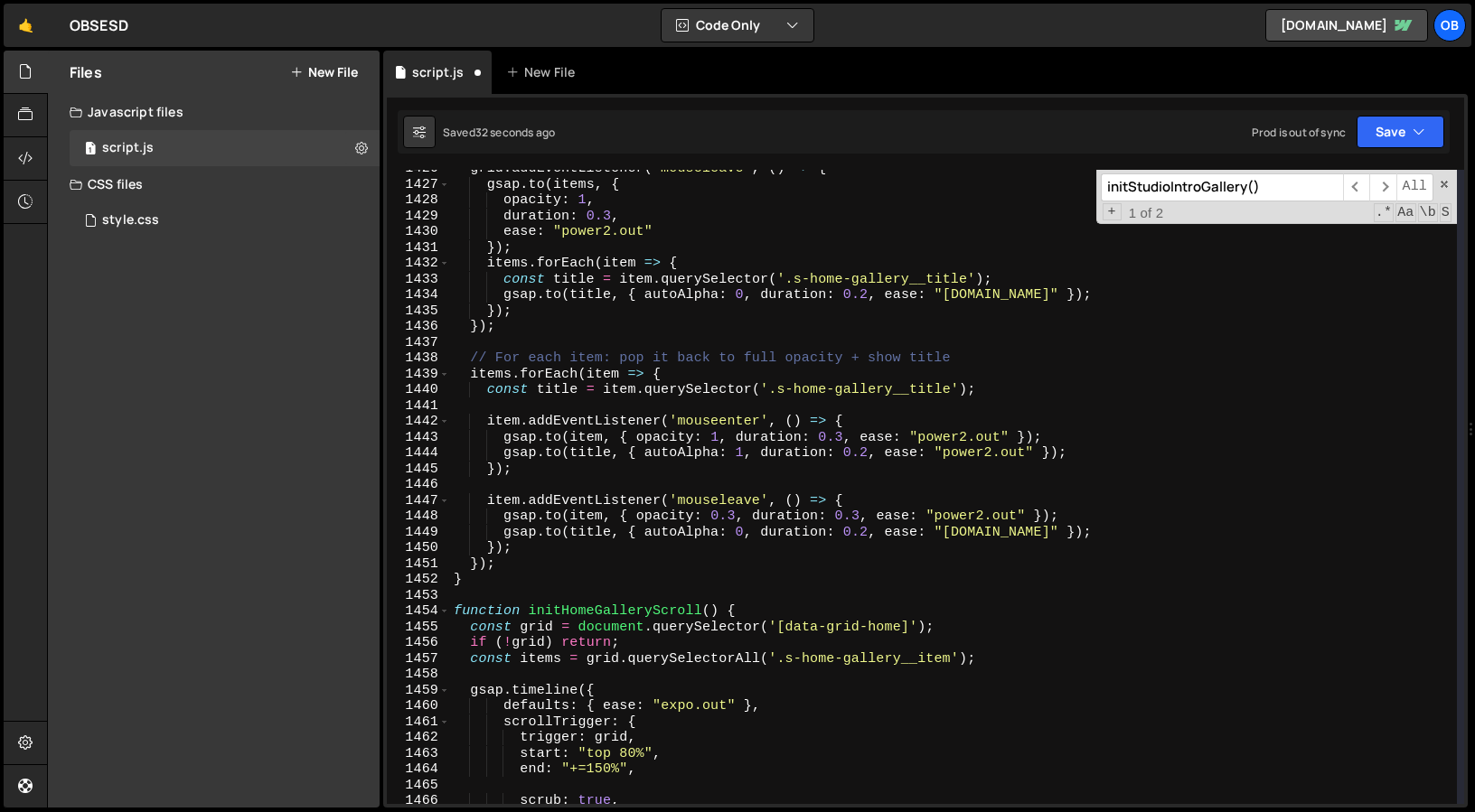
scroll to position [22558, 0]
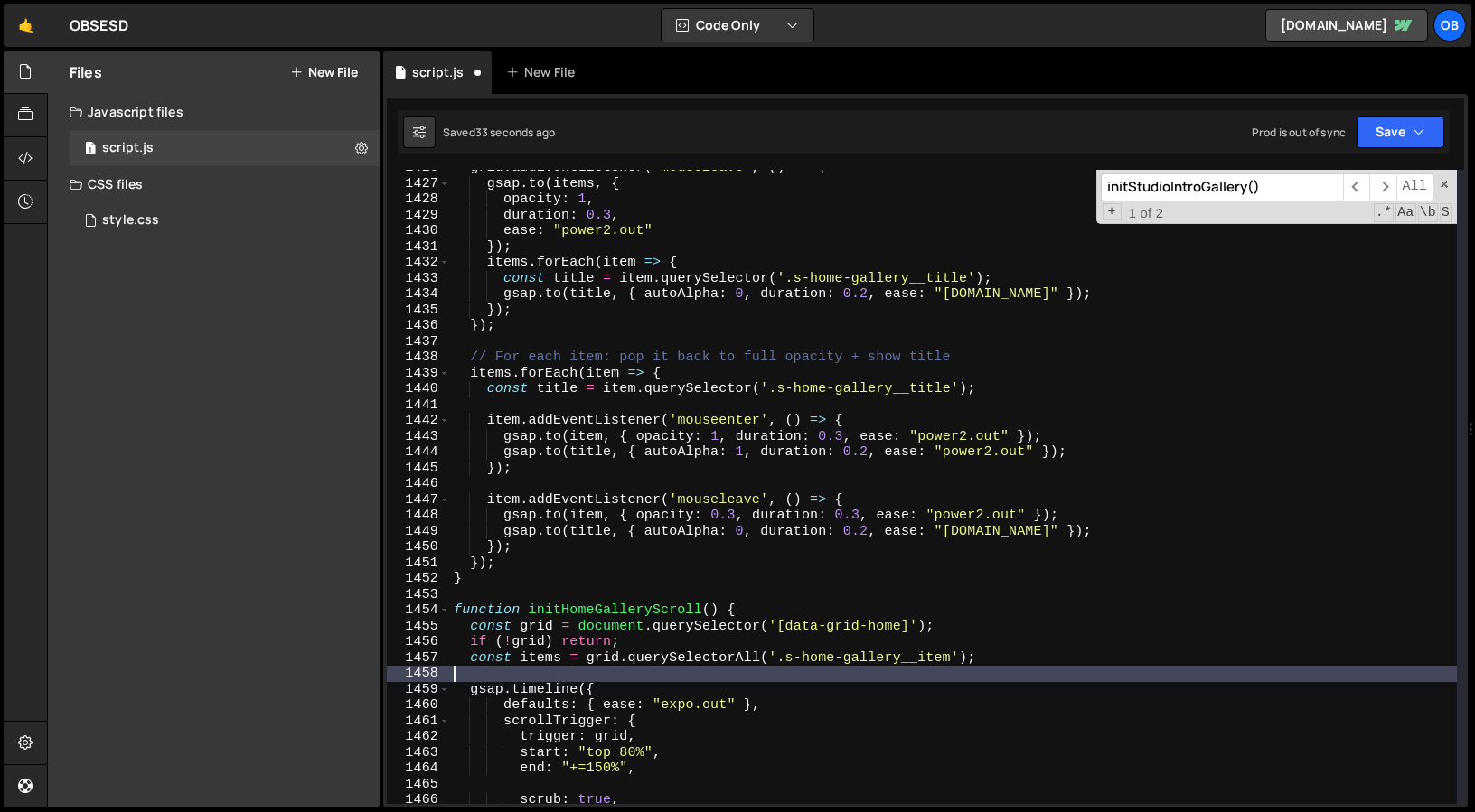
click at [956, 667] on div "grid . addEventListener ( 'mouseleave' , ( ) => { gsap . to ( items , { opacity…" at bounding box center [953, 493] width 1007 height 666
click at [956, 665] on div "grid . addEventListener ( 'mouseleave' , ( ) => { gsap . to ( items , { opacity…" at bounding box center [953, 493] width 1007 height 666
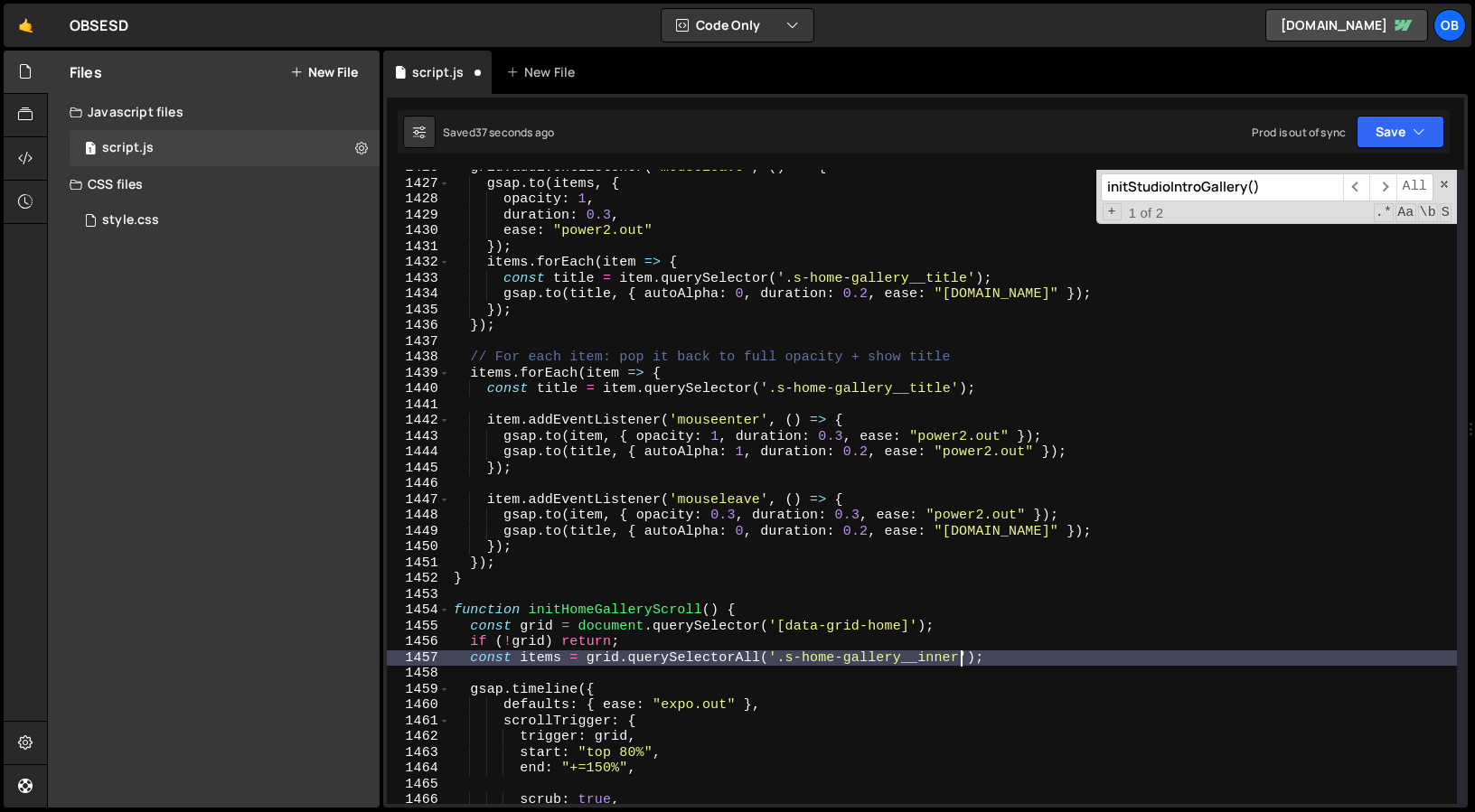
type textarea "});"
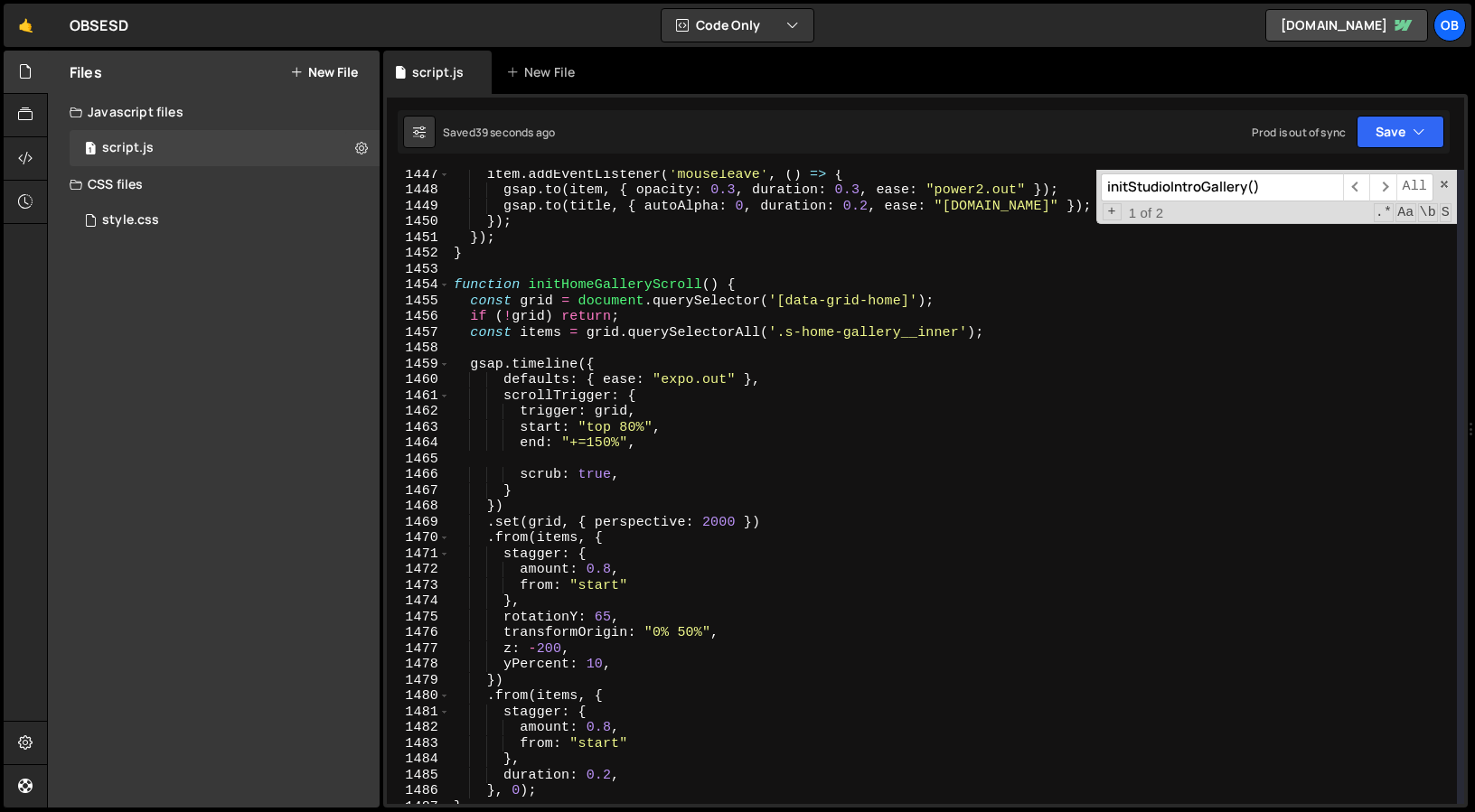
scroll to position [22887, 0]
click at [757, 532] on div "item . addEventListener ( 'mouseleave' , ( ) => { gsap . to ( item , { opacity …" at bounding box center [953, 497] width 1007 height 666
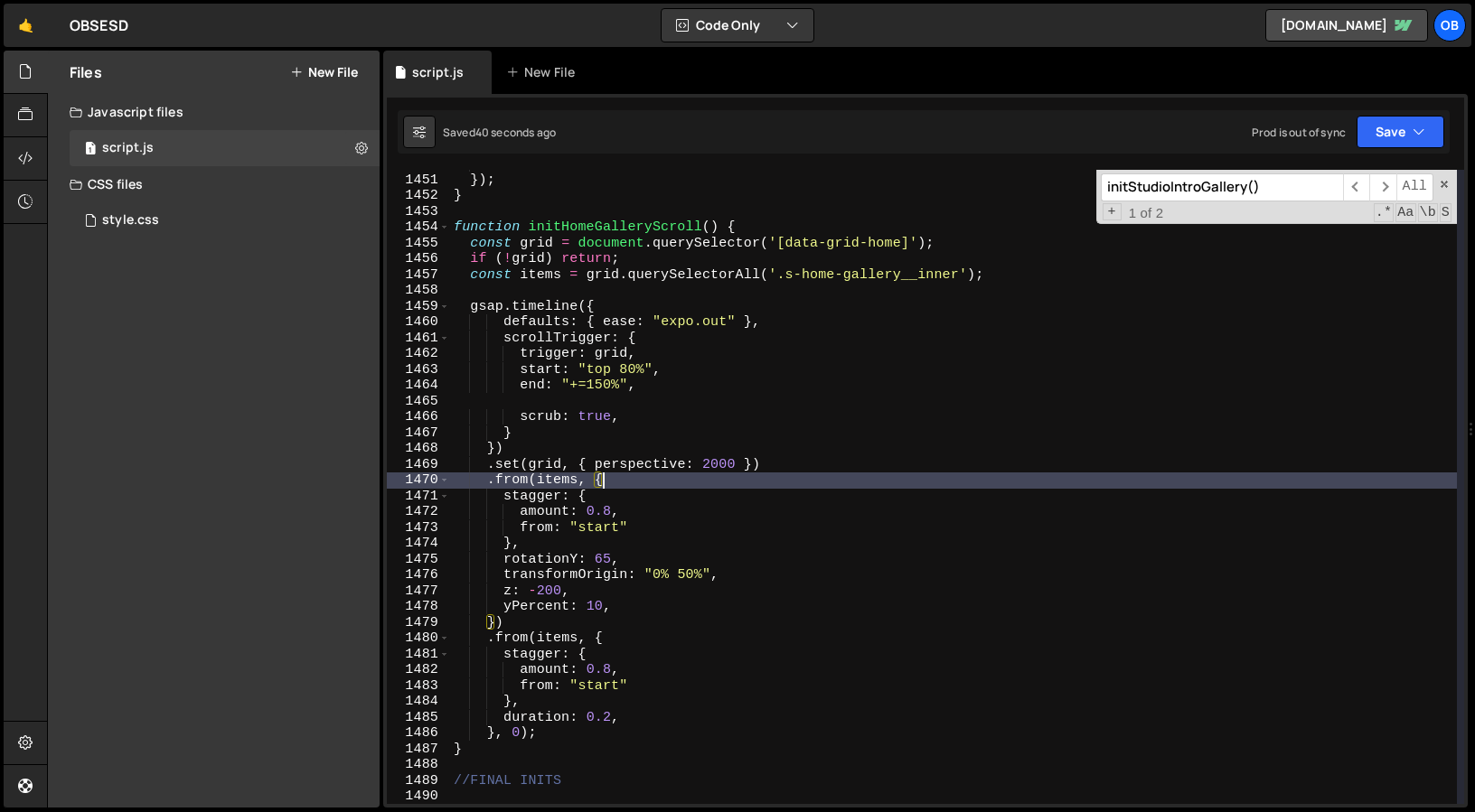
scroll to position [22943, 0]
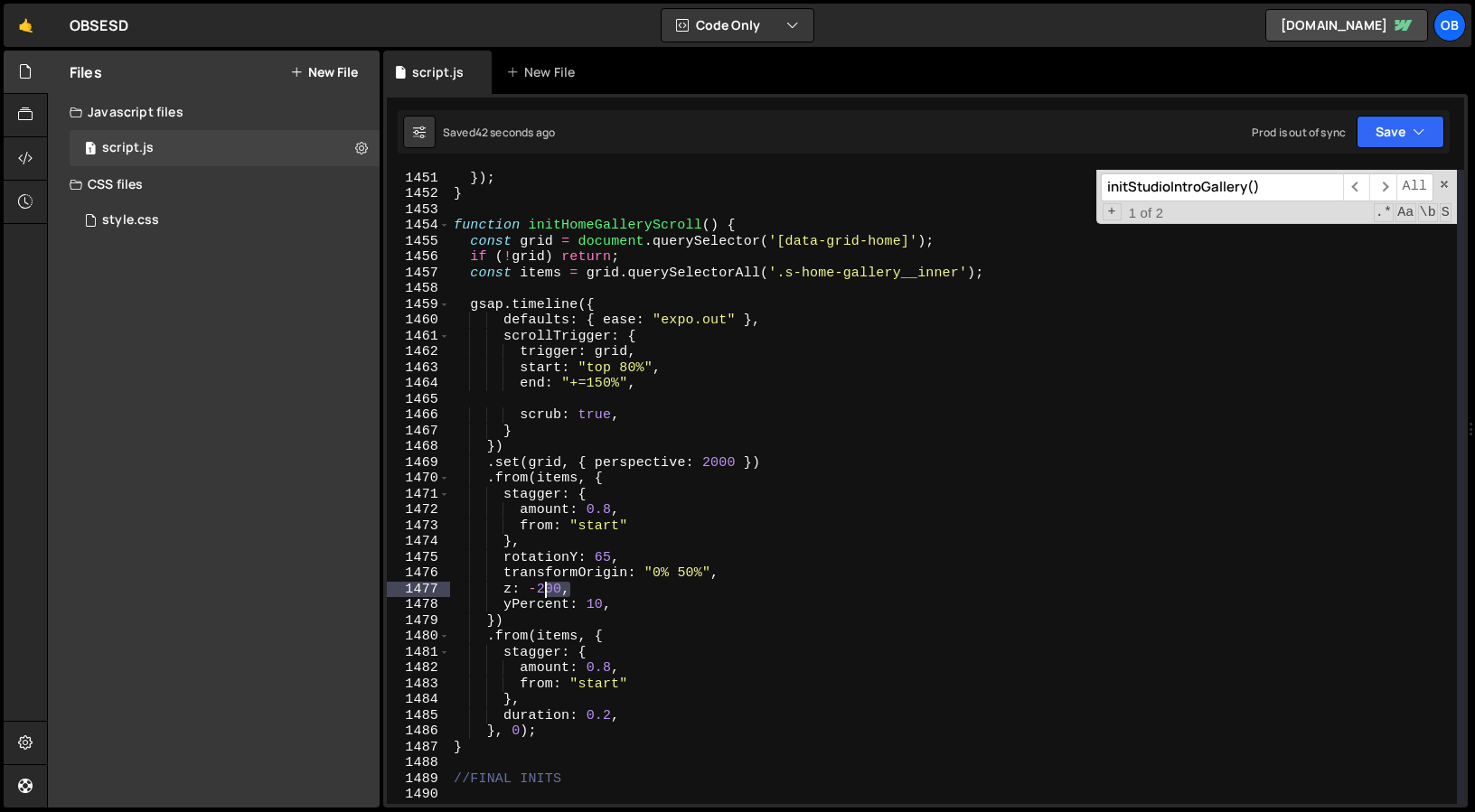
drag, startPoint x: 588, startPoint y: 590, endPoint x: 425, endPoint y: 592, distance: 163.0
click at [425, 592] on div ".from(items, { 1450 1451 1452 1453 1454 1455 1456 1457 1458 1459 1460 1461 1462…" at bounding box center [925, 487] width 1077 height 634
type textarea "z: -200,"
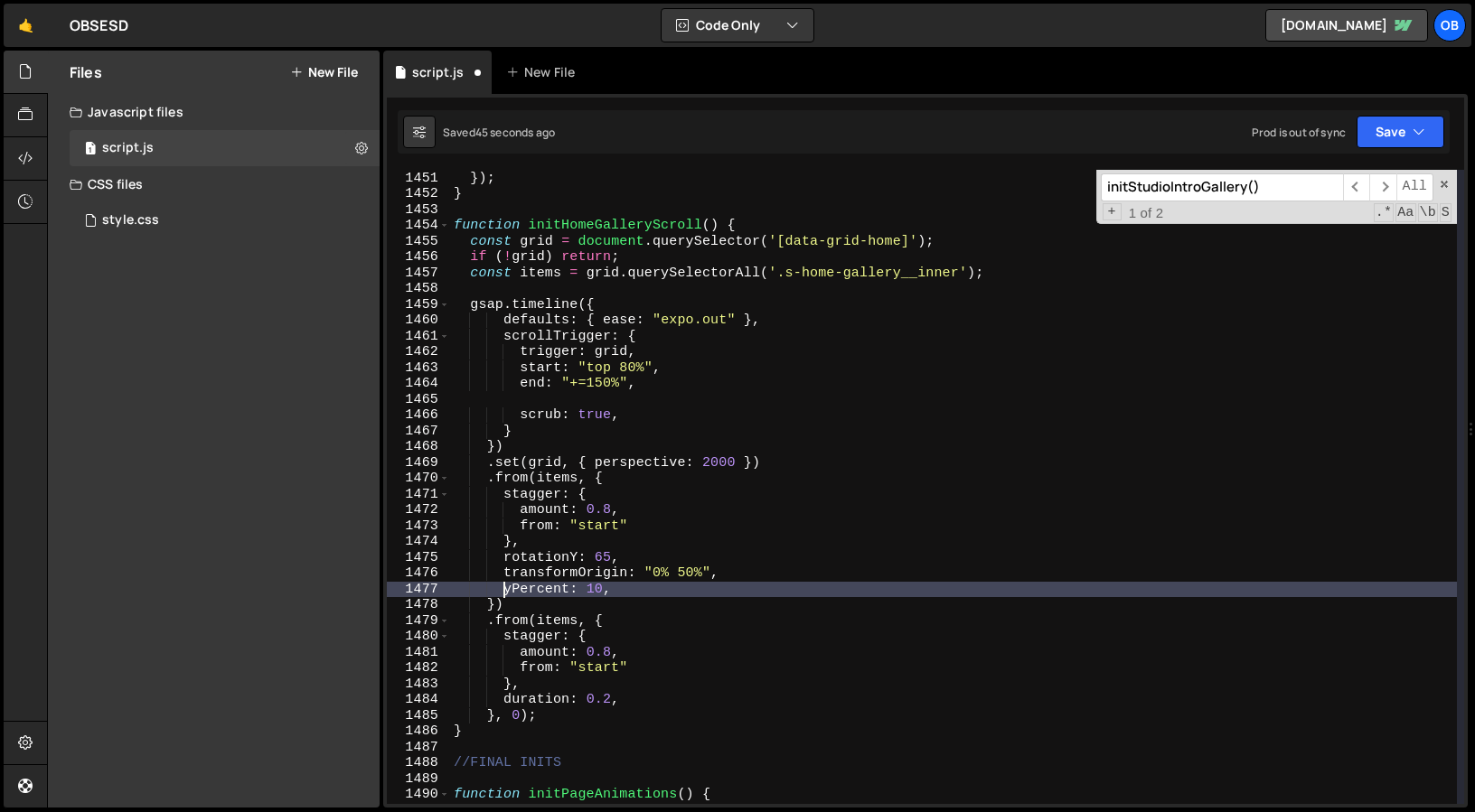
click at [506, 595] on div "}) ; }) ; } function initHomeGalleryScroll ( ) { const grid = document . queryS…" at bounding box center [953, 487] width 1007 height 666
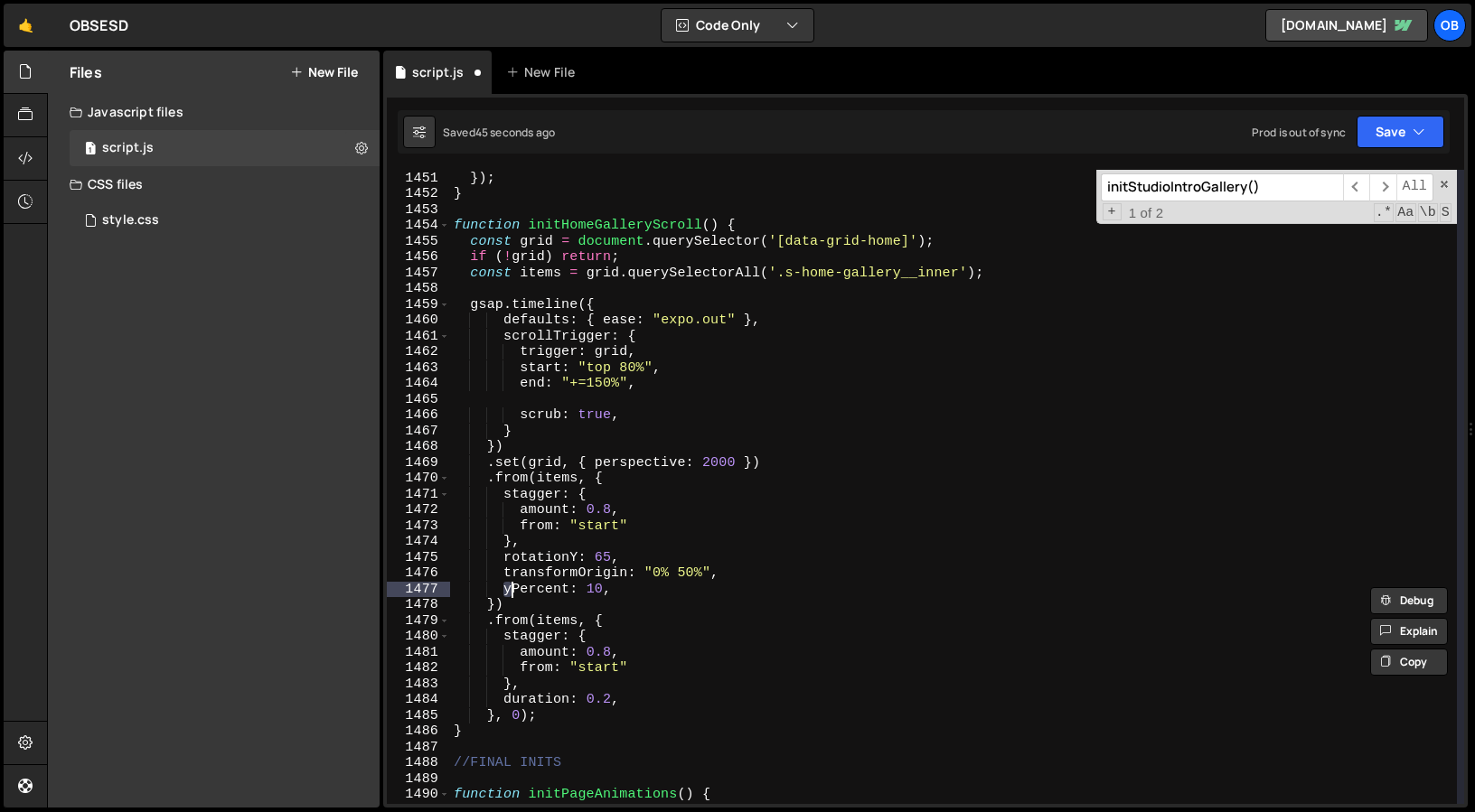
scroll to position [0, 3]
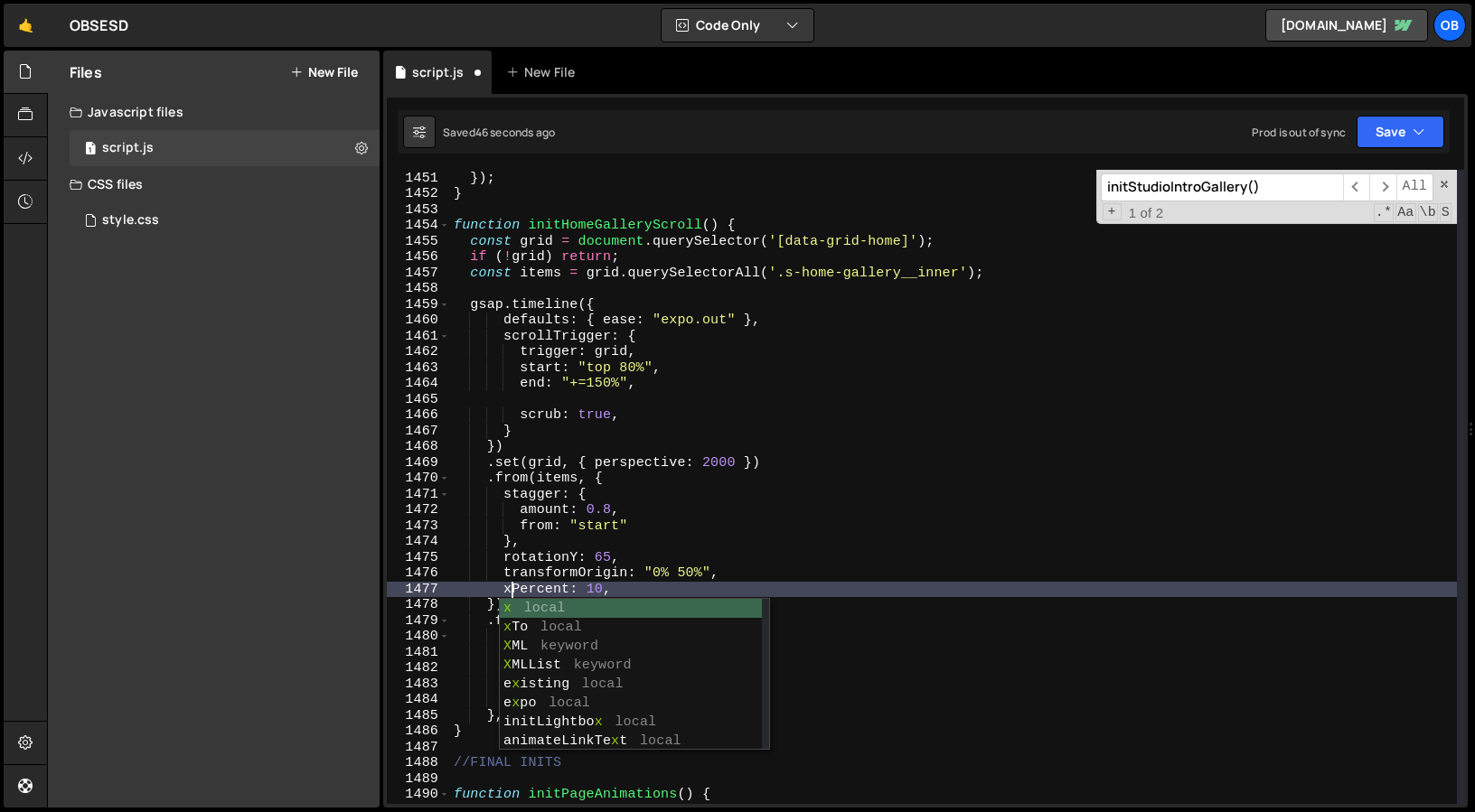
click at [606, 591] on div "}) ; }) ; } function initHomeGalleryScroll ( ) { const grid = document . queryS…" at bounding box center [953, 487] width 1007 height 666
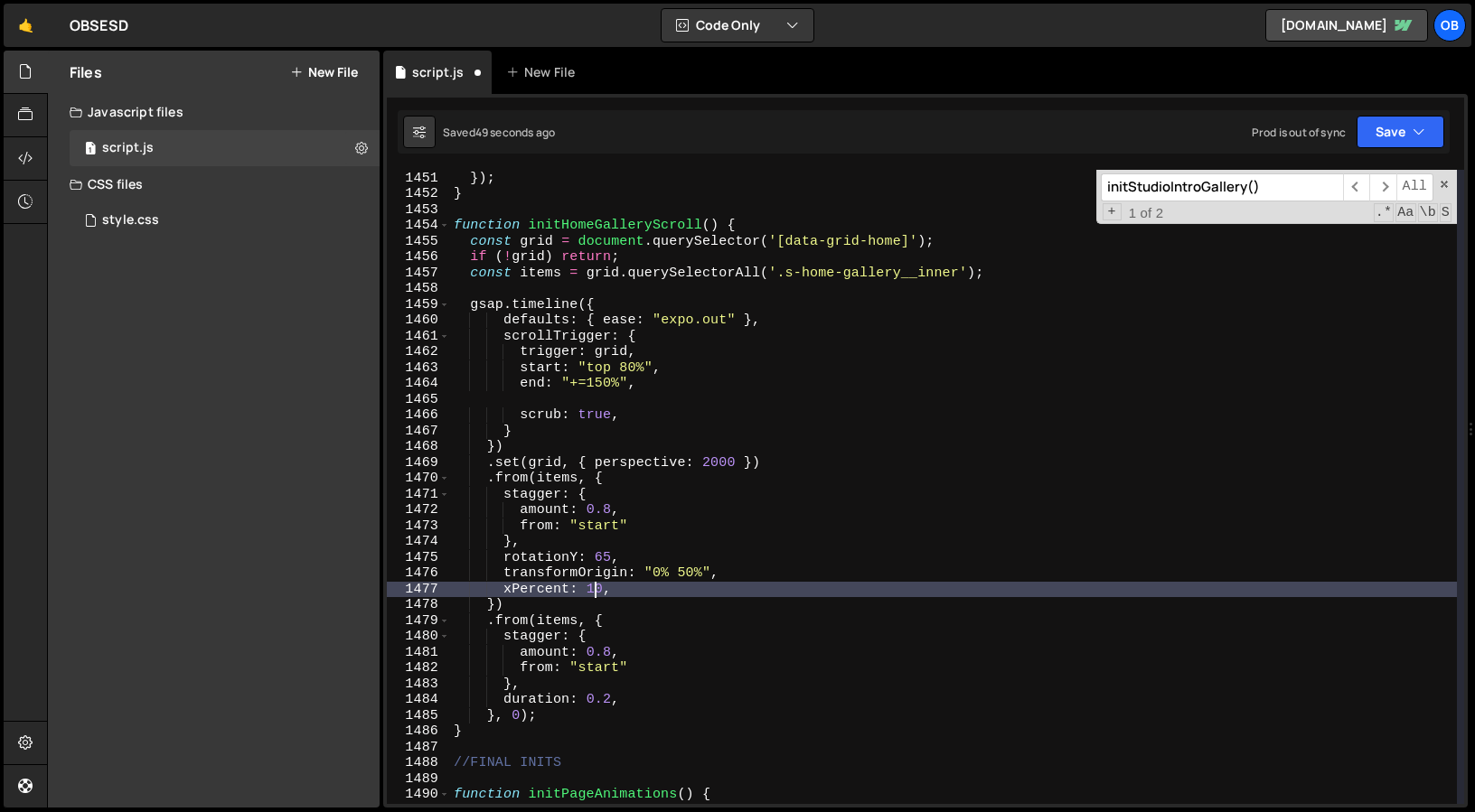
scroll to position [0, 9]
click at [684, 517] on div "}) ; }) ; } function initHomeGalleryScroll ( ) { const grid = document . queryS…" at bounding box center [953, 487] width 1007 height 666
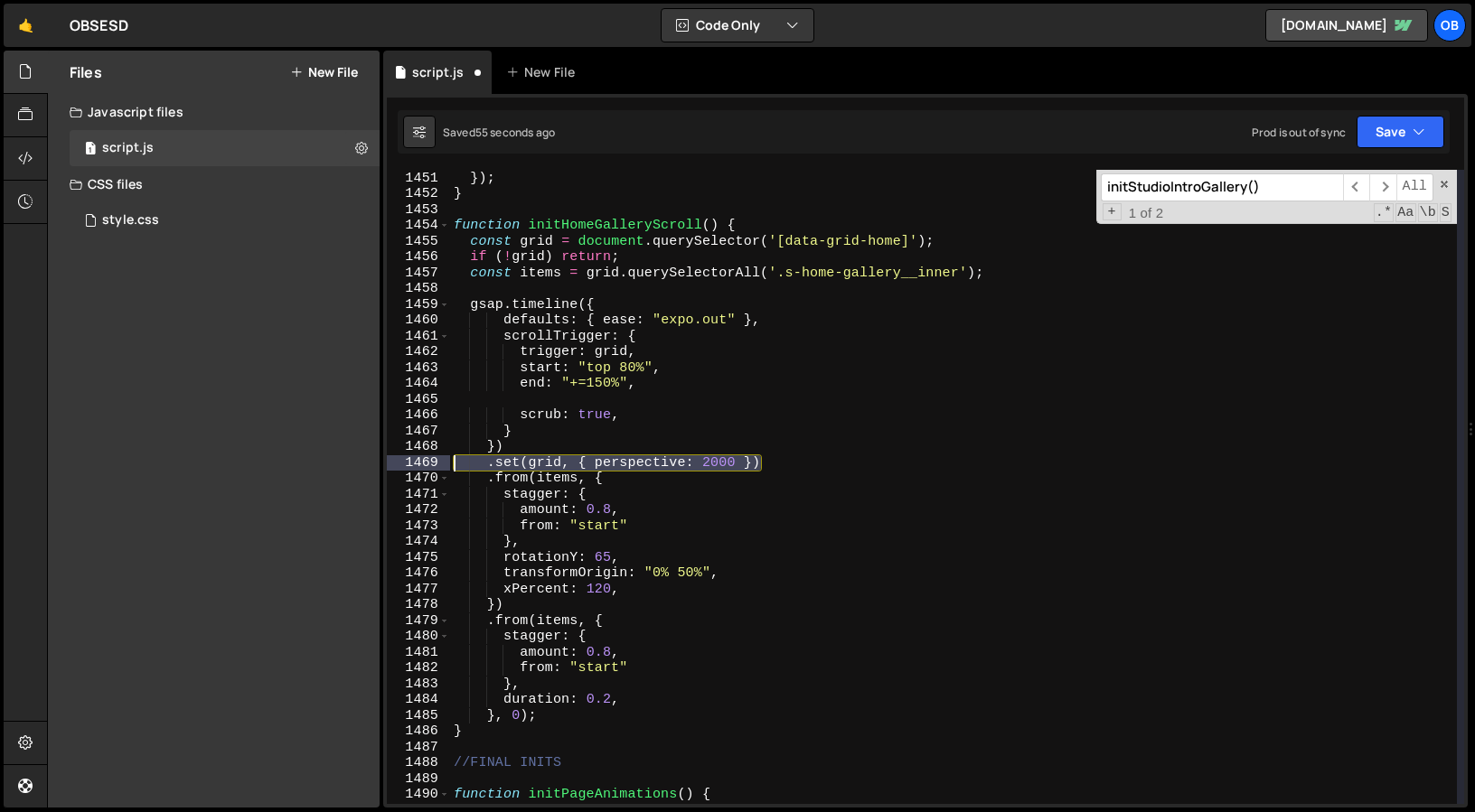
drag, startPoint x: 788, startPoint y: 461, endPoint x: 413, endPoint y: 461, distance: 375.0
click at [413, 461] on div "amount: 0.8, 1450 1451 1452 1453 1454 1455 1456 1457 1458 1459 1460 1461 1462 1…" at bounding box center [925, 487] width 1077 height 634
type textarea ".set(grid, { perspective: 2000 })"
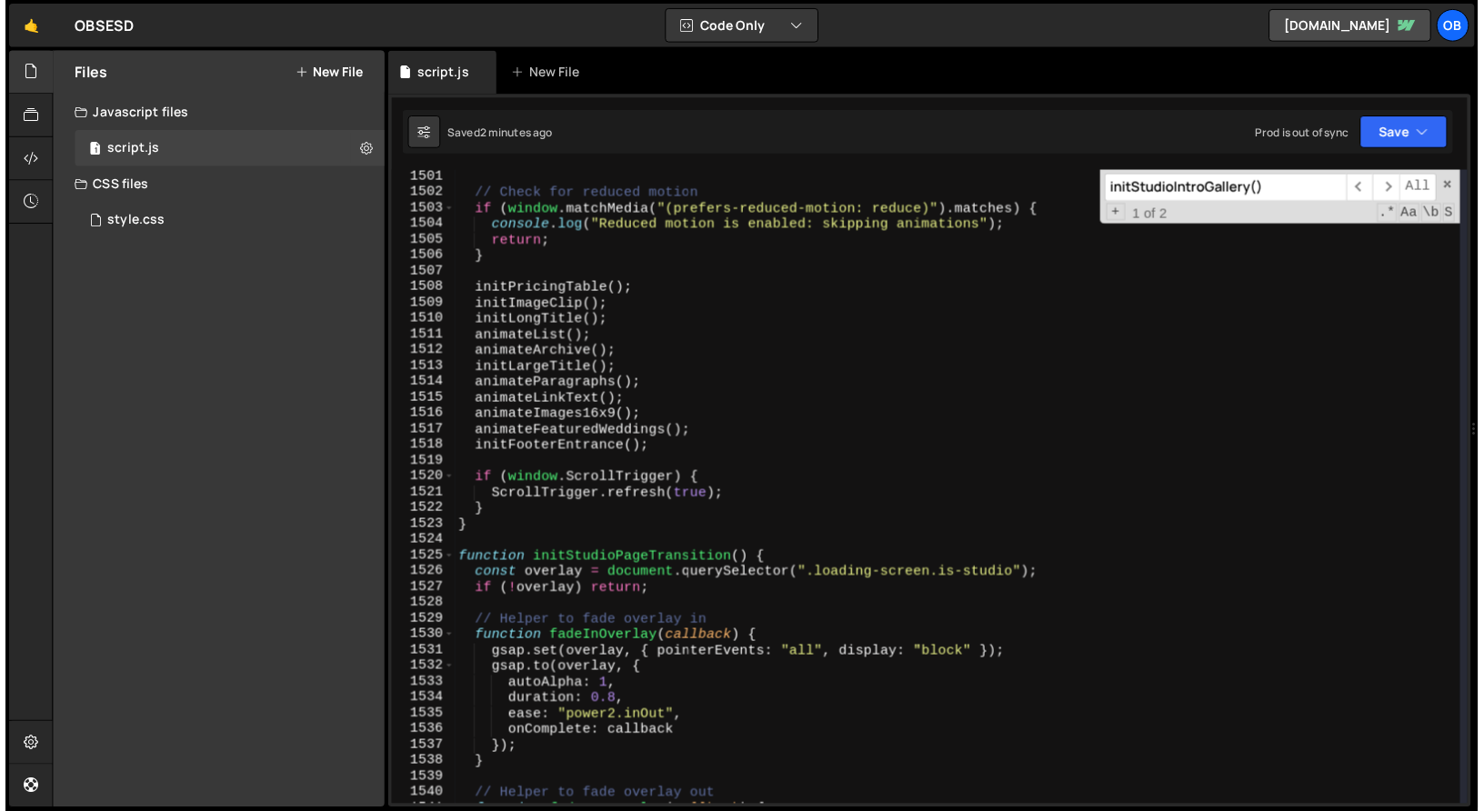
scroll to position [23859, 0]
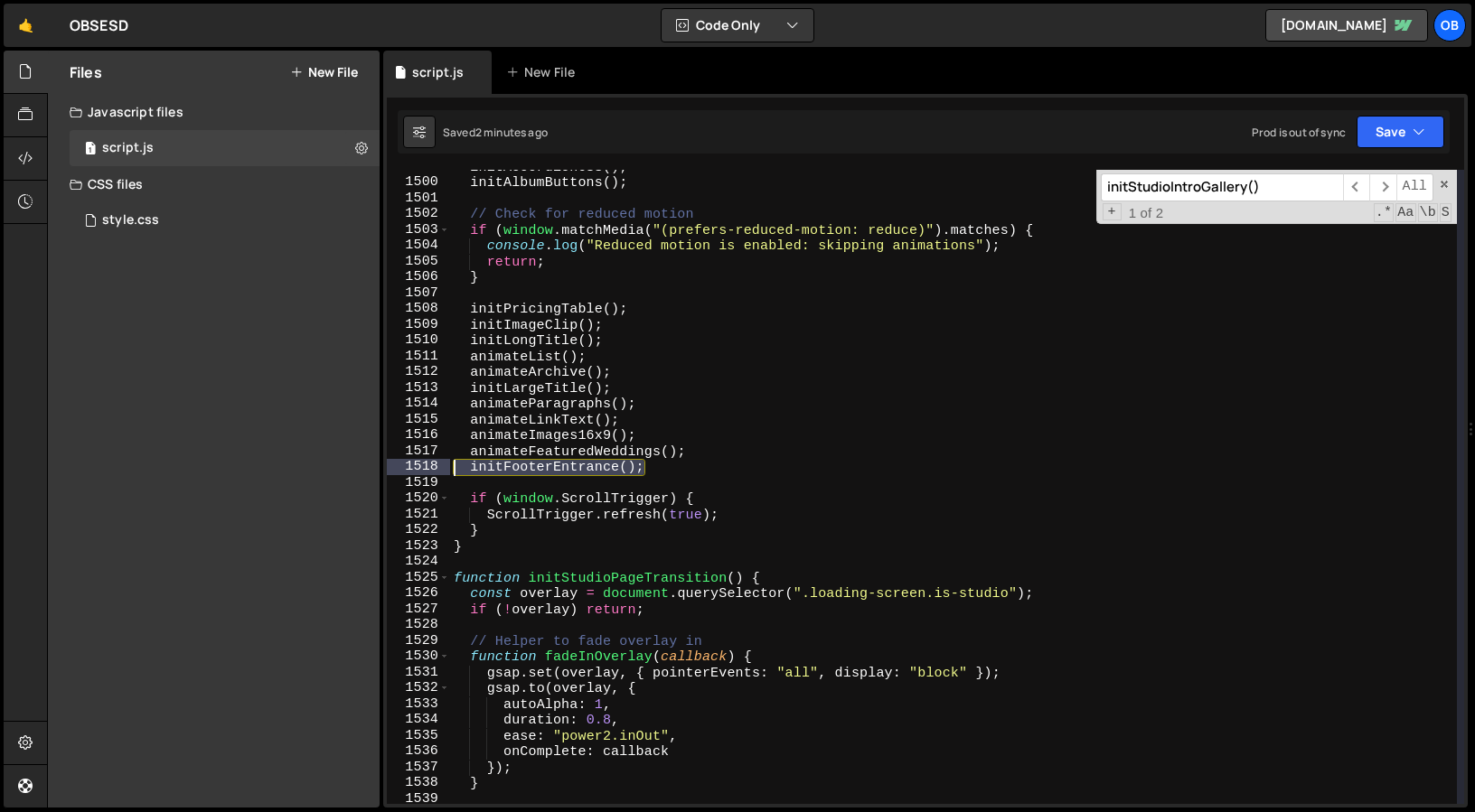
drag, startPoint x: 669, startPoint y: 464, endPoint x: 441, endPoint y: 469, distance: 228.1
click at [441, 469] on div "}) 1499 1500 1501 1502 1503 1504 1505 1506 1507 1508 1509 1510 1511 1512 1513 1…" at bounding box center [925, 487] width 1077 height 634
type textarea "initFooterEntrance();"
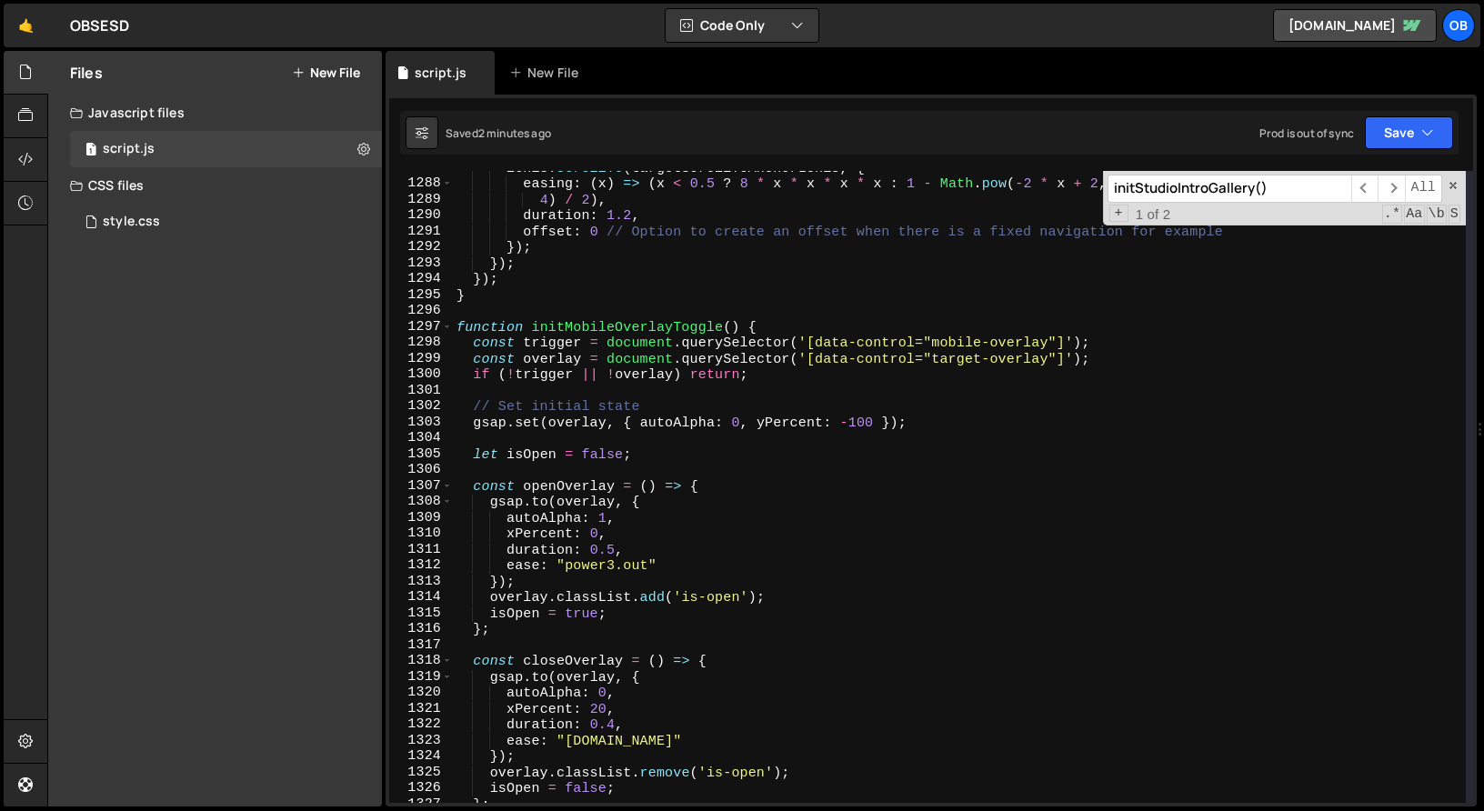
scroll to position [20489, 0]
click at [452, 317] on div "1297" at bounding box center [421, 324] width 64 height 16
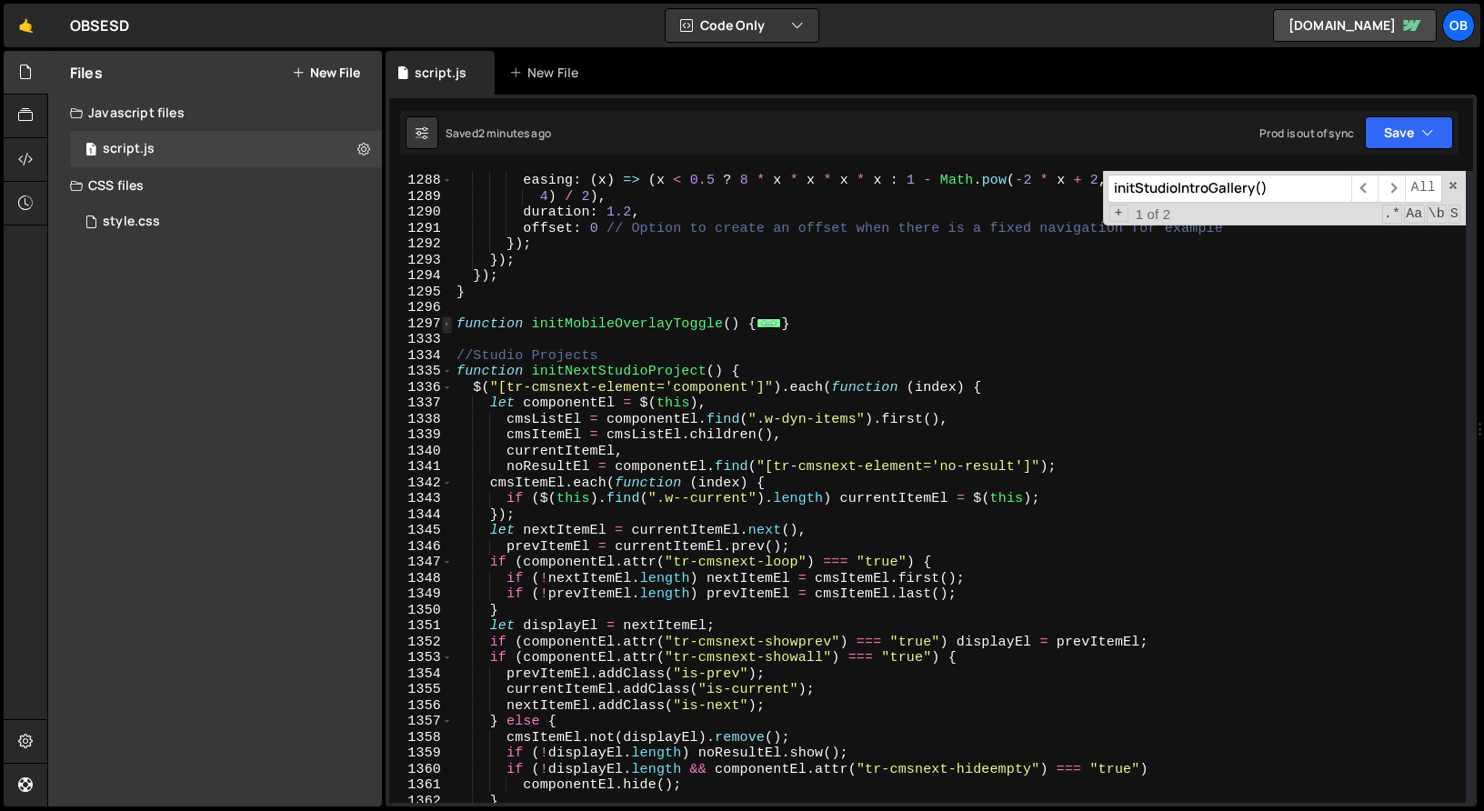
click at [449, 326] on span at bounding box center [447, 324] width 10 height 16
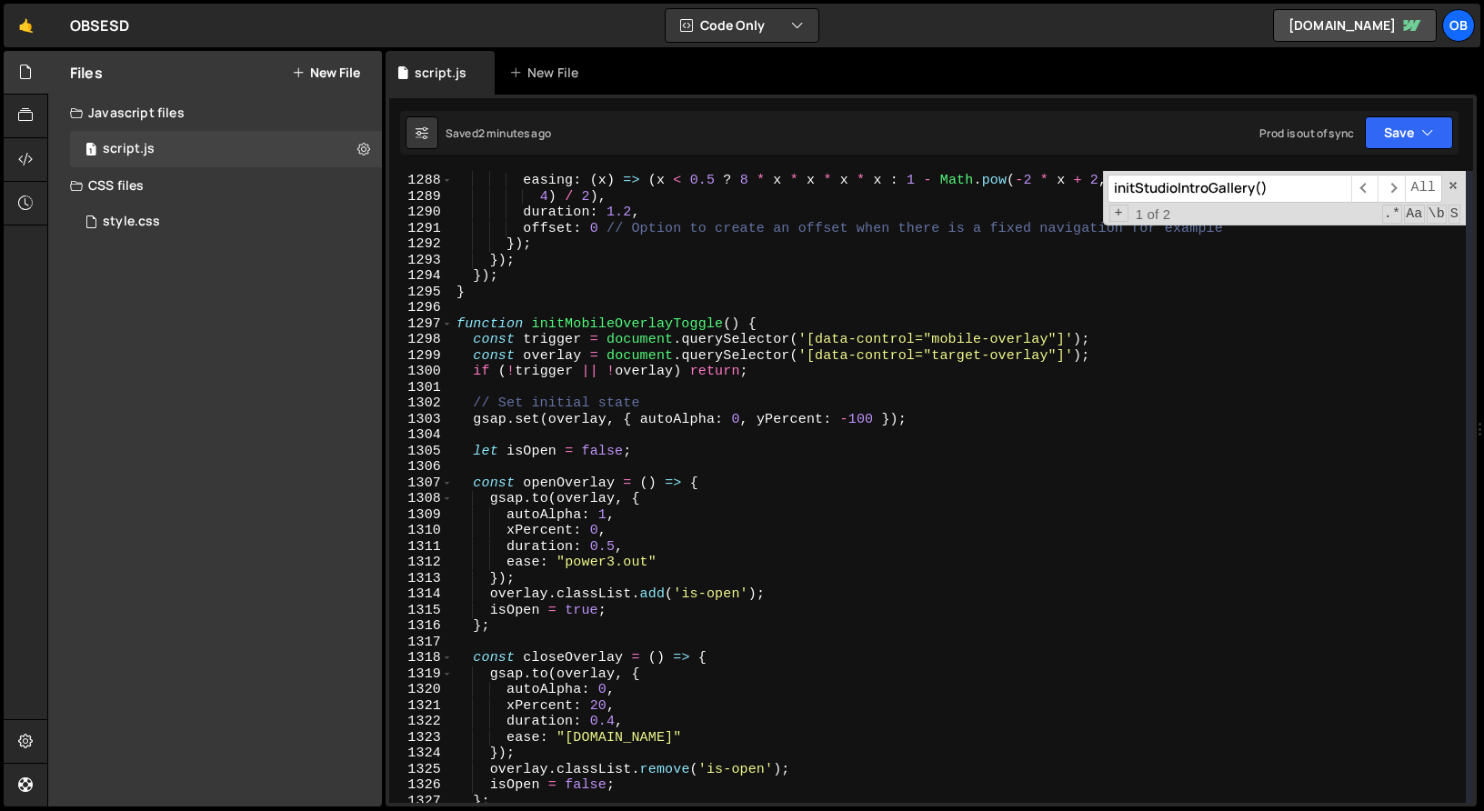
click at [457, 325] on div "[PERSON_NAME] . scrollTo ( targetScrollToAnchorLenis , { easing : ( x ) => ( x …" at bounding box center [959, 488] width 1013 height 664
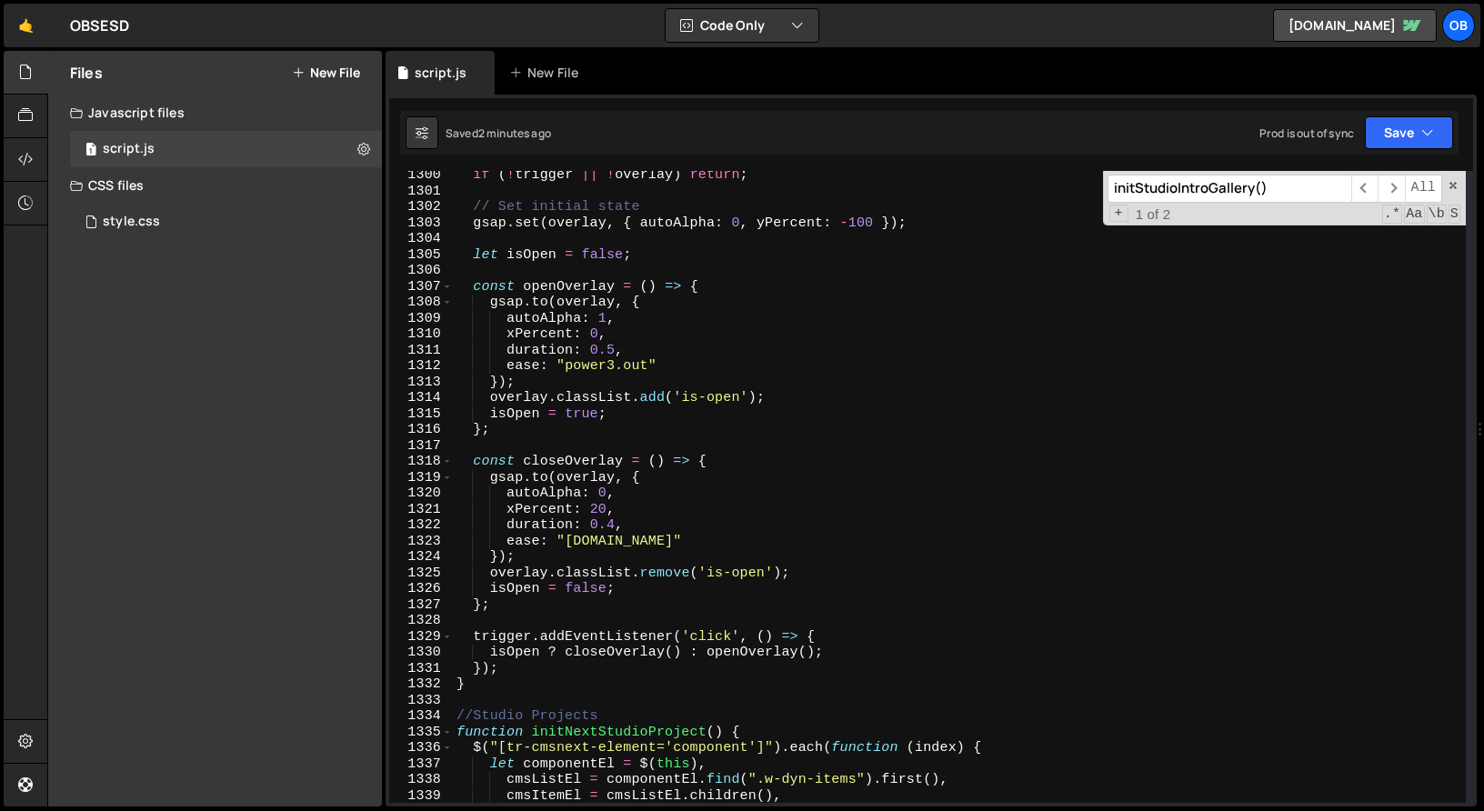
scroll to position [20692, 0]
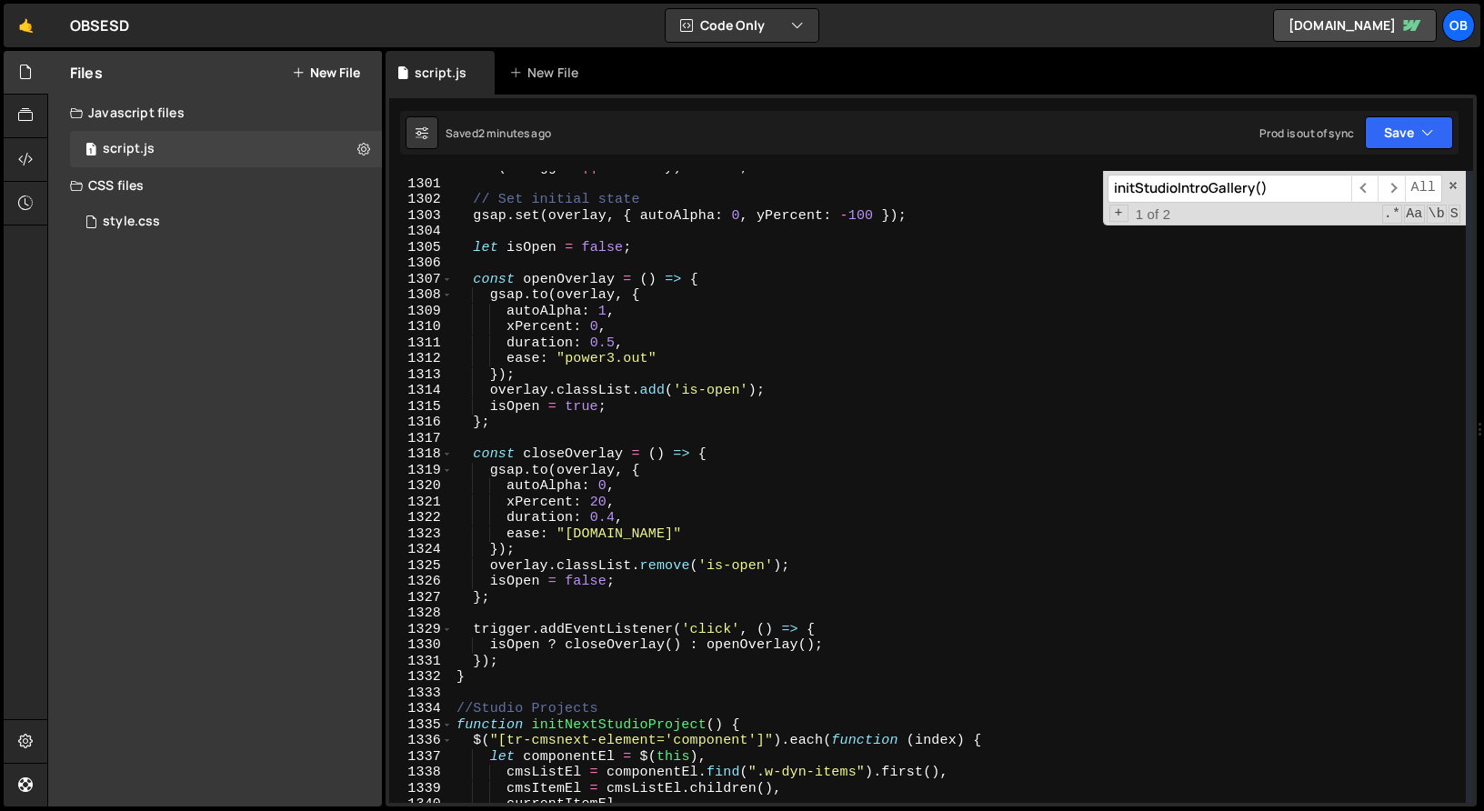
click at [553, 676] on div "if ( ! trigger || ! overlay ) return ; // Set initial state gsap . set ( overla…" at bounding box center [959, 492] width 1013 height 664
type textarea "}); }"
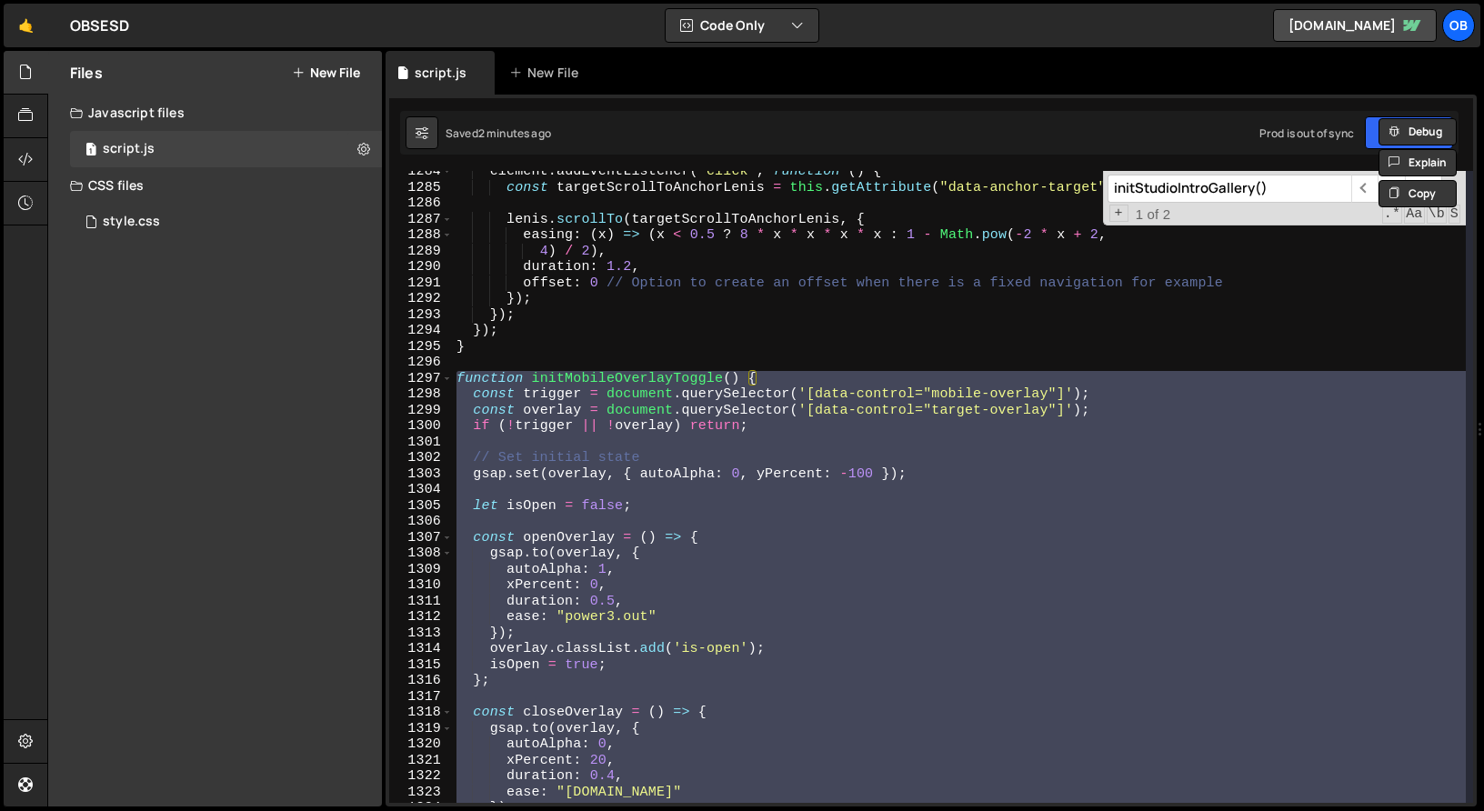
scroll to position [20435, 0]
paste textarea
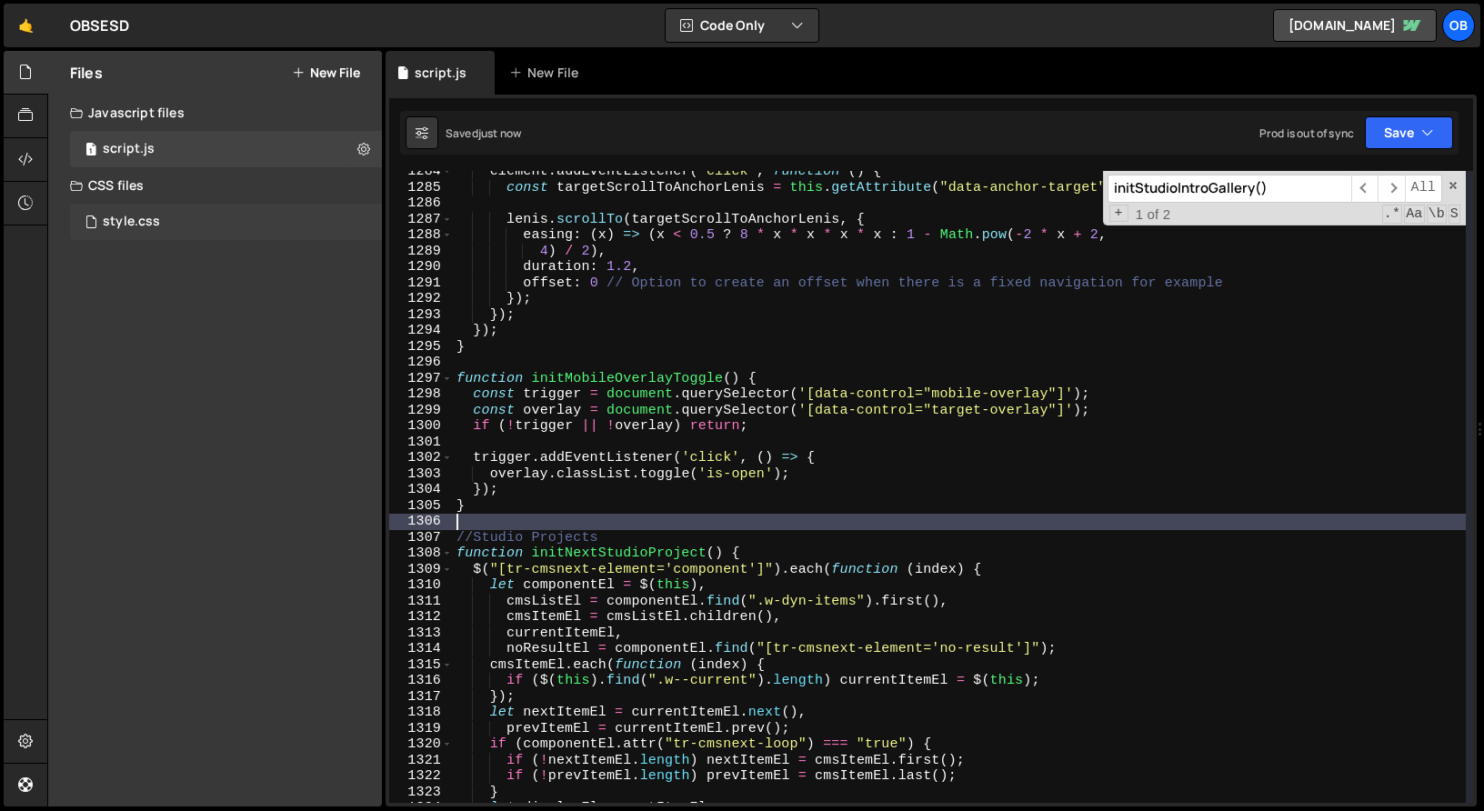
click at [128, 235] on div "style.css 0" at bounding box center [226, 222] width 312 height 36
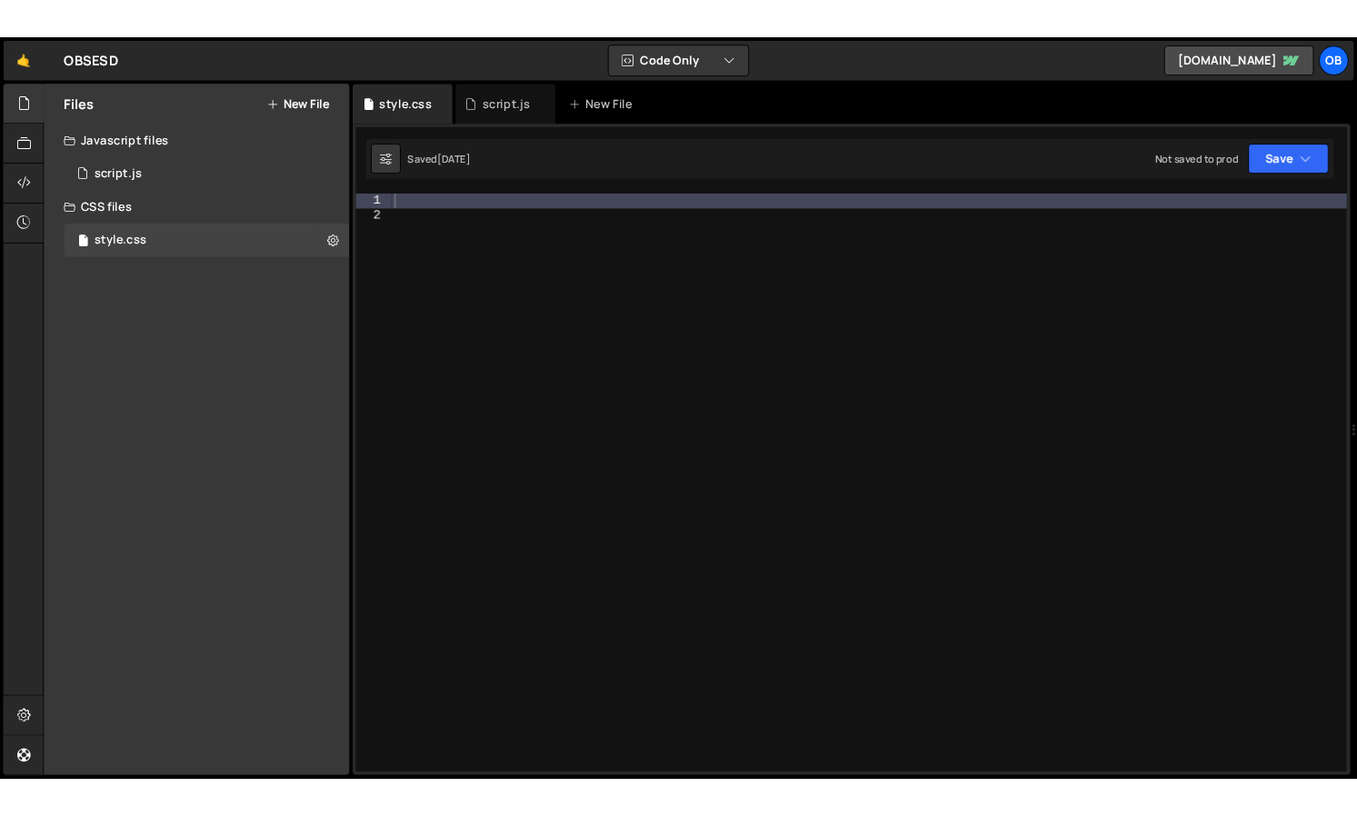
scroll to position [0, 0]
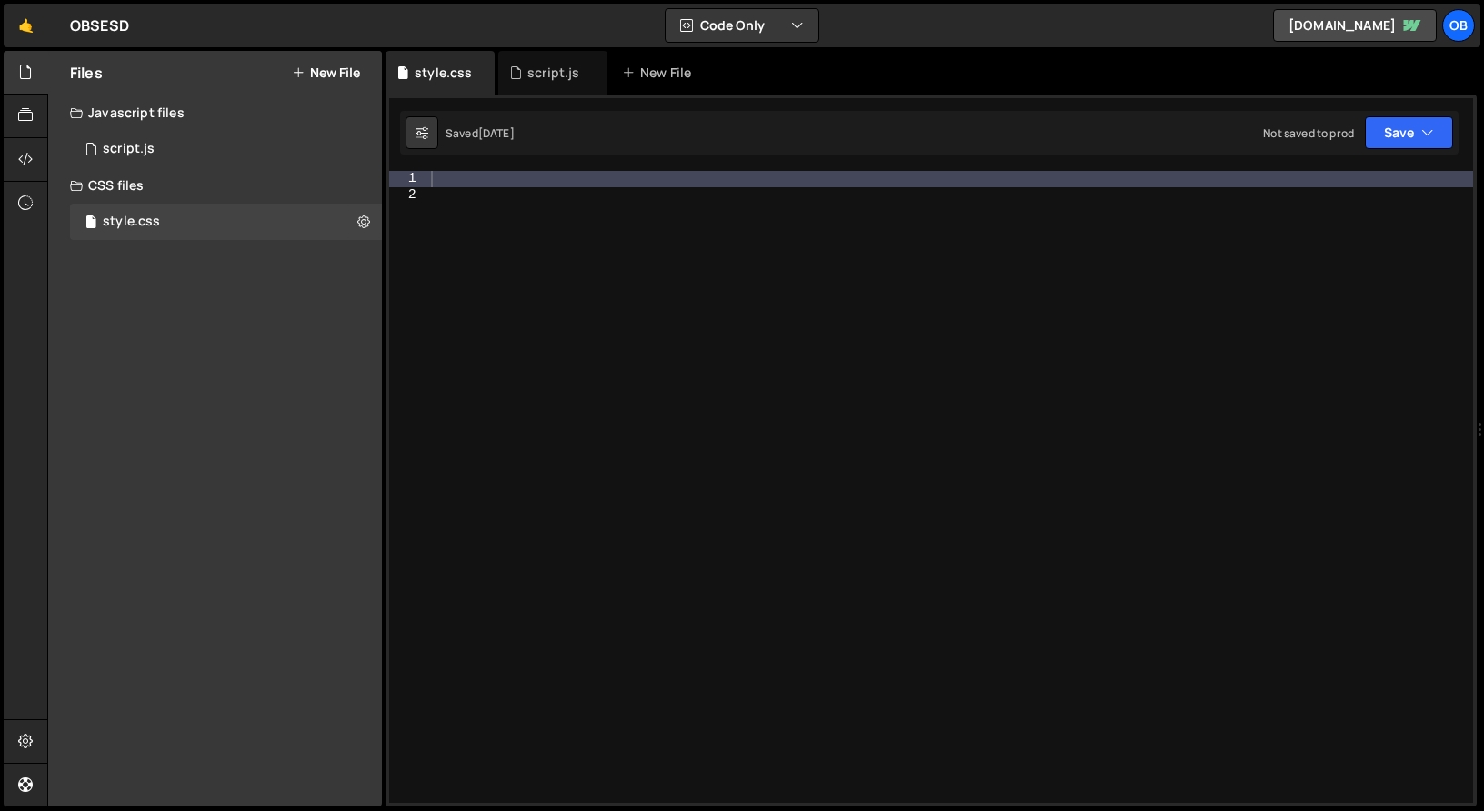
click at [623, 267] on div at bounding box center [949, 503] width 1045 height 664
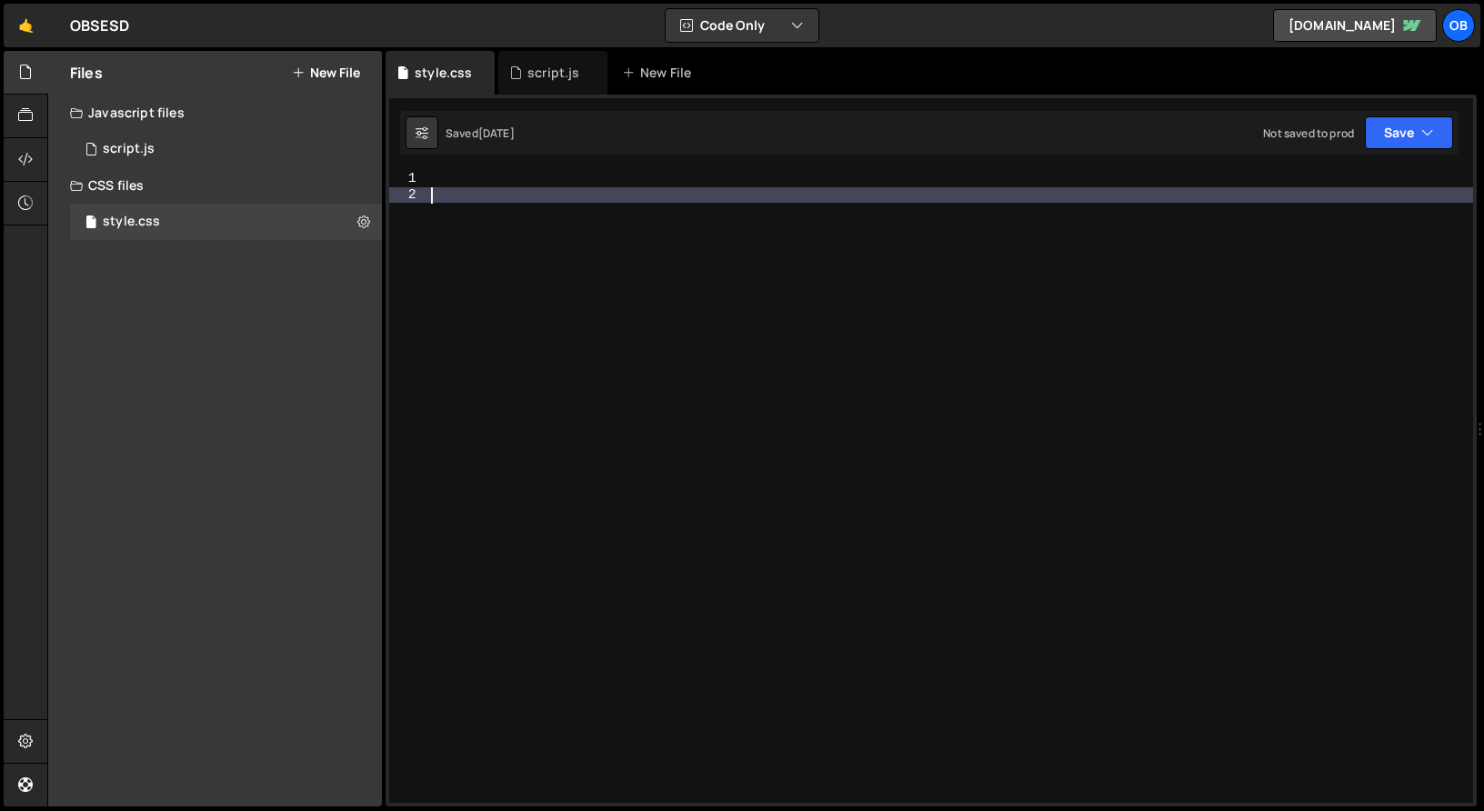
paste textarea "[data-control="target-overlay"].is-open {"
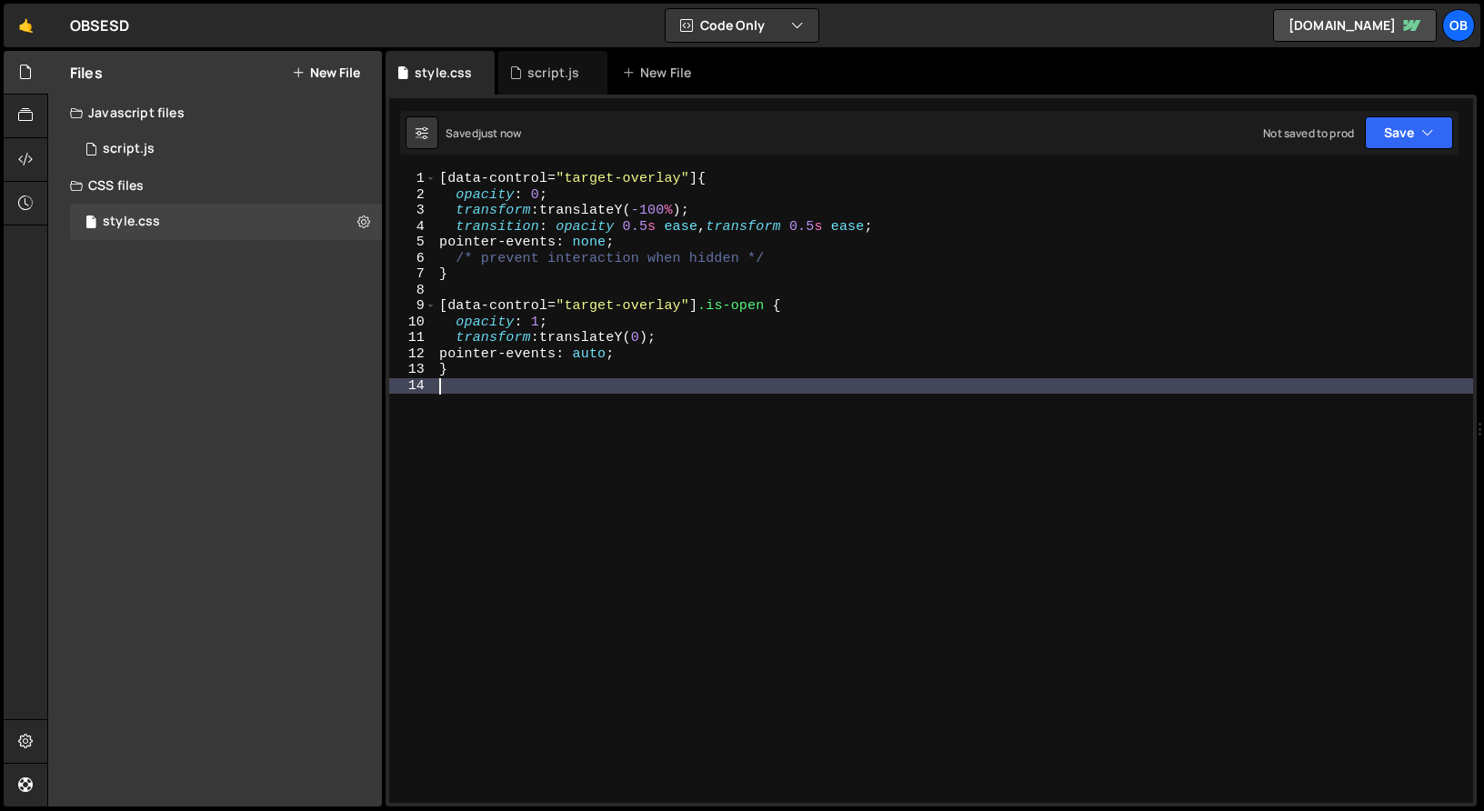
click at [705, 305] on div "[ data-control = " target-overlay " ] { opacity : 0 ; transform : translateY( -…" at bounding box center [953, 503] width 1037 height 664
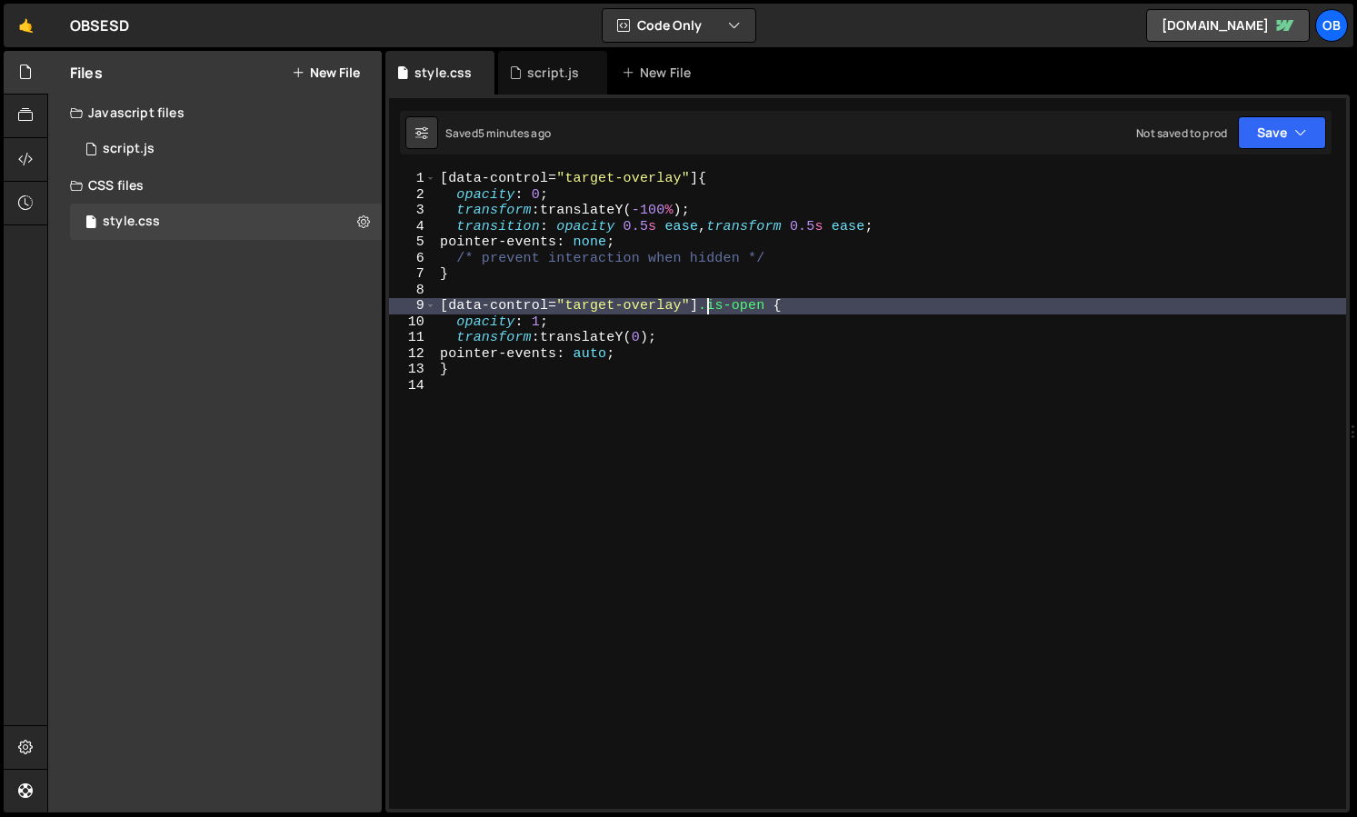
click at [640, 353] on div "[ data-control = " target-overlay " ] { opacity : 0 ; transform : translateY( -…" at bounding box center [891, 506] width 910 height 670
type textarea "pointer-events: auto;"
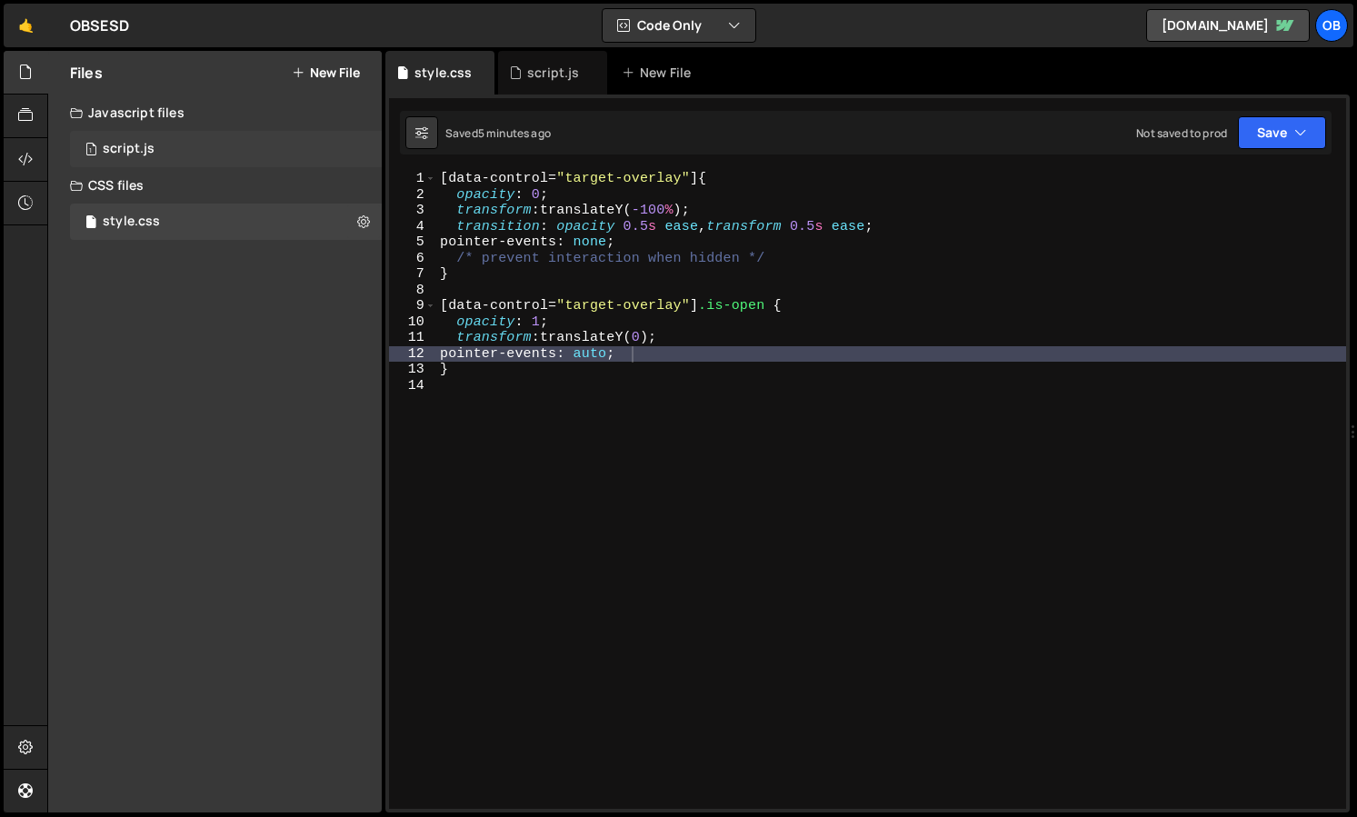
click at [162, 133] on div "1 script.js 0" at bounding box center [229, 149] width 318 height 36
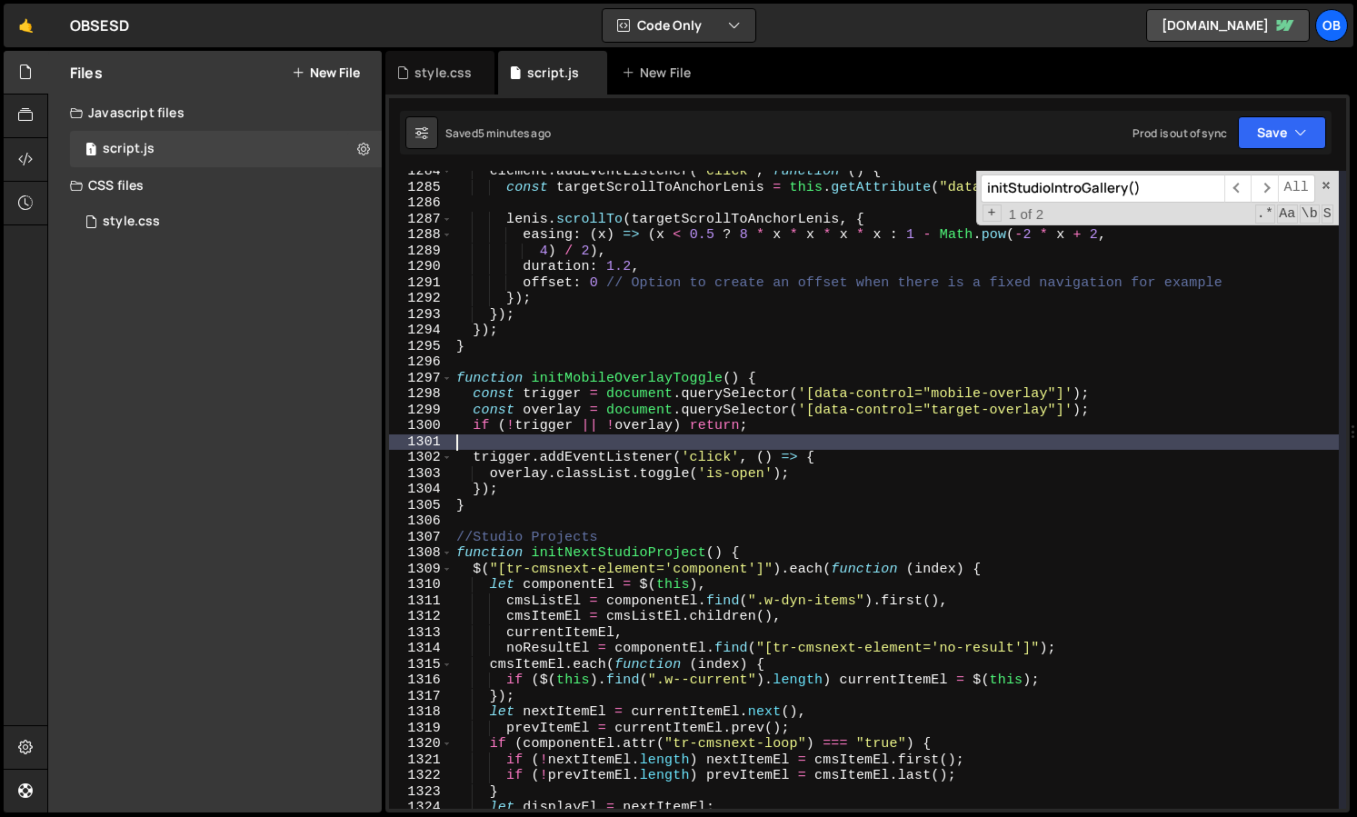
click at [684, 436] on div "element . addEventListener ( "click" , function ( ) { const targetScrollToAncho…" at bounding box center [896, 499] width 886 height 670
type textarea "});"
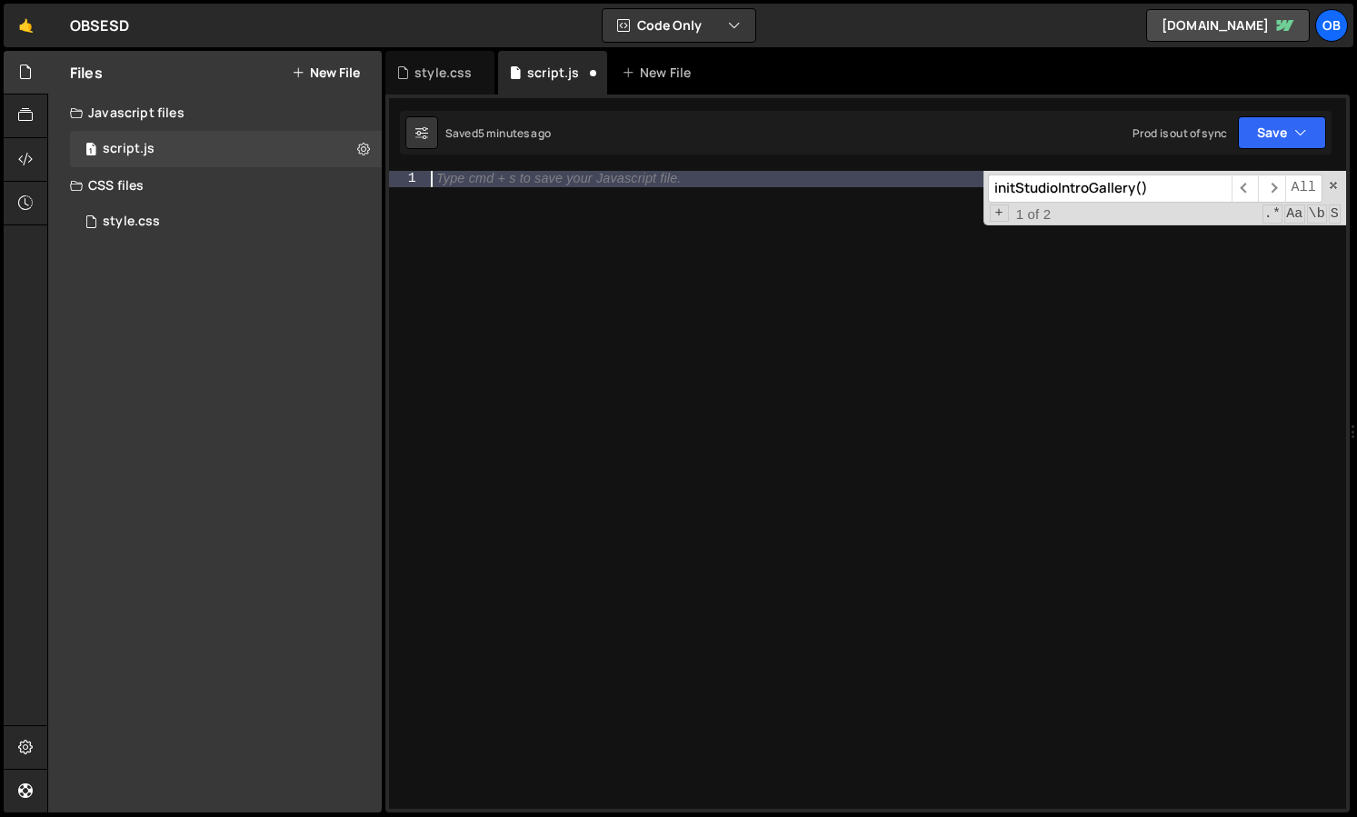
type textarea "});"
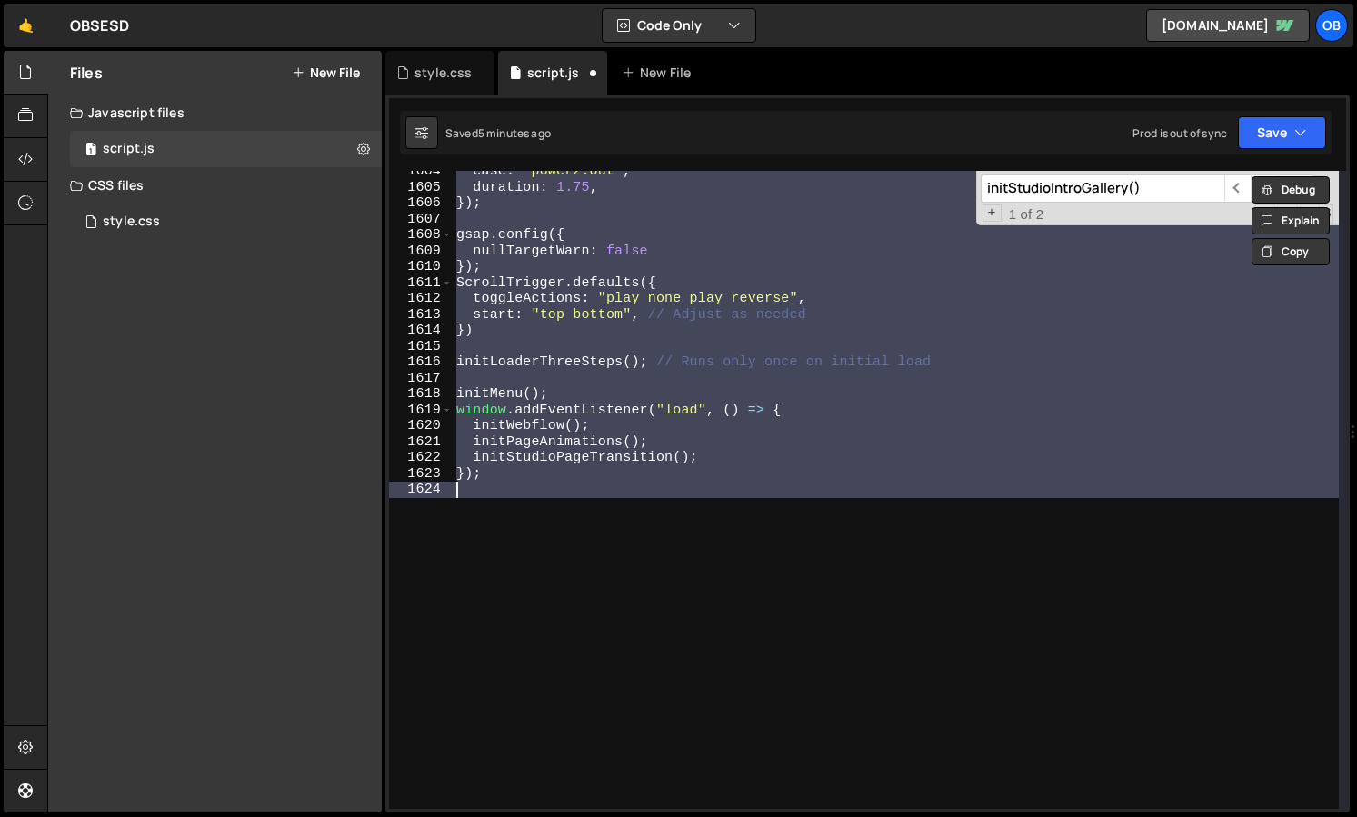
scroll to position [25526, 0]
click at [642, 574] on div "ease : "power2.out" , duration : 1.75 , }) ; gsap . config ({ nullTargetWarn : …" at bounding box center [896, 499] width 886 height 670
